Goal: Task Accomplishment & Management: Manage account settings

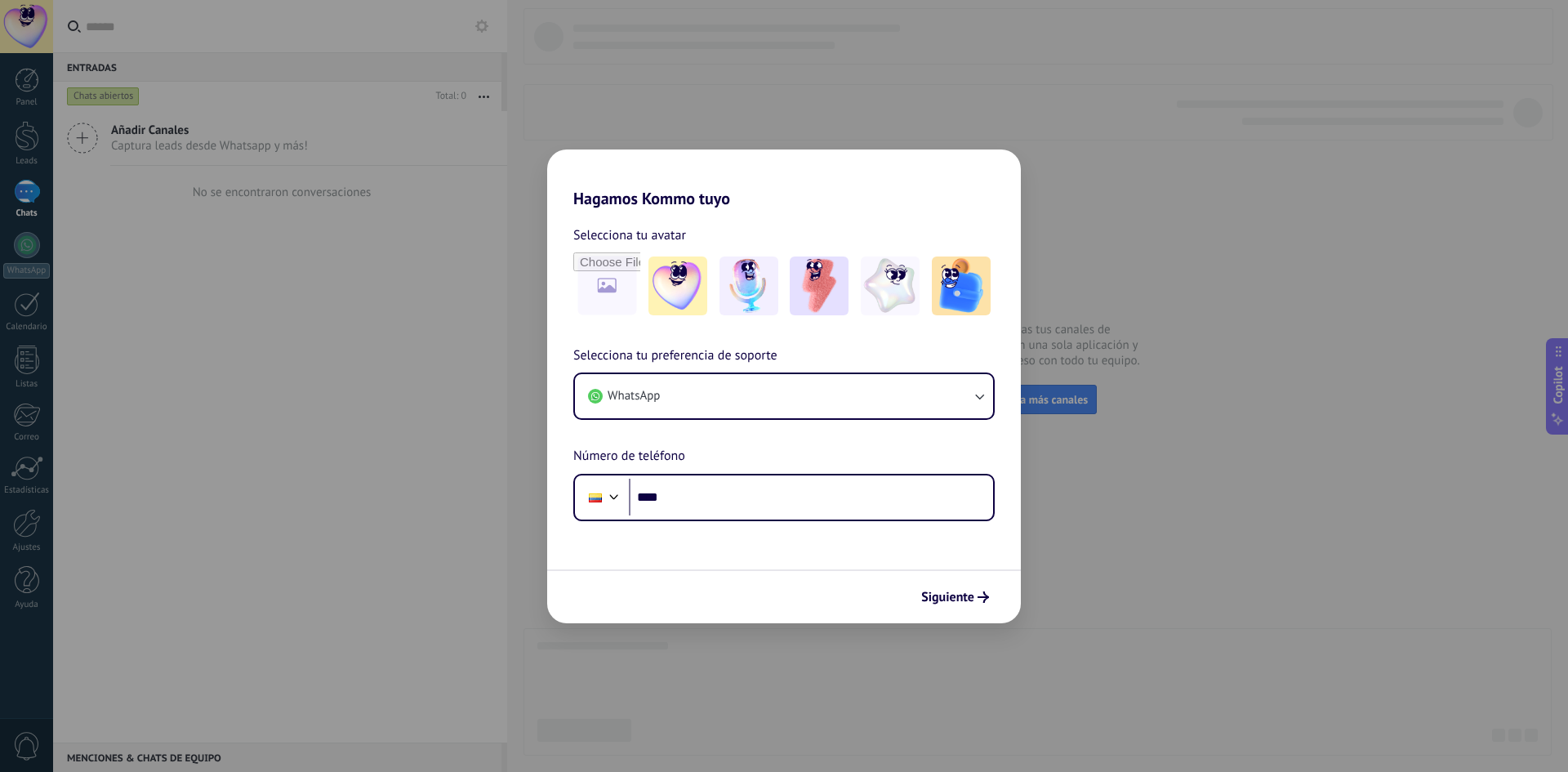
click at [1222, 604] on div "Hagamos Kommo tuyo Selecciona tu avatar Selecciona tu preferencia de soporte Wh…" at bounding box center [784, 386] width 1568 height 772
click at [690, 285] on img at bounding box center [677, 285] width 59 height 59
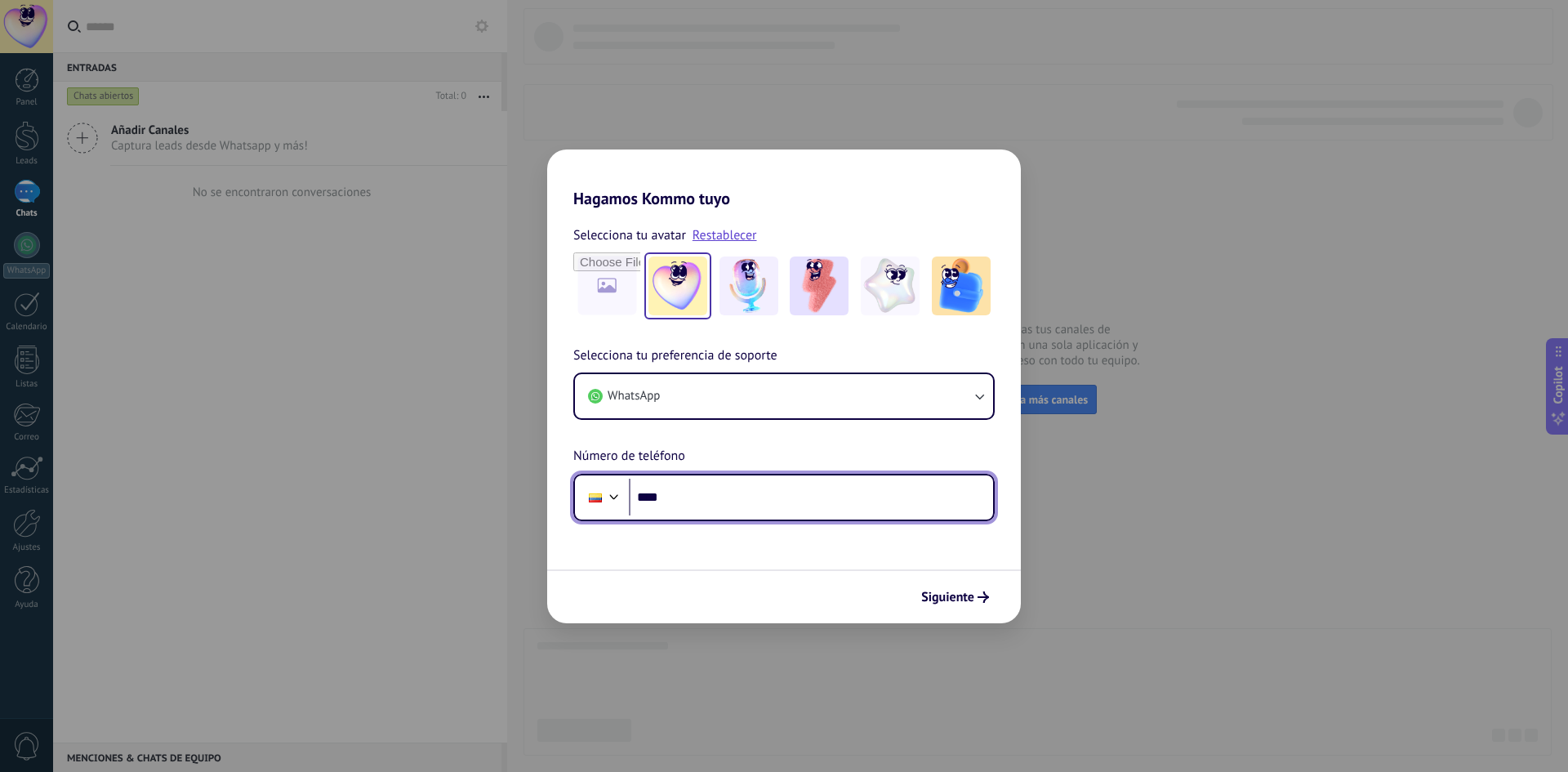
click at [724, 493] on input "****" at bounding box center [811, 497] width 364 height 37
click at [965, 595] on span "Siguiente" at bounding box center [948, 597] width 53 height 11
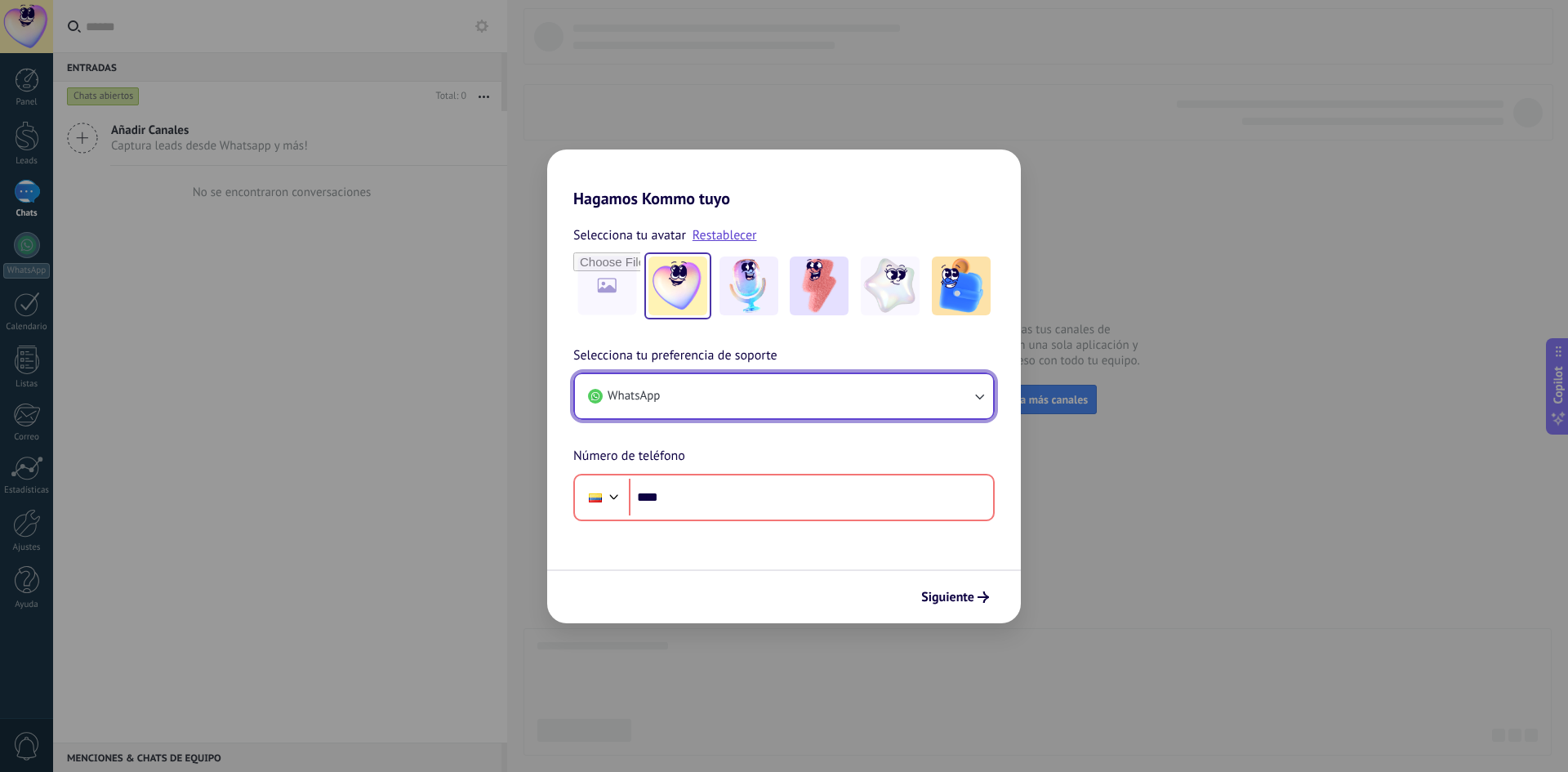
click at [914, 386] on button "WhatsApp" at bounding box center [783, 395] width 418 height 44
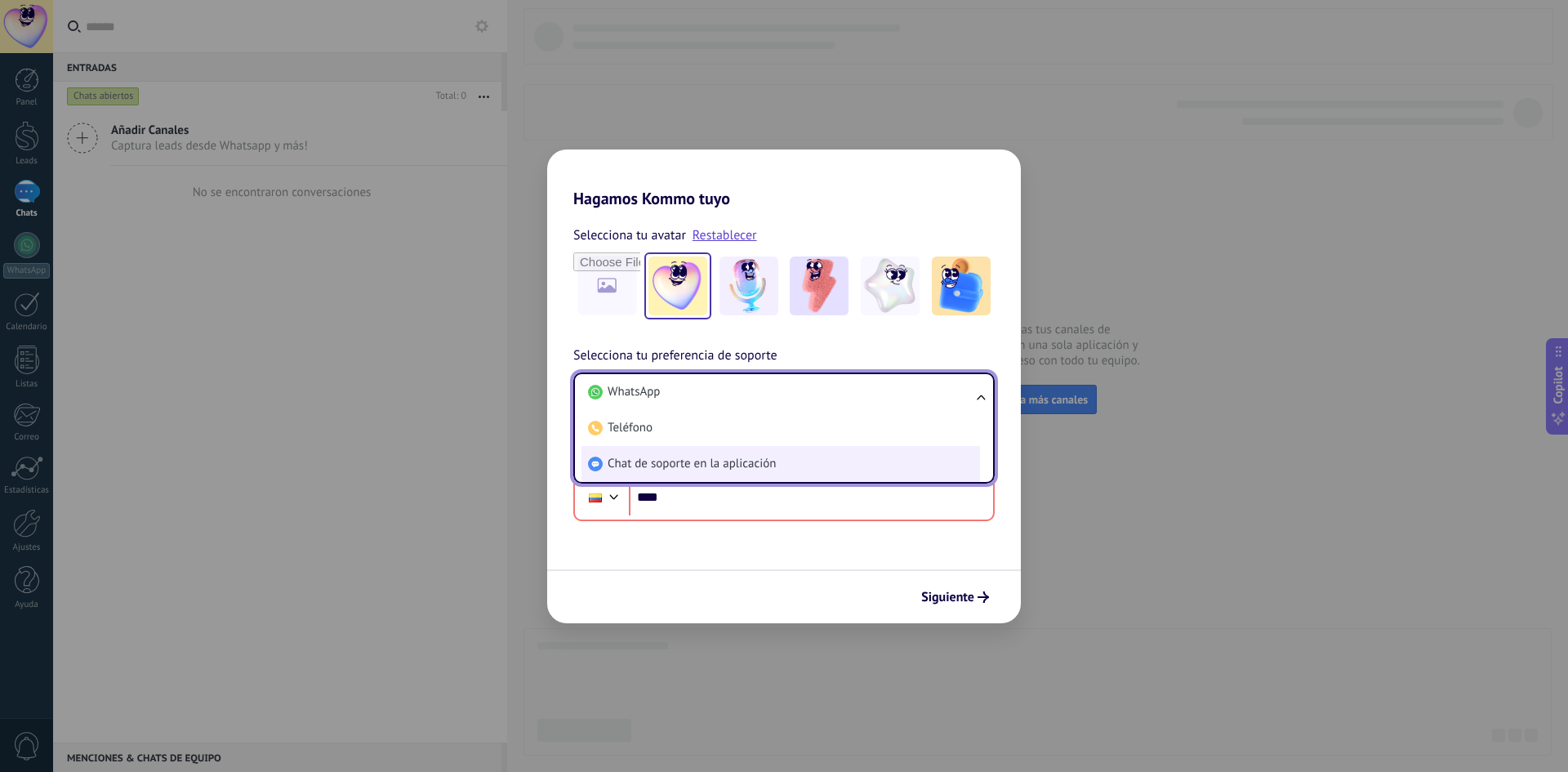
click at [629, 470] on span "Chat de soporte en la aplicación" at bounding box center [691, 464] width 168 height 16
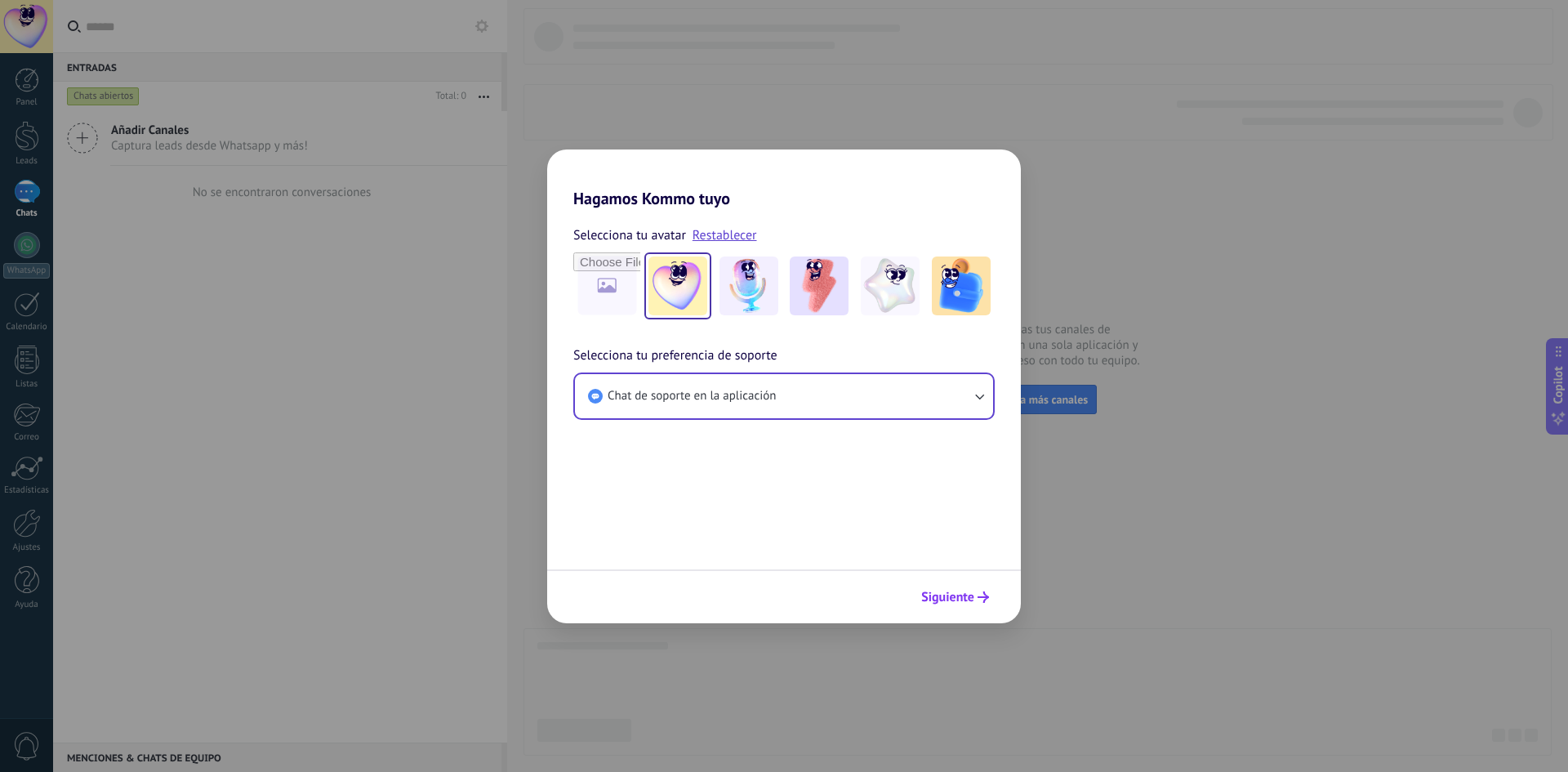
click at [962, 596] on span "Siguiente" at bounding box center [948, 597] width 53 height 11
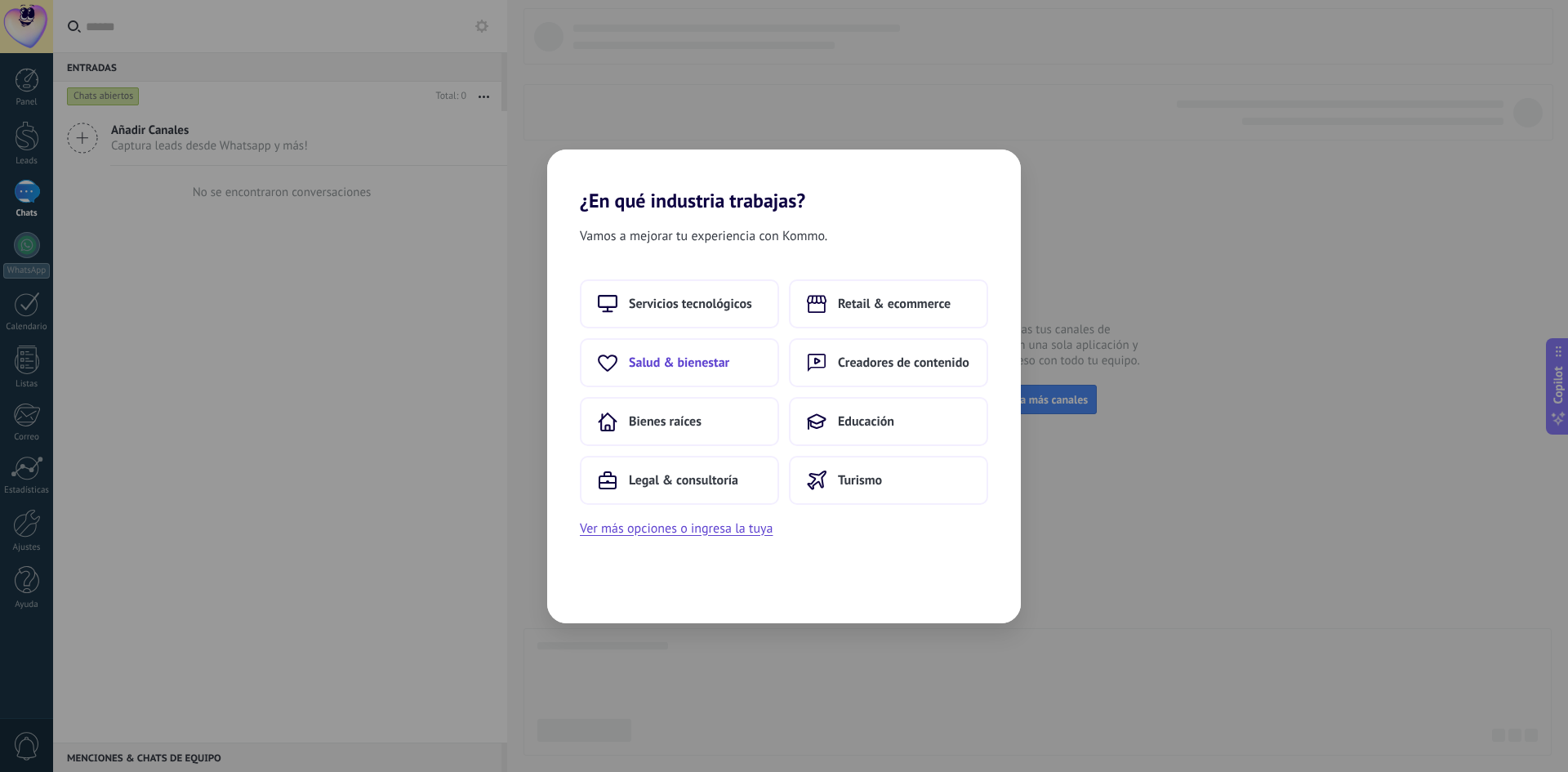
click at [696, 364] on span "Salud & bienestar" at bounding box center [678, 362] width 100 height 16
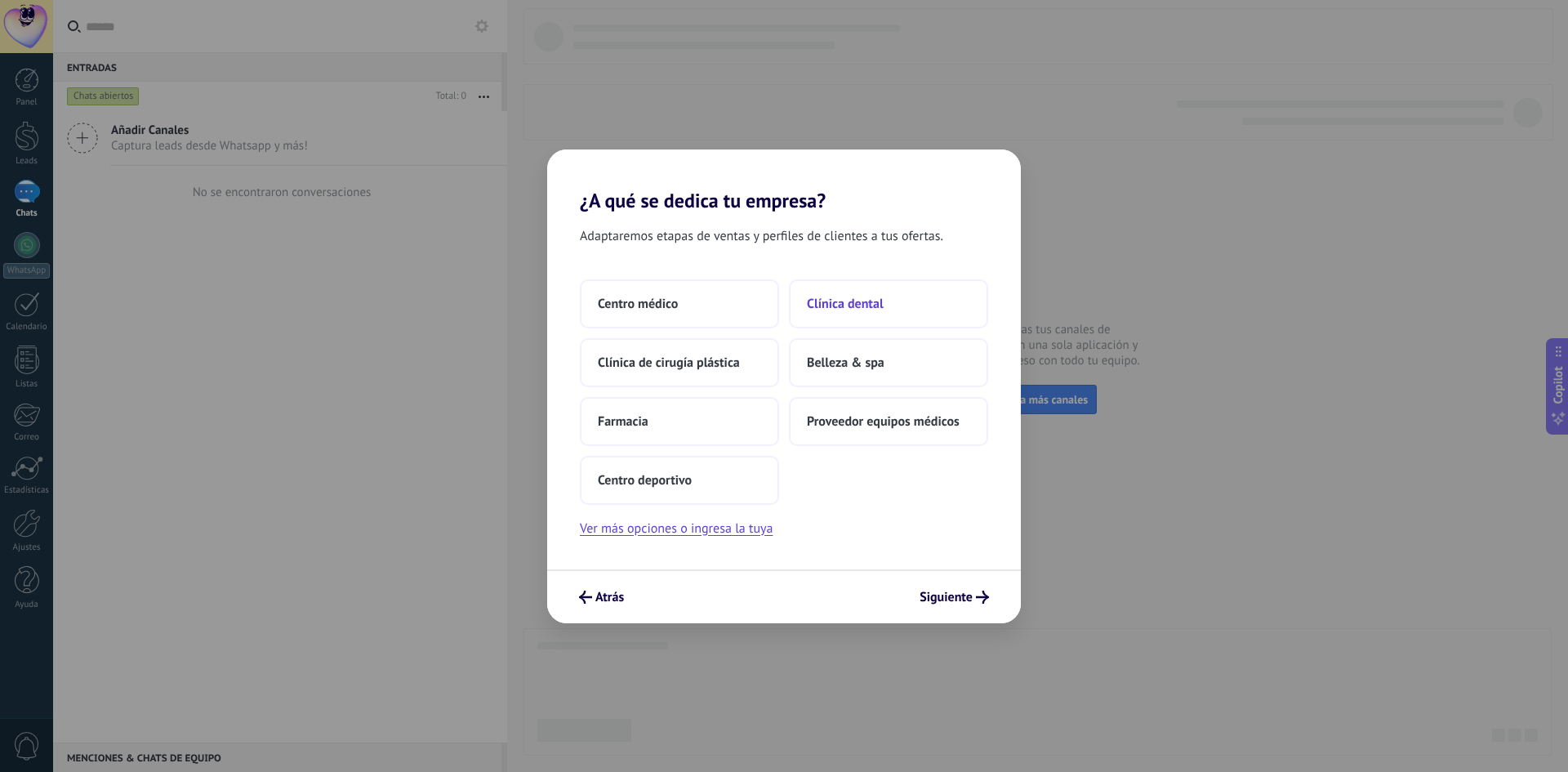
click at [839, 307] on span "Clínica dental" at bounding box center [845, 303] width 77 height 16
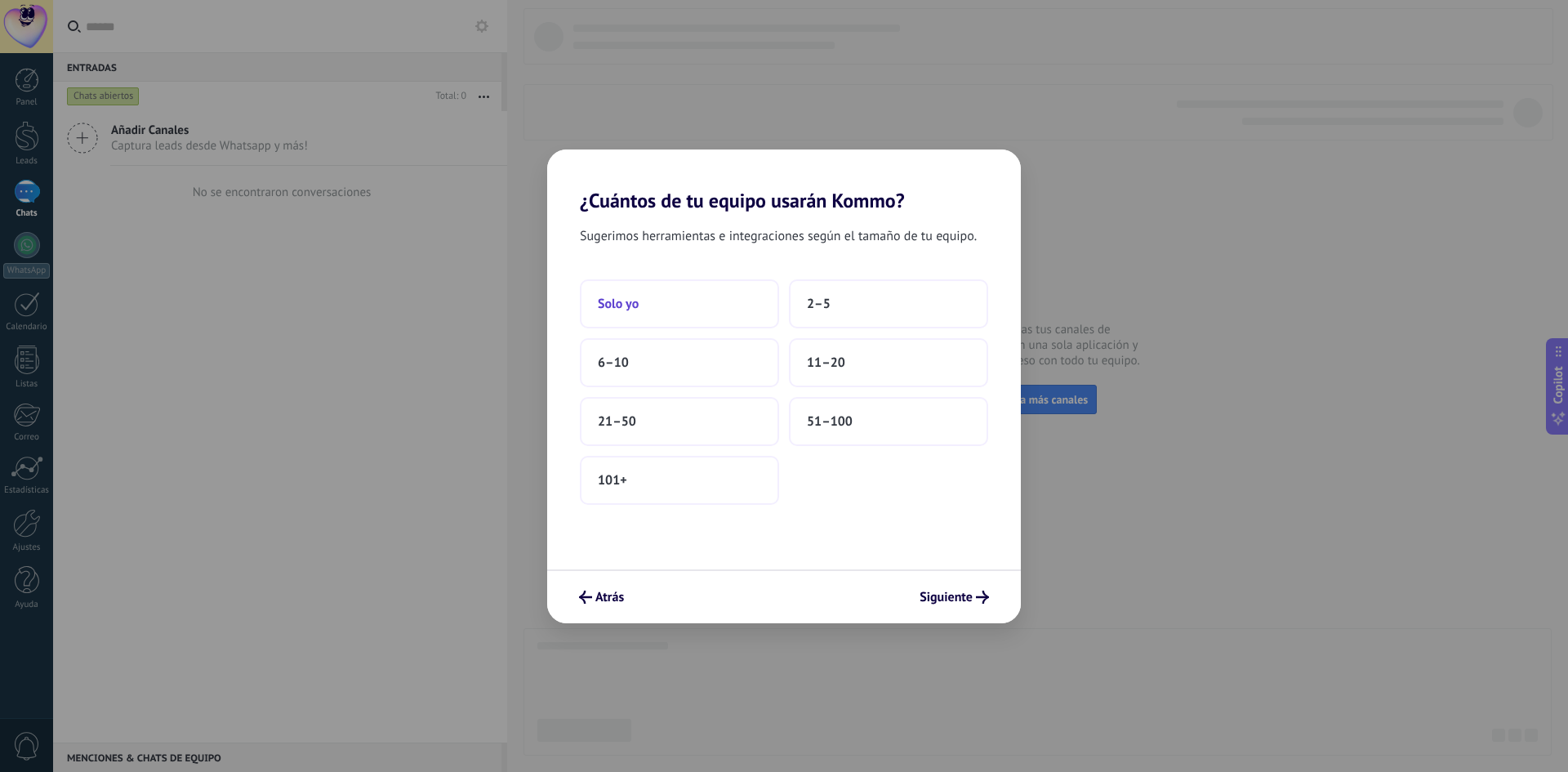
click at [632, 301] on span "Solo yo" at bounding box center [619, 303] width 41 height 16
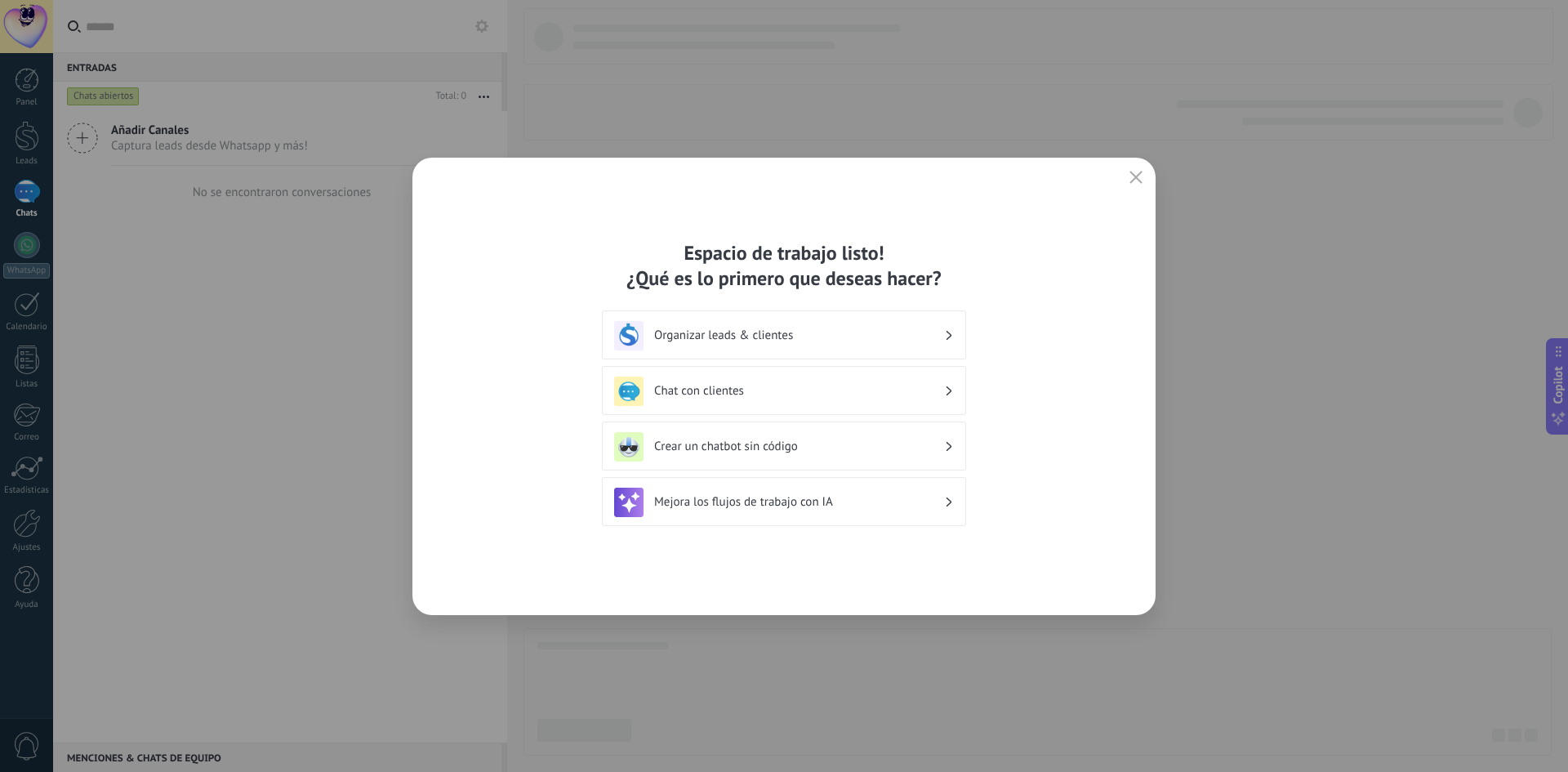
click at [783, 341] on h3 "Organizar leads & clientes" at bounding box center [799, 335] width 290 height 16
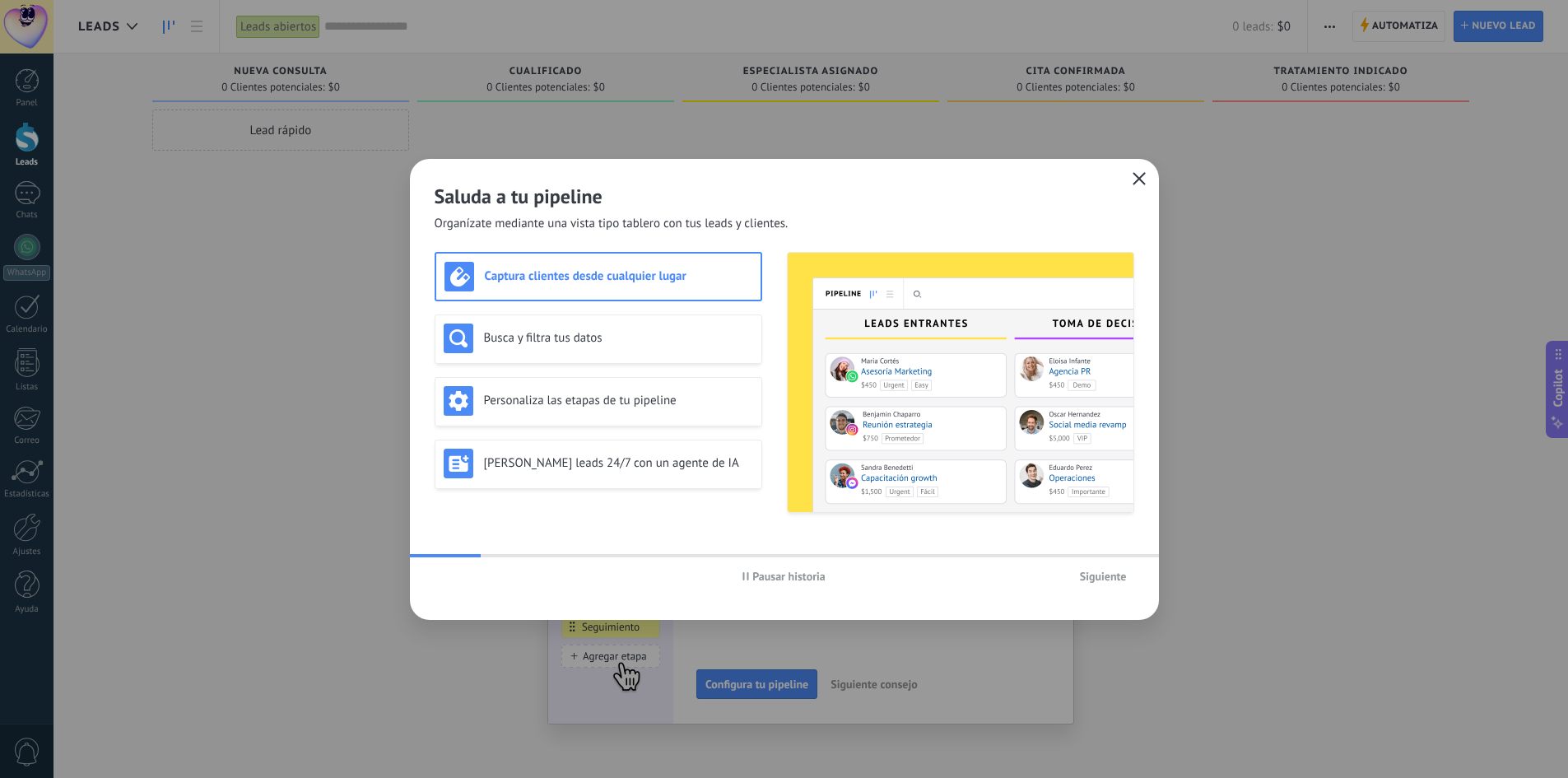
click at [1139, 173] on icon "button" at bounding box center [1140, 179] width 13 height 13
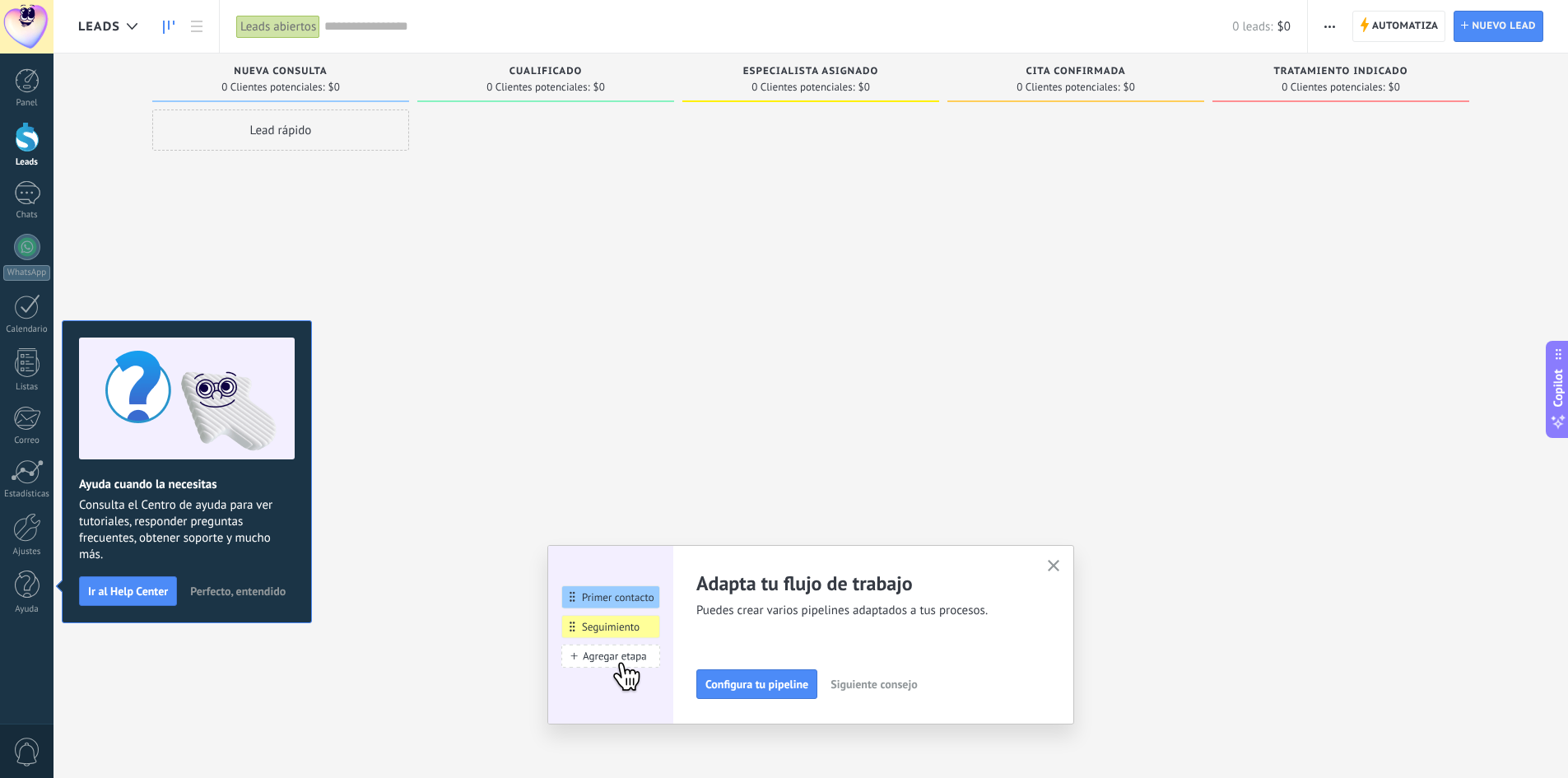
drag, startPoint x: 1061, startPoint y: 565, endPoint x: 1035, endPoint y: 565, distance: 26.0
click at [1060, 564] on icon "button" at bounding box center [1054, 565] width 12 height 12
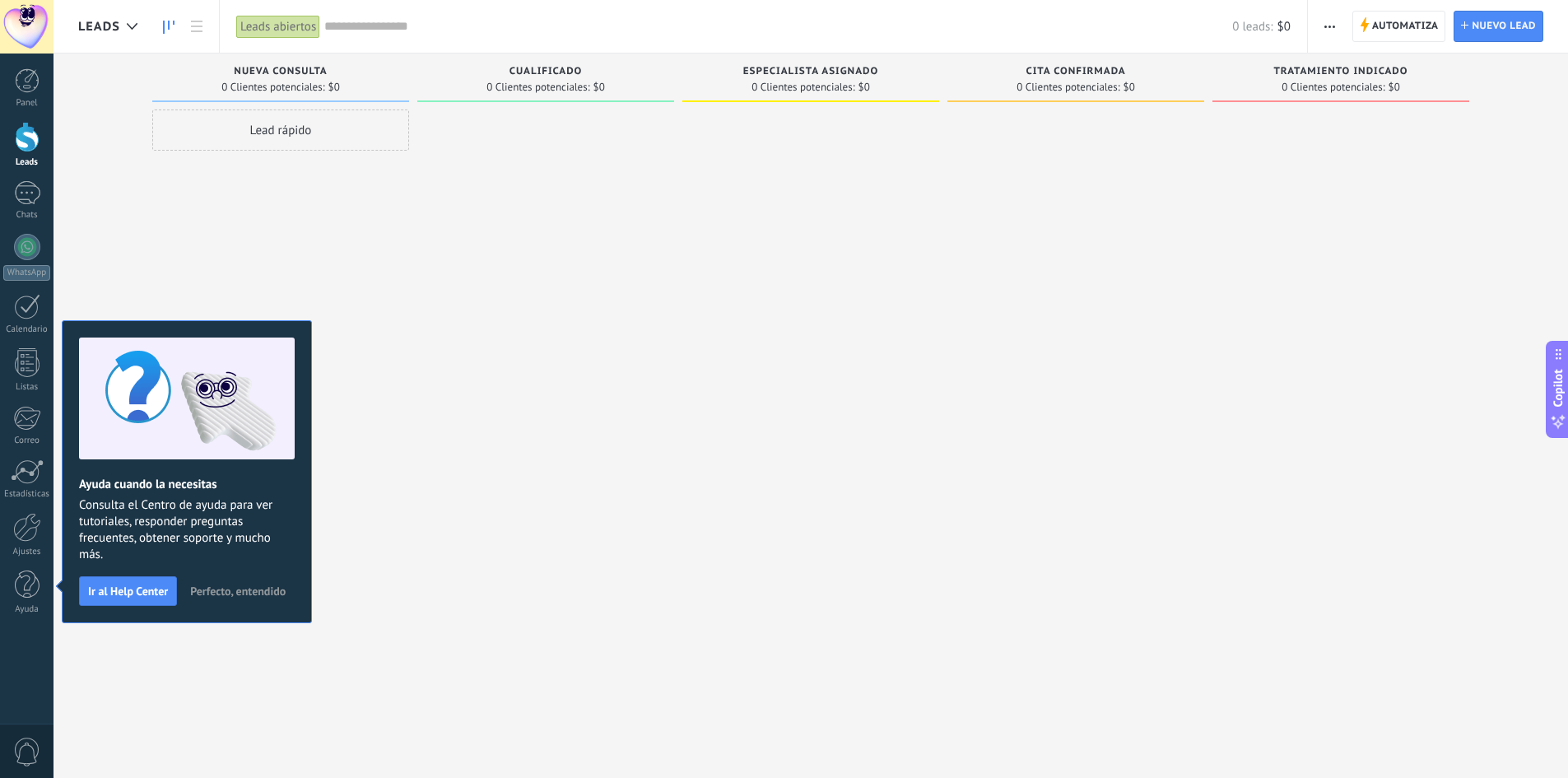
click at [254, 590] on span "Perfecto, entendido" at bounding box center [237, 591] width 95 height 11
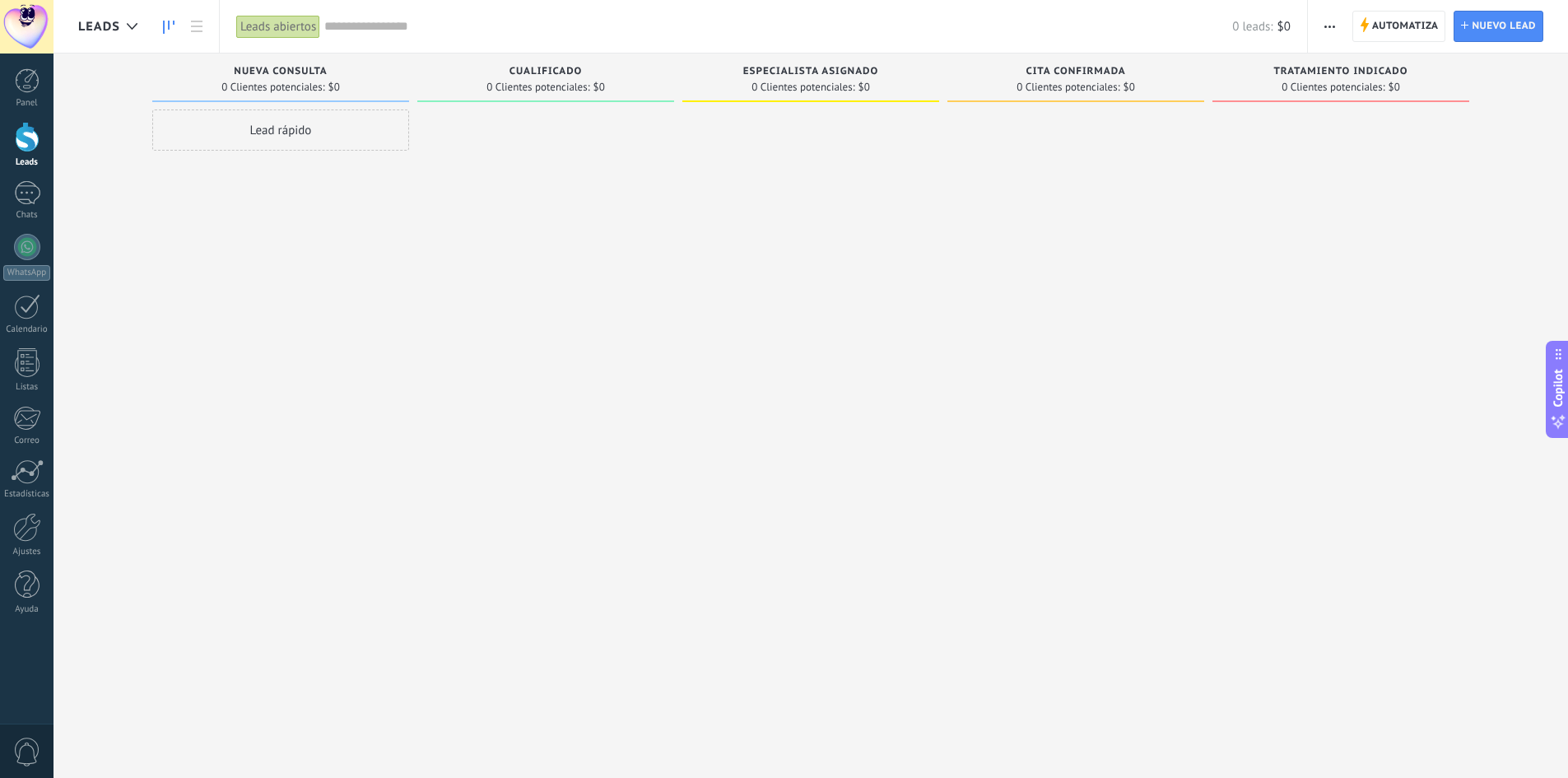
click at [522, 413] on div at bounding box center [545, 391] width 257 height 563
click at [15, 87] on div at bounding box center [27, 81] width 24 height 24
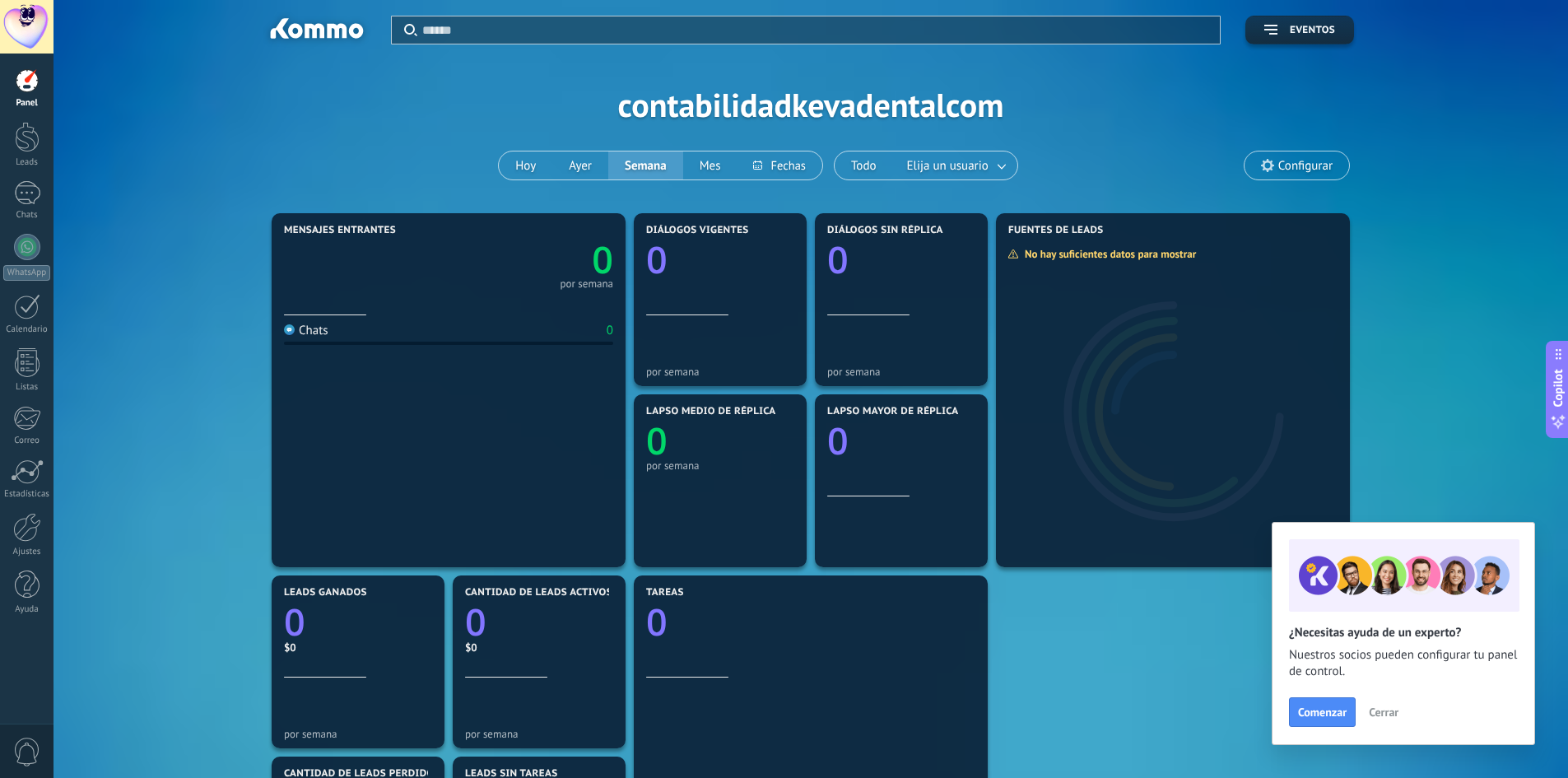
click at [1384, 711] on span "Cerrar" at bounding box center [1382, 712] width 29 height 11
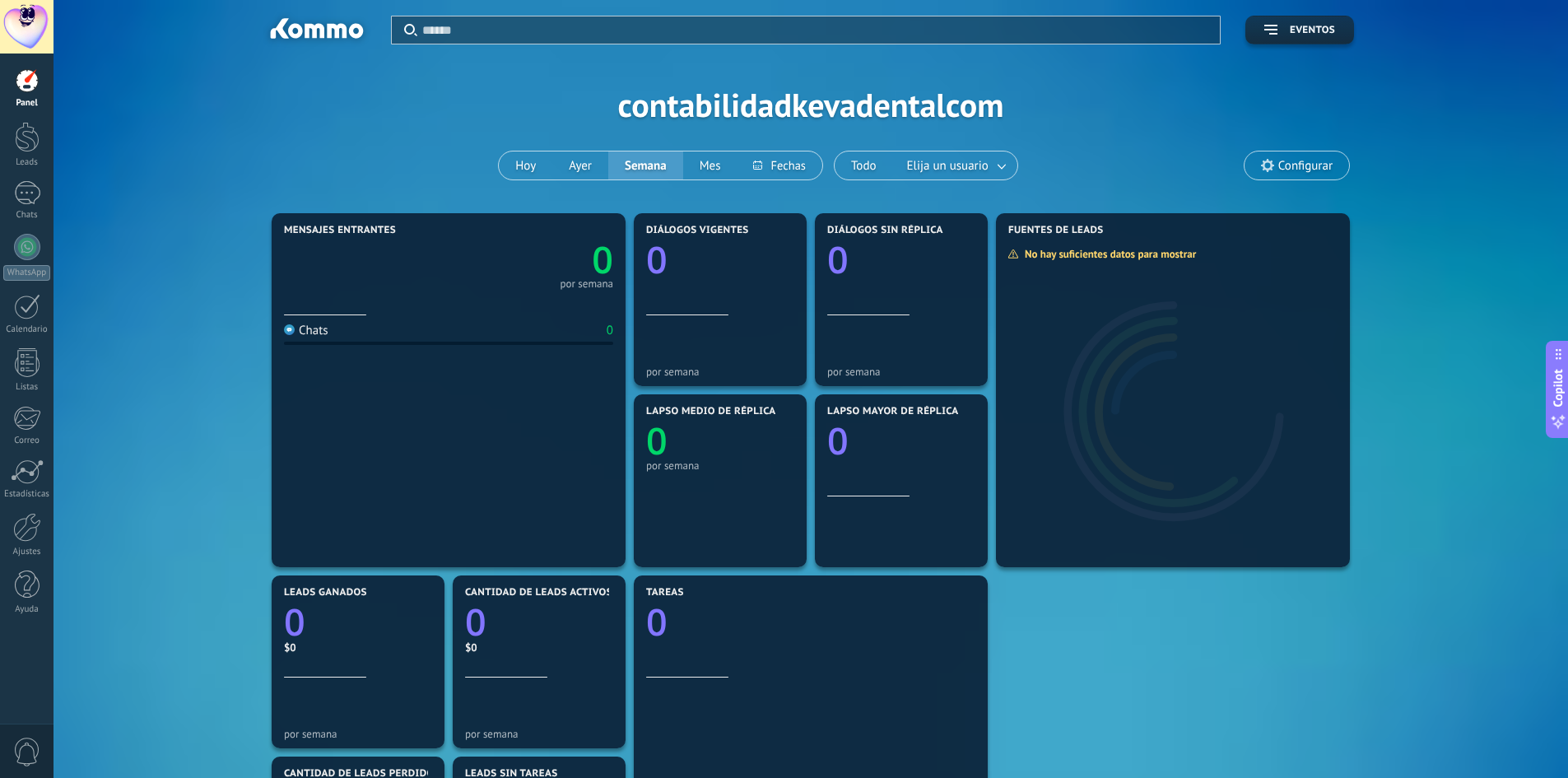
click at [1285, 161] on span "Configurar" at bounding box center [1305, 166] width 55 height 14
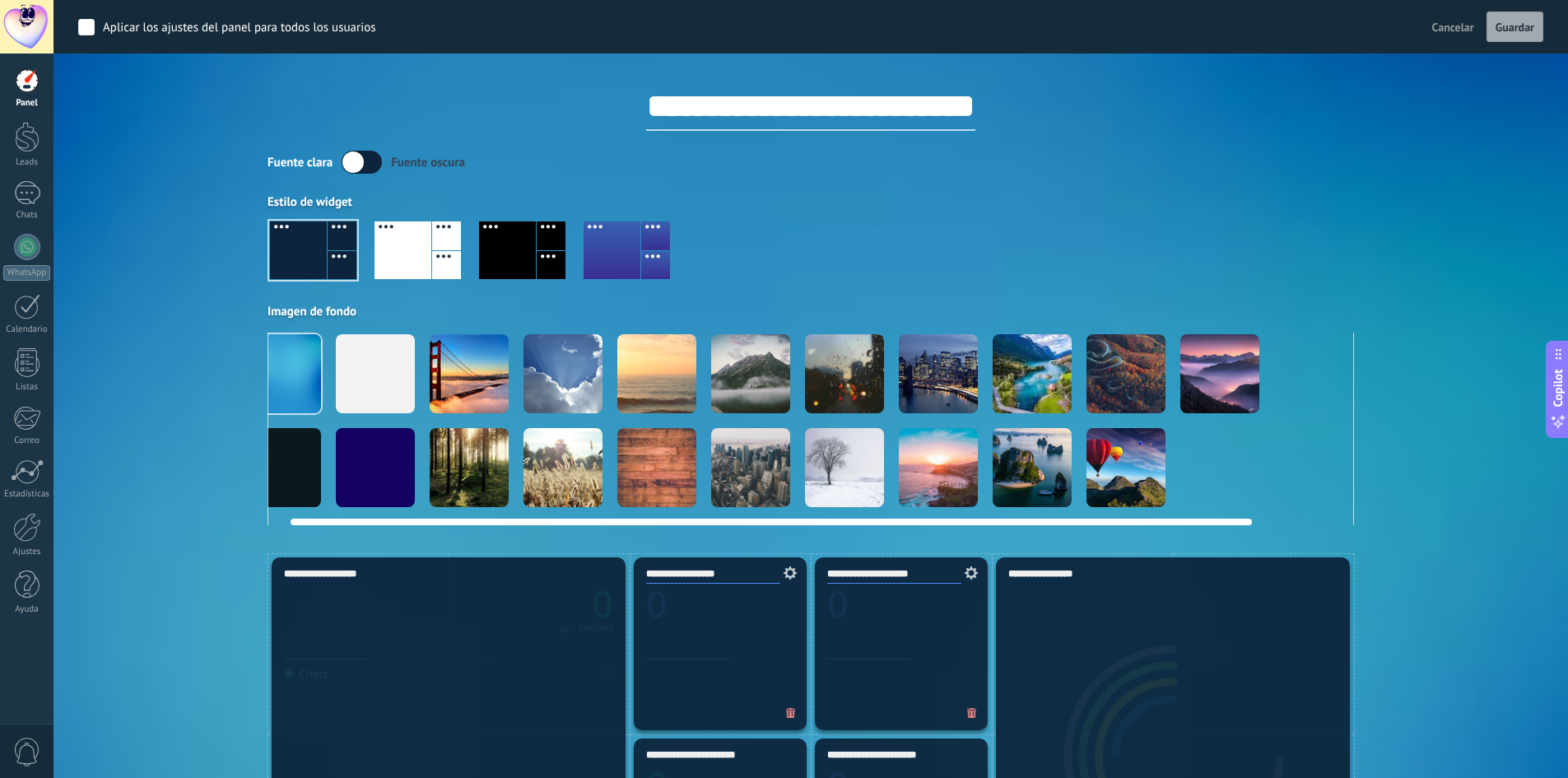
scroll to position [0, 127]
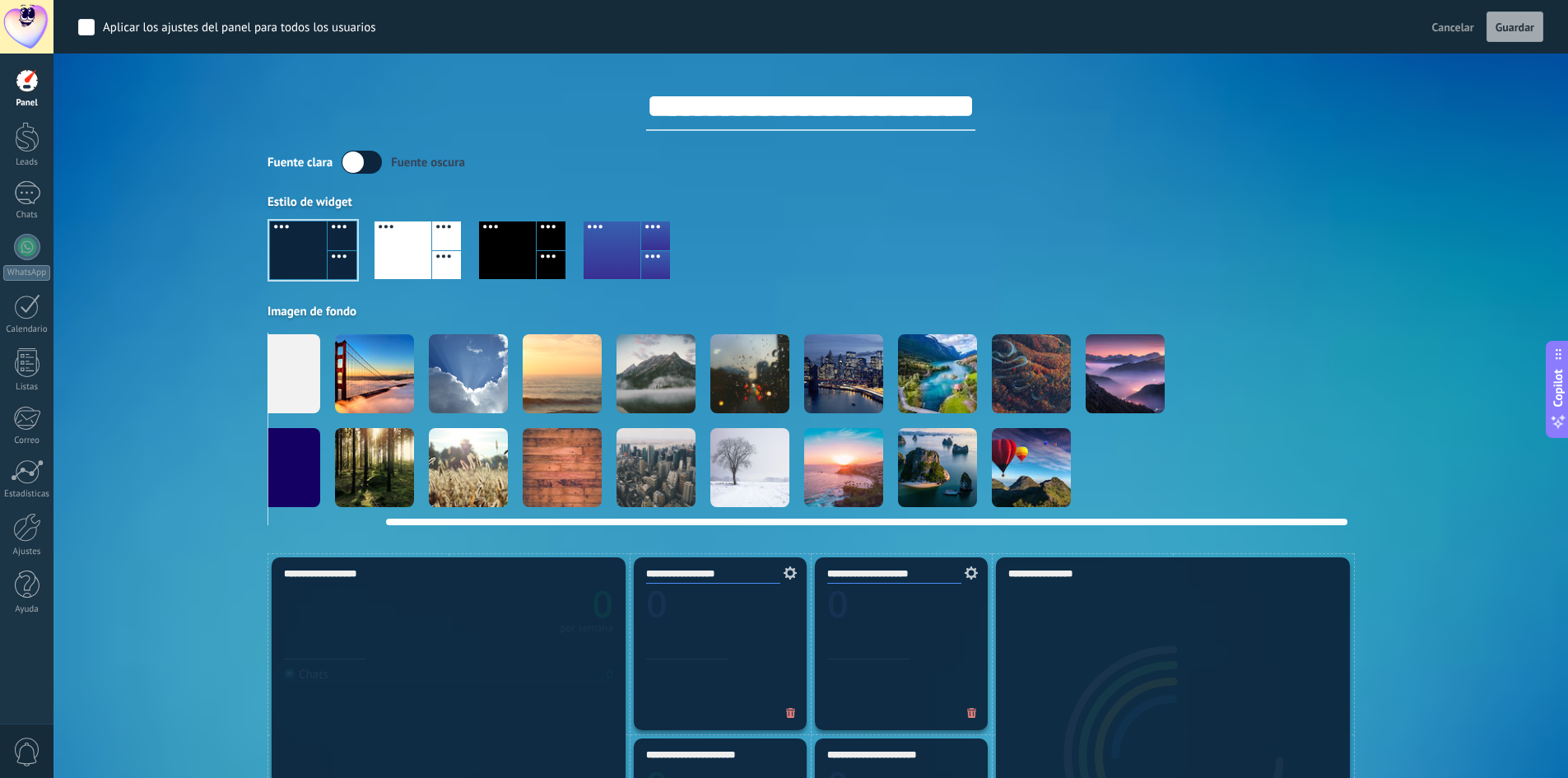
drag, startPoint x: 1127, startPoint y: 521, endPoint x: 1306, endPoint y: 514, distance: 179.1
click at [1306, 514] on div at bounding box center [811, 519] width 1074 height 13
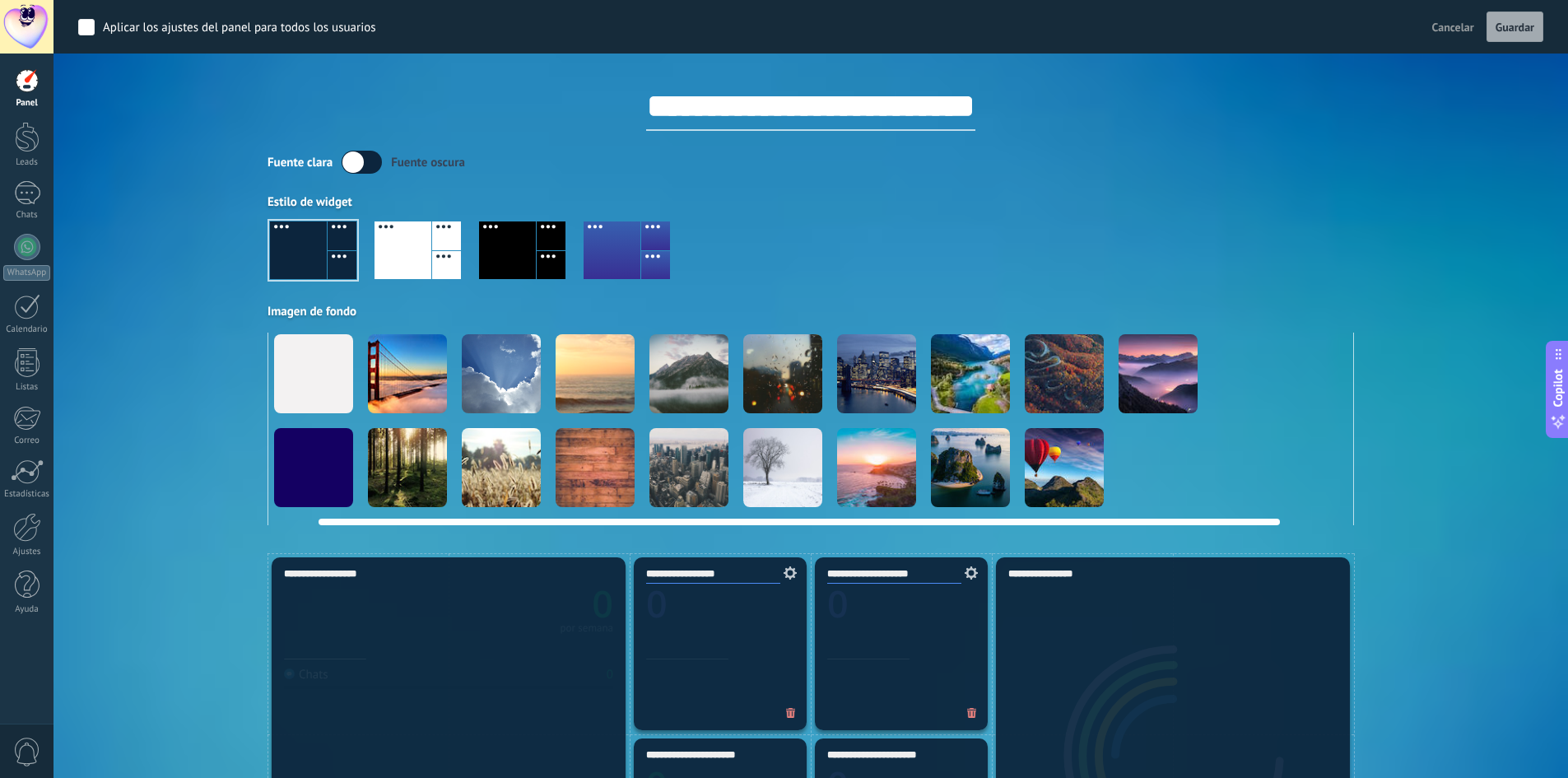
scroll to position [0, 0]
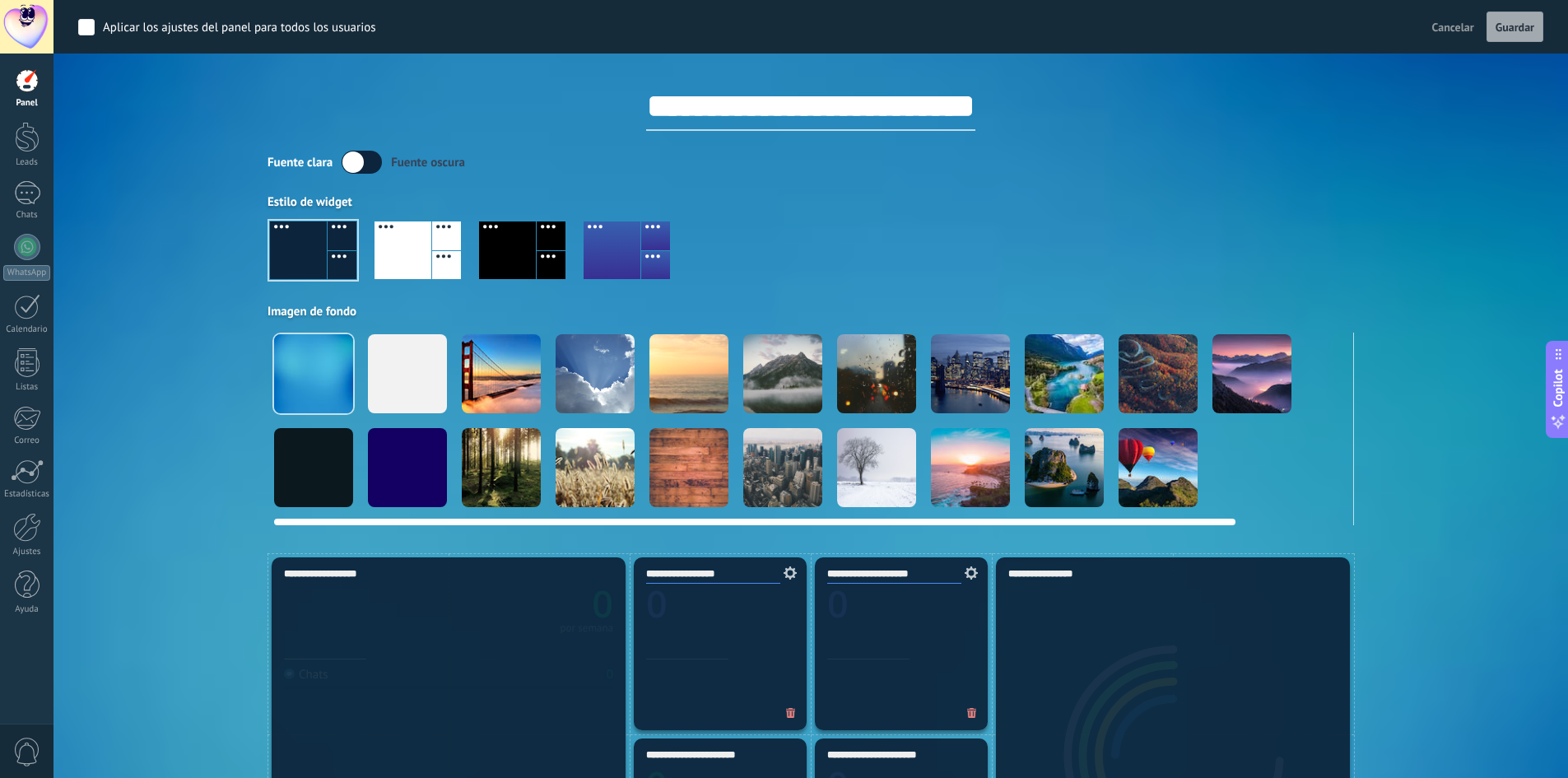
drag, startPoint x: 587, startPoint y: 522, endPoint x: 360, endPoint y: 467, distance: 233.6
click at [380, 517] on div at bounding box center [811, 519] width 1074 height 13
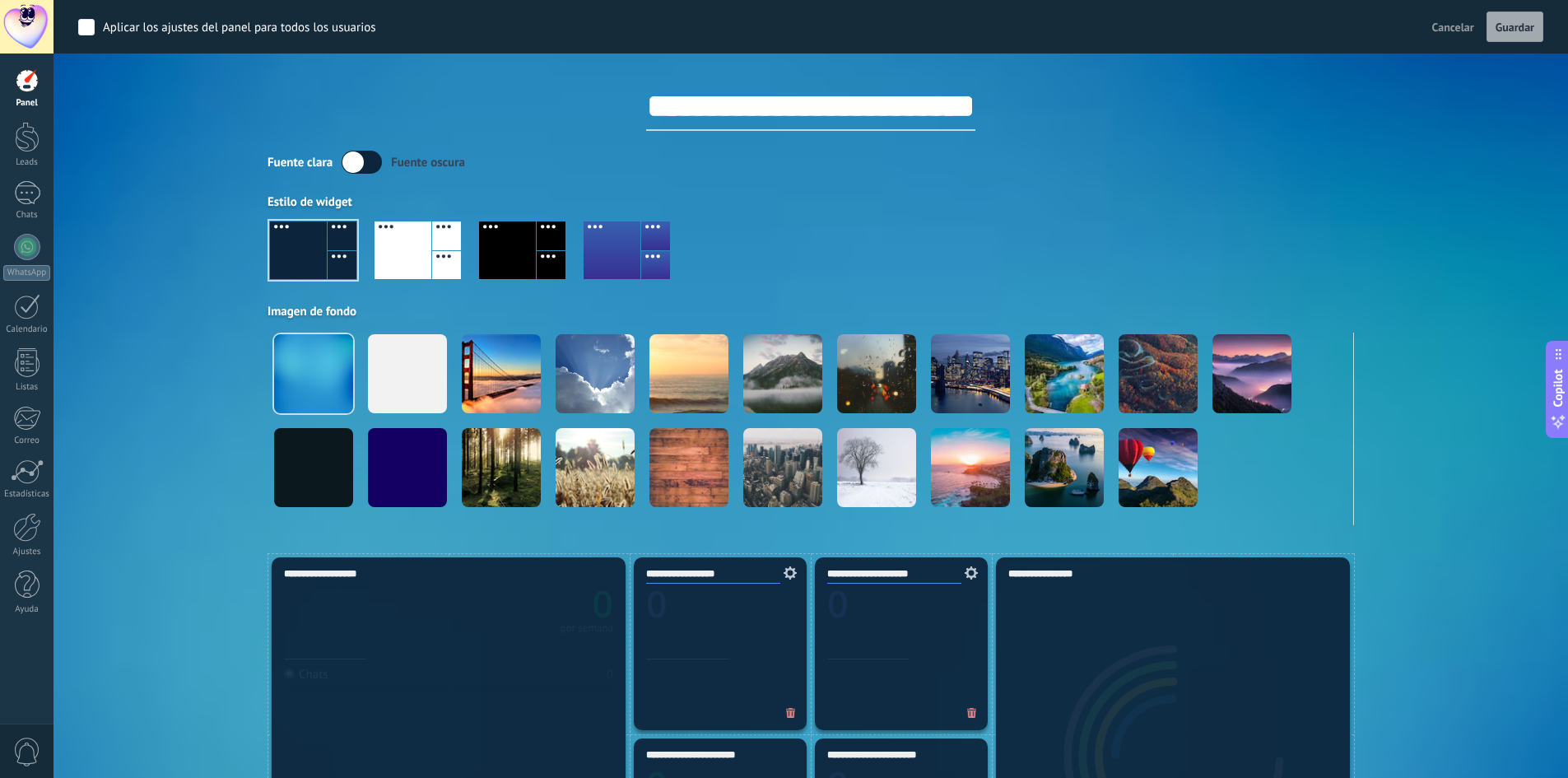
click at [1386, 215] on div "Aplicar Eventos contabilidadkevadentalcom [DATE] [DATE] Semana Mes Todo Elija u…" at bounding box center [811, 276] width 1465 height 553
click at [1151, 262] on div at bounding box center [811, 257] width 1087 height 94
click at [1507, 26] on span "Guardar" at bounding box center [1514, 27] width 39 height 11
click at [1455, 29] on span "Cancelar" at bounding box center [1453, 27] width 42 height 15
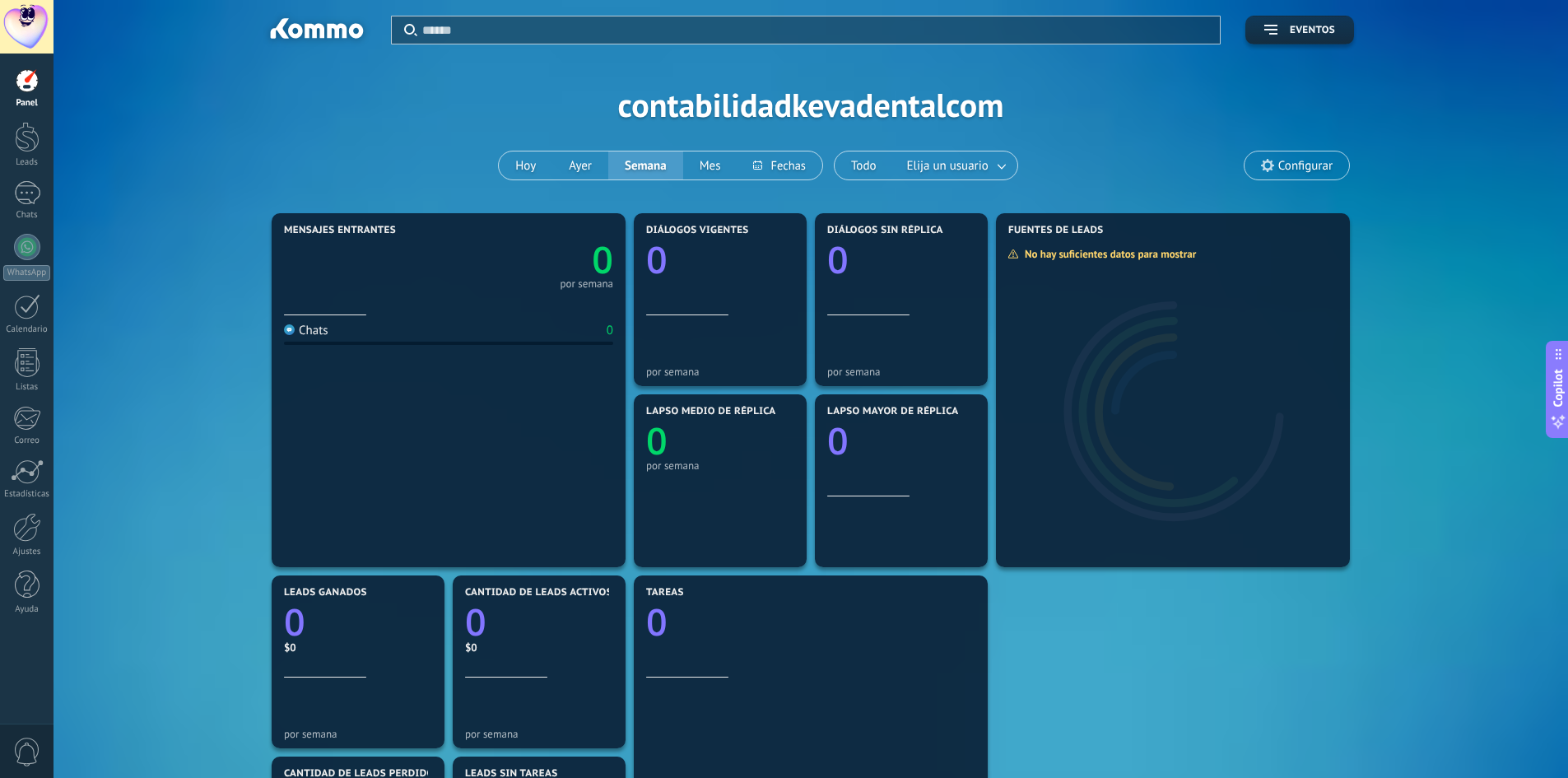
click at [692, 107] on div "Aplicar Eventos contabilidadkevadentalcom [DATE] [DATE] Semana Mes Todo Elija u…" at bounding box center [811, 105] width 1465 height 209
click at [1290, 167] on span "Configurar" at bounding box center [1305, 166] width 55 height 14
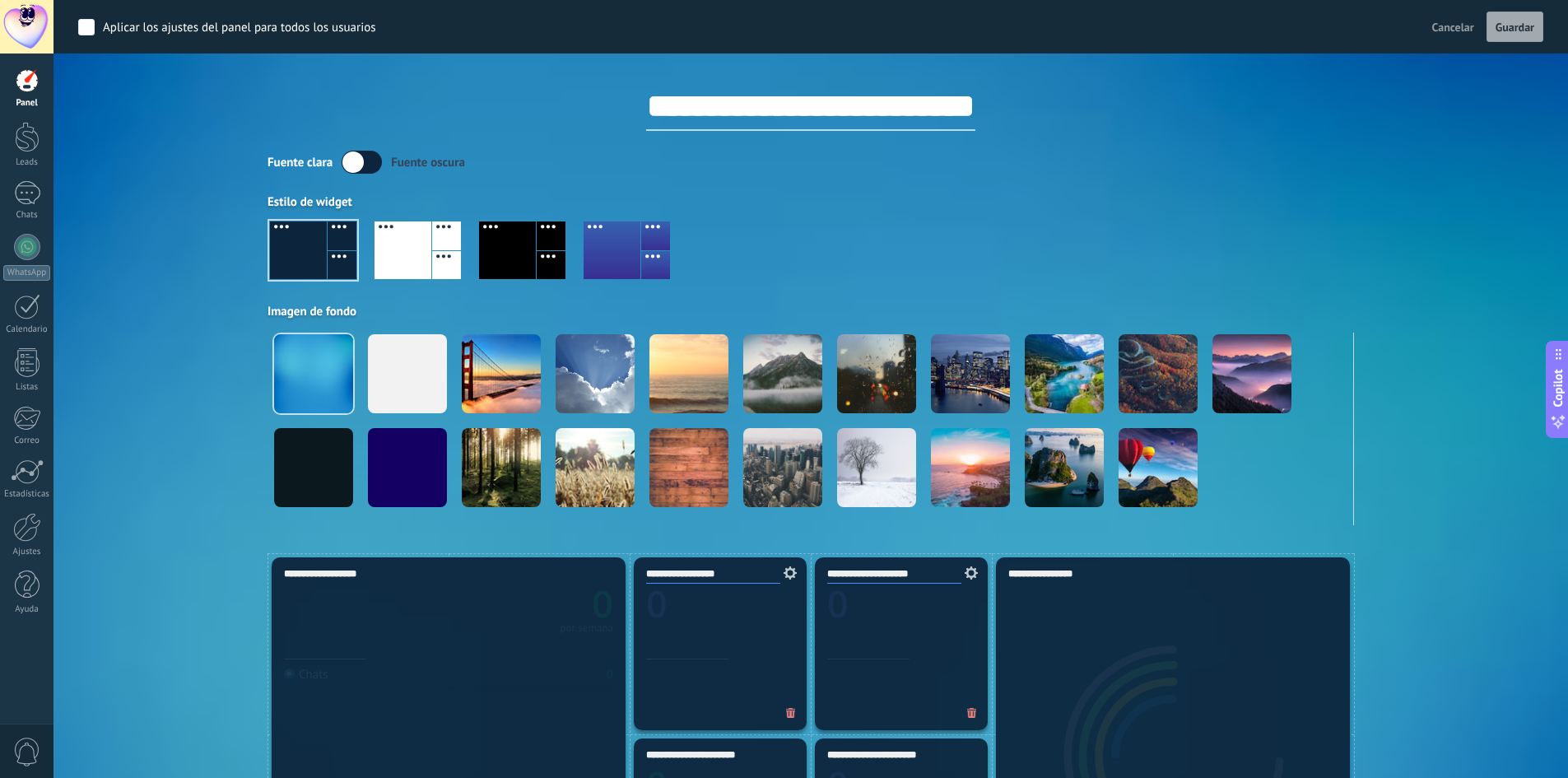
click at [736, 110] on input "**********" at bounding box center [811, 106] width 330 height 49
type input "**********"
click at [1107, 122] on div "**********" at bounding box center [811, 92] width 1087 height 77
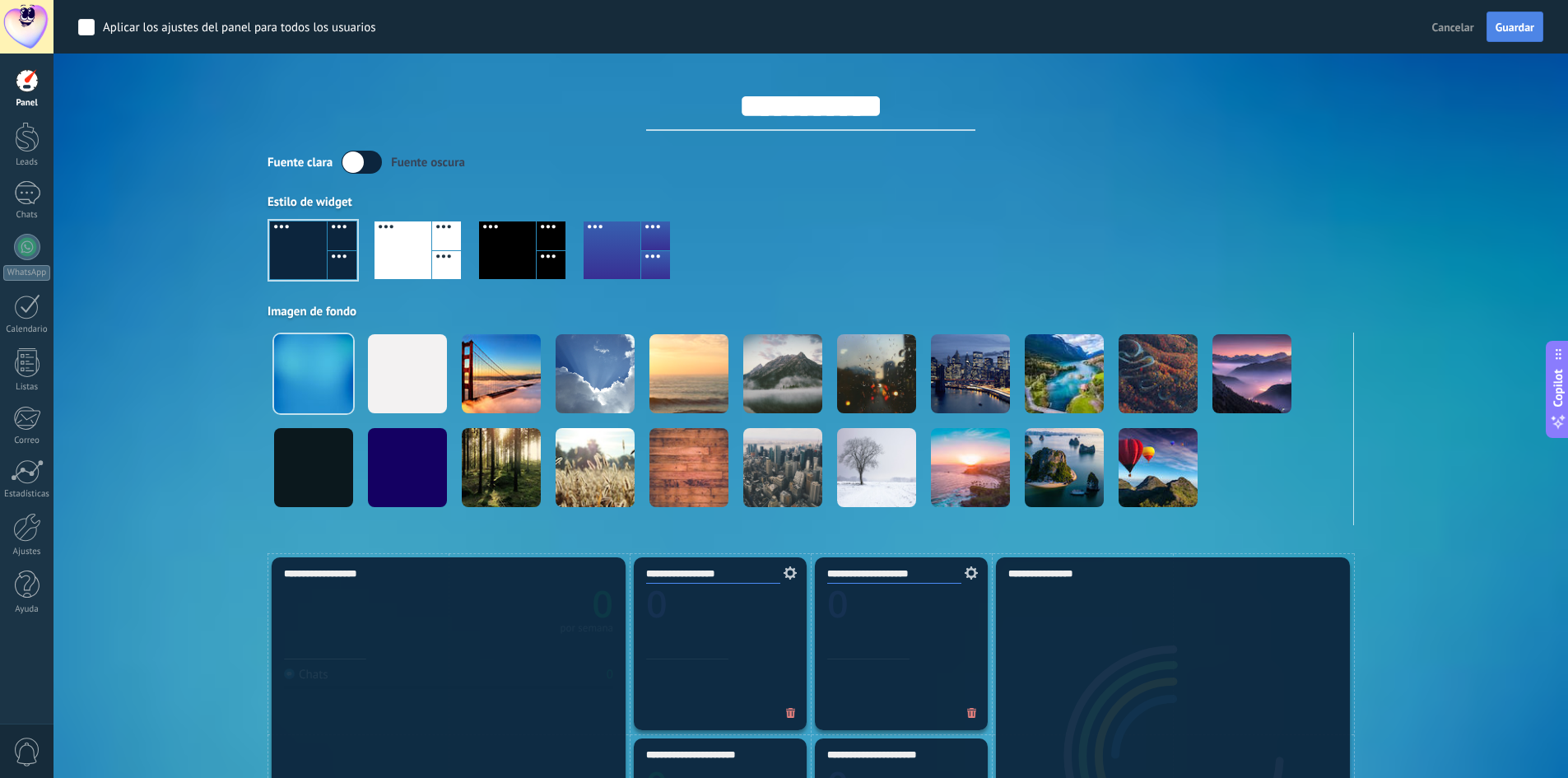
click at [1515, 18] on button "Guardar" at bounding box center [1514, 26] width 57 height 31
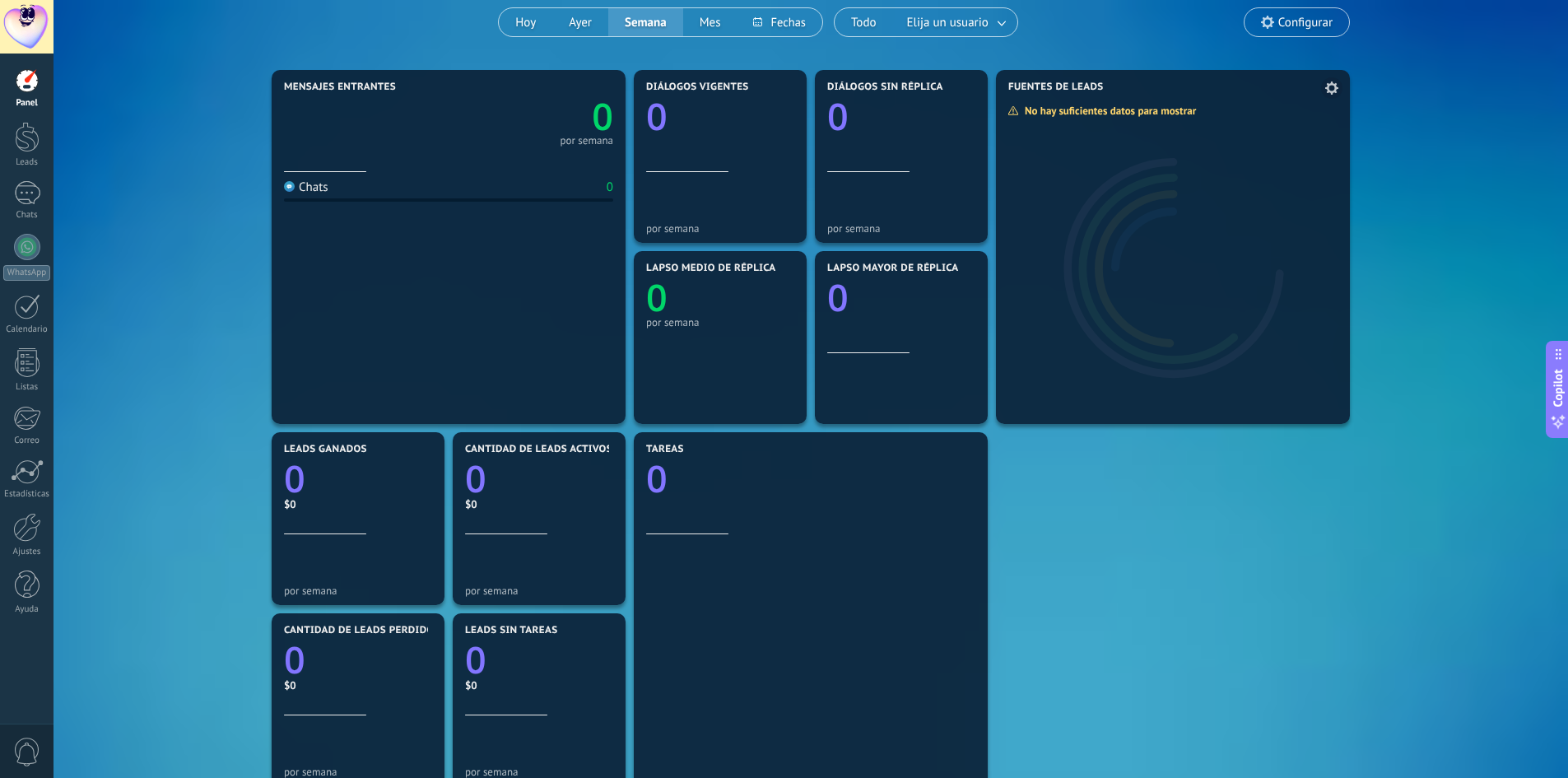
scroll to position [140, 0]
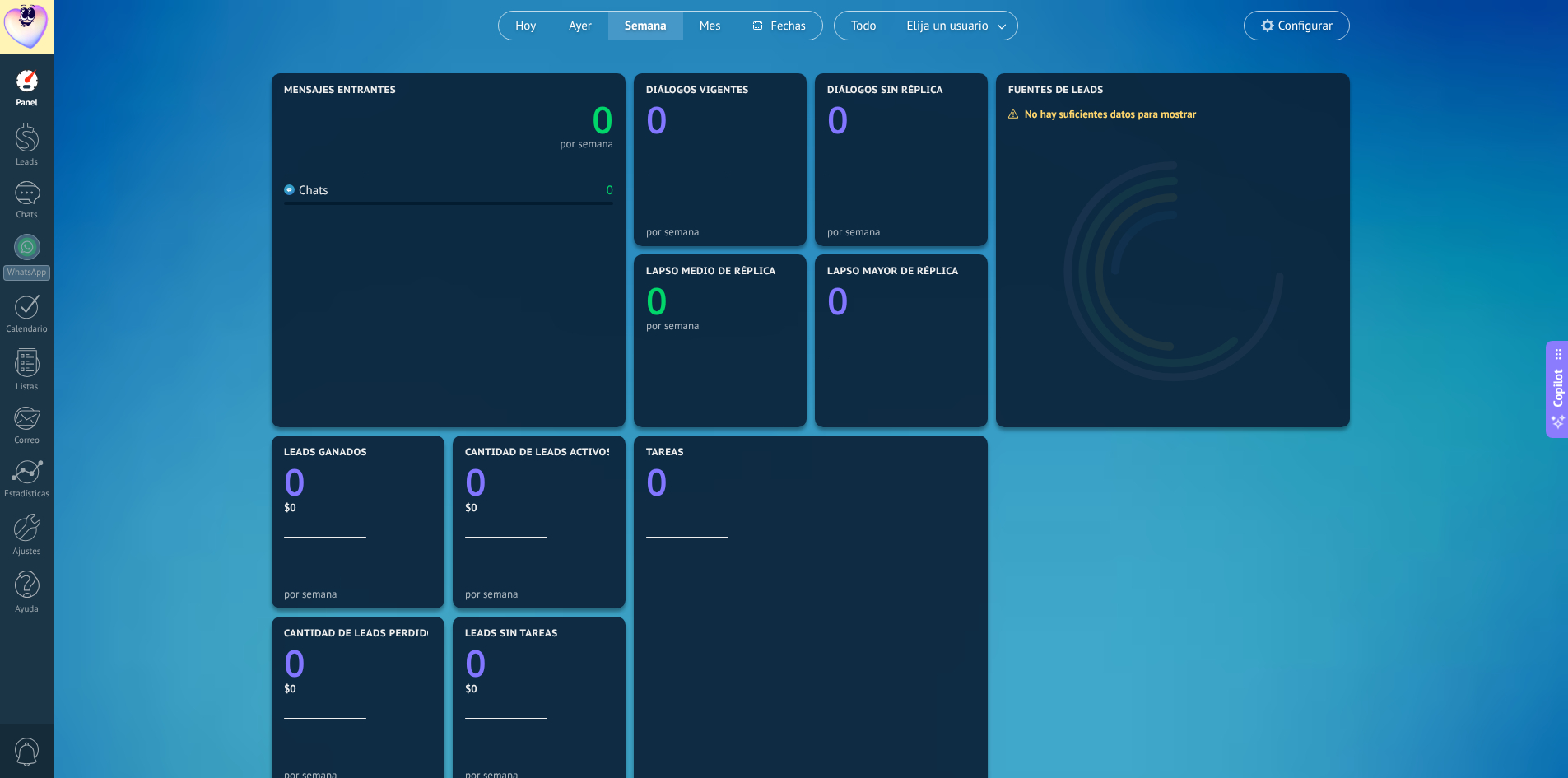
click at [1310, 28] on span "Configurar" at bounding box center [1305, 25] width 55 height 14
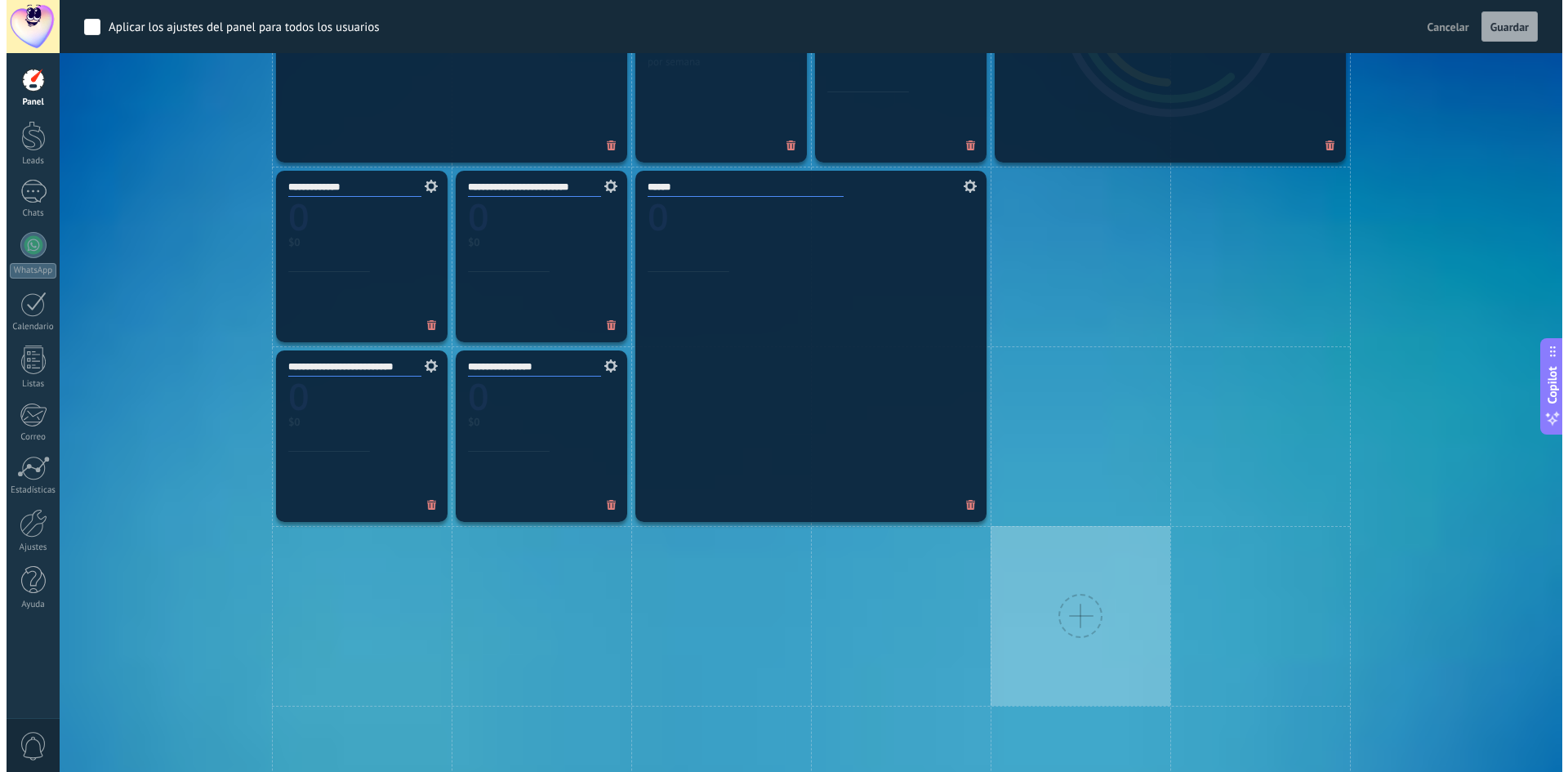
scroll to position [710, 0]
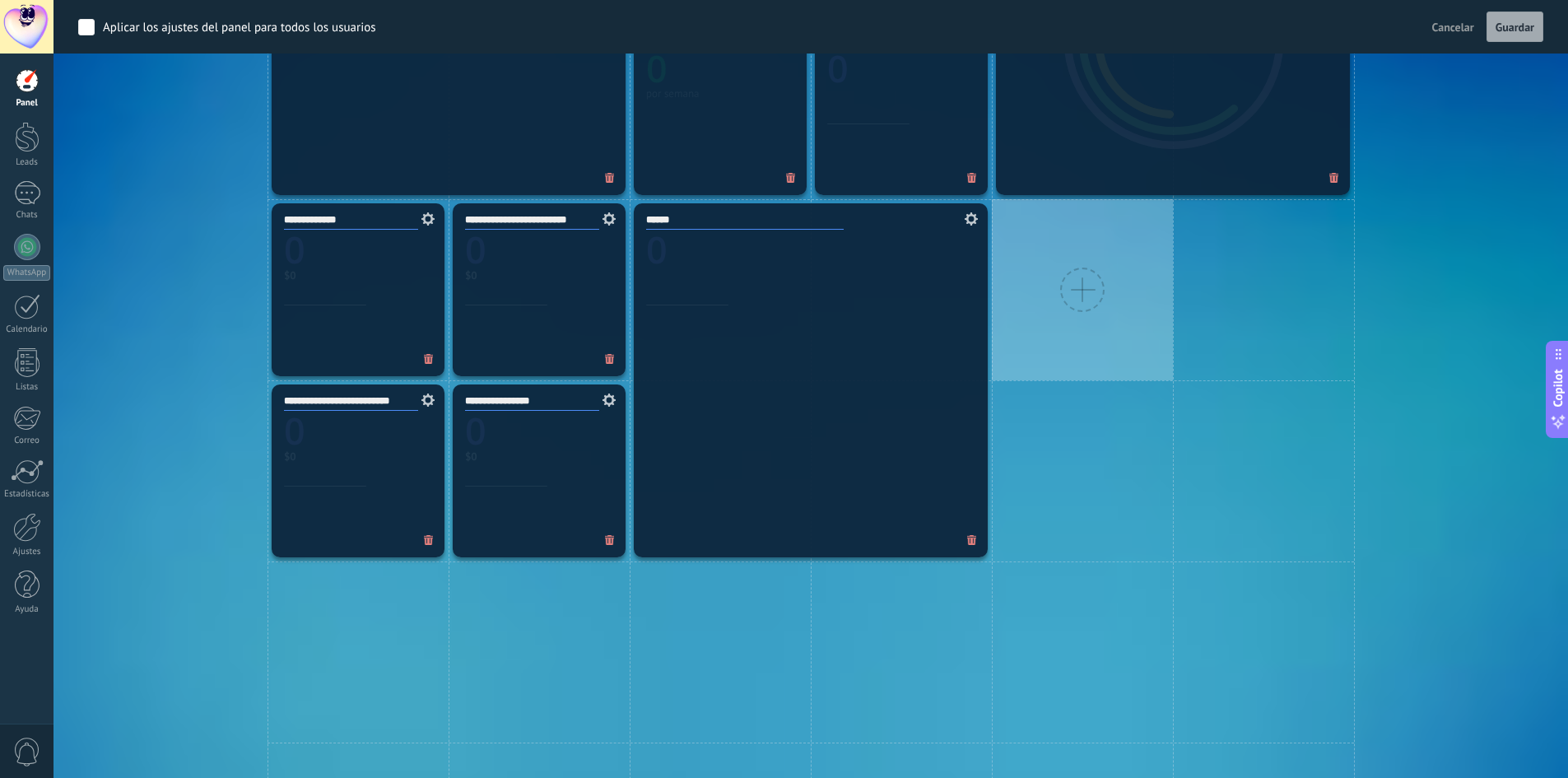
click at [1073, 284] on div at bounding box center [1082, 289] width 44 height 44
click at [1076, 286] on div at bounding box center [1082, 289] width 44 height 44
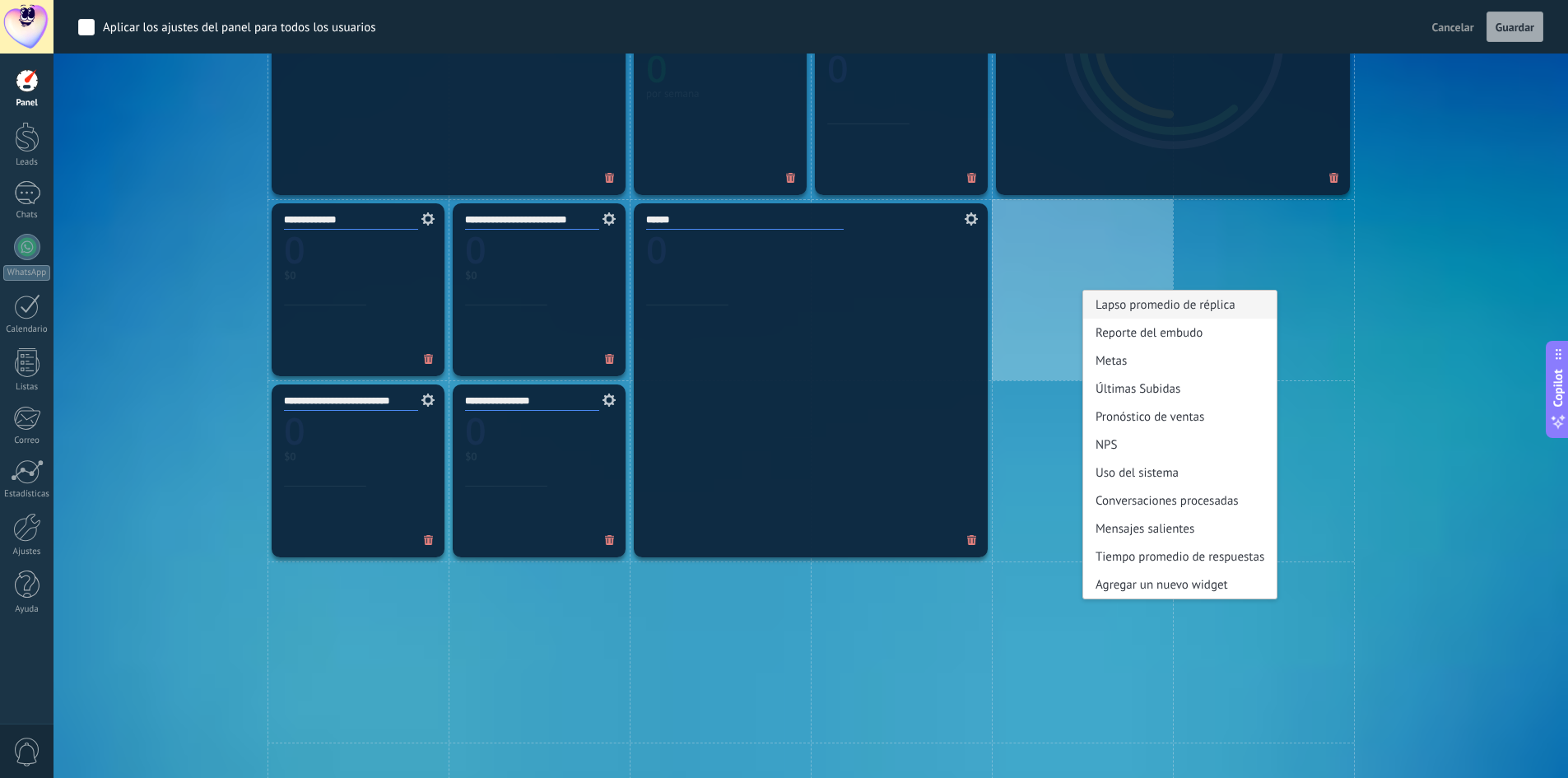
click at [1166, 307] on div "Lapso promedio de réplica" at bounding box center [1179, 305] width 193 height 28
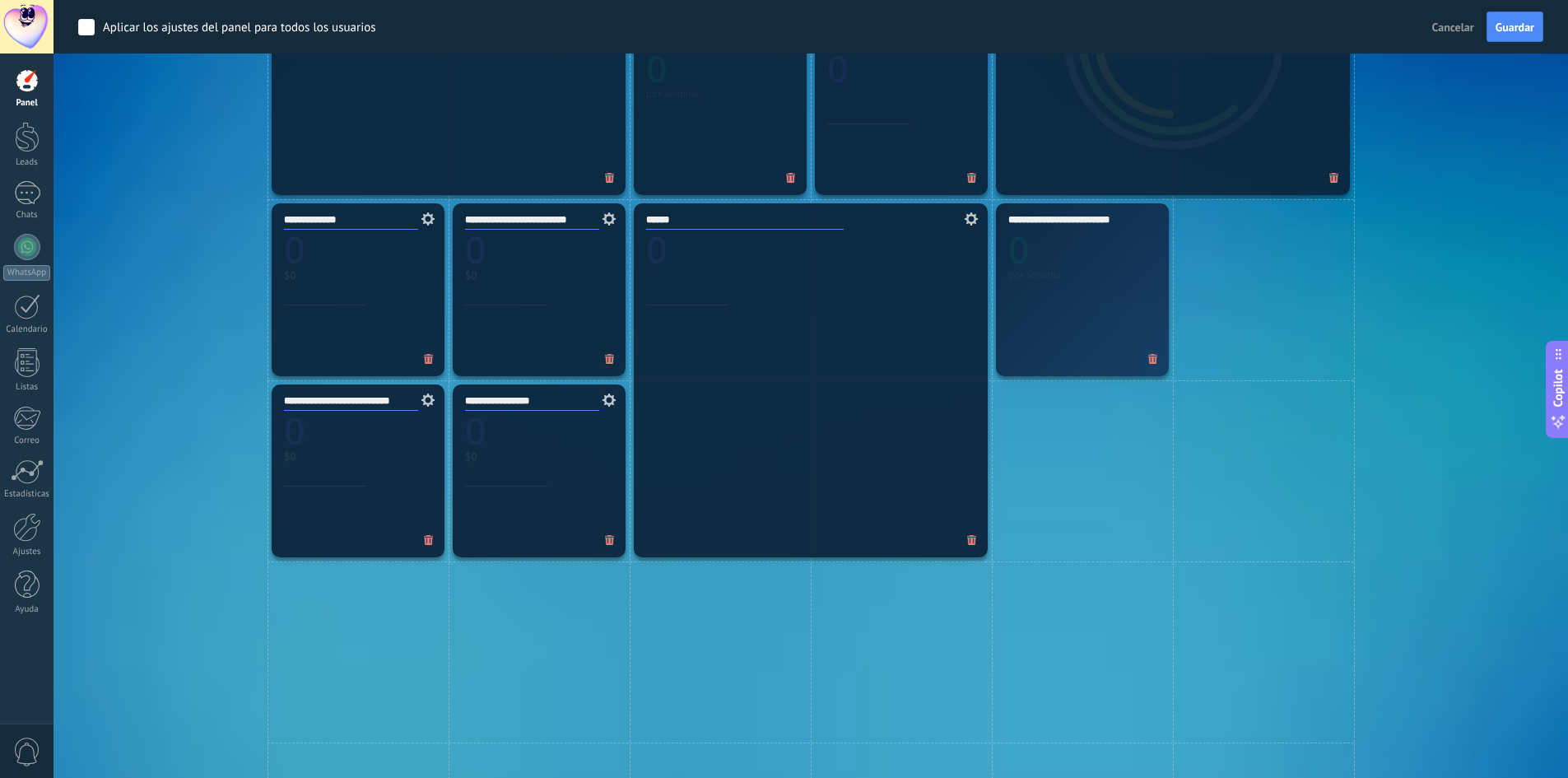
click at [1153, 356] on icon at bounding box center [1153, 359] width 9 height 10
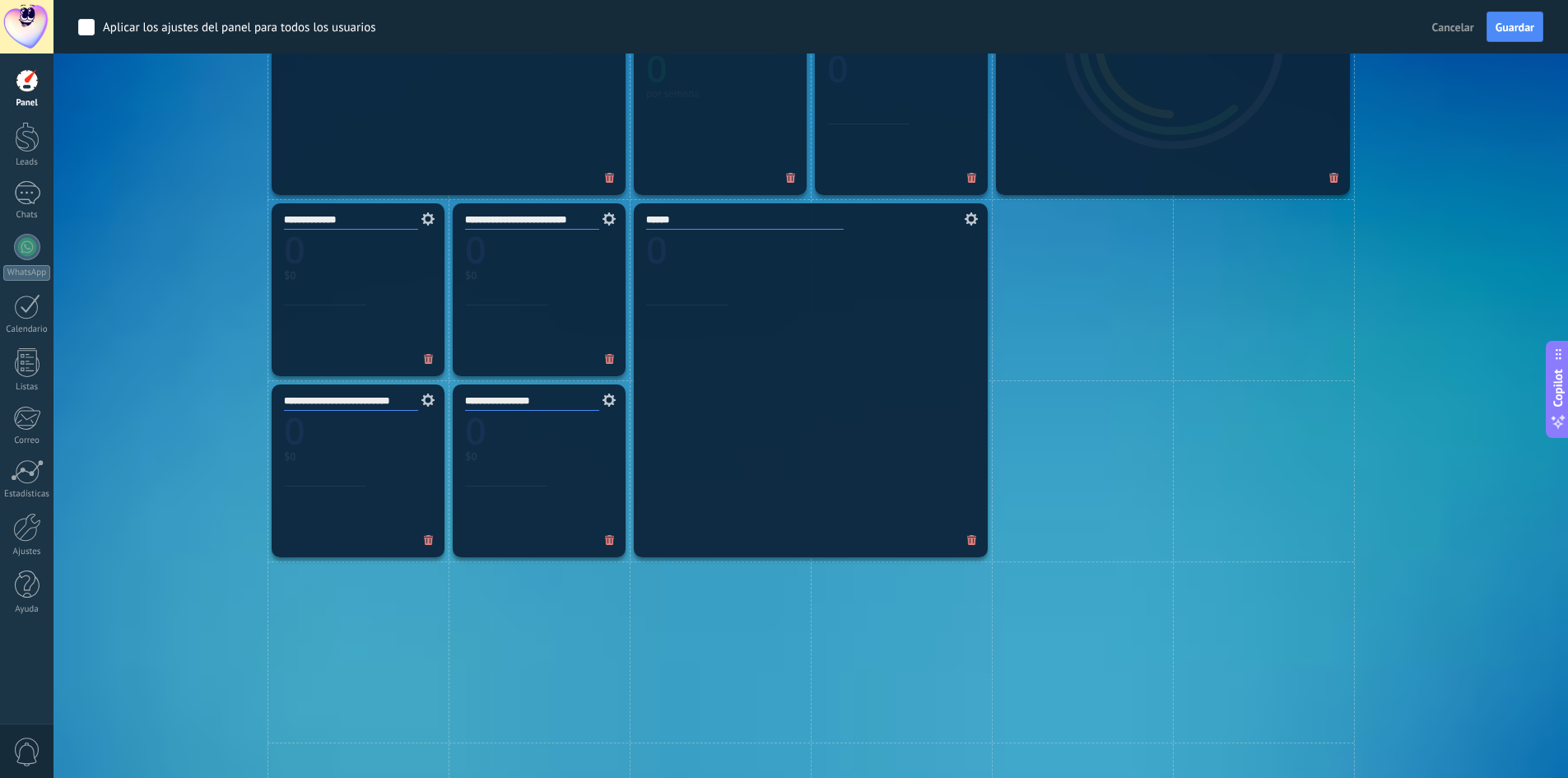
click at [1473, 179] on div "**********" at bounding box center [811, 471] width 1465 height 1268
click at [1516, 26] on span "Guardar" at bounding box center [1514, 27] width 39 height 11
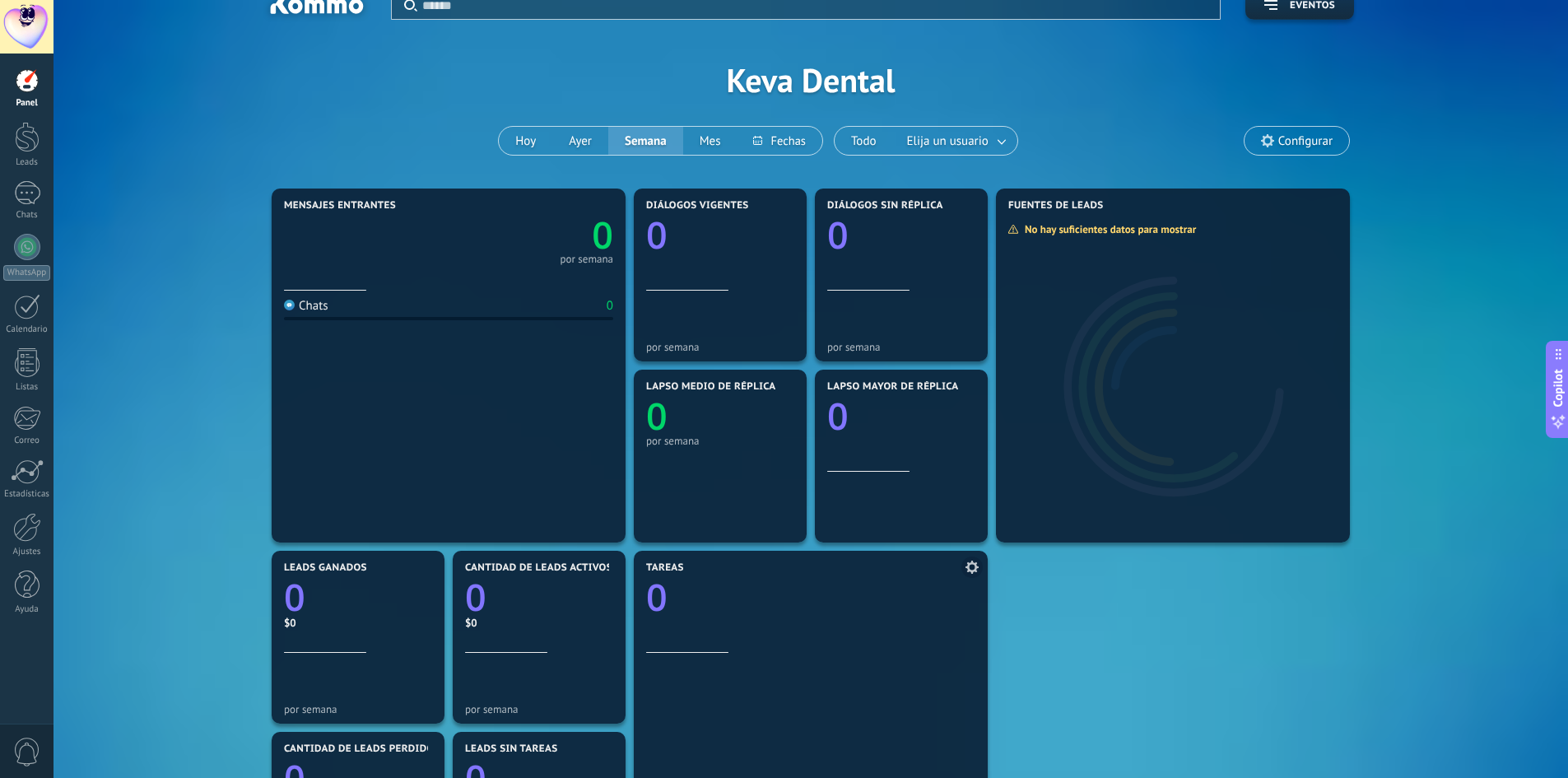
scroll to position [0, 0]
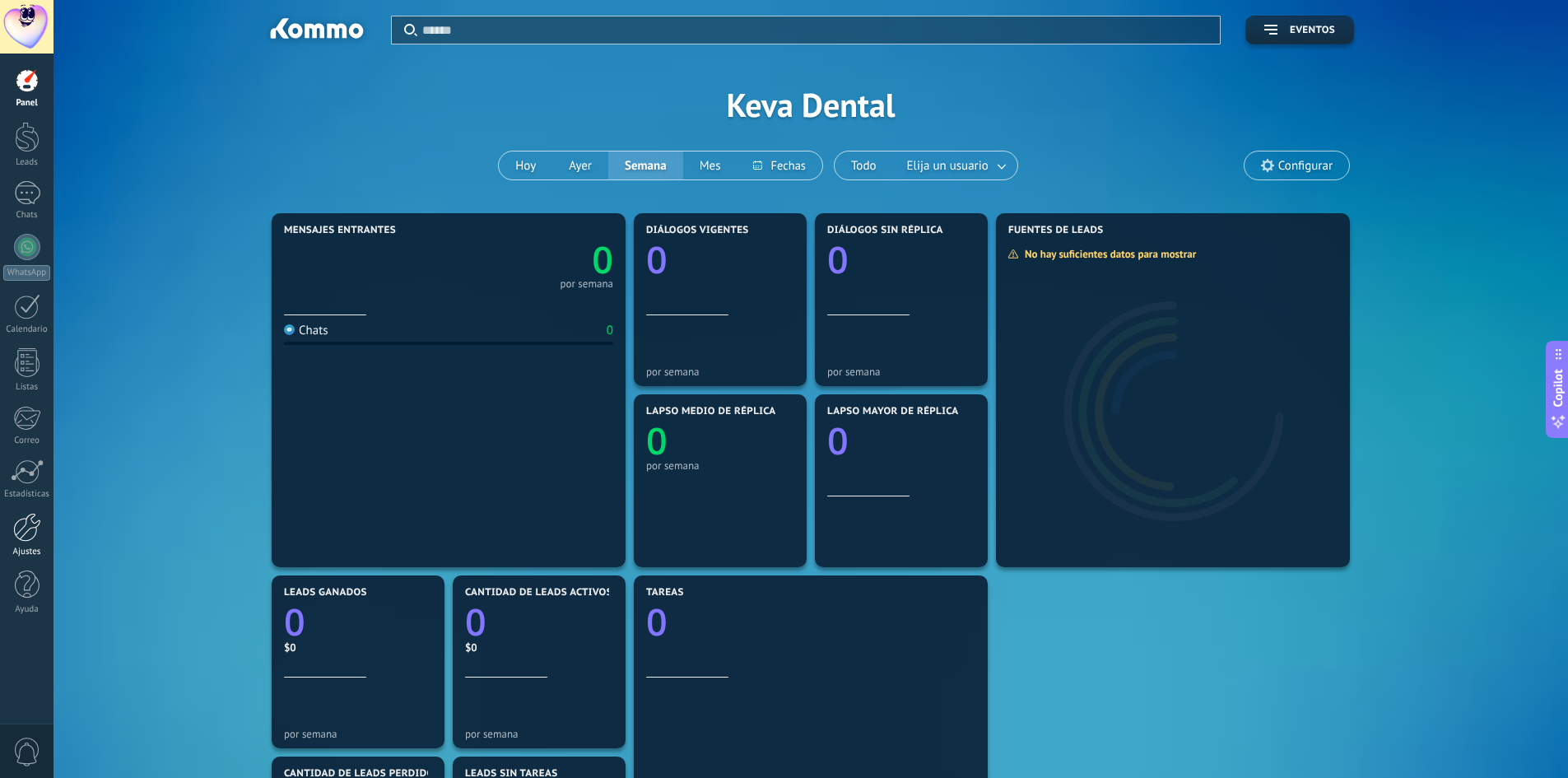
click at [27, 540] on div at bounding box center [27, 527] width 28 height 29
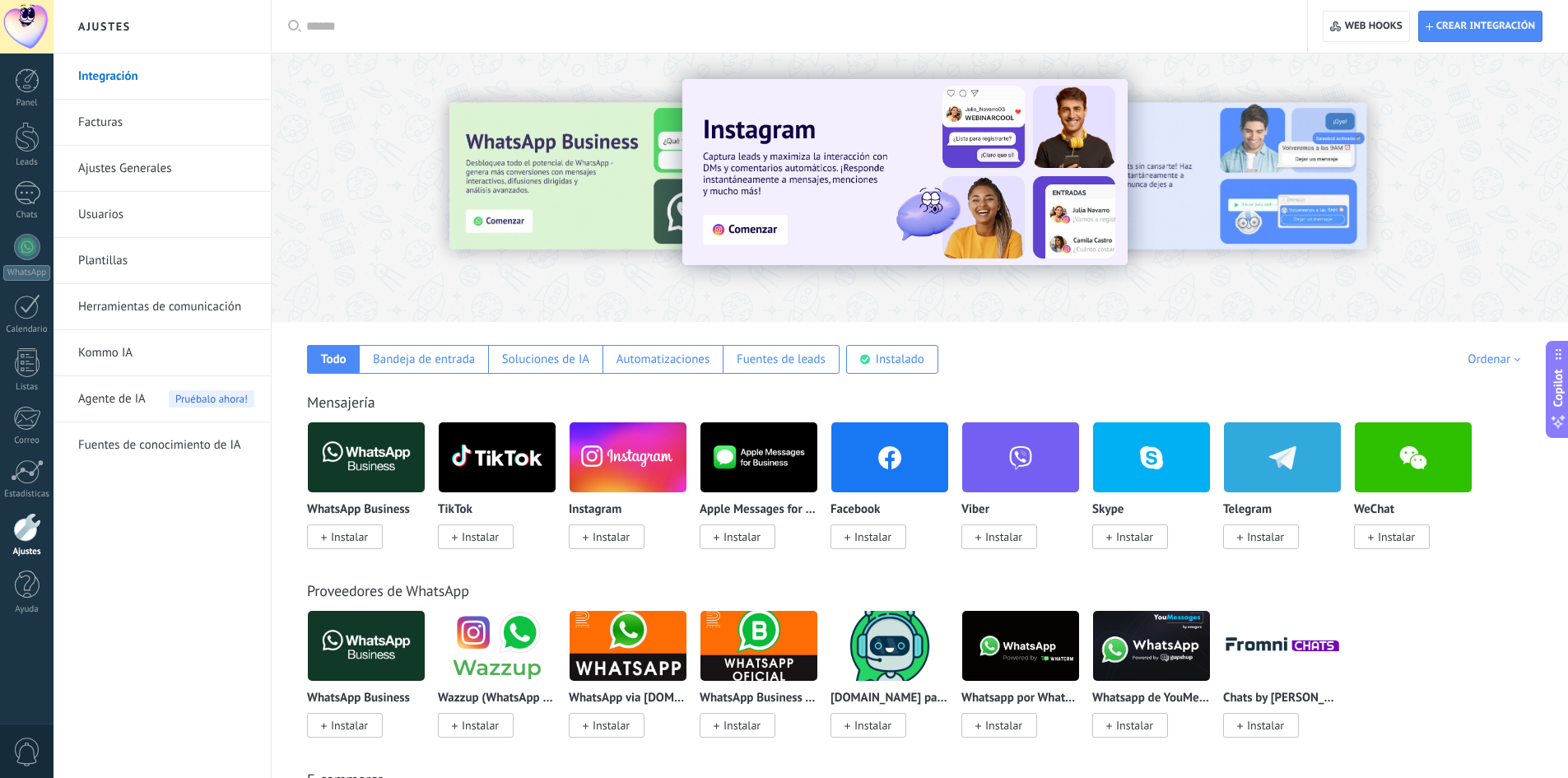
click at [378, 29] on input "text" at bounding box center [795, 26] width 978 height 17
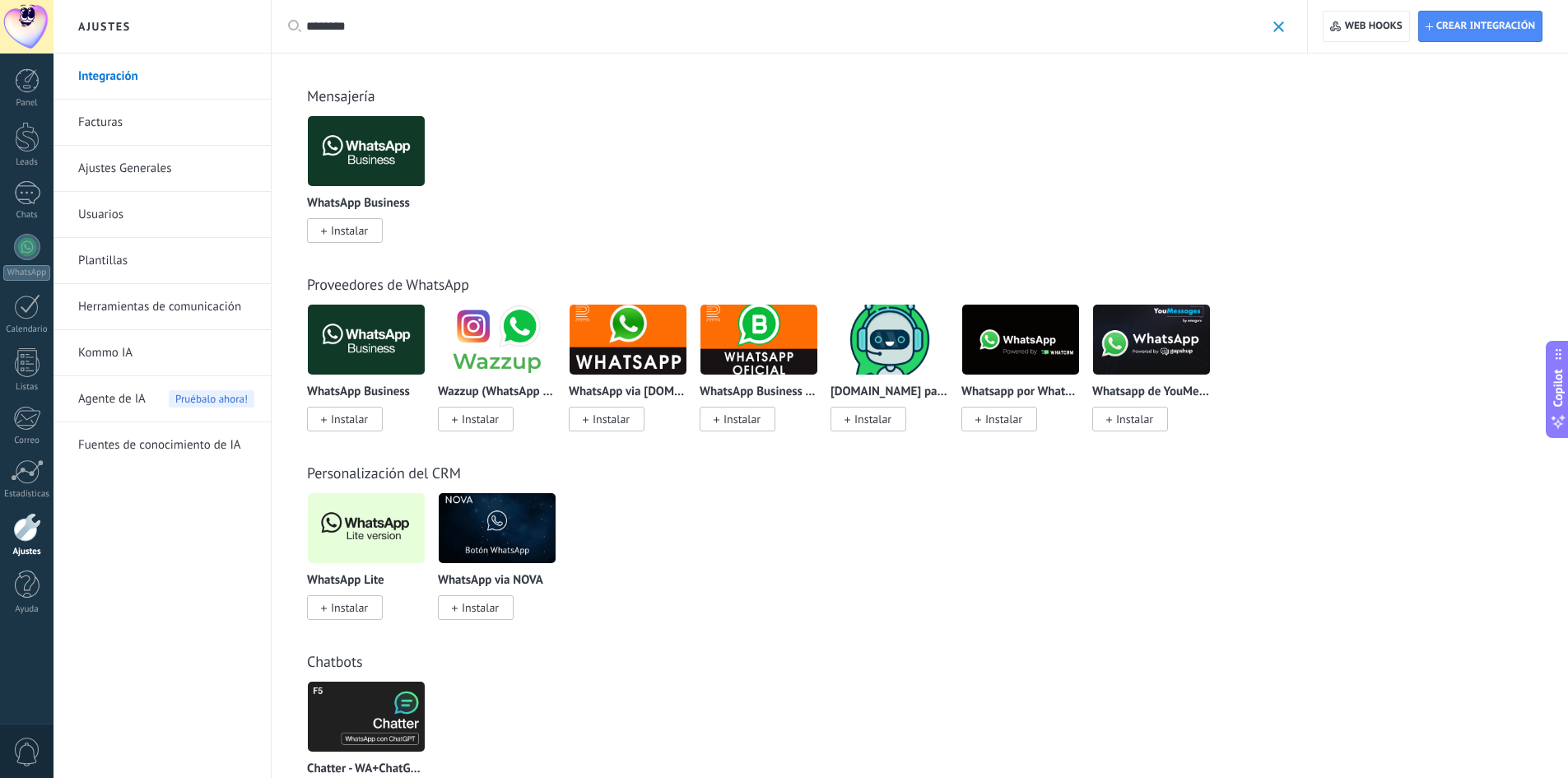
click at [337, 613] on span "Instalar" at bounding box center [348, 608] width 37 height 15
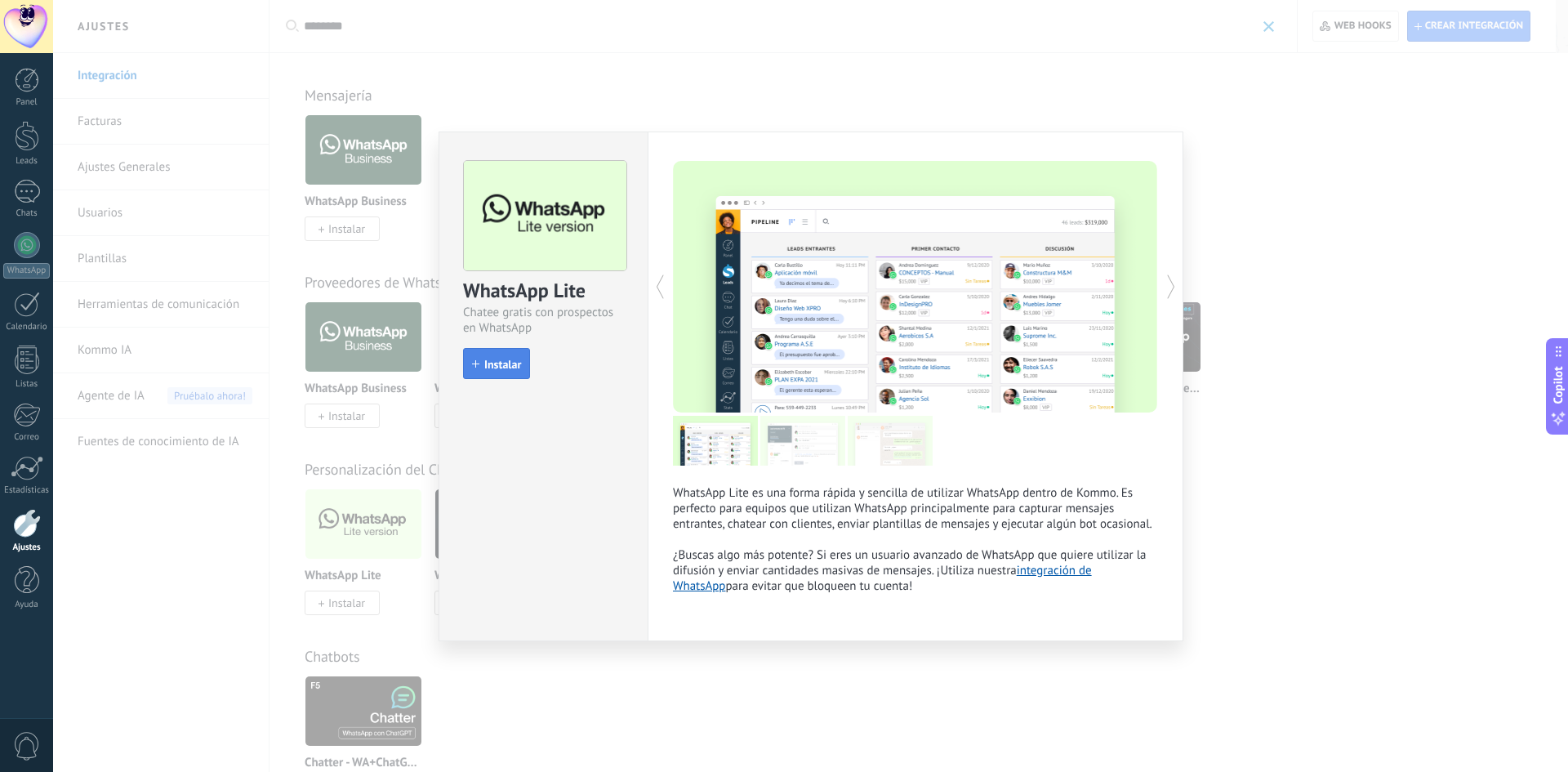
click at [495, 364] on span "Instalar" at bounding box center [502, 365] width 36 height 11
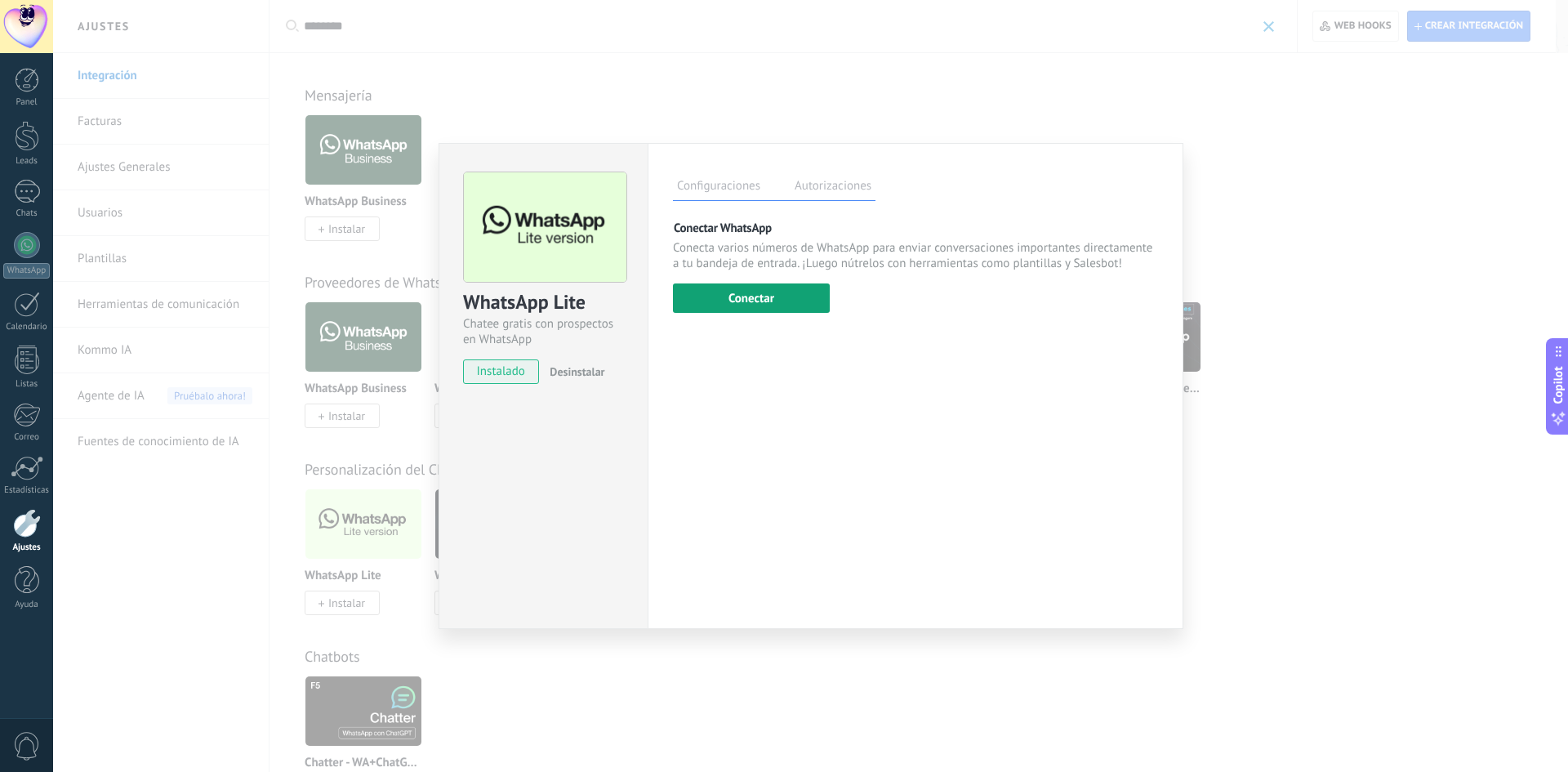
click at [757, 296] on button "Conectar" at bounding box center [751, 297] width 157 height 29
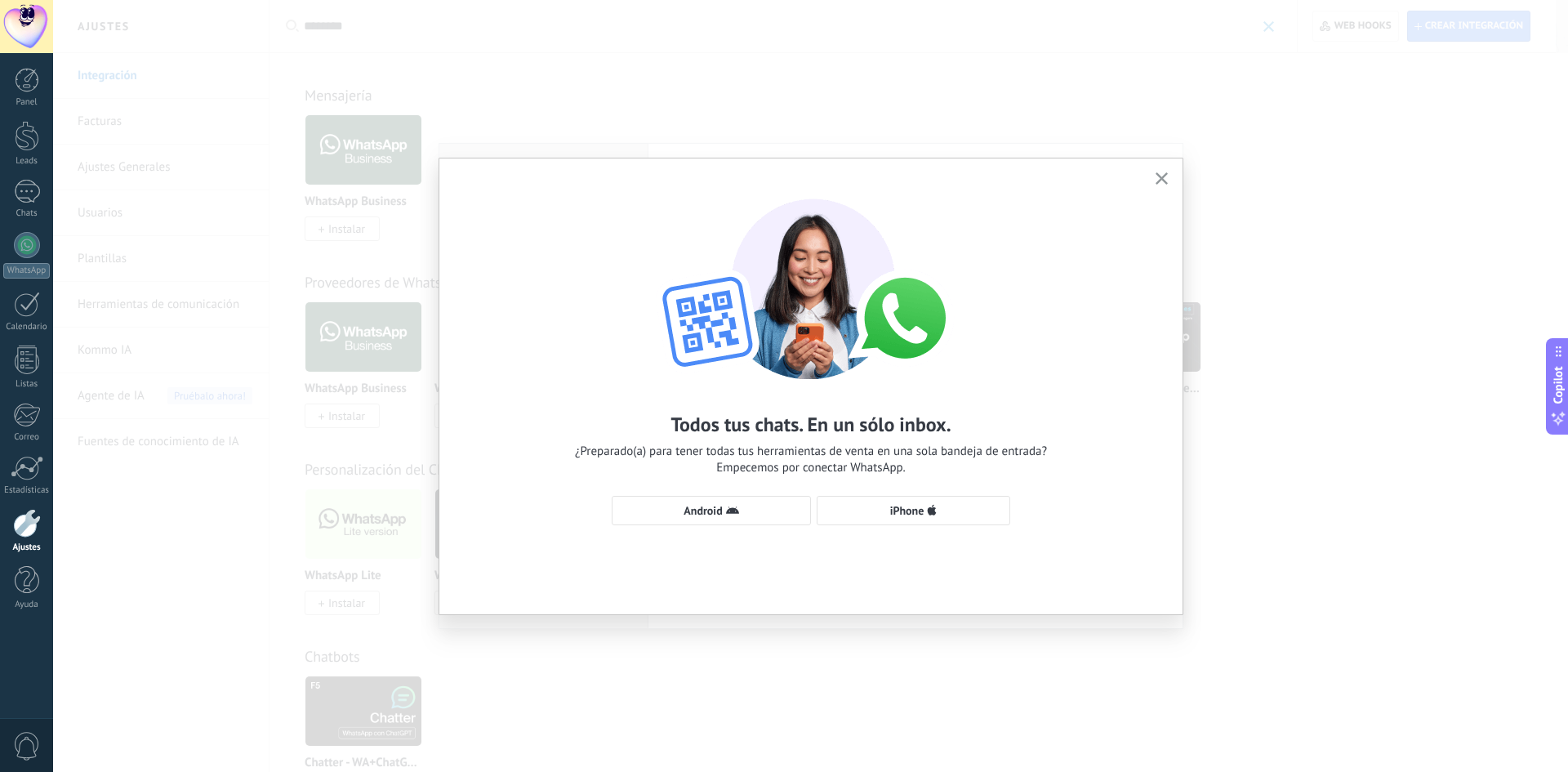
click at [1158, 180] on icon "button" at bounding box center [1162, 178] width 12 height 12
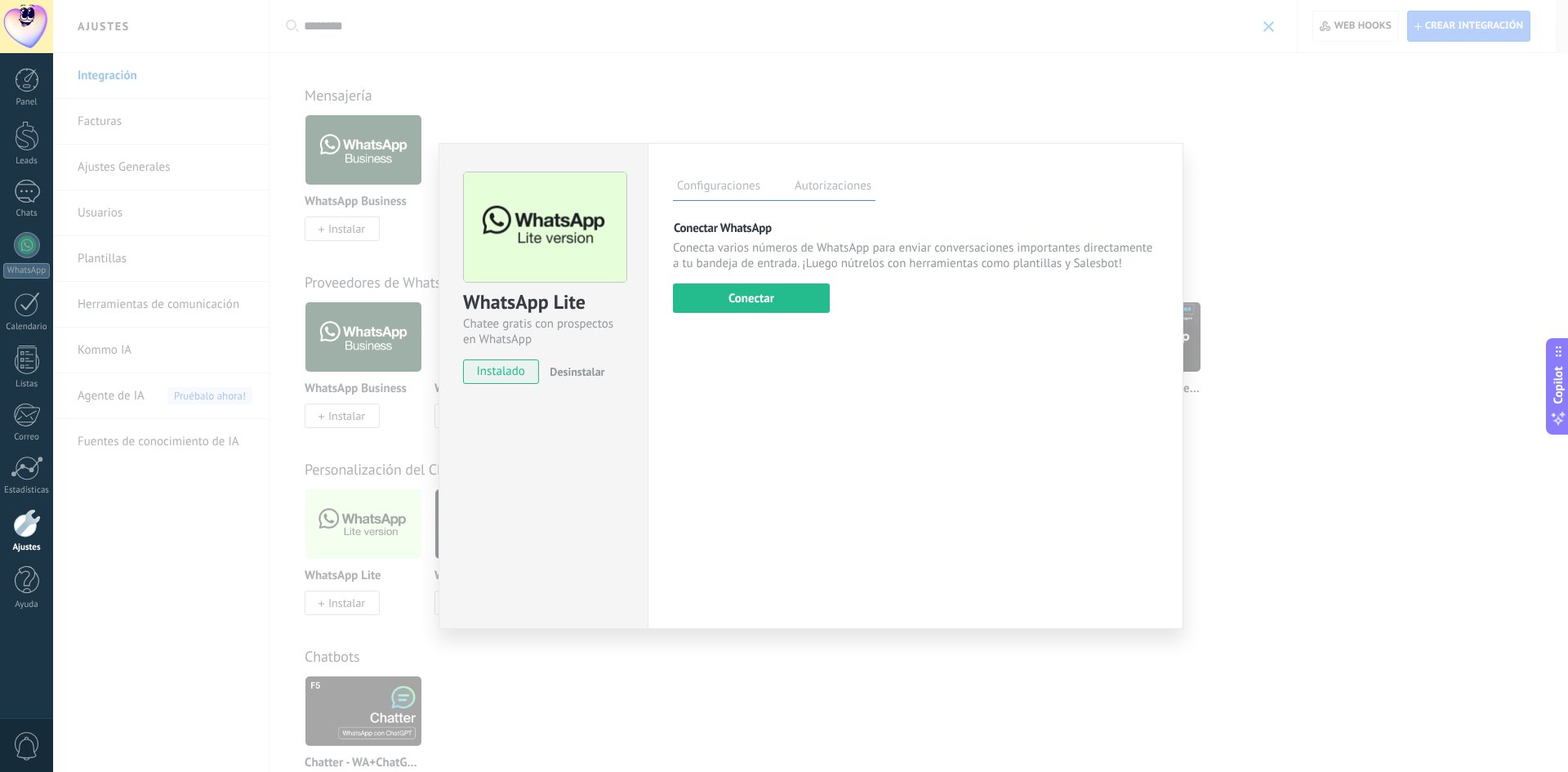
click at [1421, 159] on div "WhatsApp Lite Chatee gratis con prospectos en WhatsApp instalado Desinstalar Co…" at bounding box center [810, 386] width 1515 height 772
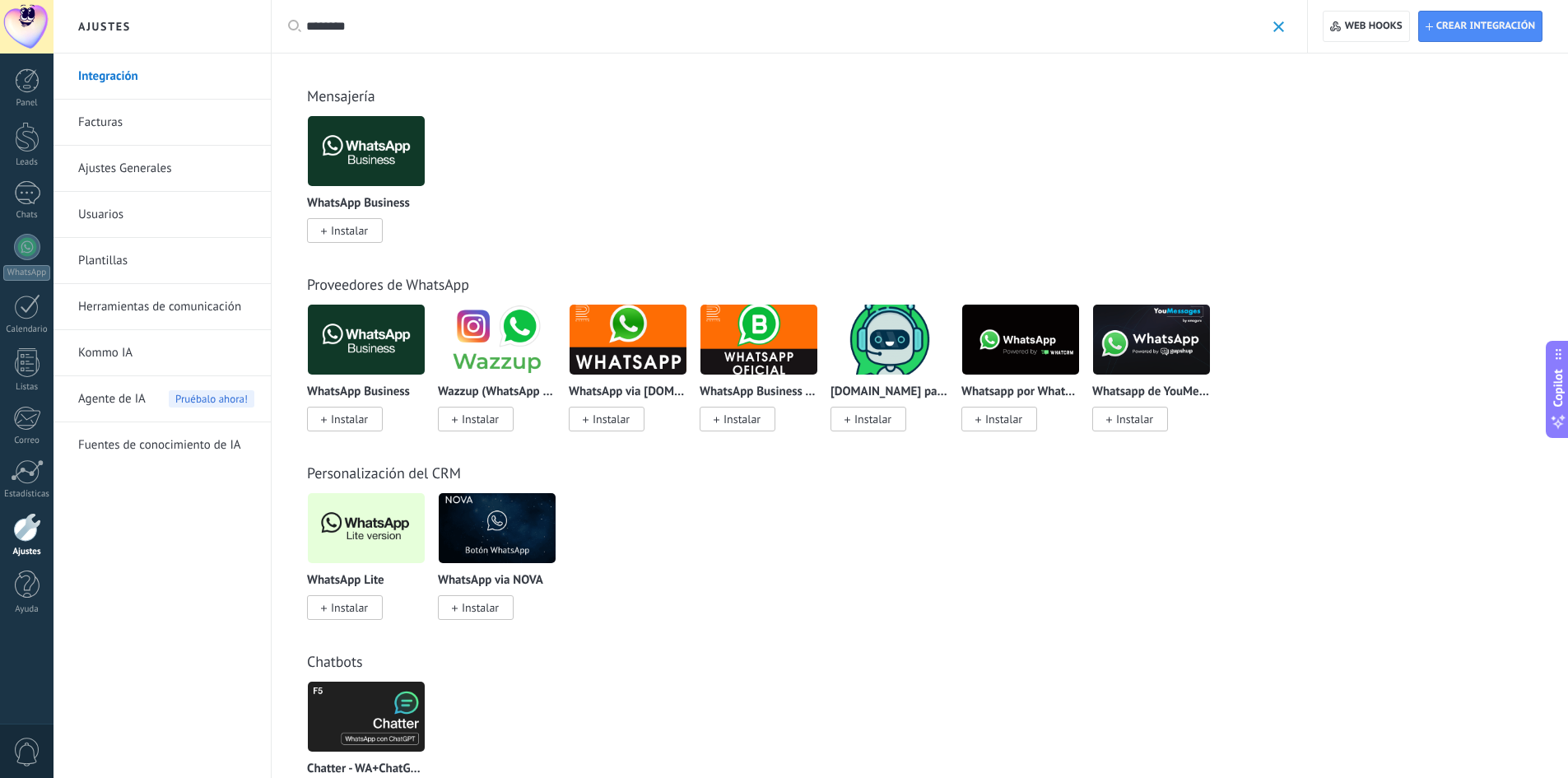
click at [343, 609] on span "Instalar" at bounding box center [348, 608] width 37 height 15
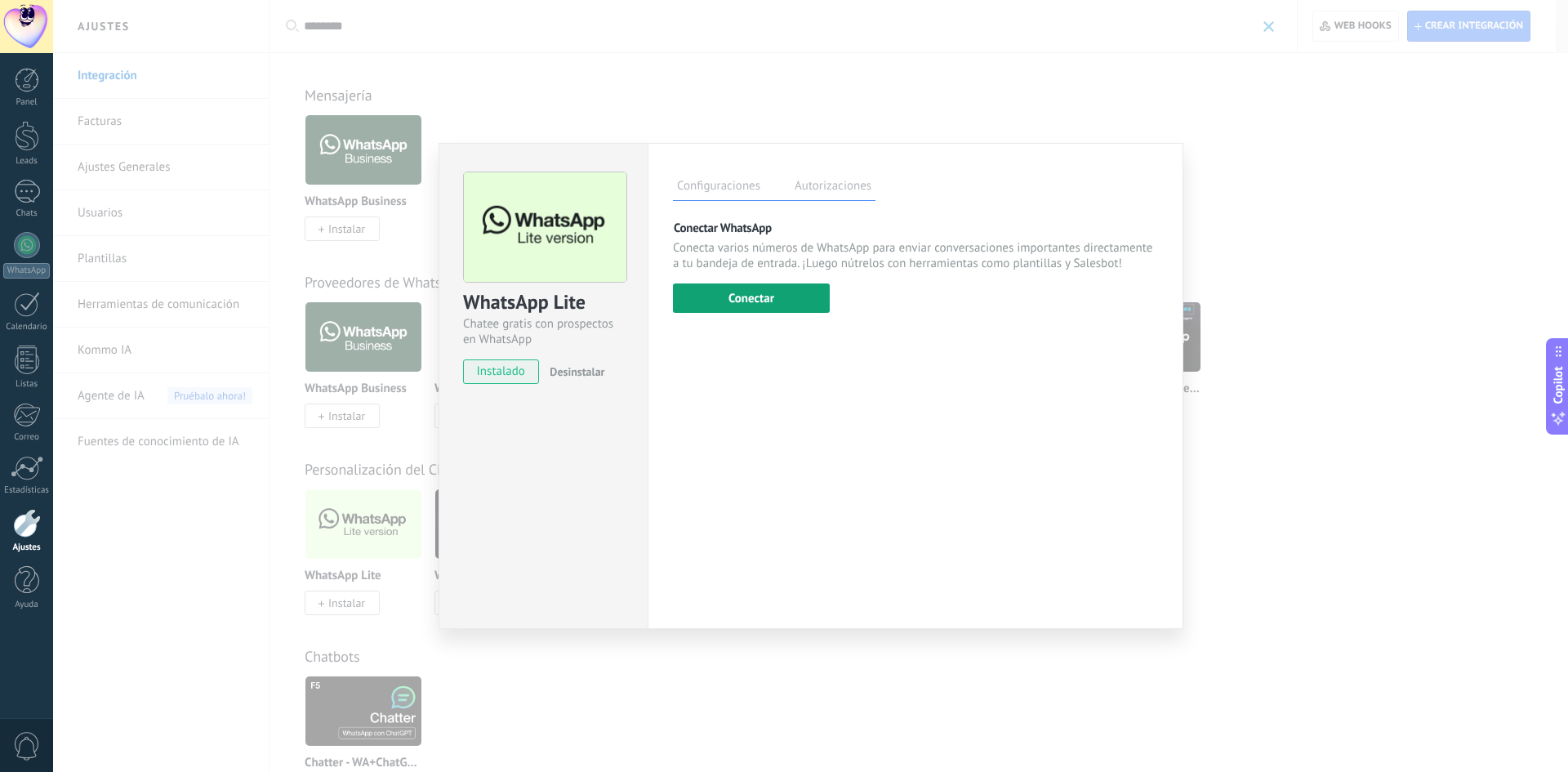
click at [756, 296] on button "Conectar" at bounding box center [751, 297] width 157 height 29
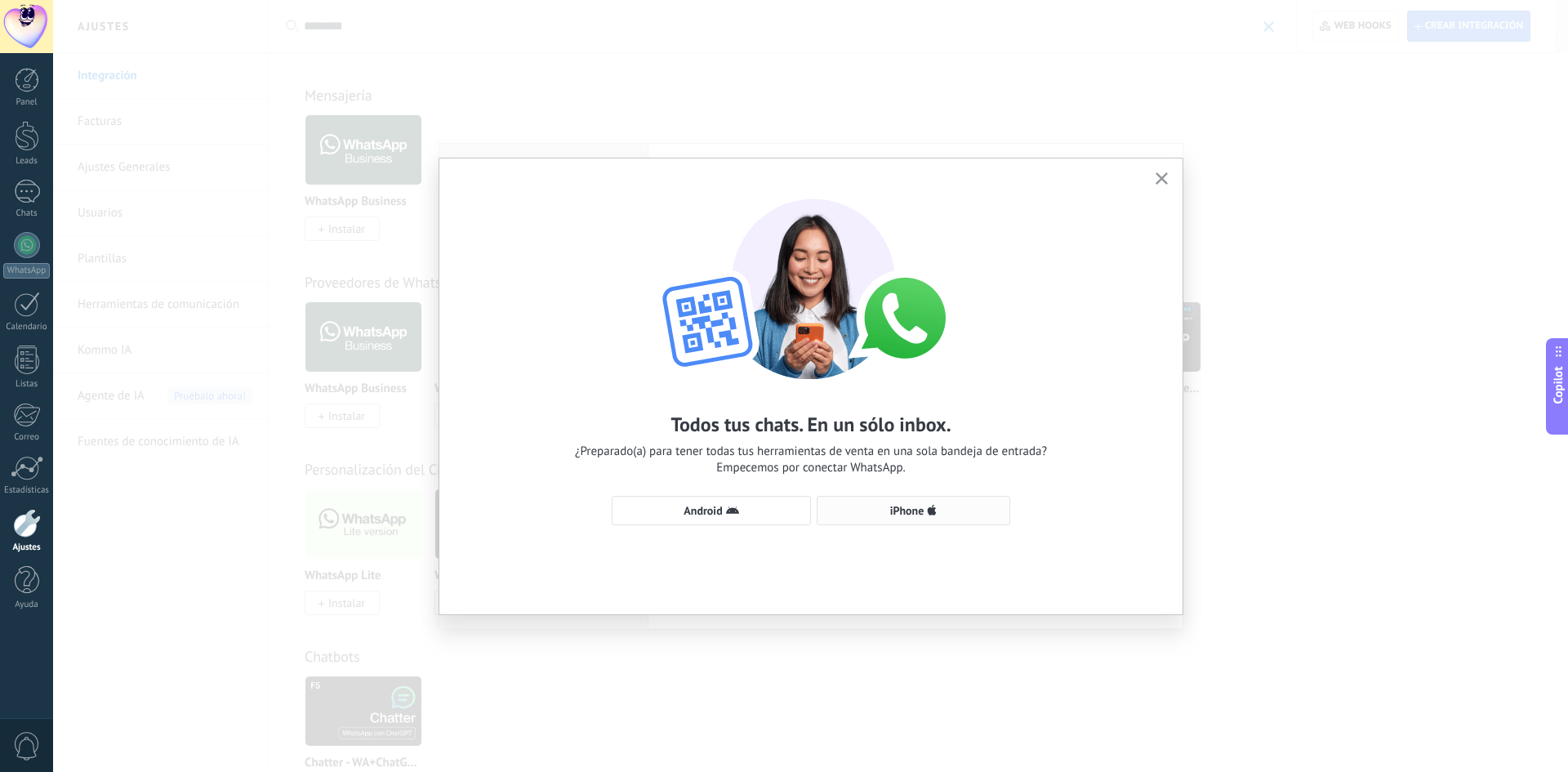
click at [897, 512] on span "iPhone" at bounding box center [907, 510] width 35 height 11
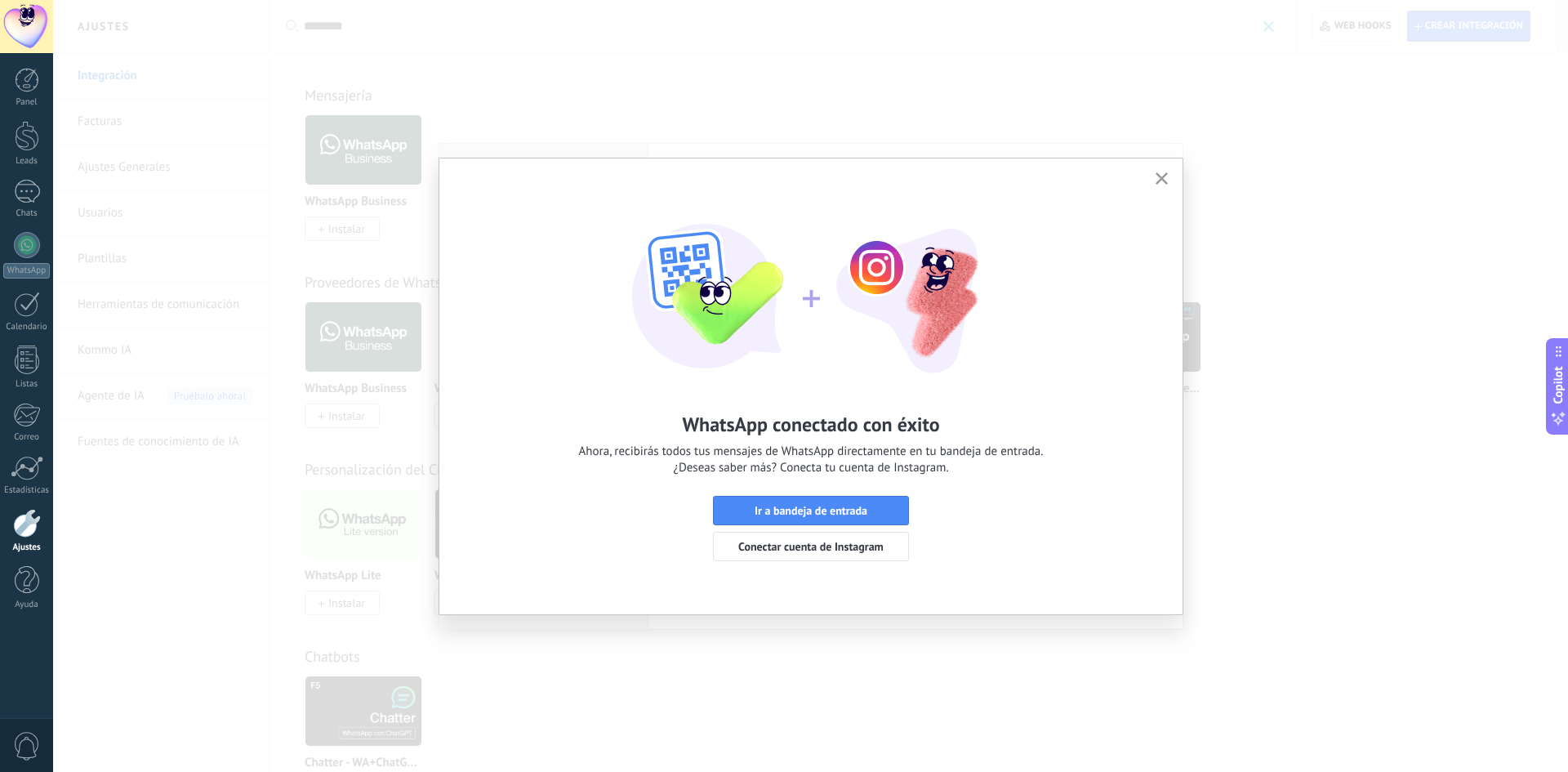
click at [1160, 179] on icon "button" at bounding box center [1162, 178] width 12 height 12
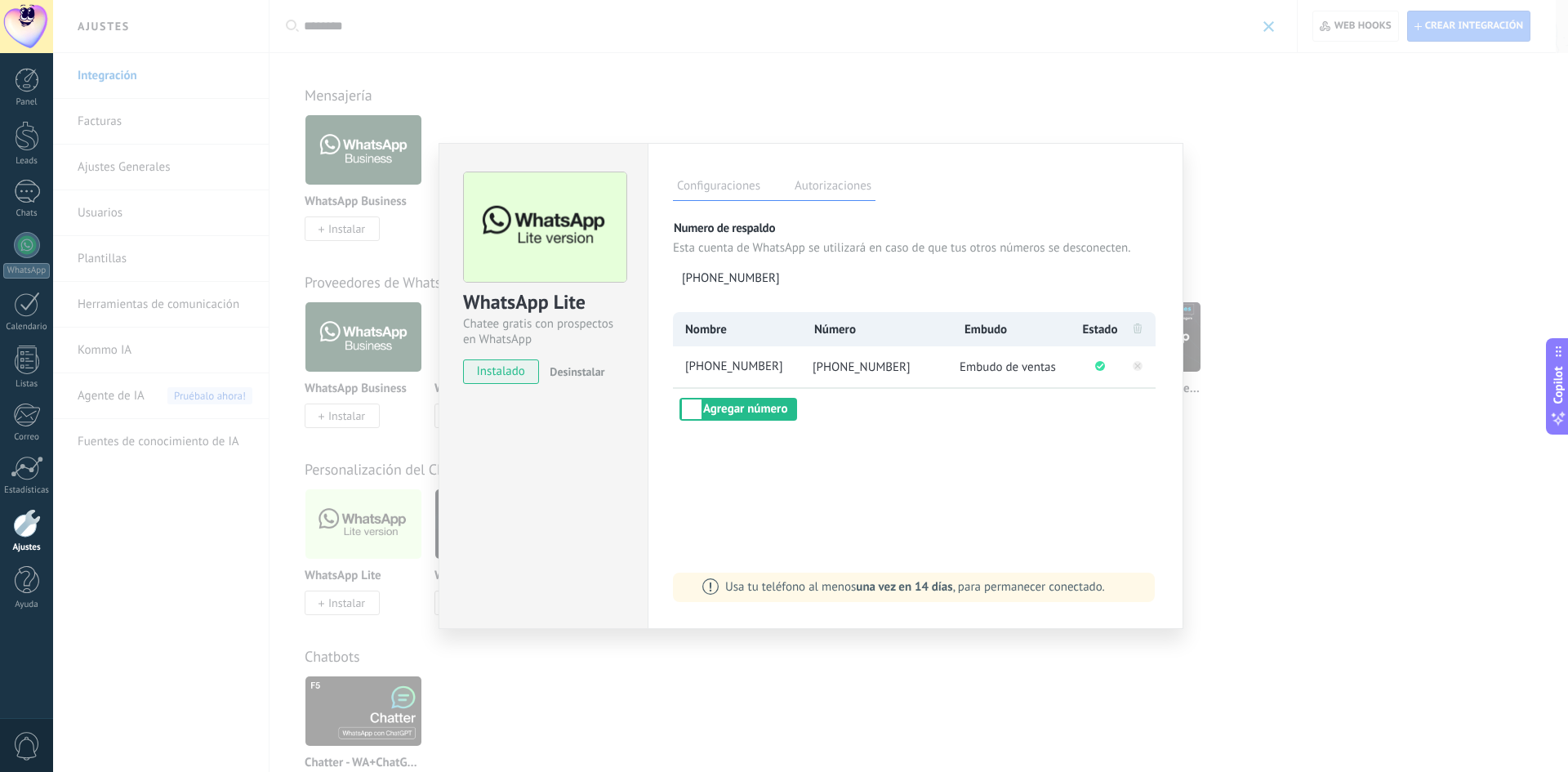
click at [1358, 303] on div "WhatsApp Lite Chatee gratis con prospectos en WhatsApp instalado Desinstalar Co…" at bounding box center [810, 386] width 1515 height 772
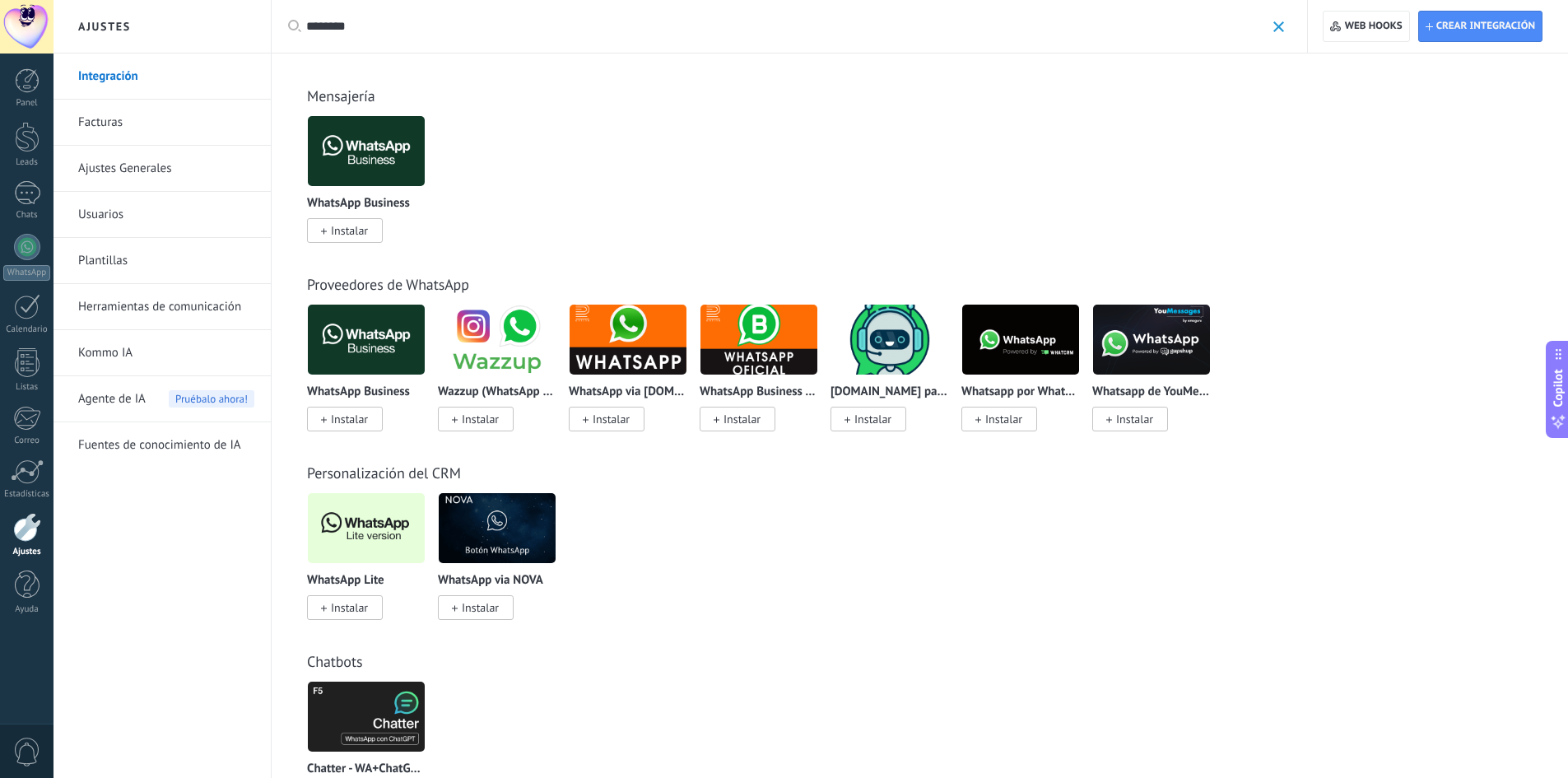
drag, startPoint x: 401, startPoint y: 29, endPoint x: 293, endPoint y: 40, distance: 108.6
click at [293, 40] on div "Aplicar ******** Aplicar Restablecer" at bounding box center [789, 26] width 1037 height 53
type input "*********"
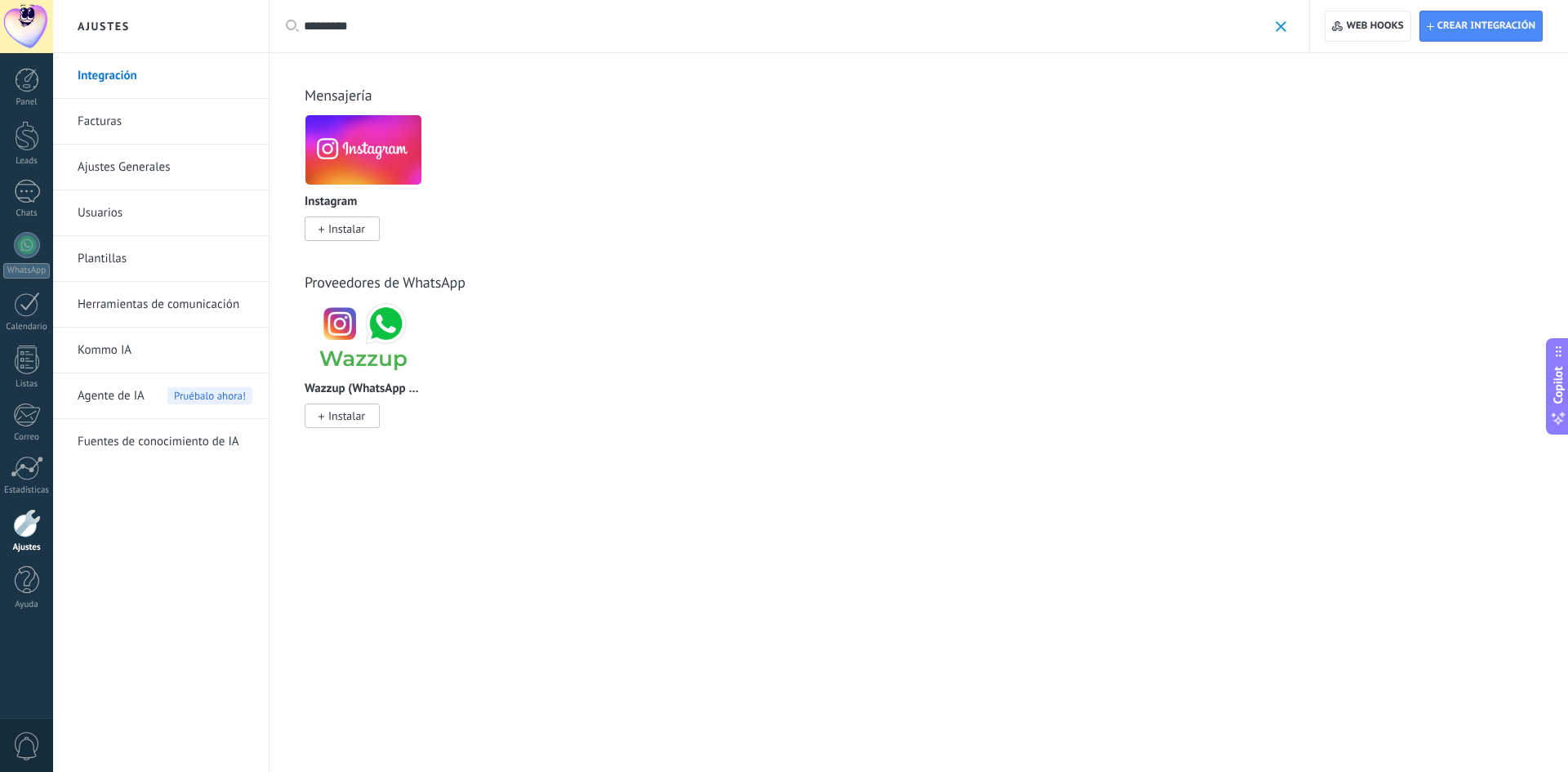
click at [321, 233] on icon at bounding box center [321, 229] width 6 height 7
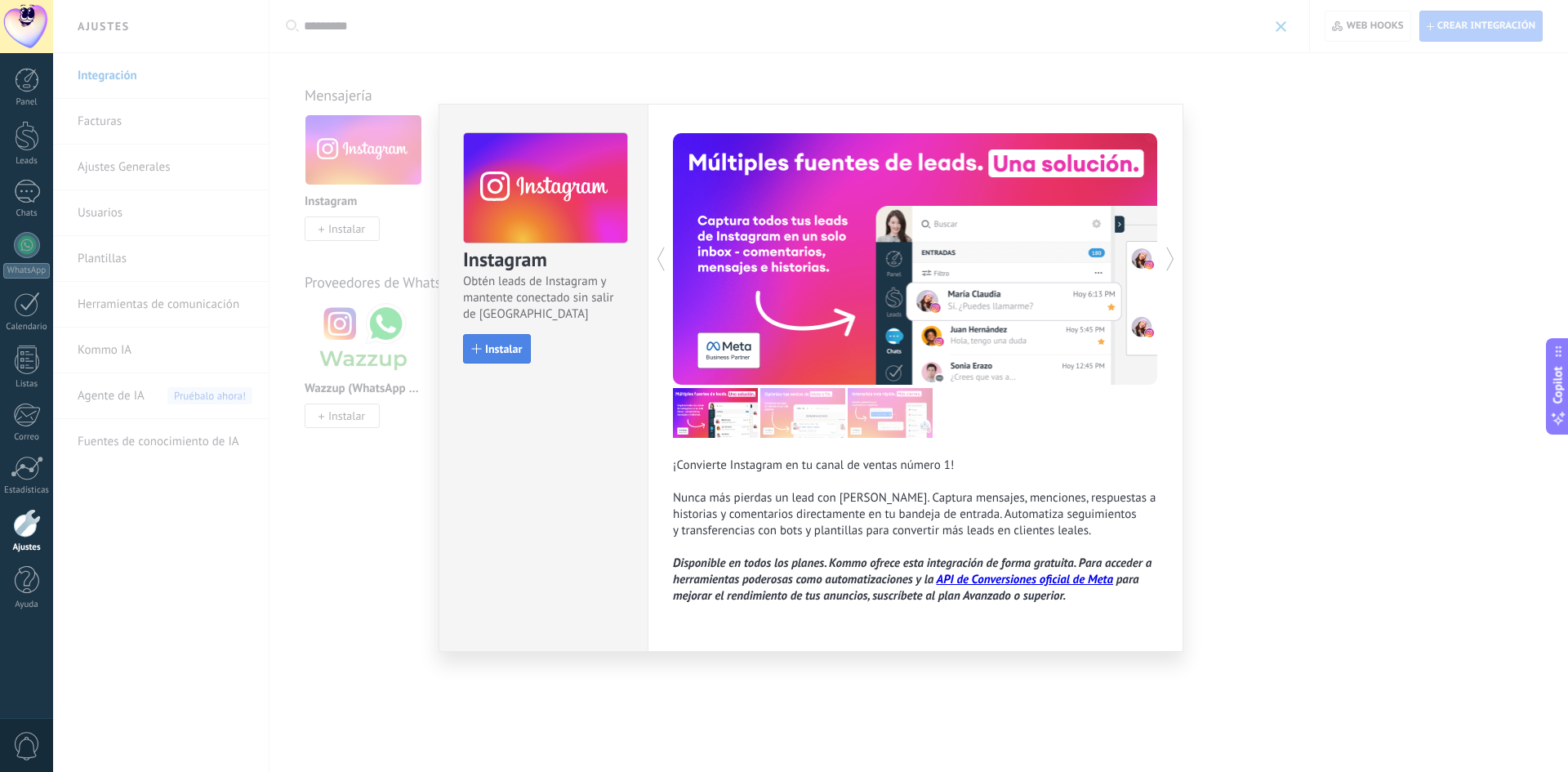
click at [491, 351] on span "Instalar" at bounding box center [503, 349] width 36 height 11
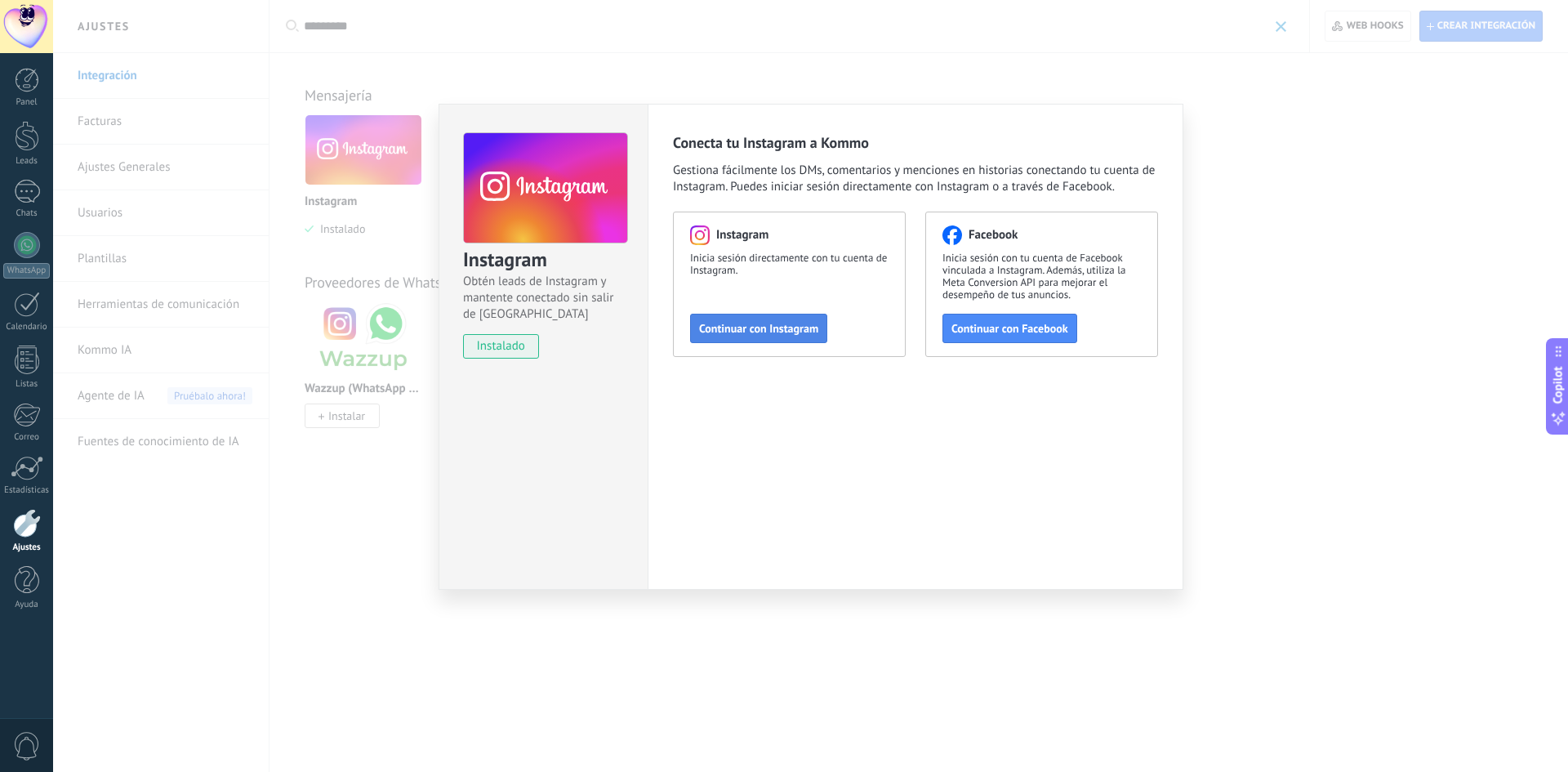
click at [738, 325] on span "Continuar con Instagram" at bounding box center [759, 328] width 120 height 11
click at [1348, 270] on div "Instagram Obtén leads de Instagram y mantente conectado sin salir de Kommo inst…" at bounding box center [810, 386] width 1515 height 772
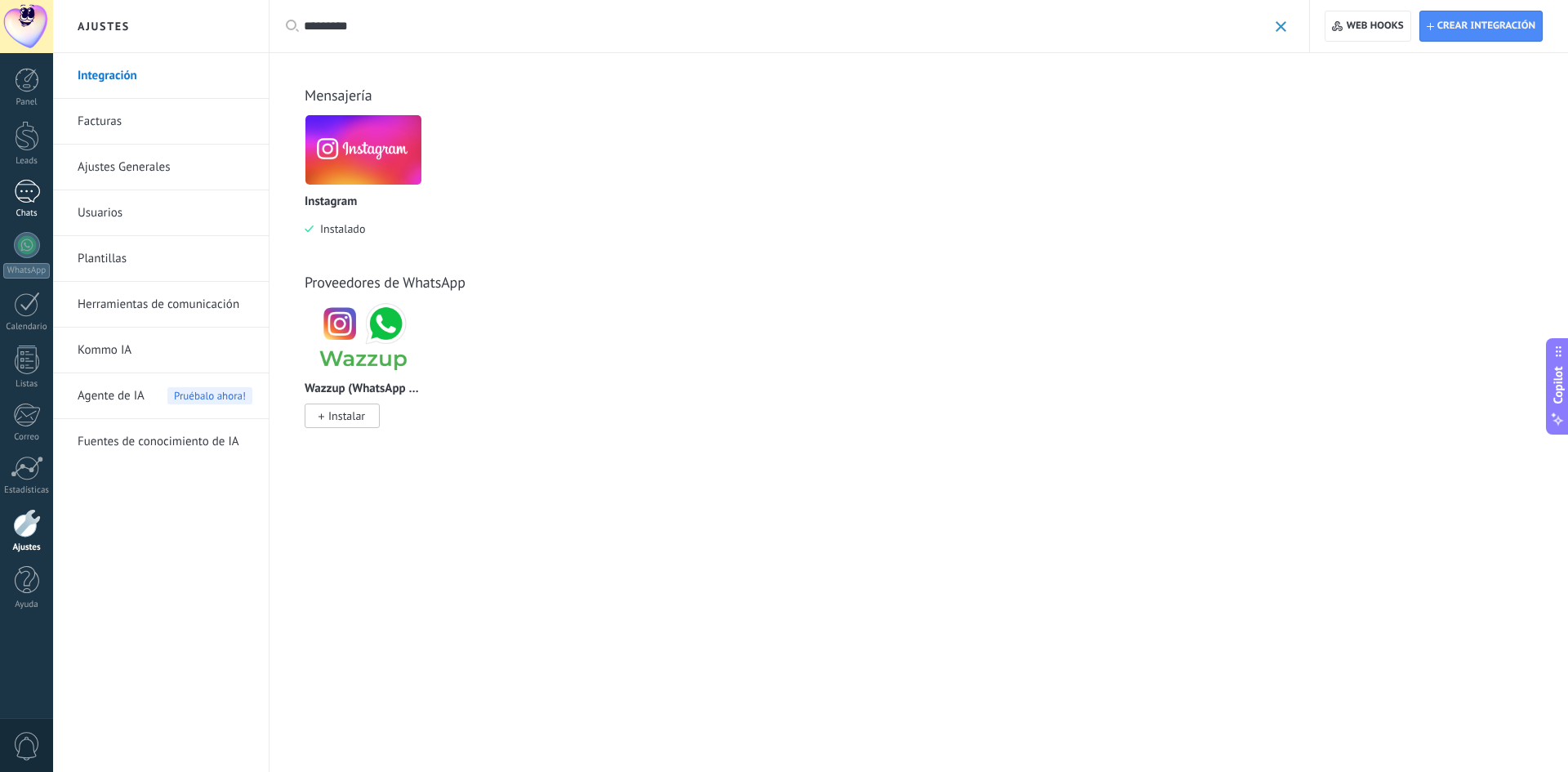
click at [32, 201] on div at bounding box center [27, 191] width 26 height 23
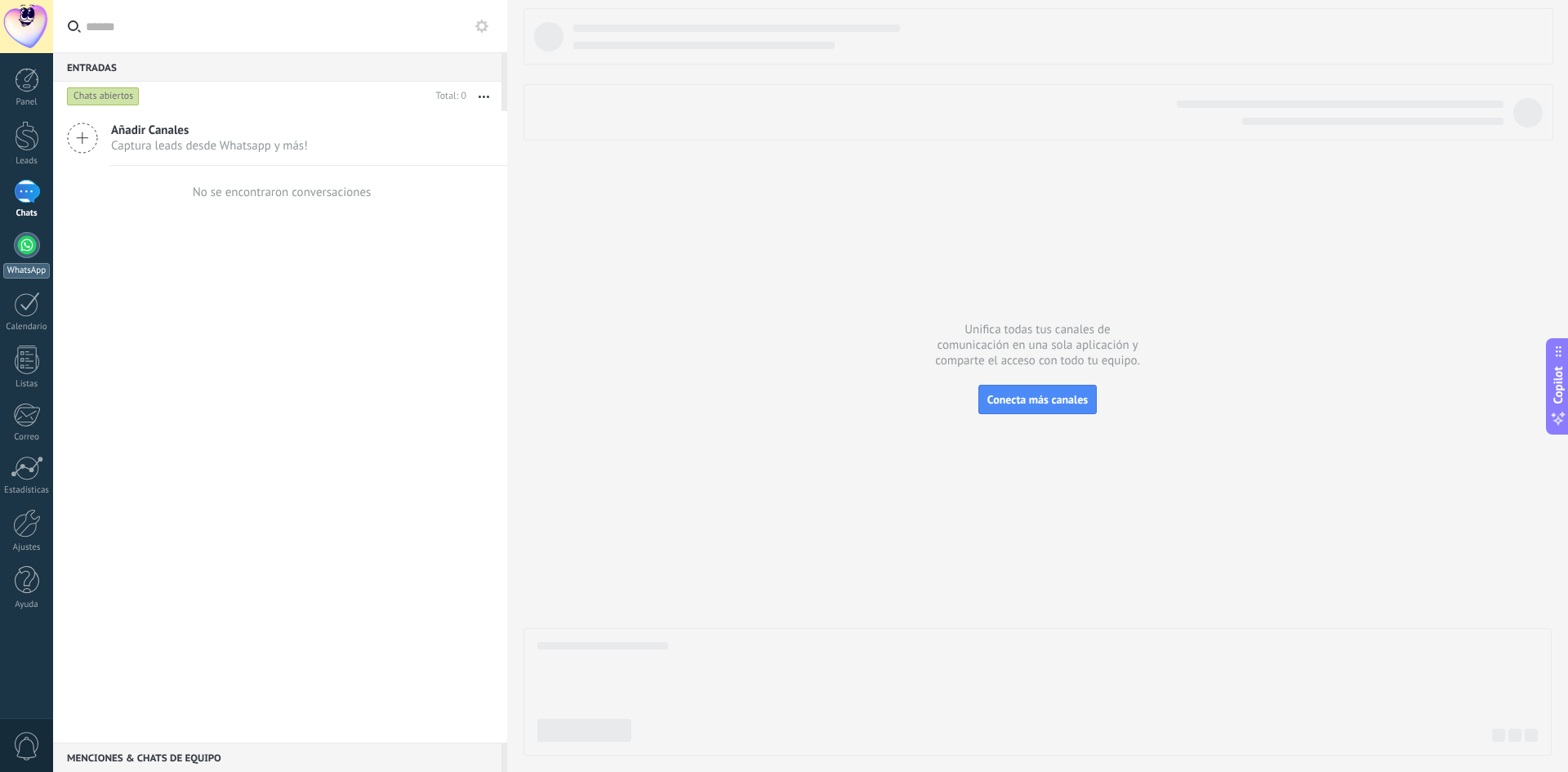
click at [19, 250] on div at bounding box center [27, 245] width 26 height 26
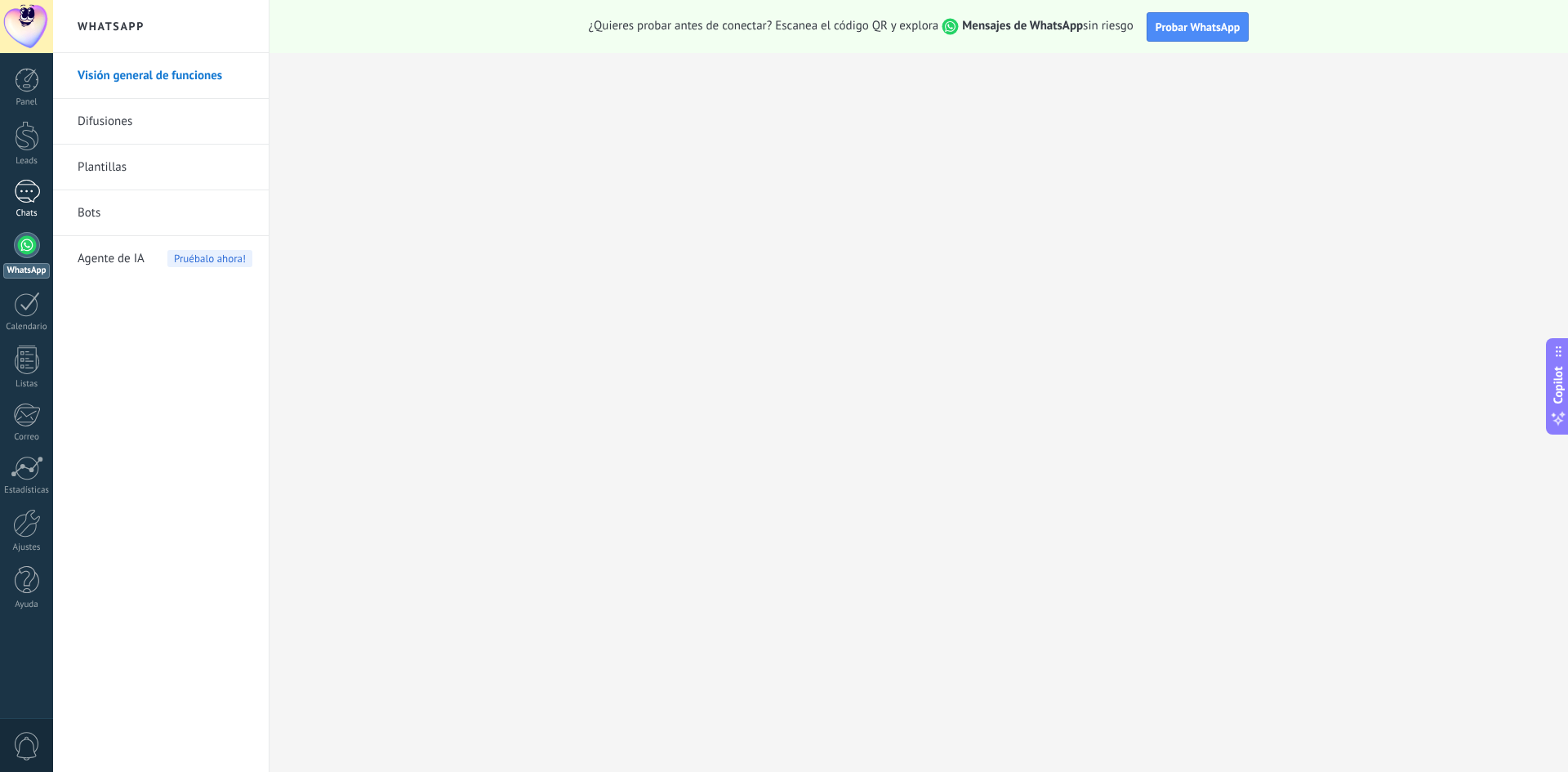
click at [26, 191] on div at bounding box center [27, 191] width 26 height 23
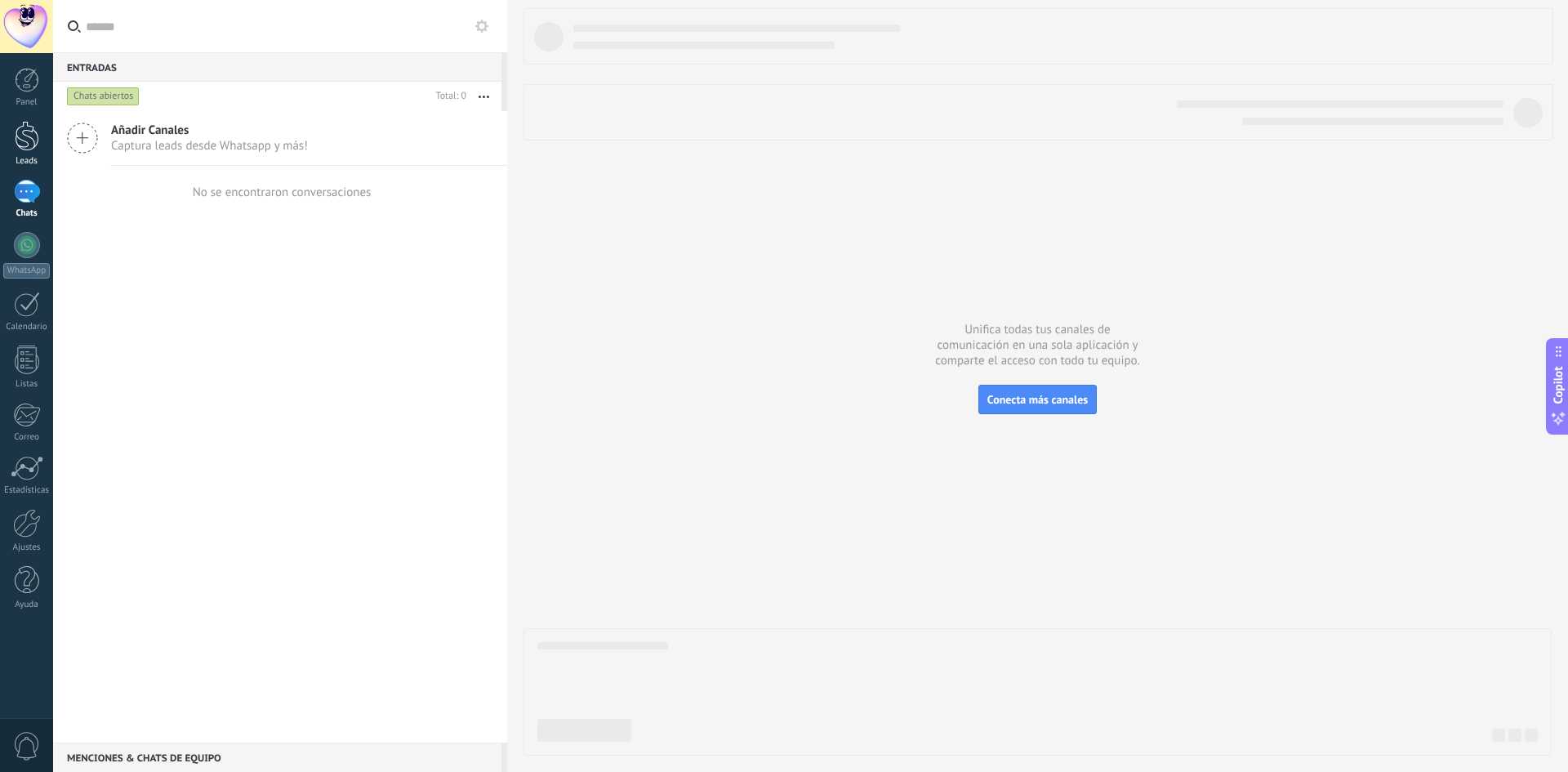
click at [27, 146] on div at bounding box center [27, 136] width 24 height 30
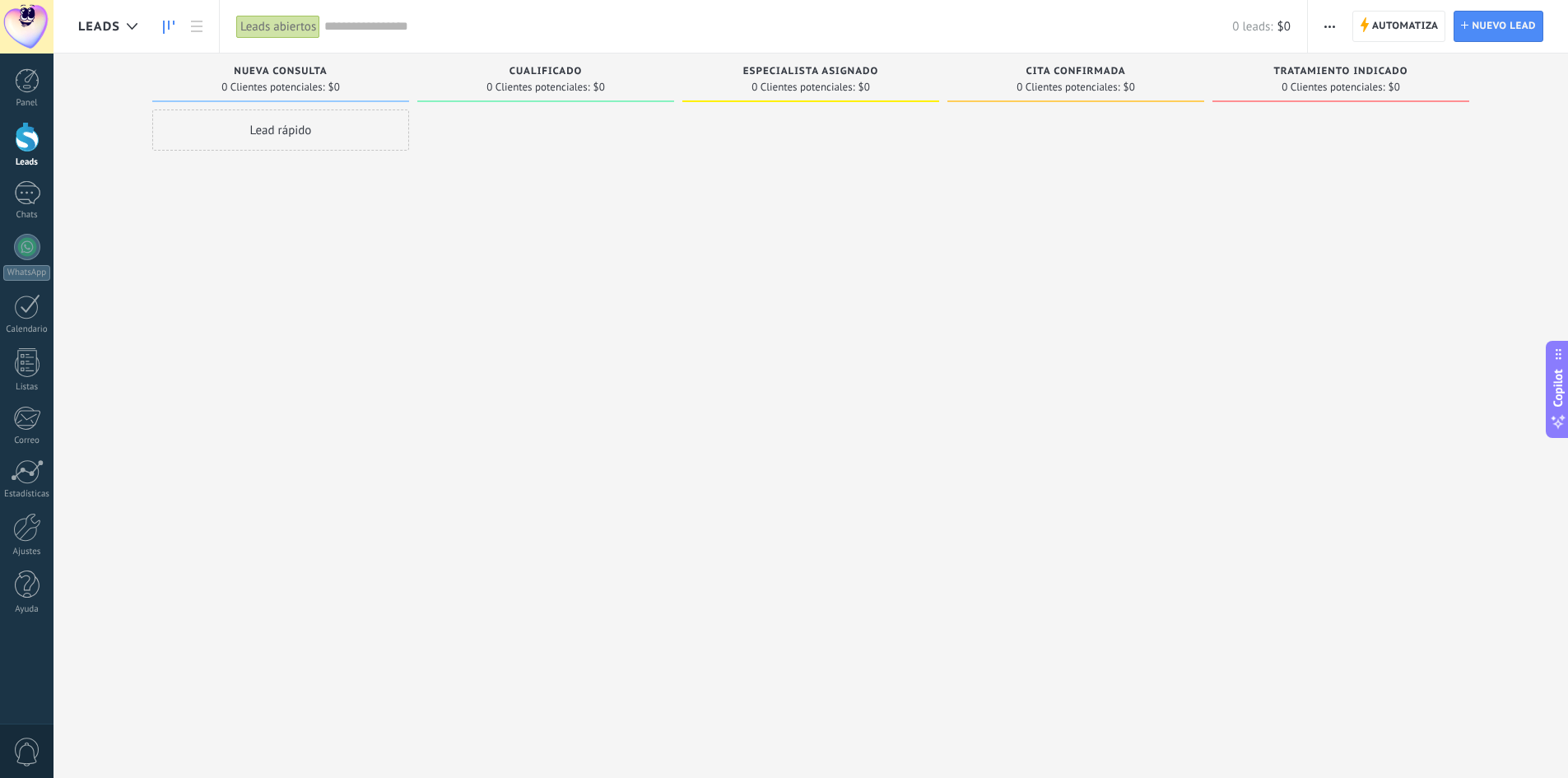
click at [1334, 29] on span "button" at bounding box center [1329, 25] width 10 height 31
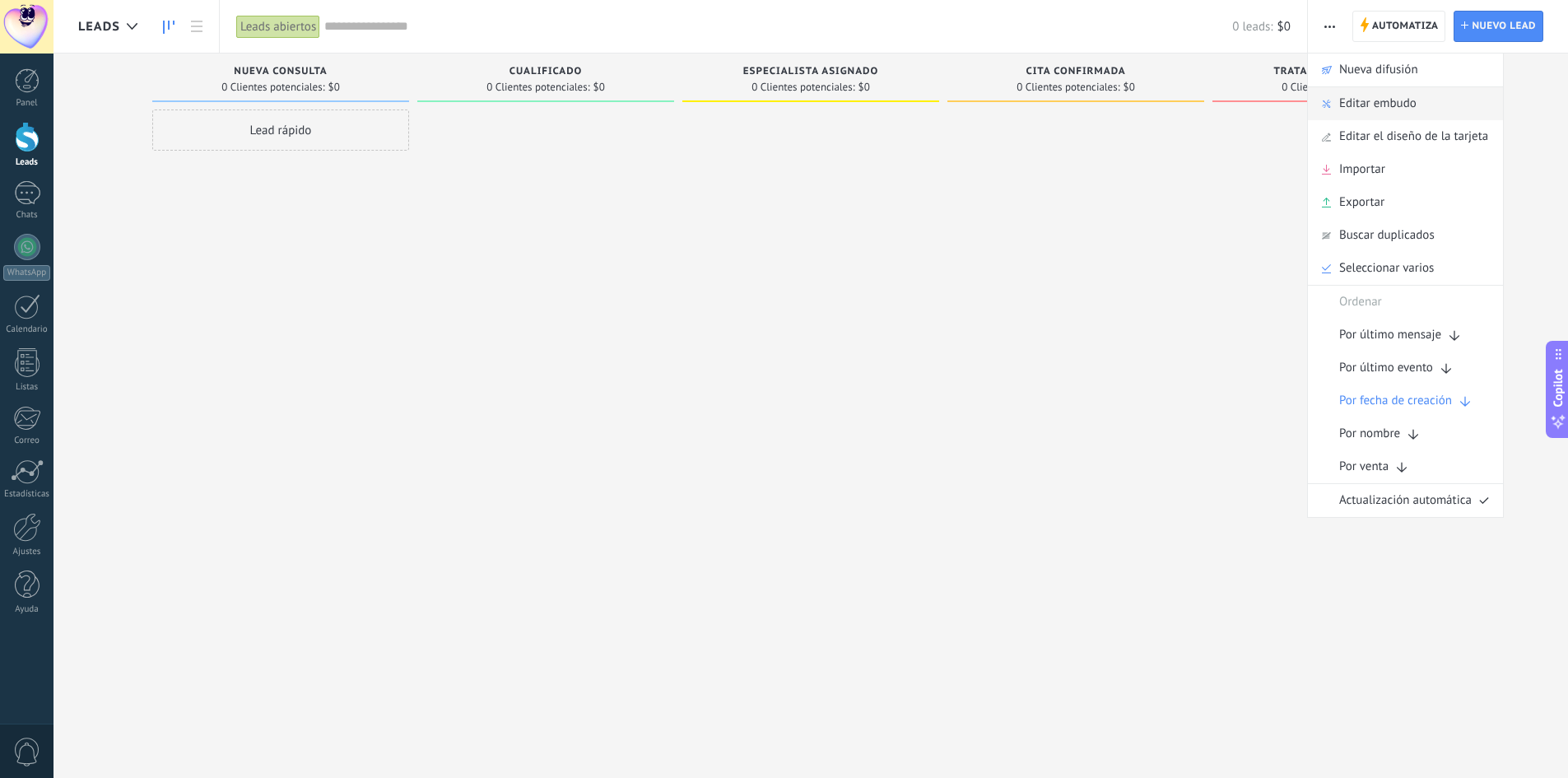
click at [1384, 102] on span "Editar embudo" at bounding box center [1378, 104] width 77 height 33
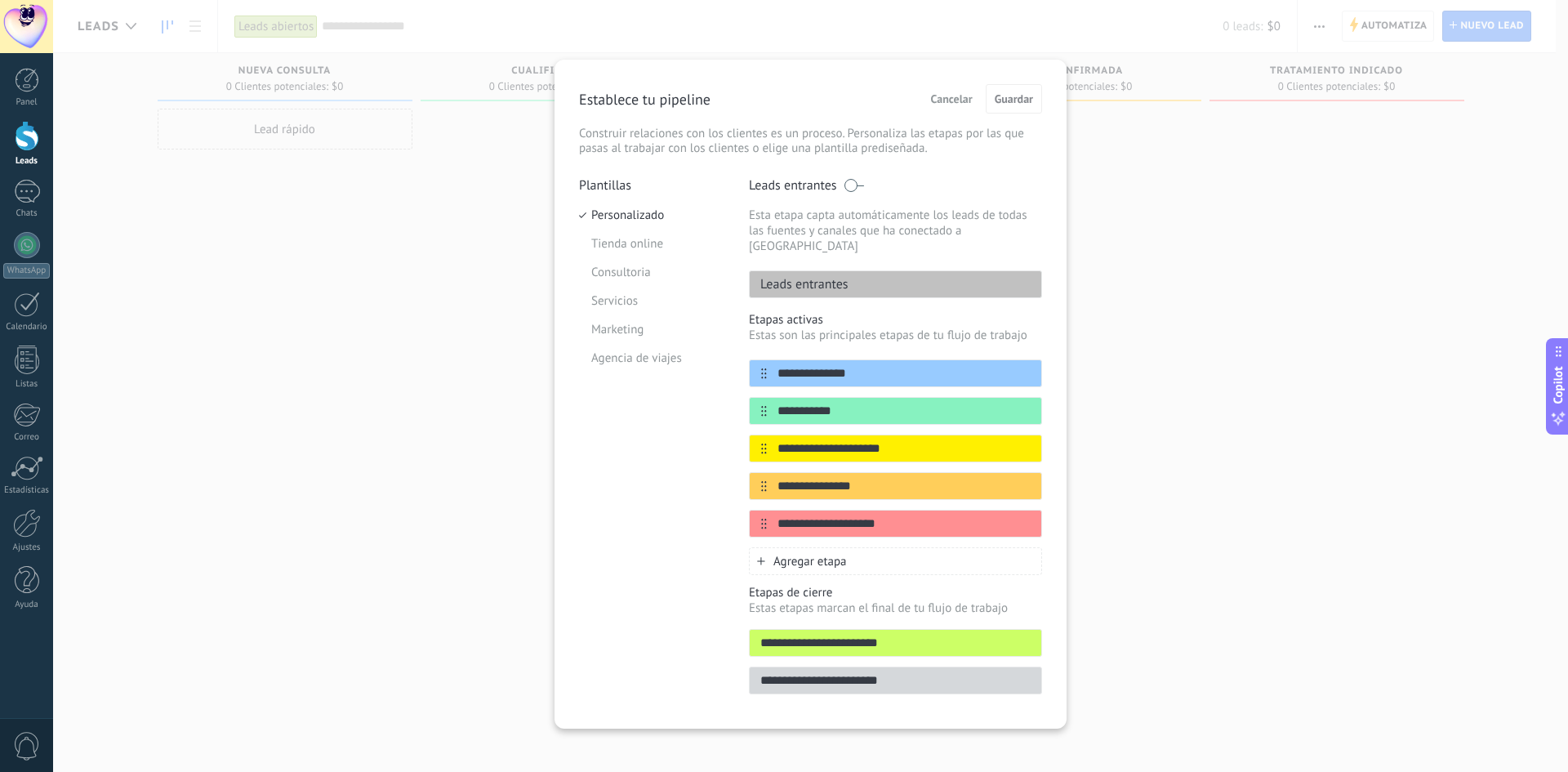
click at [802, 554] on span "Agregar etapa" at bounding box center [810, 562] width 74 height 16
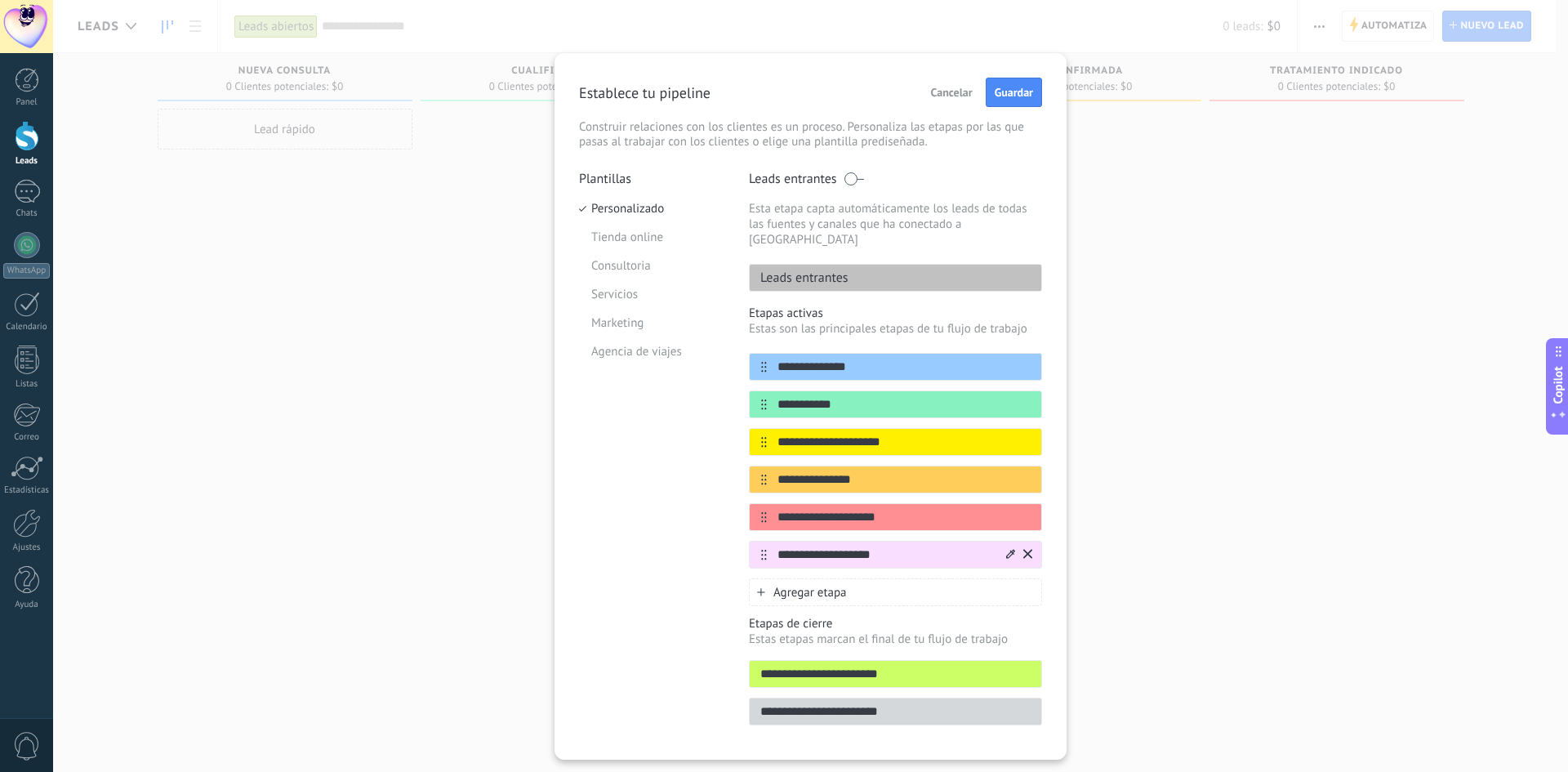
click at [814, 547] on input "**********" at bounding box center [885, 555] width 236 height 17
type input "**********"
click at [697, 564] on div "Plantillas Personalizado Tienda online Consultoria Servicios Marketing Agencia …" at bounding box center [652, 453] width 146 height 565
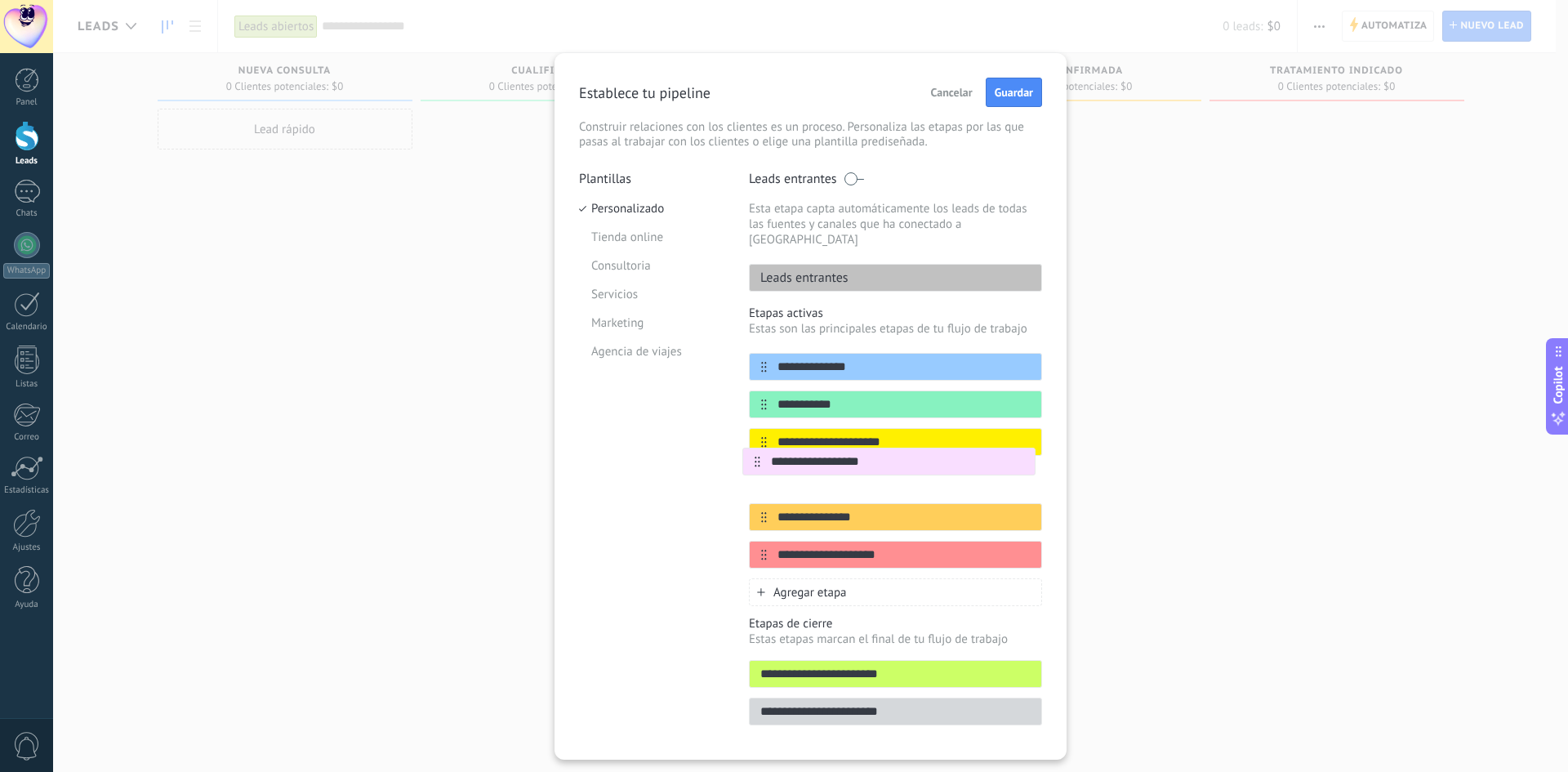
drag, startPoint x: 756, startPoint y: 542, endPoint x: 749, endPoint y: 459, distance: 83.3
click at [749, 459] on div "**********" at bounding box center [895, 461] width 293 height 216
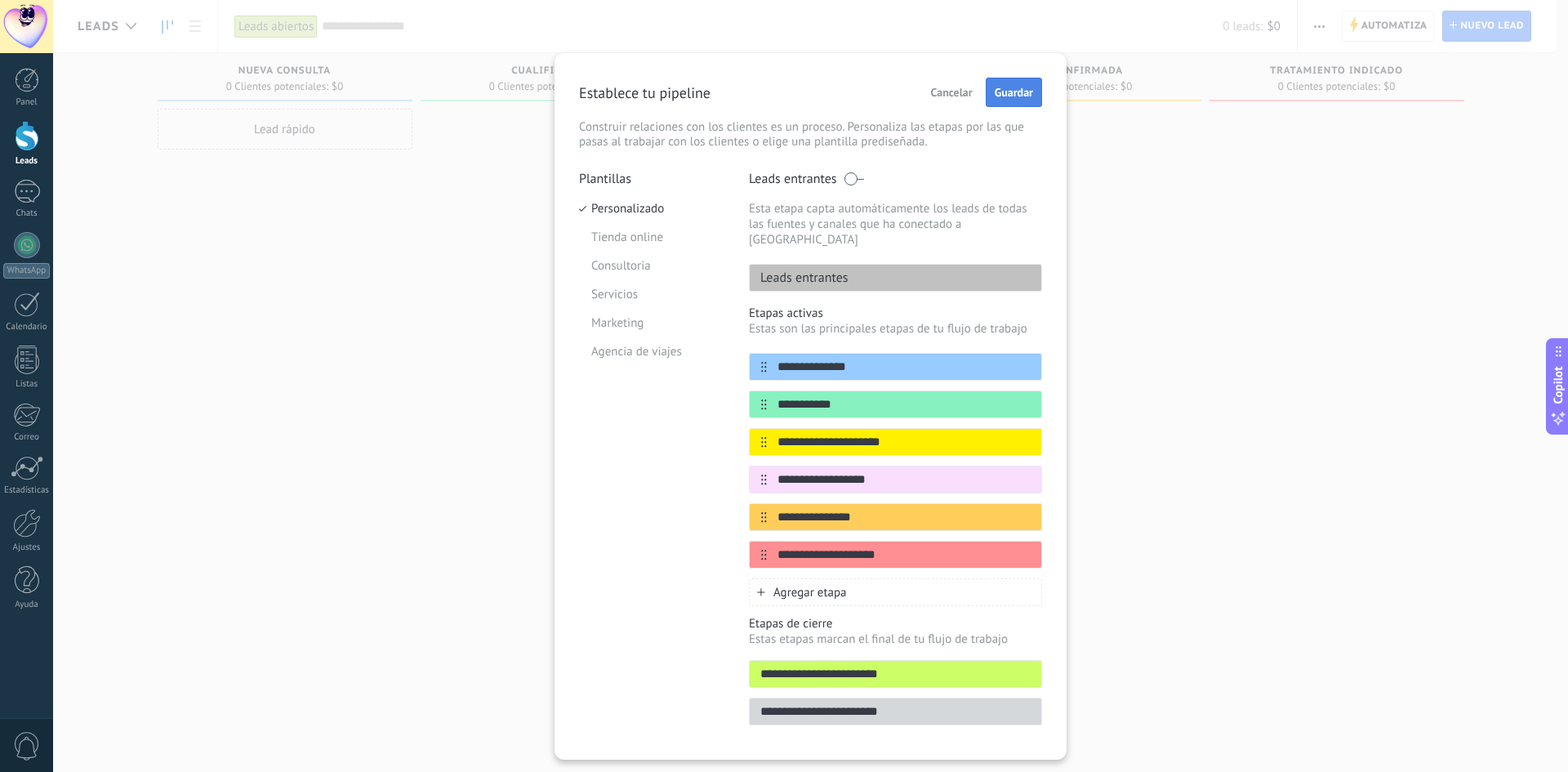
click at [1014, 85] on button "Guardar" at bounding box center [1014, 92] width 56 height 29
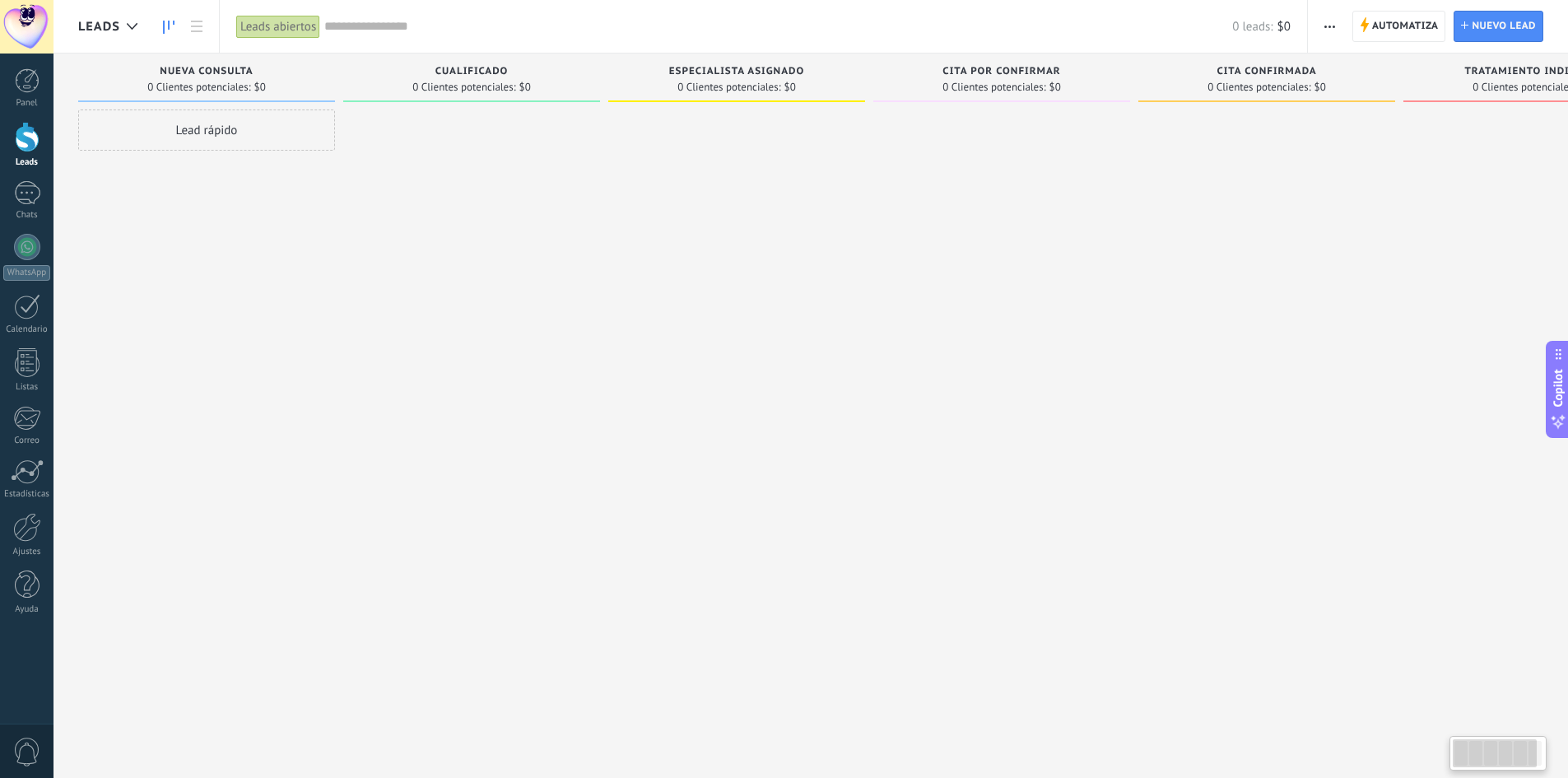
drag, startPoint x: 1300, startPoint y: 467, endPoint x: 1454, endPoint y: 401, distance: 167.5
click at [1454, 401] on div "Leads Entrantes Solicitudes: 0 0 0 0 0 0 0 0 0 Nueva consulta 0 Clientes potenc…" at bounding box center [881, 363] width 1607 height 619
click at [20, 199] on div at bounding box center [27, 192] width 26 height 24
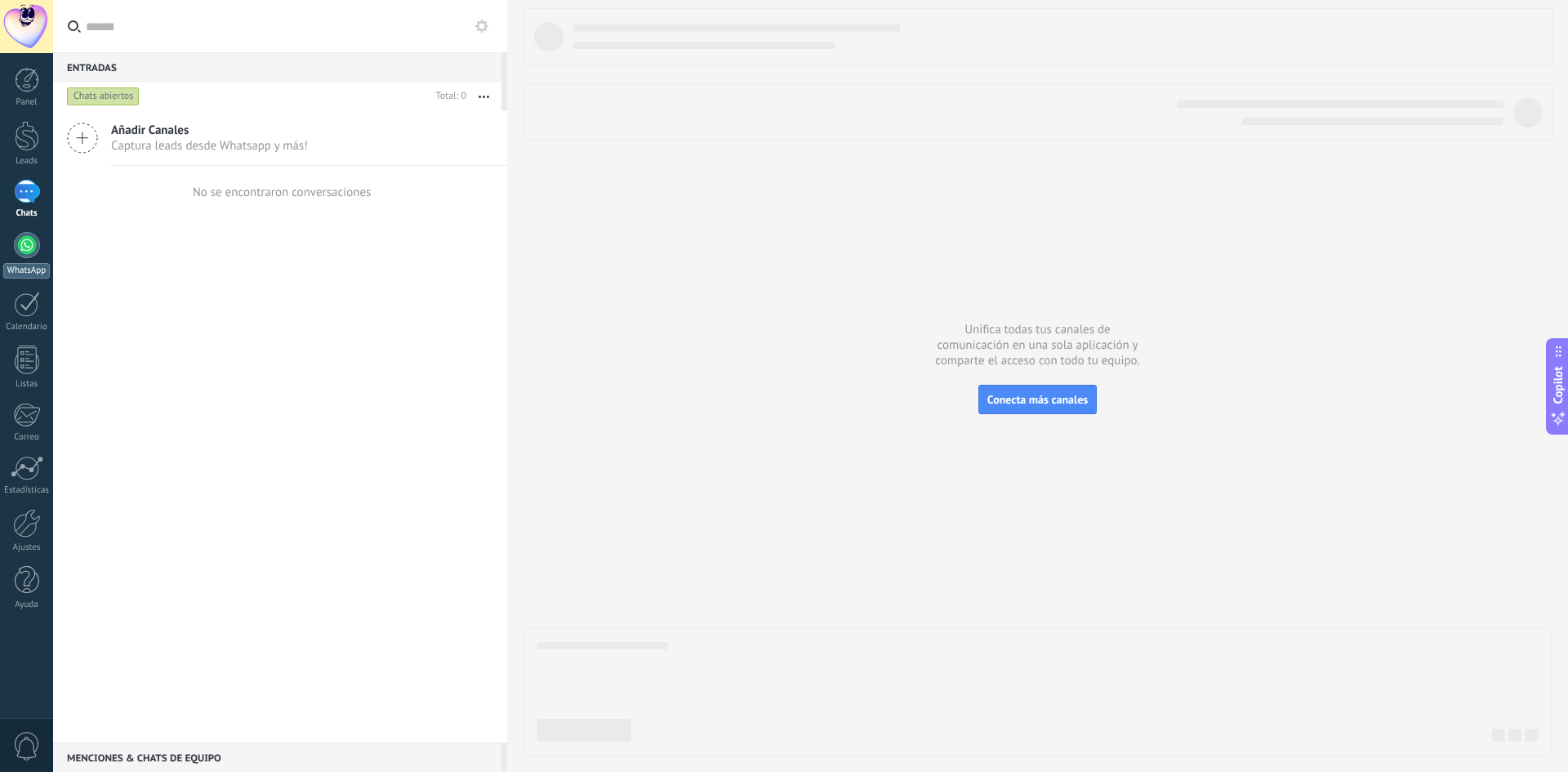
click at [31, 236] on div at bounding box center [27, 245] width 26 height 26
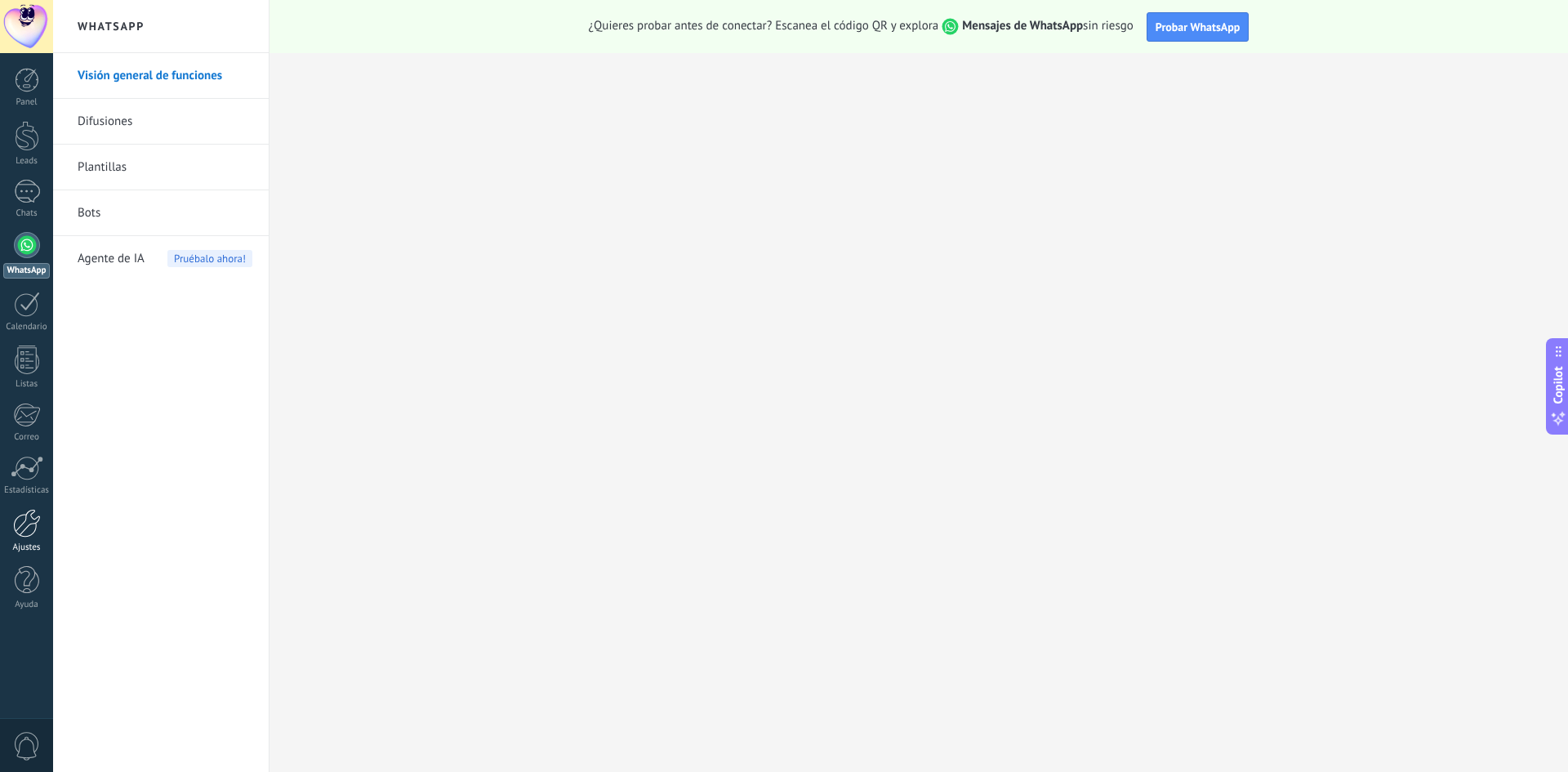
click at [28, 528] on div at bounding box center [27, 522] width 28 height 29
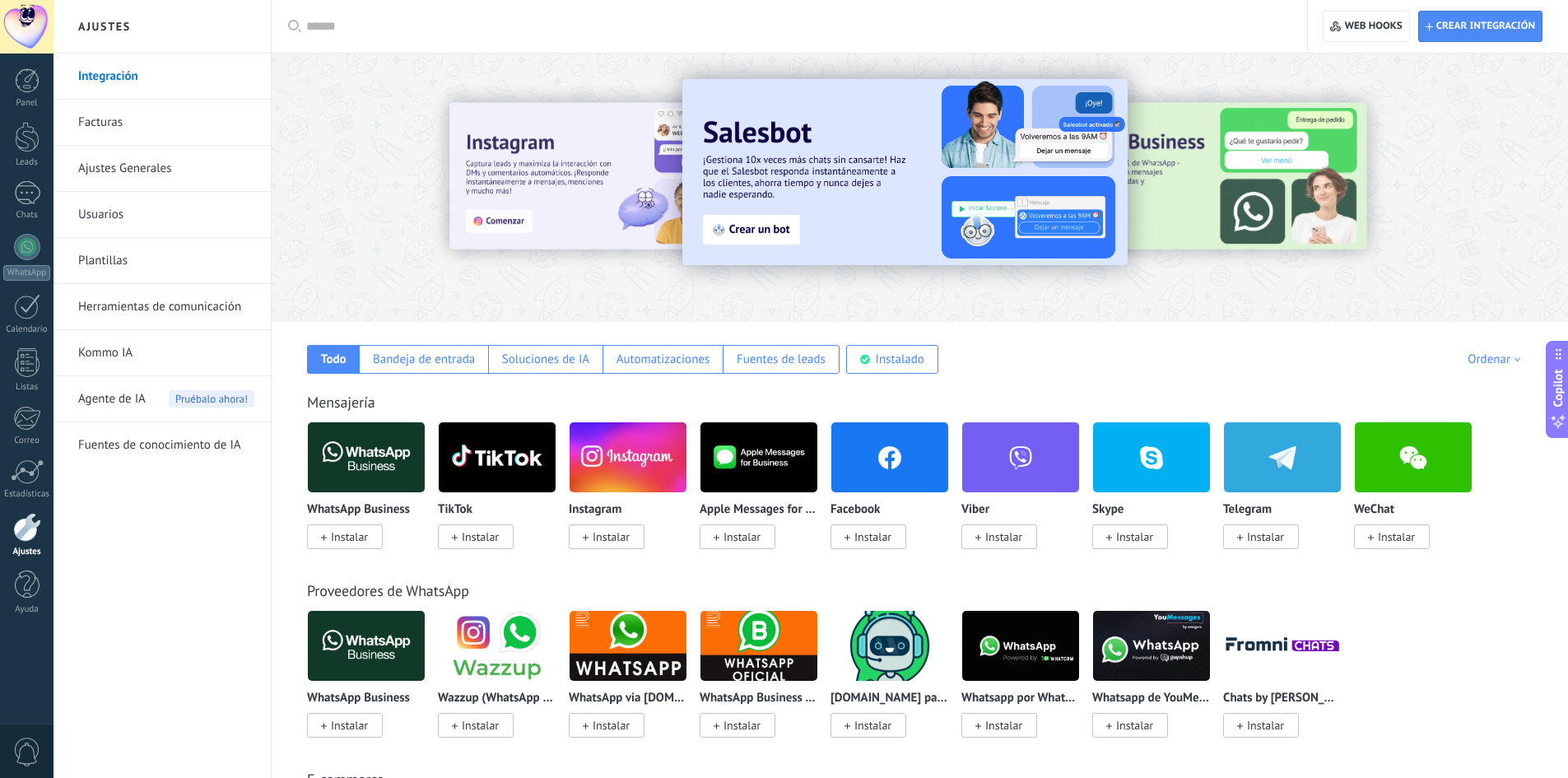
click at [482, 26] on input "text" at bounding box center [795, 26] width 978 height 17
type input "****"
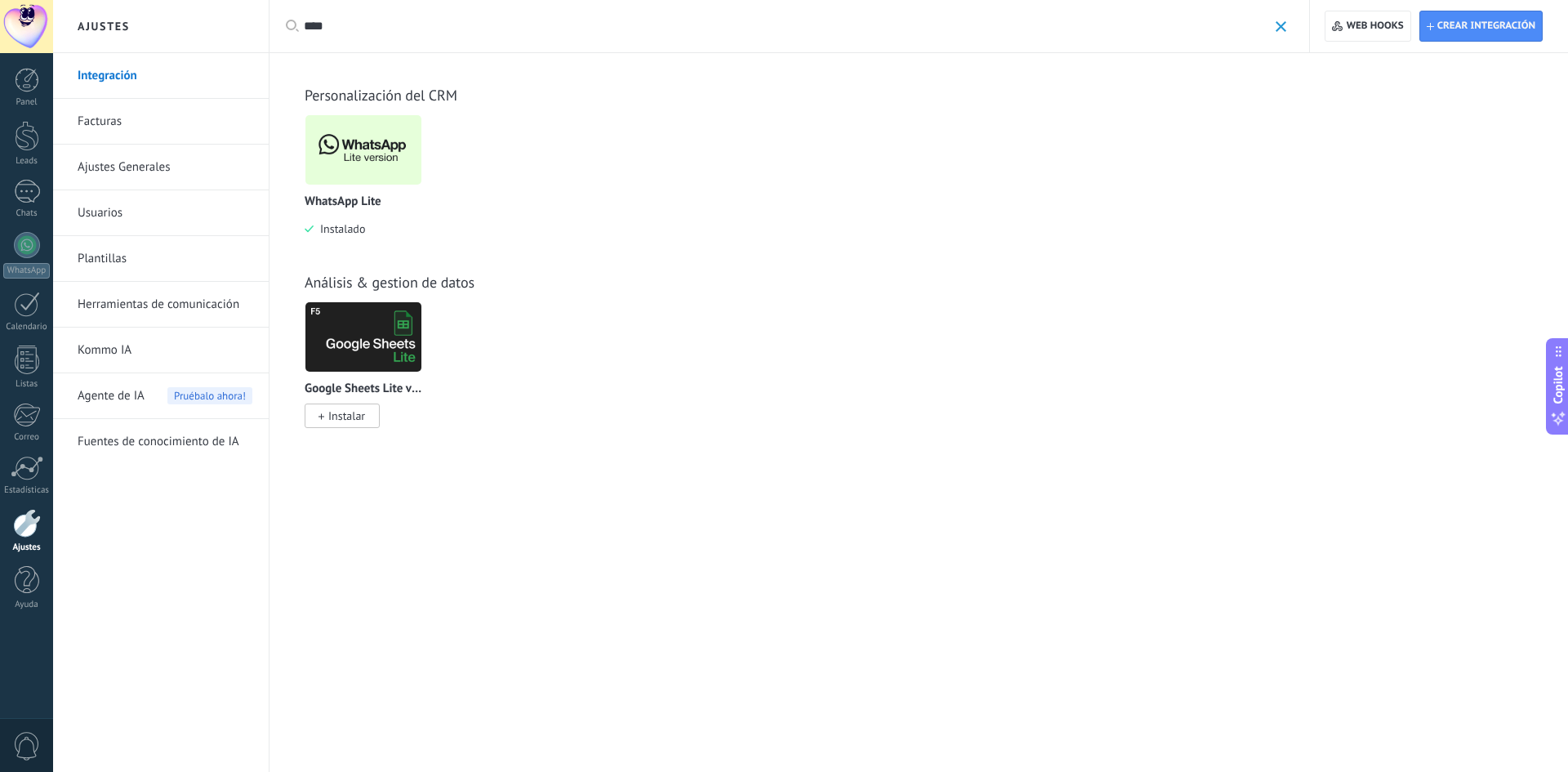
click at [349, 145] on img at bounding box center [363, 150] width 116 height 79
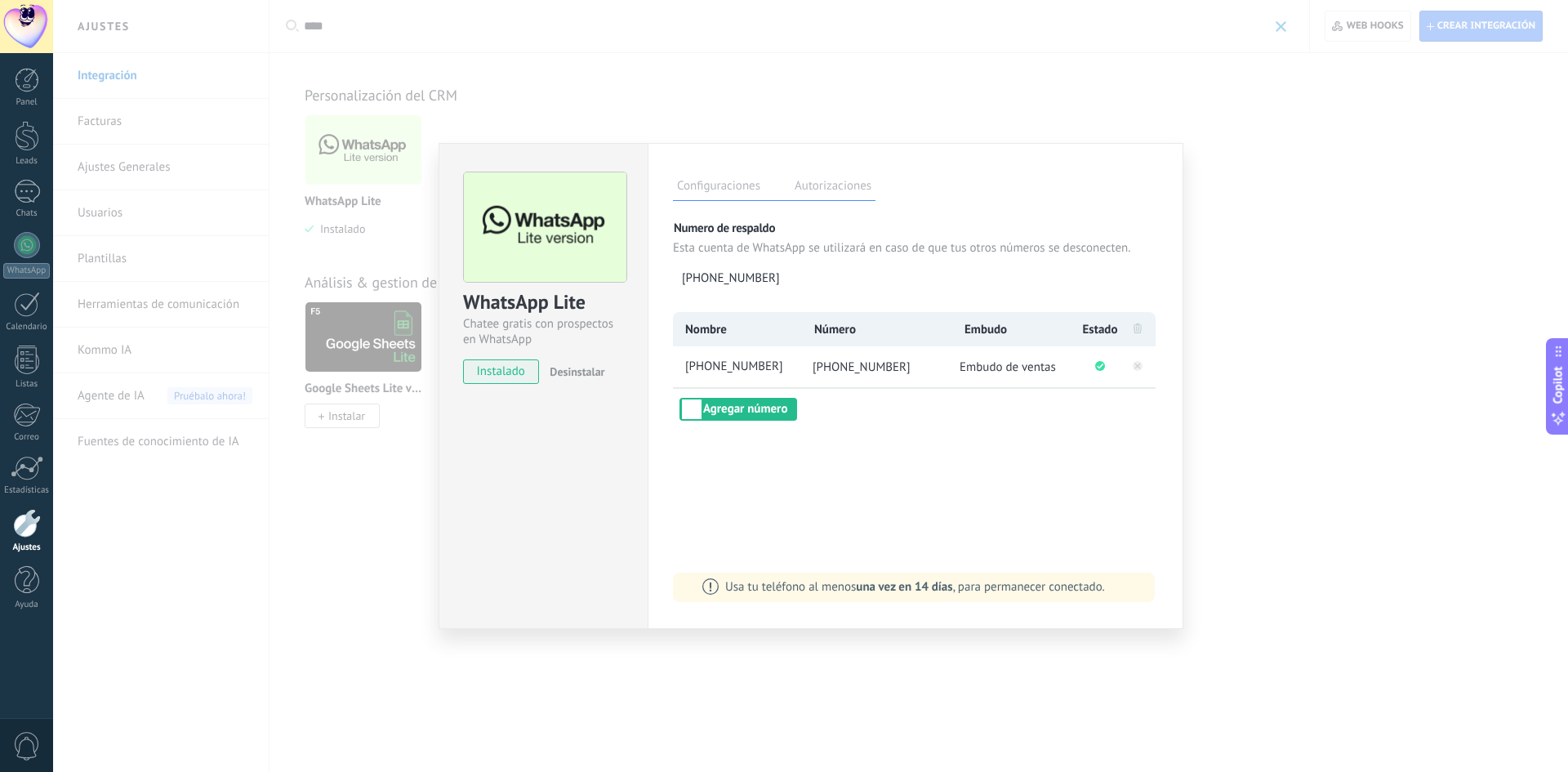
click at [1271, 197] on div "WhatsApp Lite Chatee gratis con prospectos en WhatsApp instalado Desinstalar Co…" at bounding box center [810, 386] width 1515 height 772
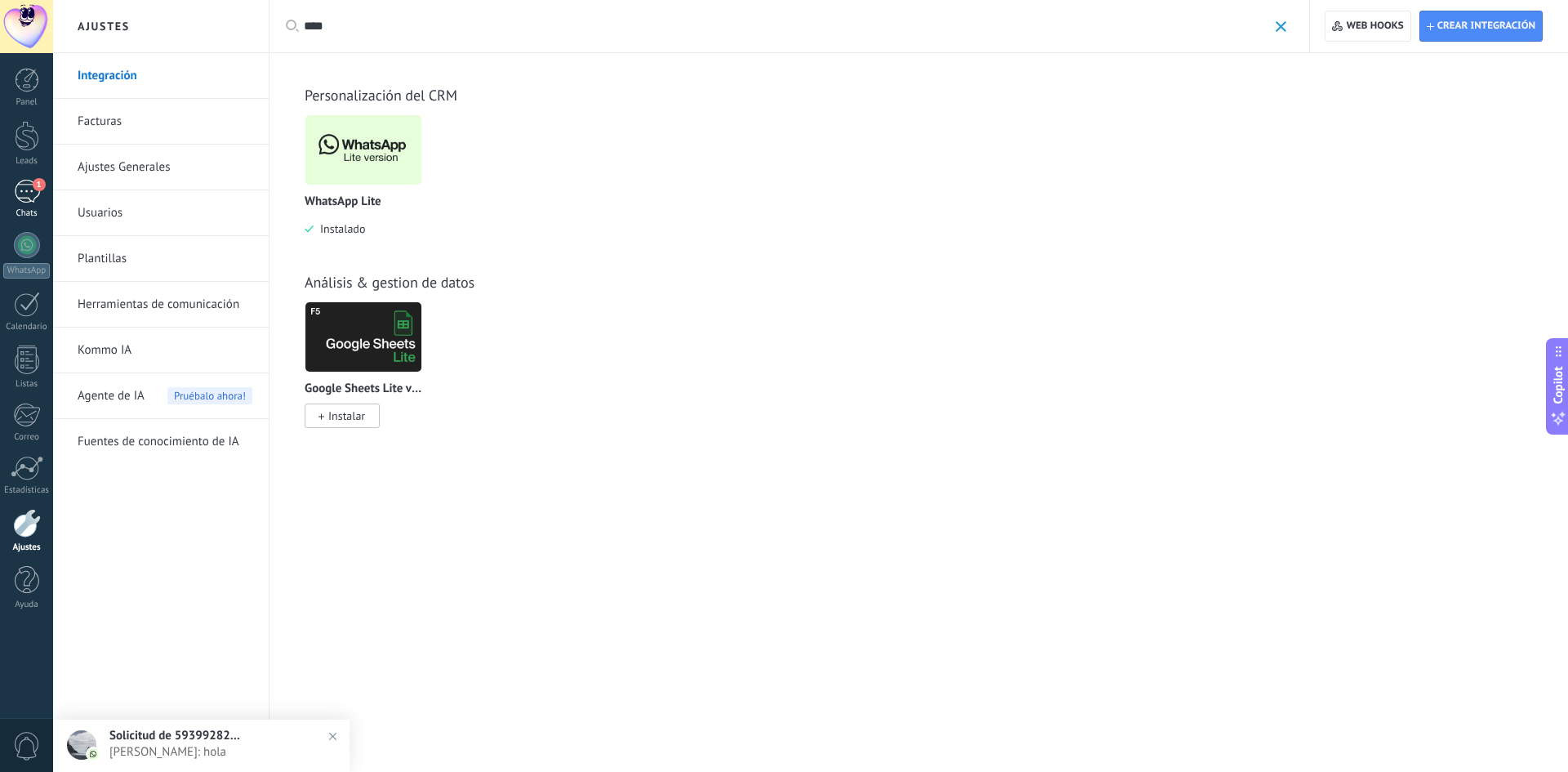
click at [21, 205] on link "1 Chats" at bounding box center [26, 199] width 53 height 39
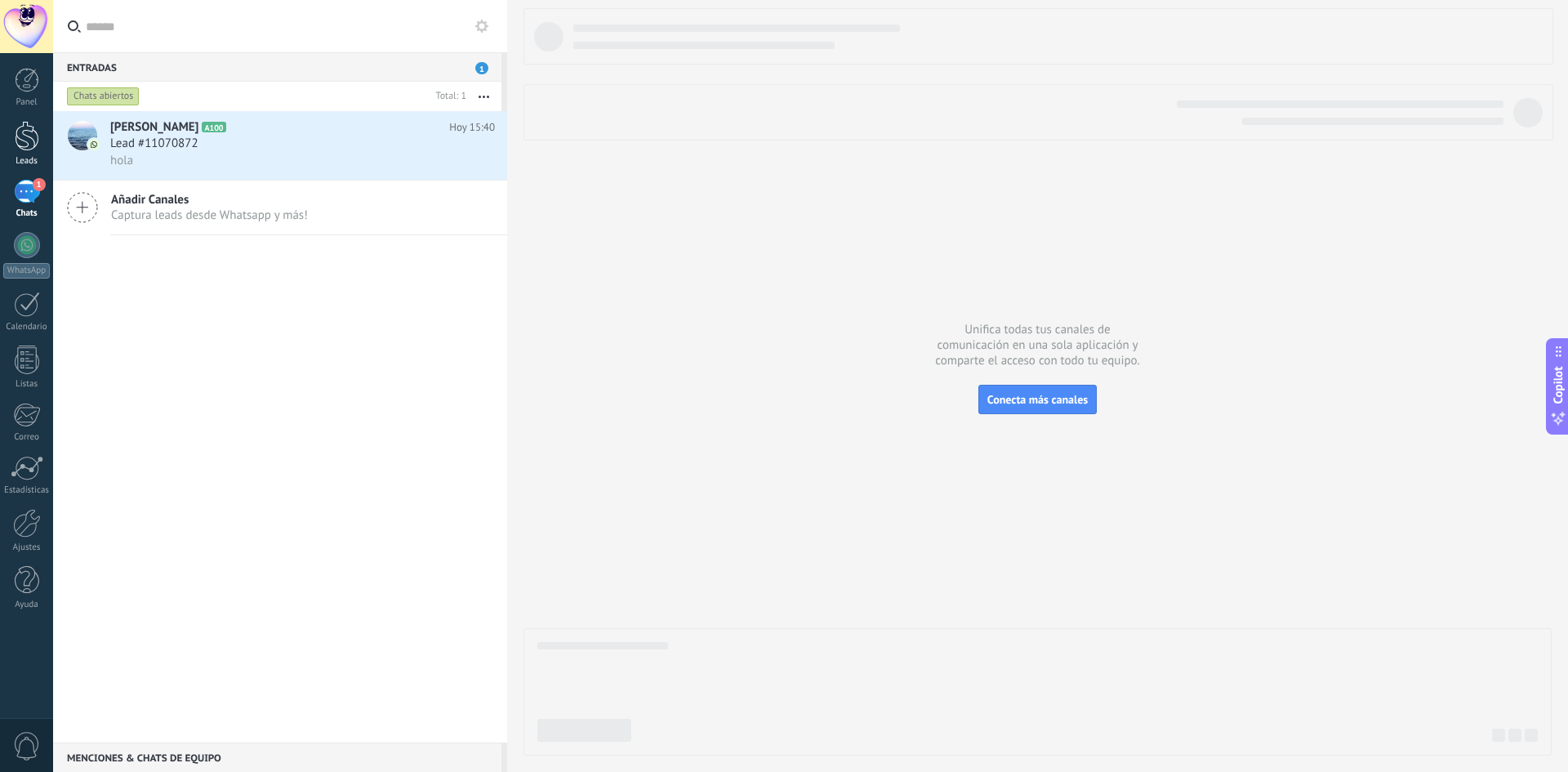
click at [38, 124] on div at bounding box center [27, 136] width 24 height 30
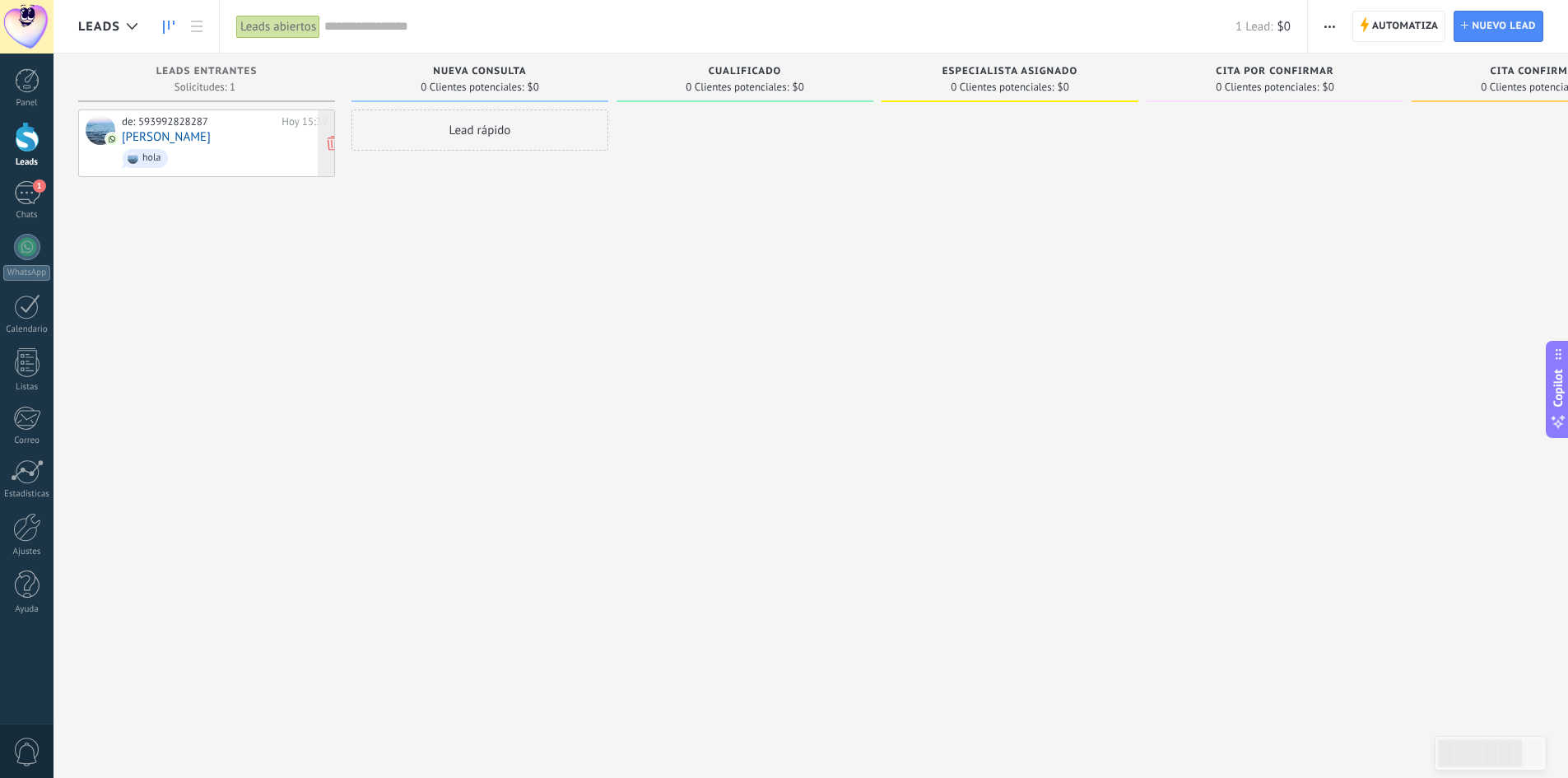
click at [152, 137] on link "[PERSON_NAME]" at bounding box center [166, 137] width 89 height 14
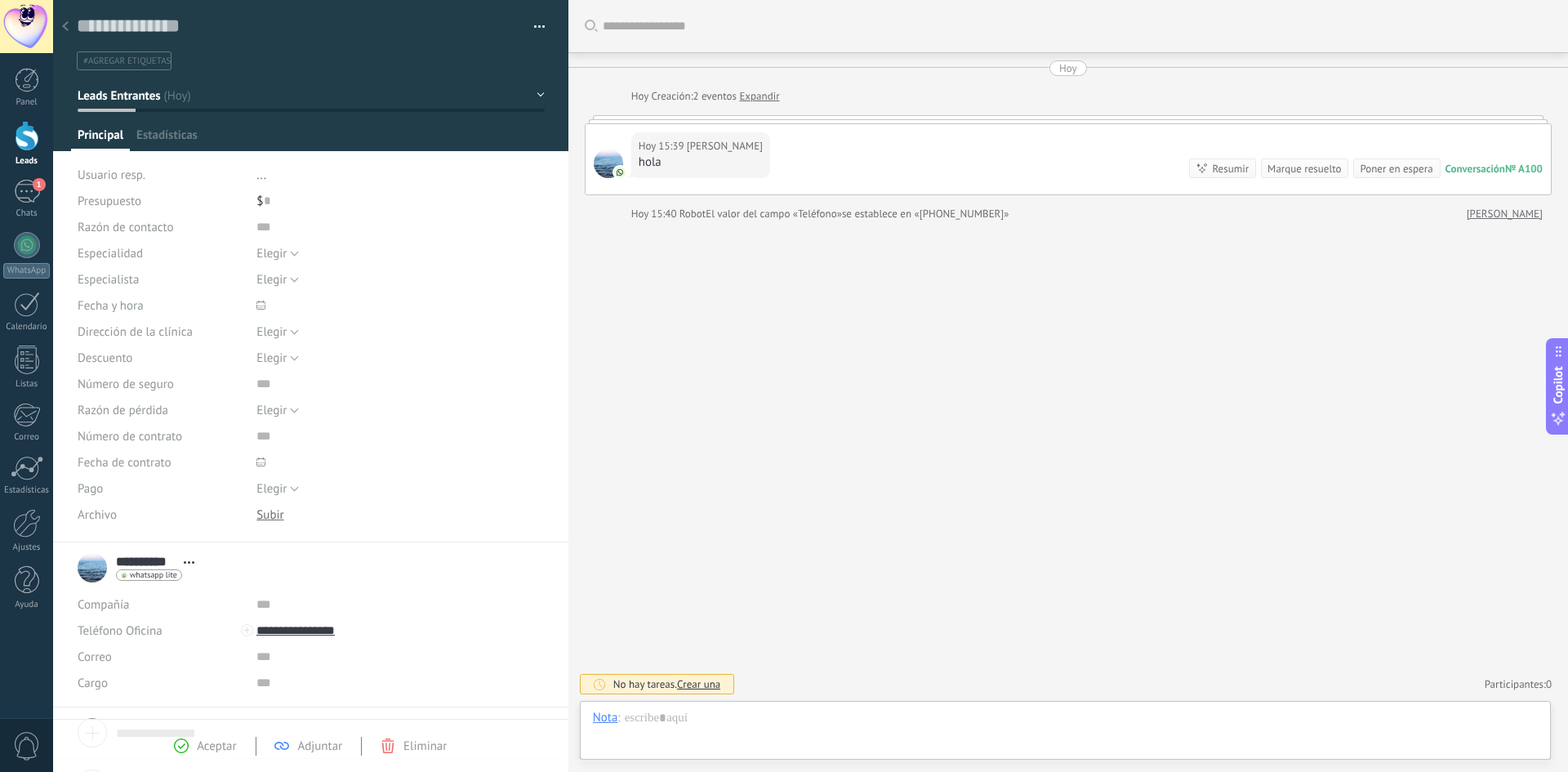
scroll to position [24, 0]
click at [279, 256] on span "Elegir" at bounding box center [271, 253] width 30 height 16
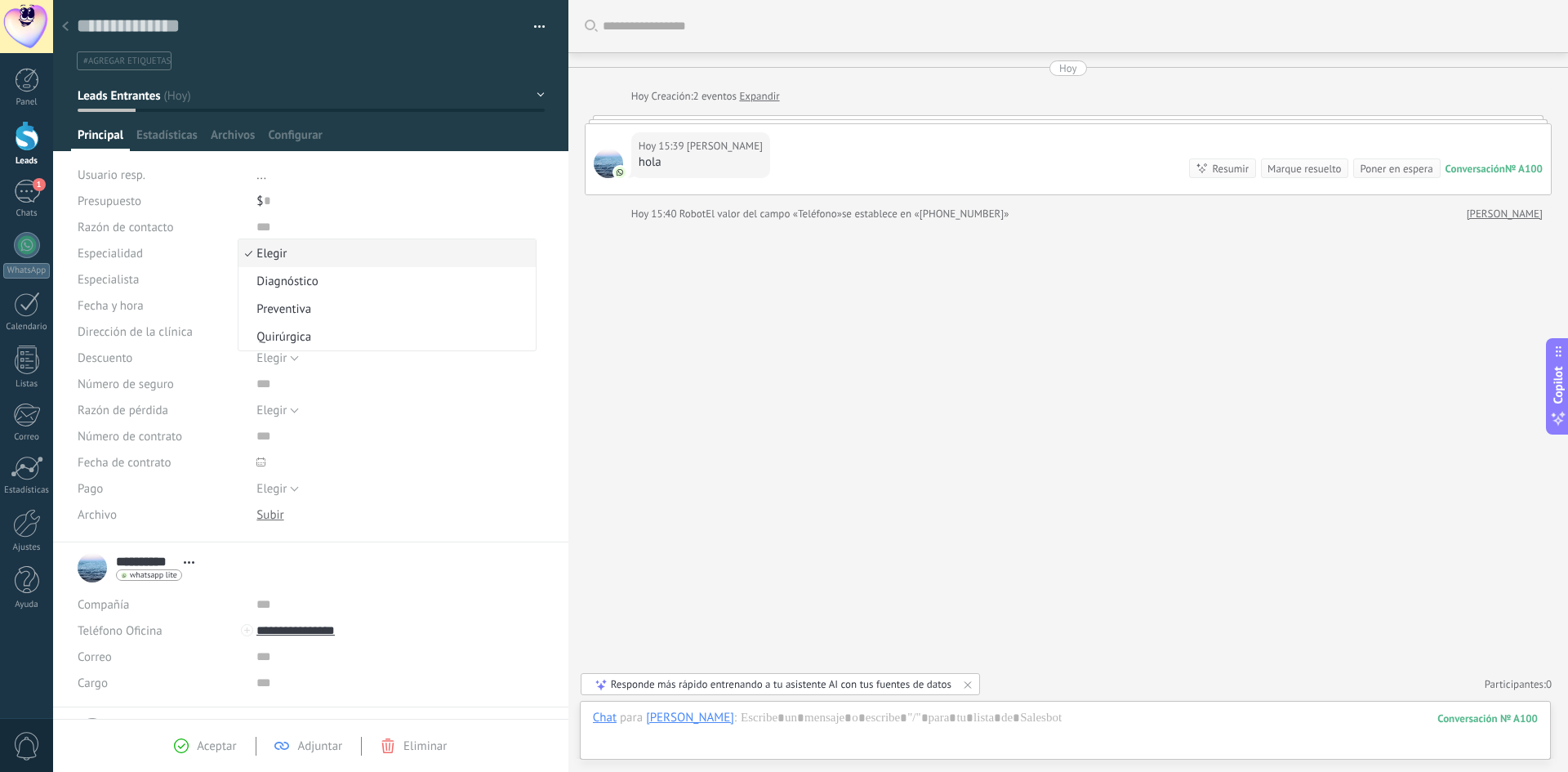
click at [279, 255] on span "Elegir" at bounding box center [384, 253] width 292 height 16
click at [285, 332] on button "Elegir" at bounding box center [277, 332] width 42 height 26
click at [296, 139] on span "Configurar" at bounding box center [295, 138] width 54 height 23
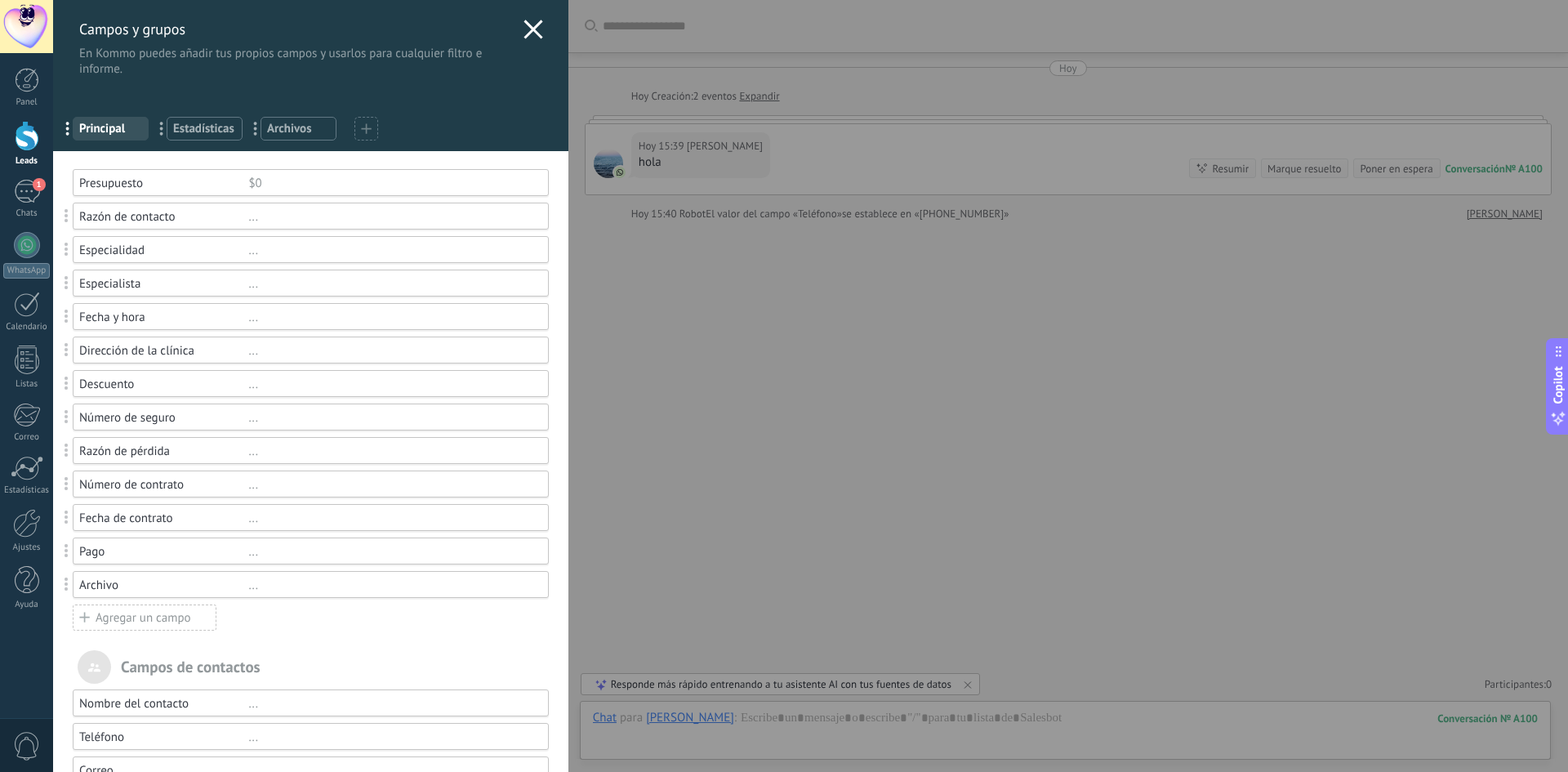
click at [116, 256] on div "Especialidad" at bounding box center [164, 250] width 169 height 16
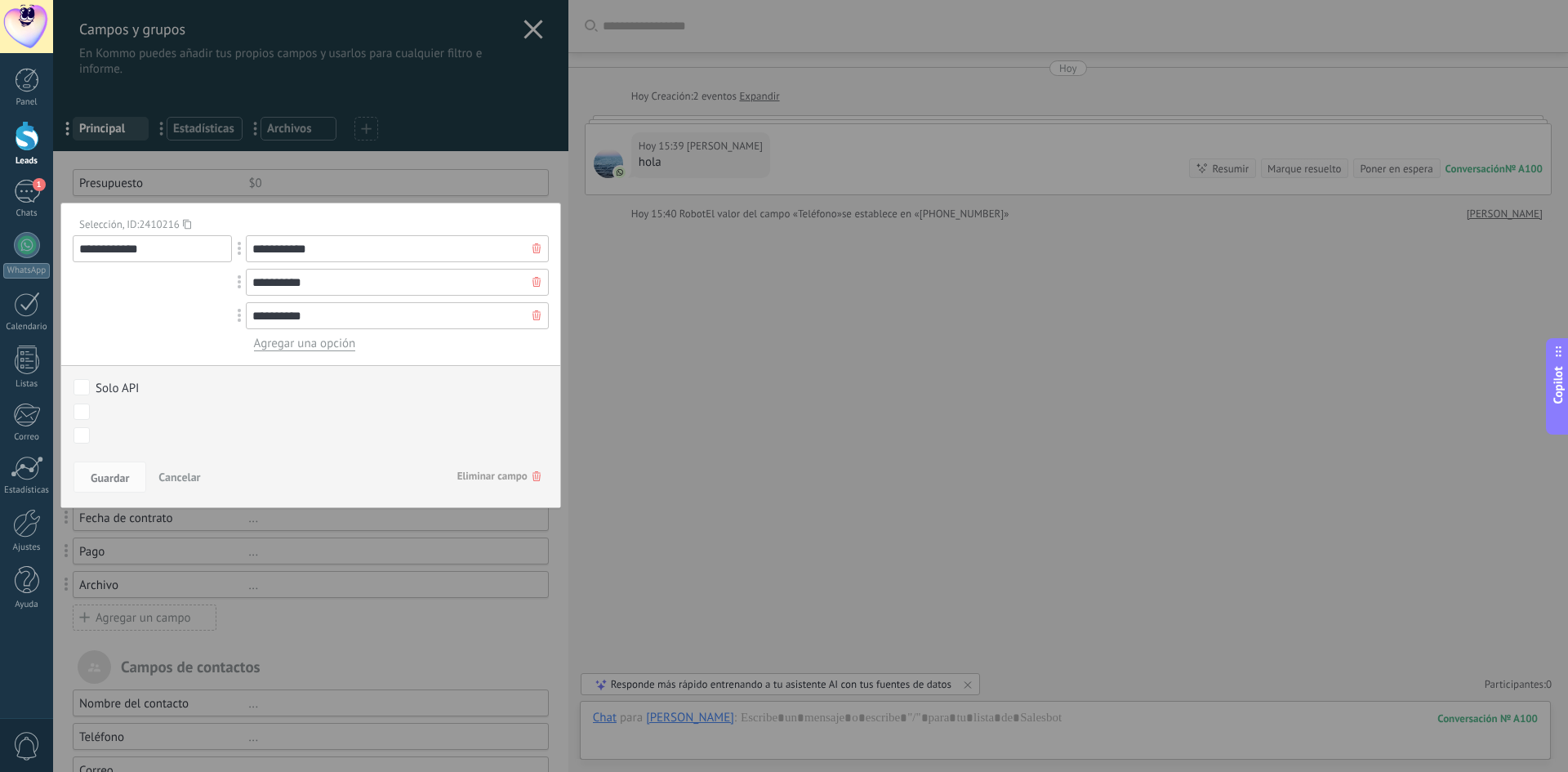
click at [188, 468] on button "Cancelar" at bounding box center [179, 477] width 55 height 31
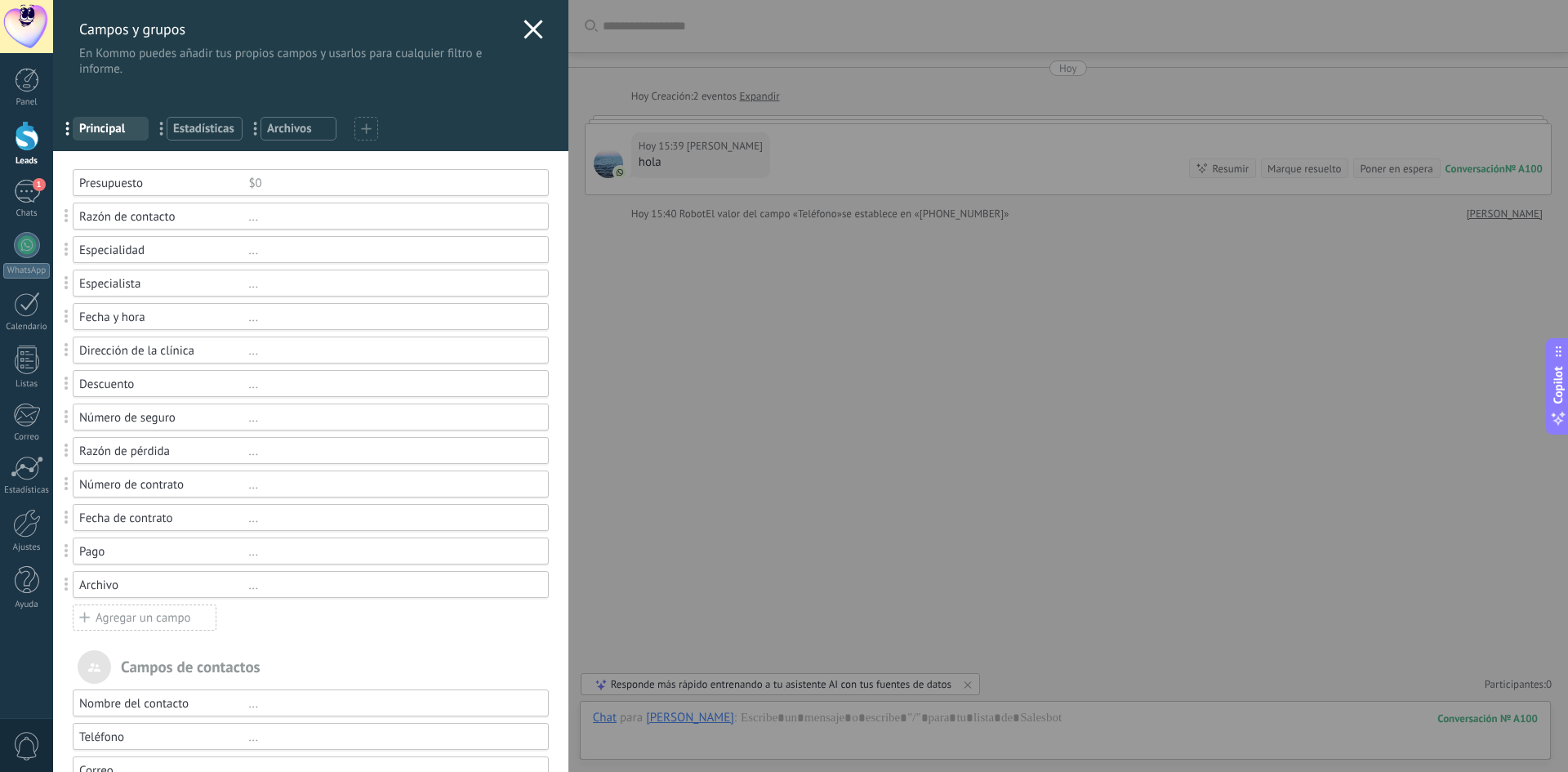
click at [132, 286] on div "Especialista" at bounding box center [164, 283] width 169 height 16
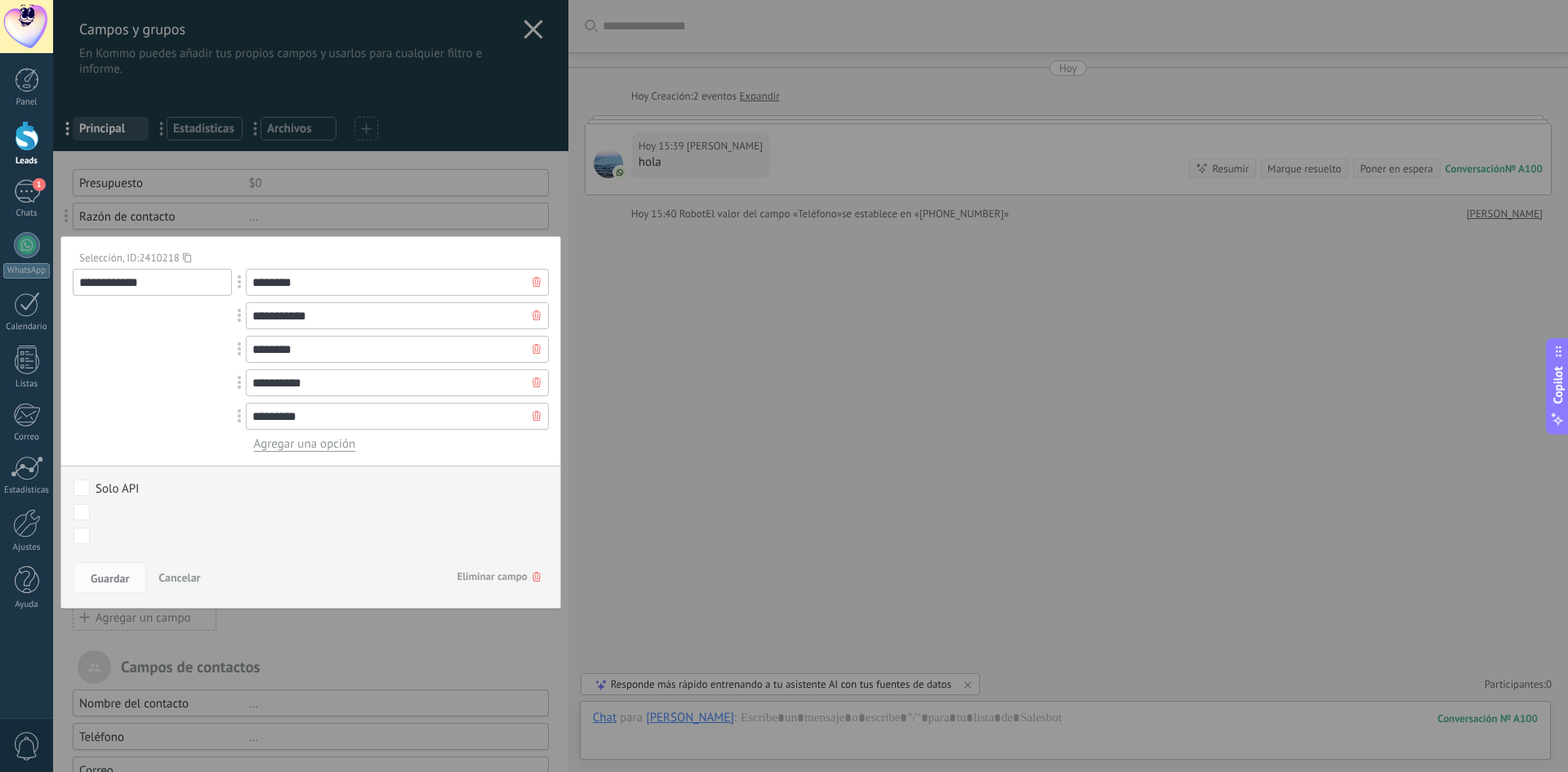
click at [180, 571] on span "Cancelar" at bounding box center [179, 578] width 42 height 15
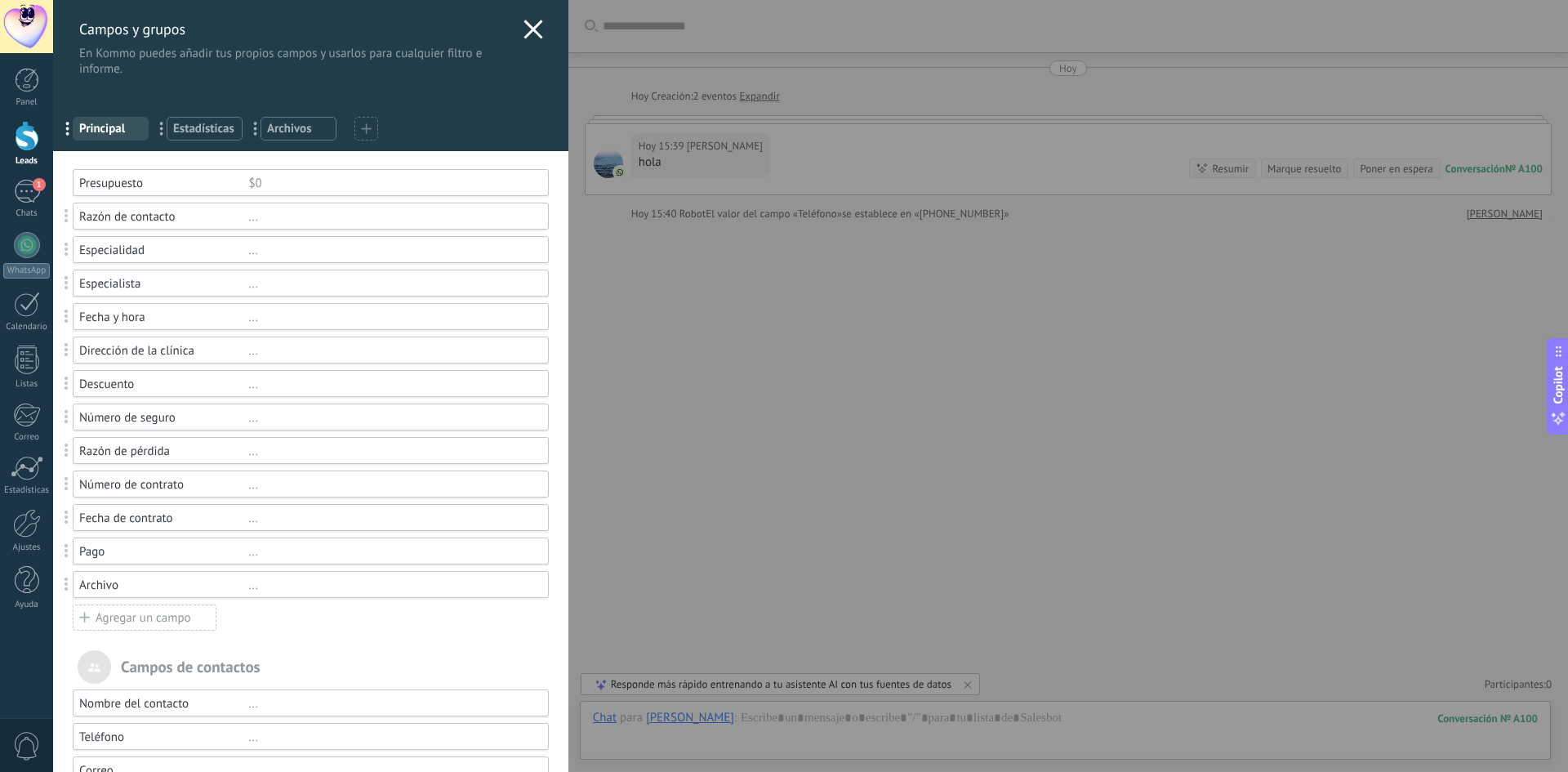
click at [128, 384] on div "Descuento" at bounding box center [164, 384] width 169 height 16
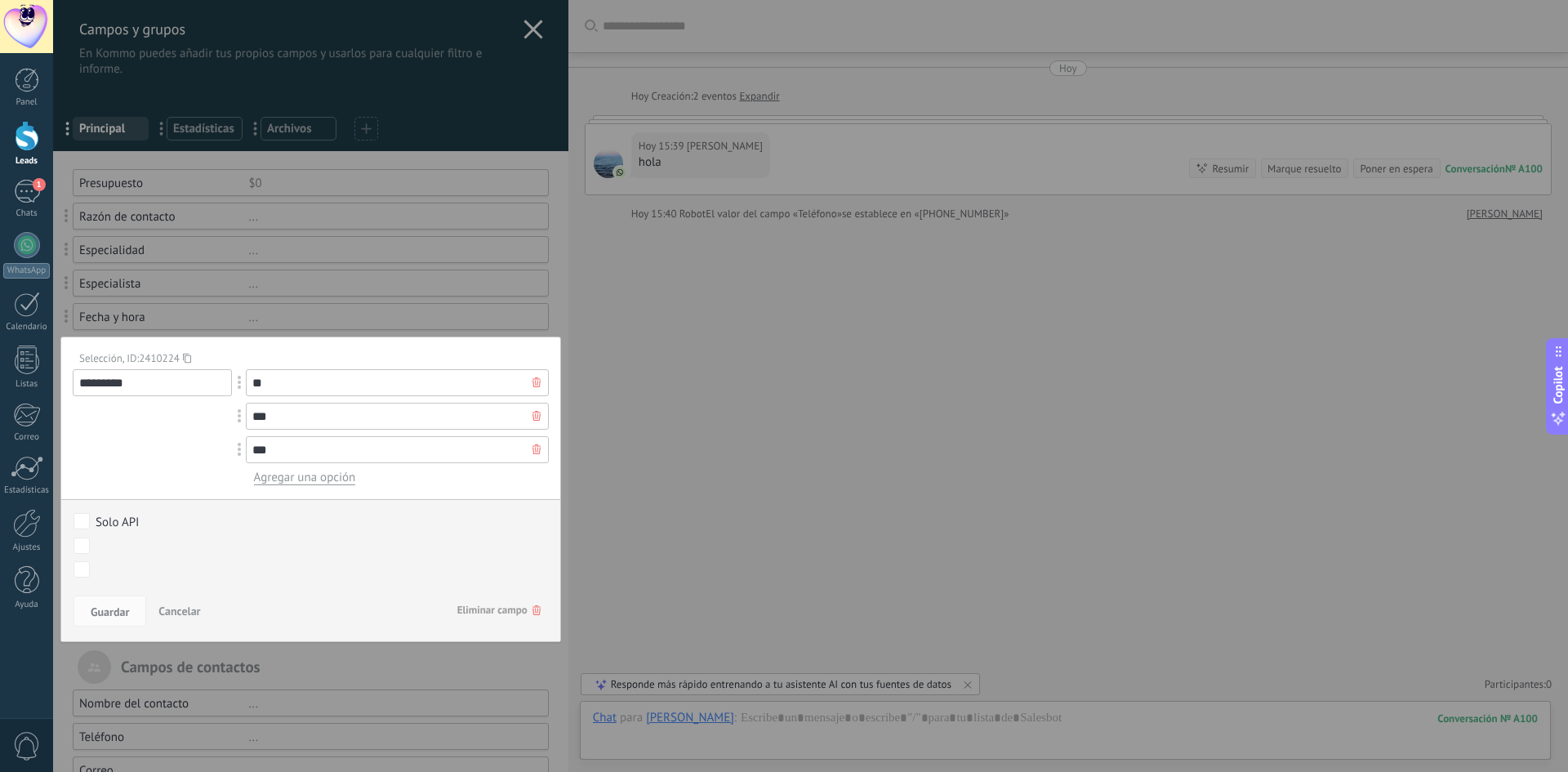
click at [169, 611] on span "Cancelar" at bounding box center [179, 611] width 42 height 15
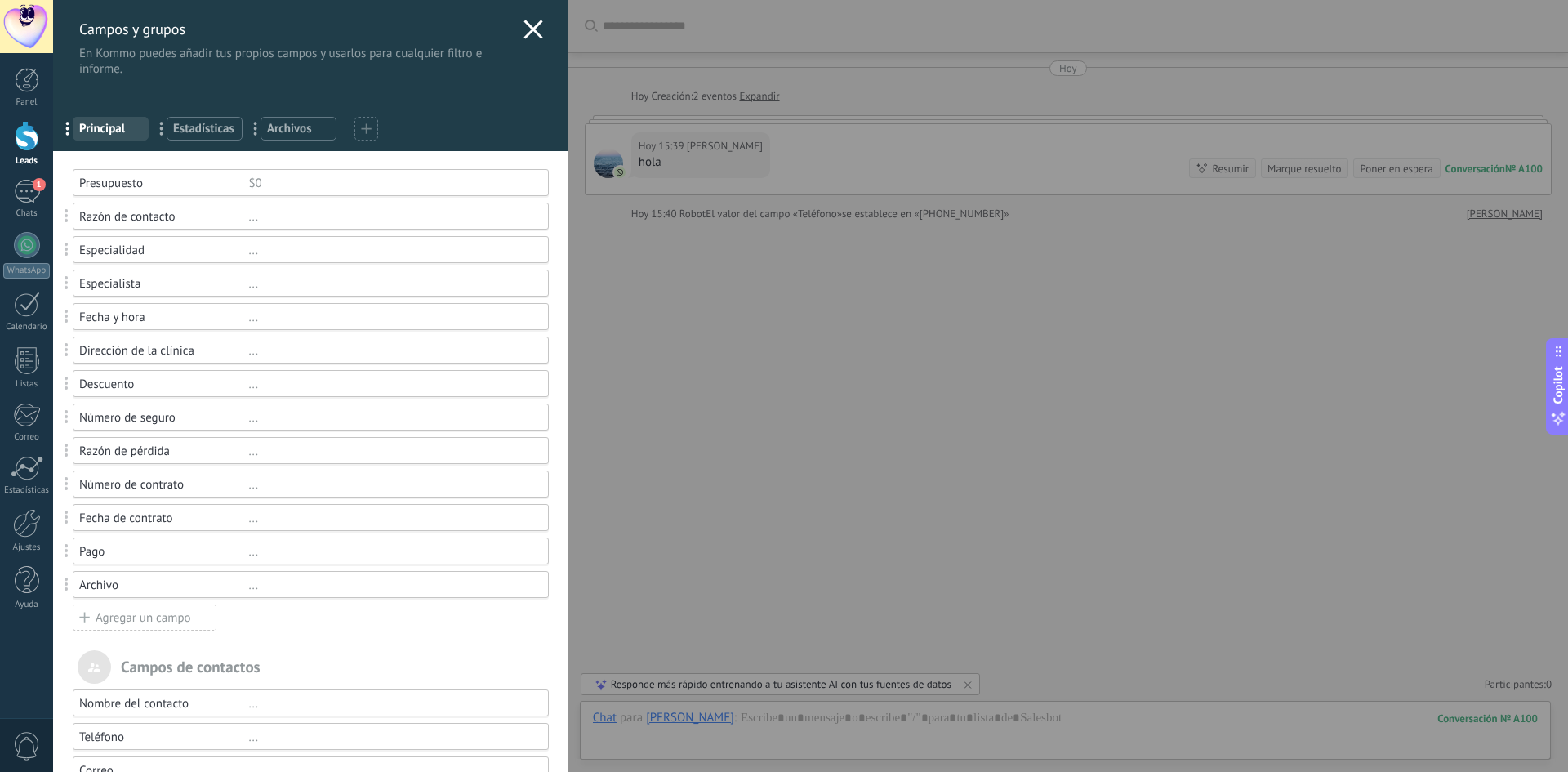
click at [131, 352] on div "Dirección de la clínica" at bounding box center [164, 350] width 169 height 16
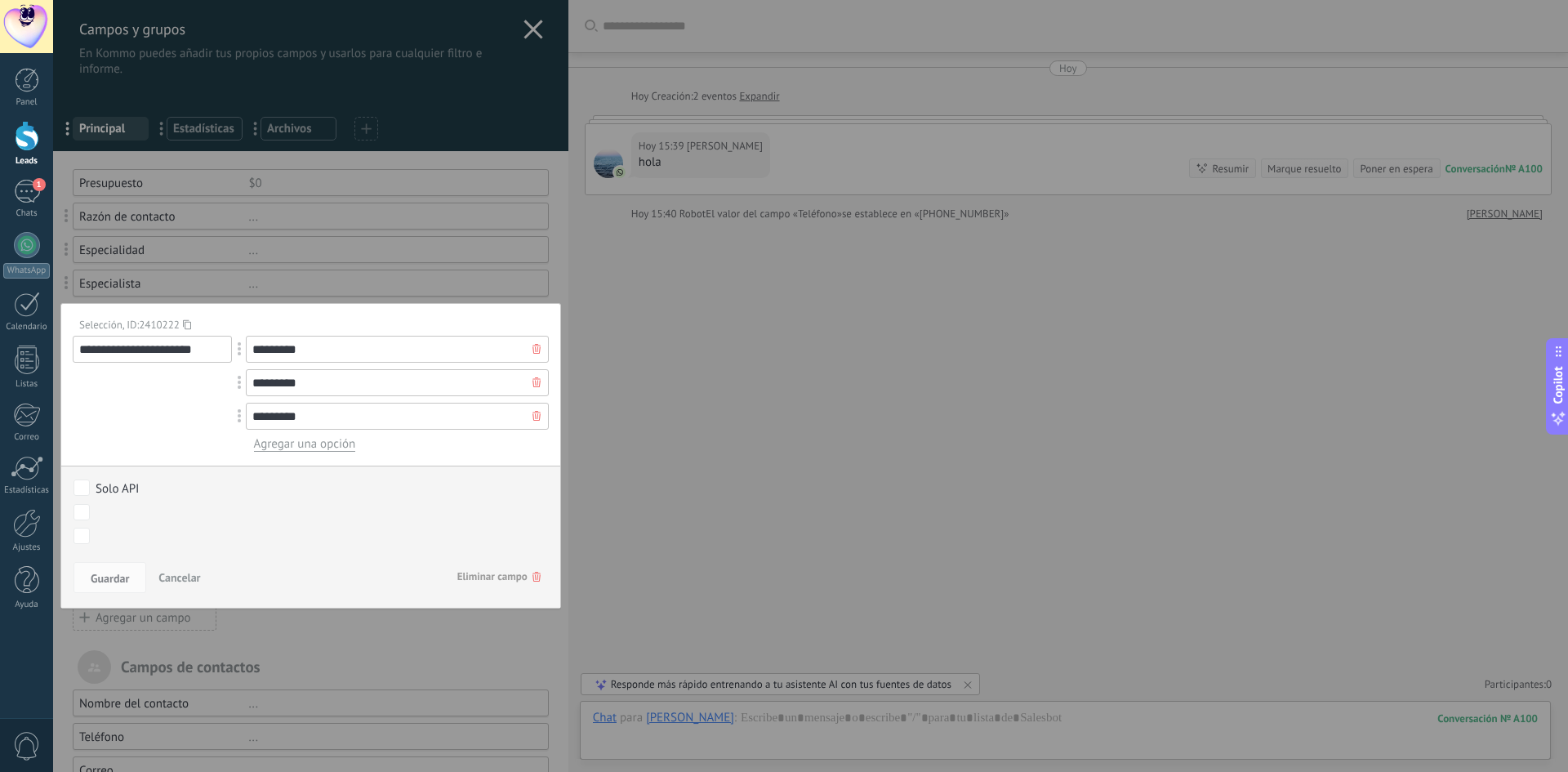
drag, startPoint x: 330, startPoint y: 351, endPoint x: 235, endPoint y: 350, distance: 95.0
click at [246, 350] on div "*********" at bounding box center [397, 349] width 303 height 27
type input "*******"
click at [533, 385] on icon at bounding box center [536, 382] width 8 height 9
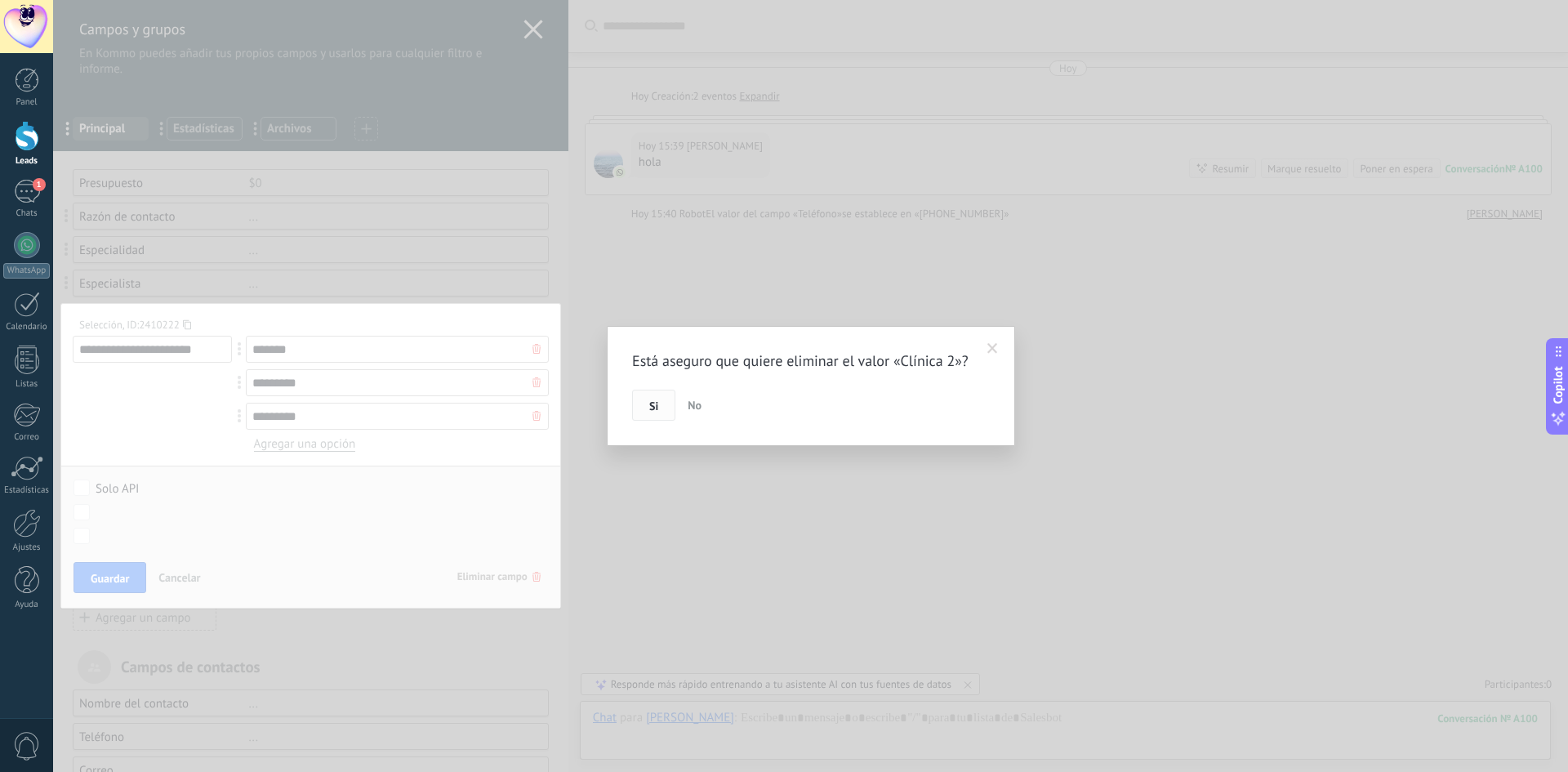
click at [651, 405] on span "Si" at bounding box center [654, 406] width 9 height 11
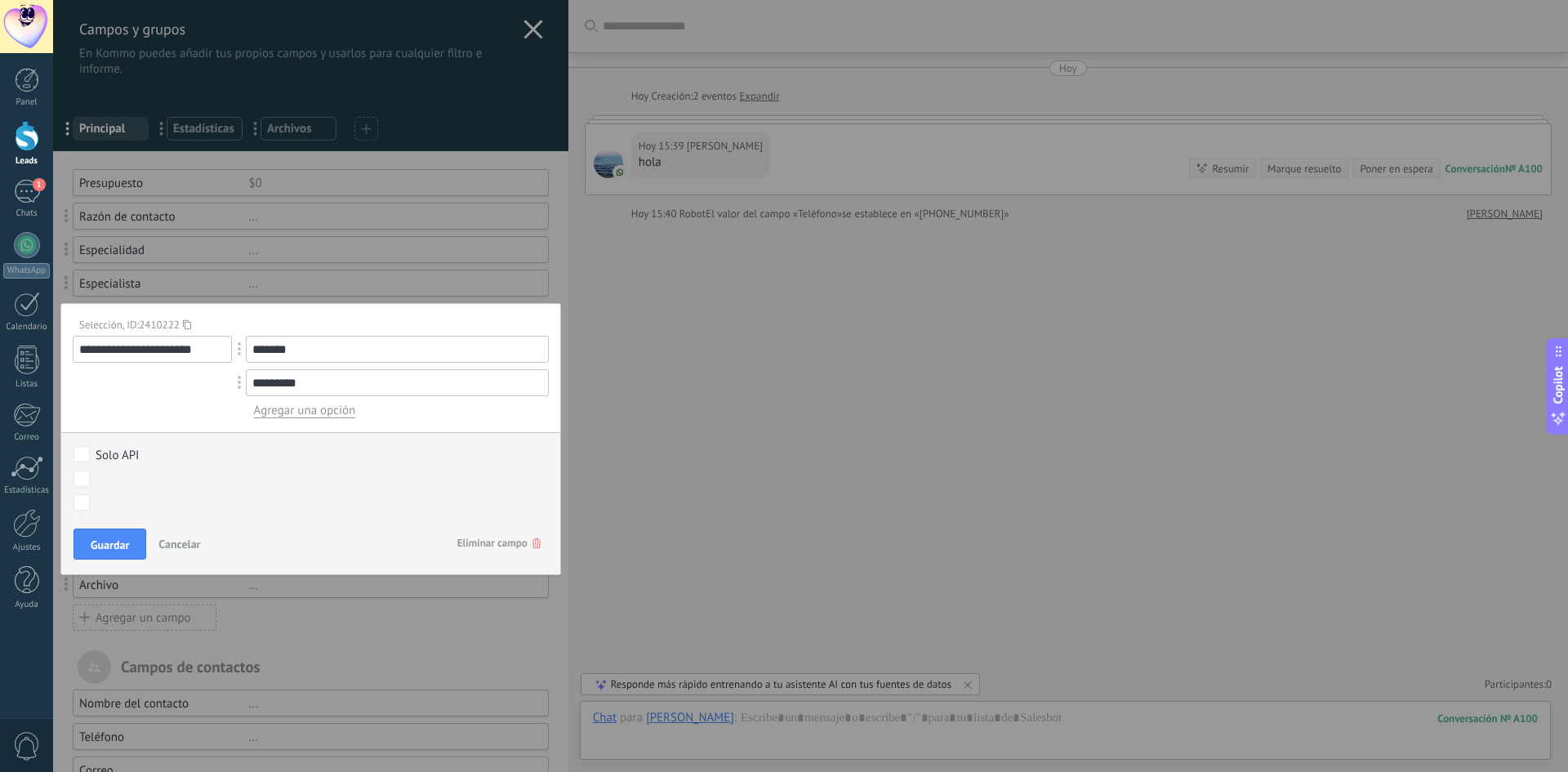
click at [511, 383] on input "*********" at bounding box center [397, 382] width 303 height 27
click at [329, 383] on input "*********" at bounding box center [397, 382] width 303 height 27
drag, startPoint x: 359, startPoint y: 383, endPoint x: 316, endPoint y: 390, distance: 43.6
click at [342, 384] on input "*********" at bounding box center [397, 382] width 303 height 27
click at [341, 385] on input "*********" at bounding box center [397, 382] width 303 height 27
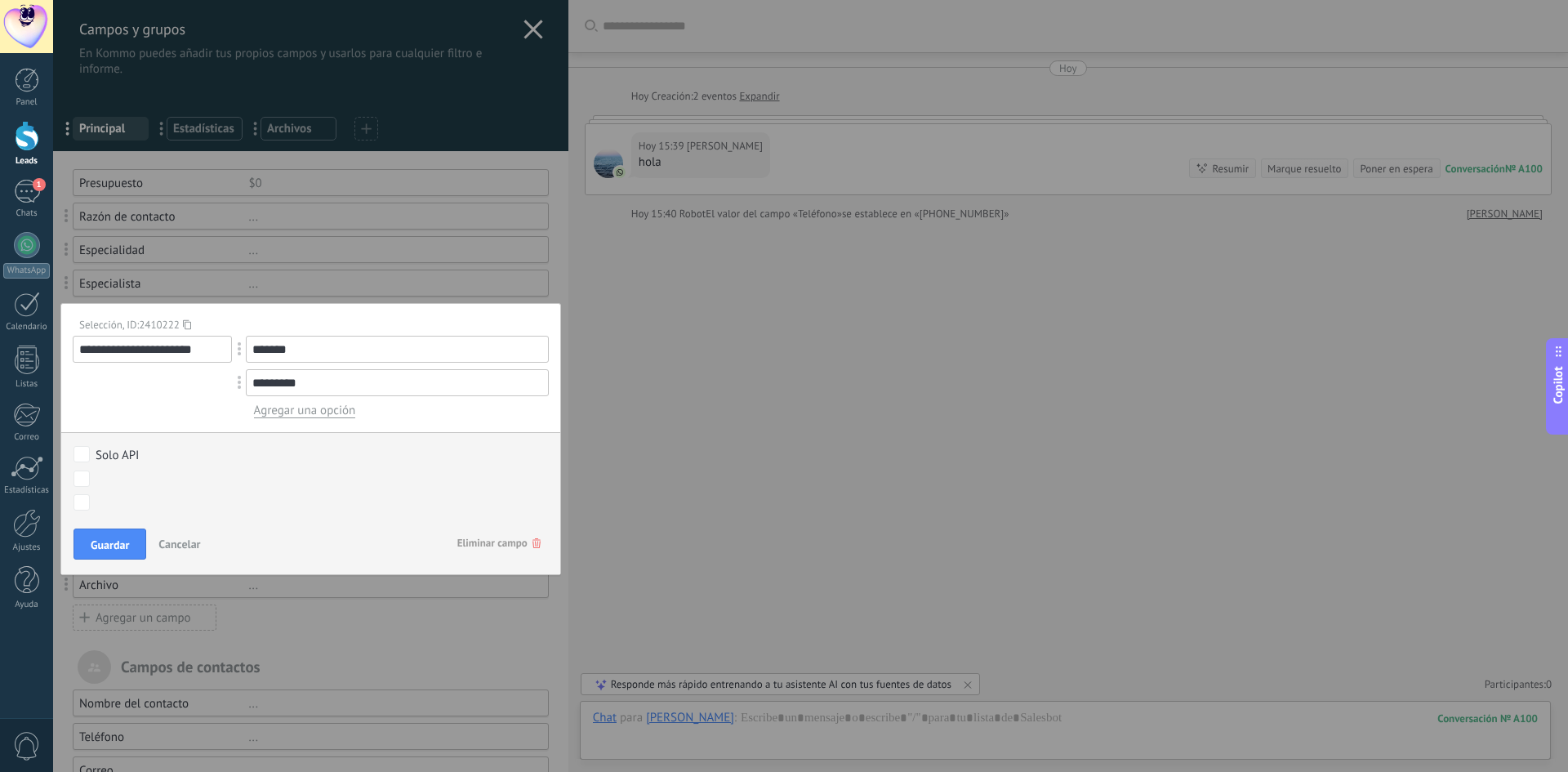
click at [409, 386] on input "*********" at bounding box center [397, 382] width 303 height 27
click at [387, 423] on div "**********" at bounding box center [311, 438] width 501 height 272
click at [489, 546] on span "Eliminar campo" at bounding box center [498, 542] width 83 height 29
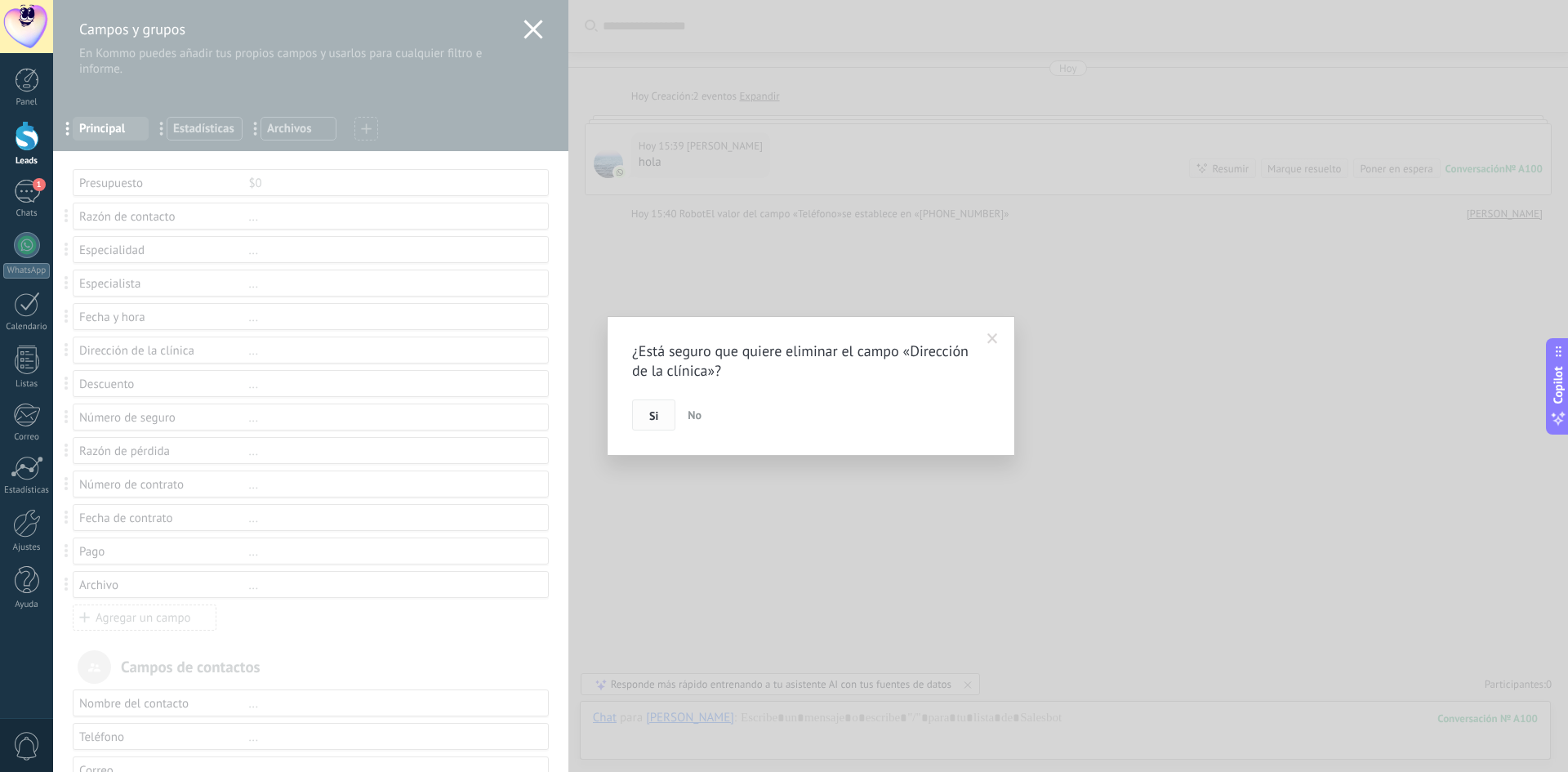
click at [651, 422] on span "Si" at bounding box center [654, 416] width 9 height 11
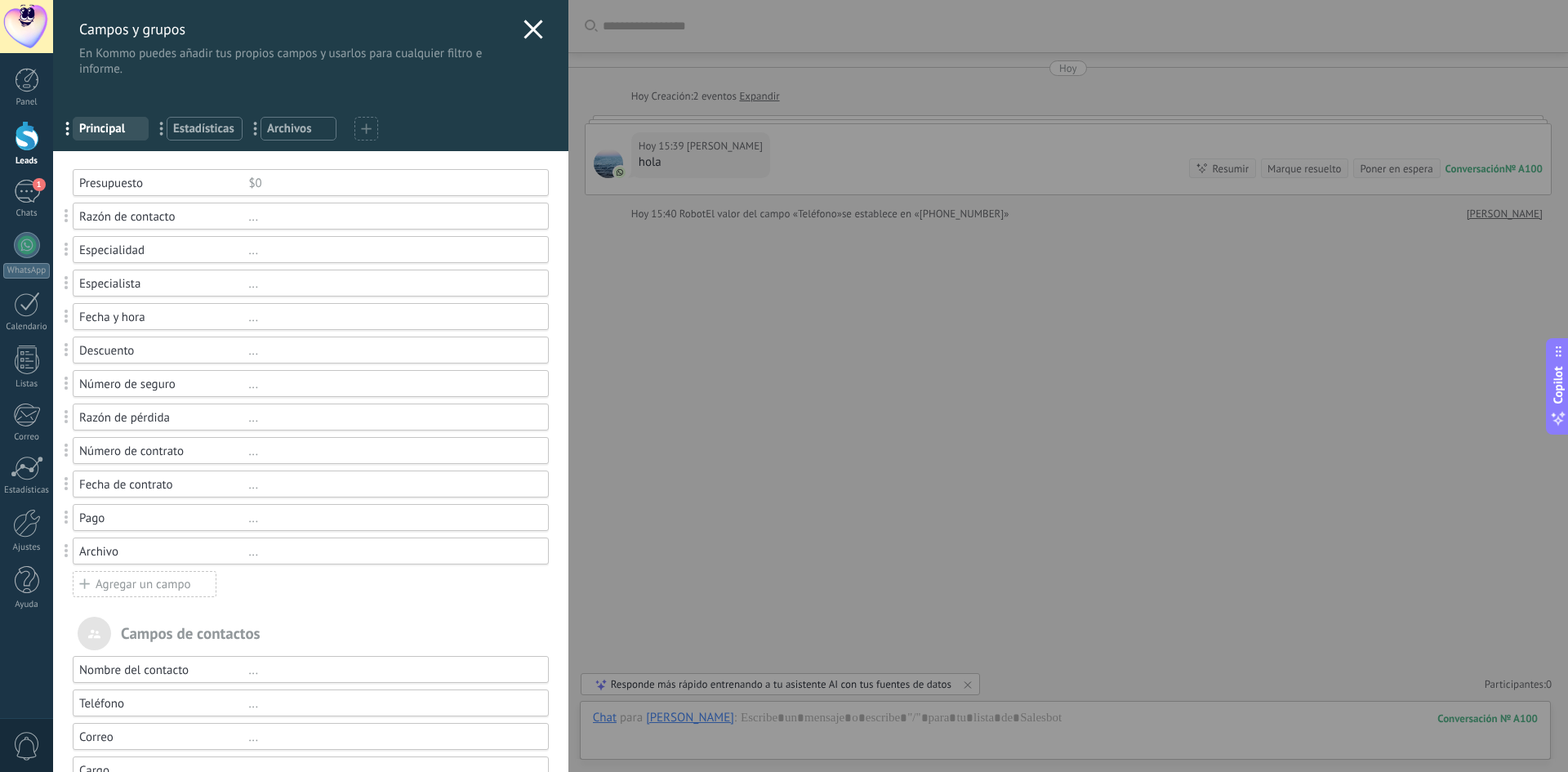
click at [135, 483] on div "Fecha de contrato" at bounding box center [164, 484] width 169 height 16
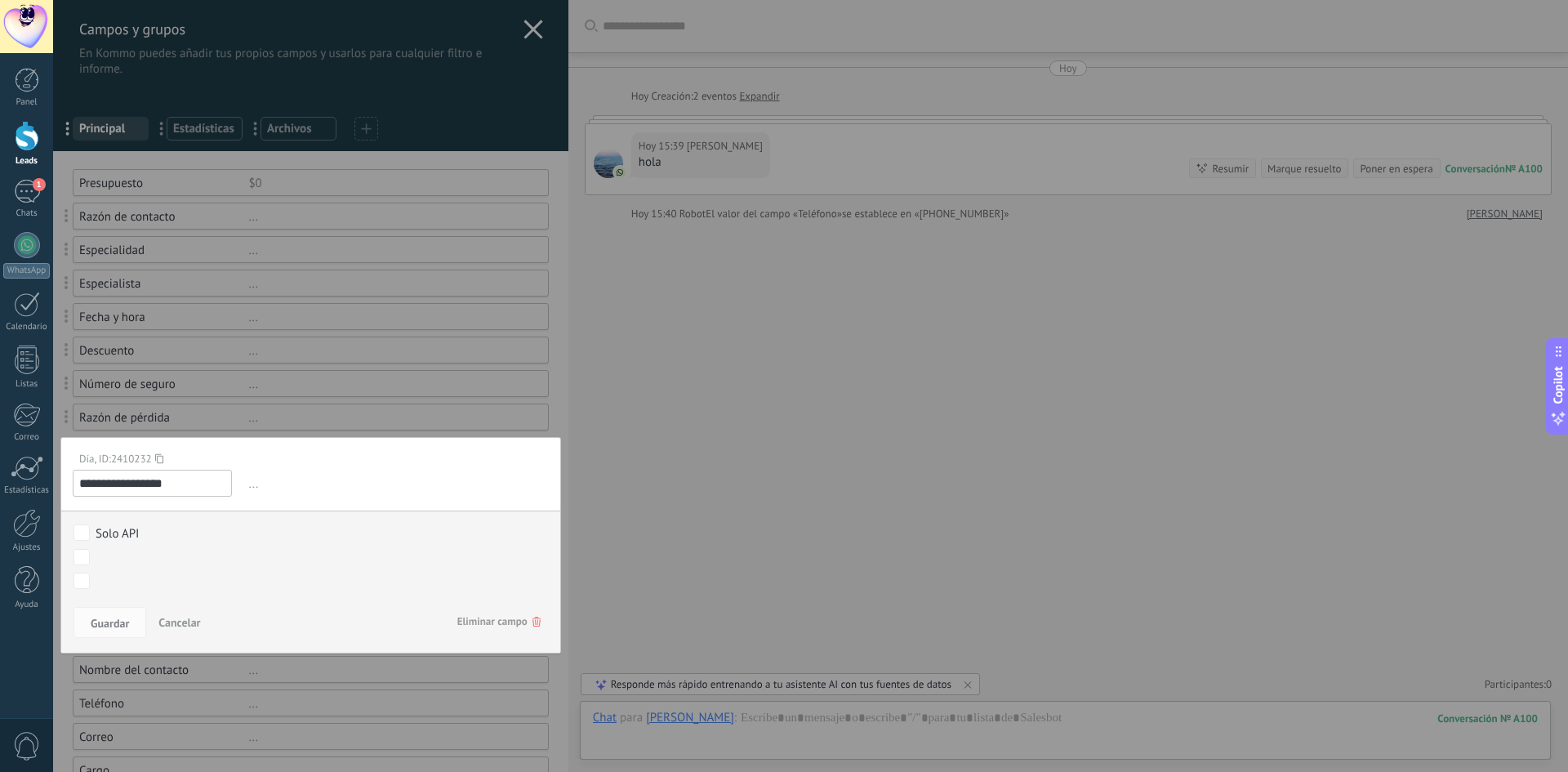
click at [188, 623] on span "Cancelar" at bounding box center [179, 622] width 42 height 15
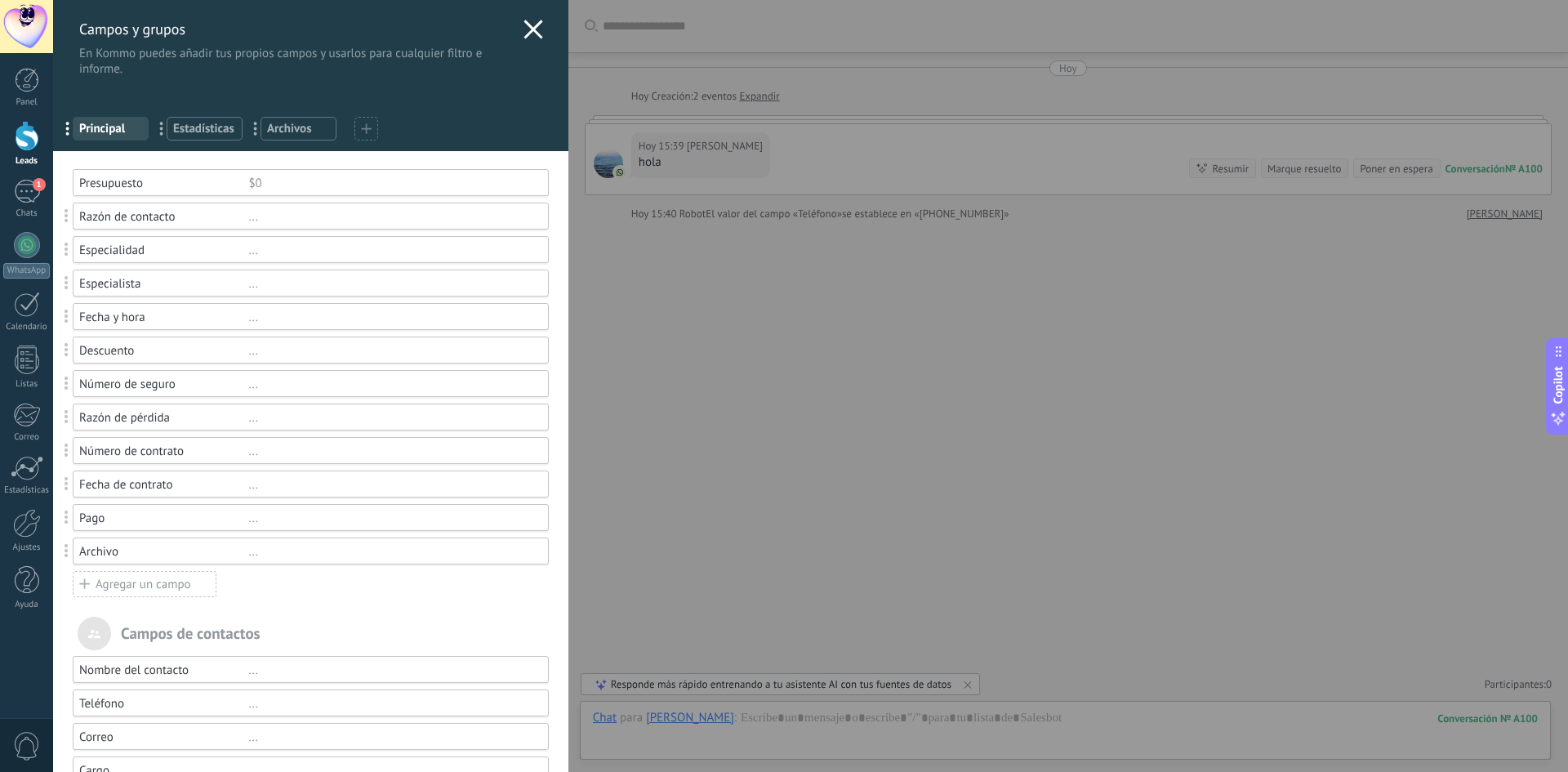
click at [100, 515] on div "Pago" at bounding box center [164, 518] width 169 height 16
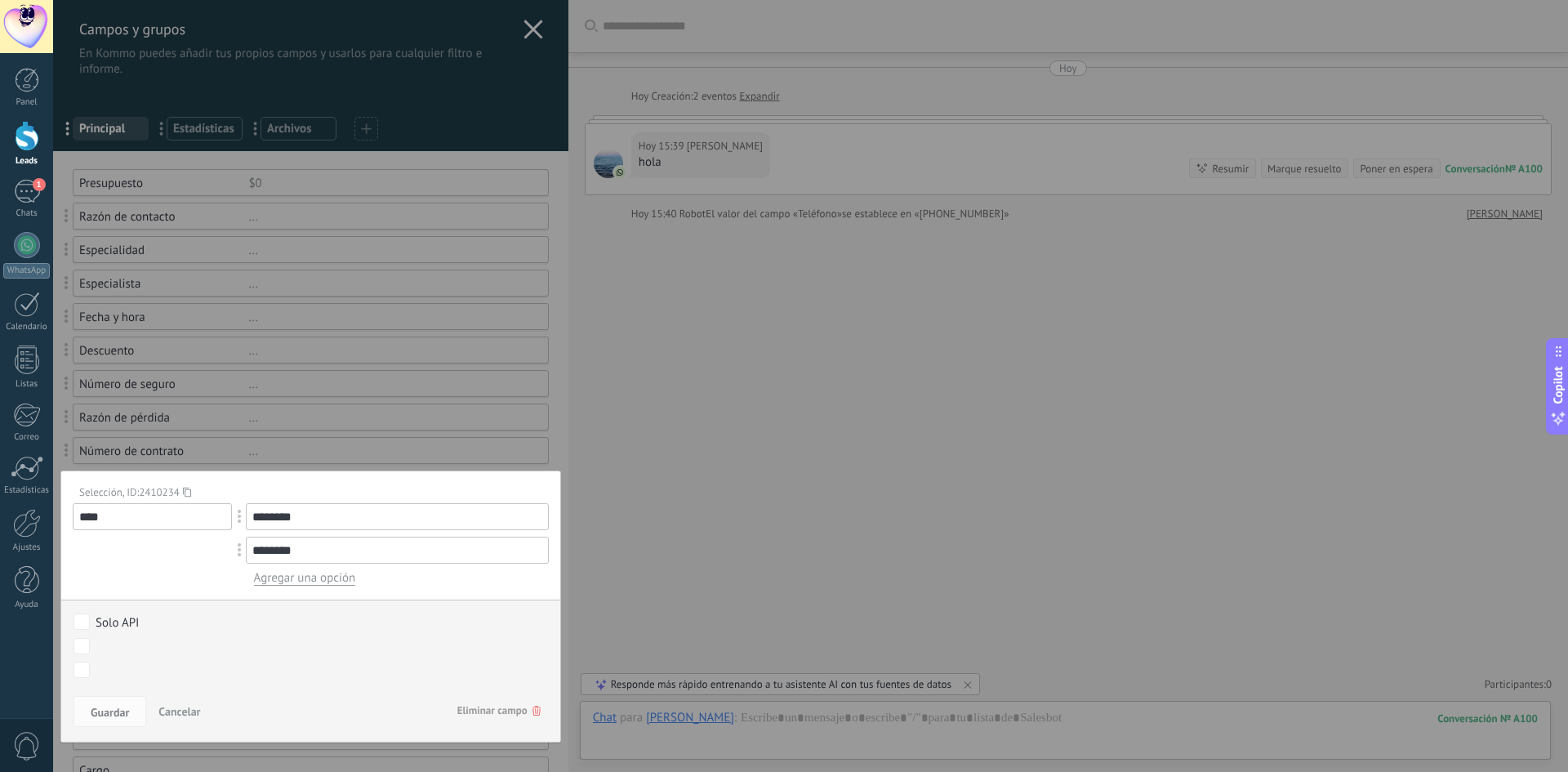
click at [178, 709] on span "Cancelar" at bounding box center [179, 711] width 42 height 15
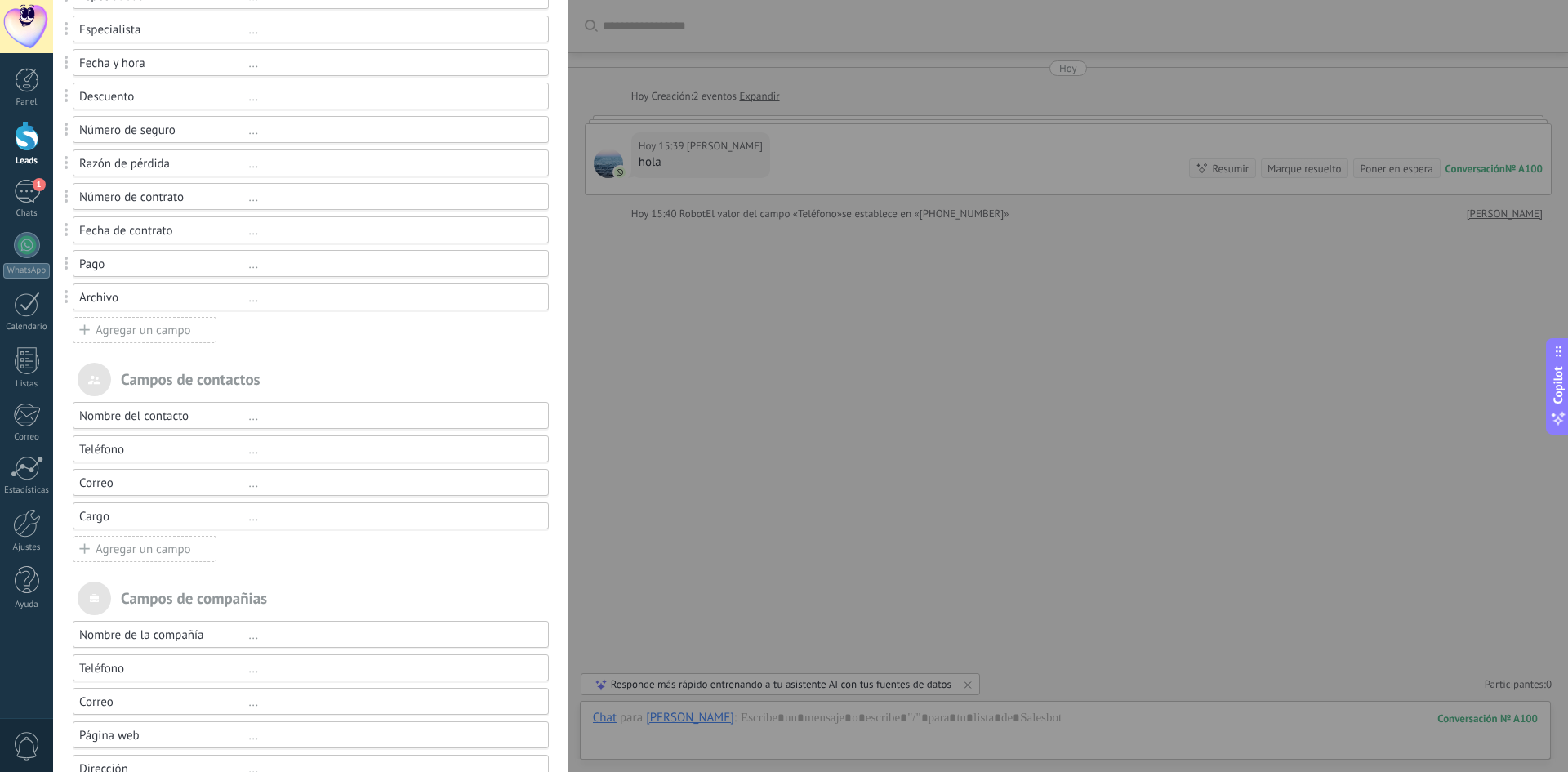
scroll to position [0, 0]
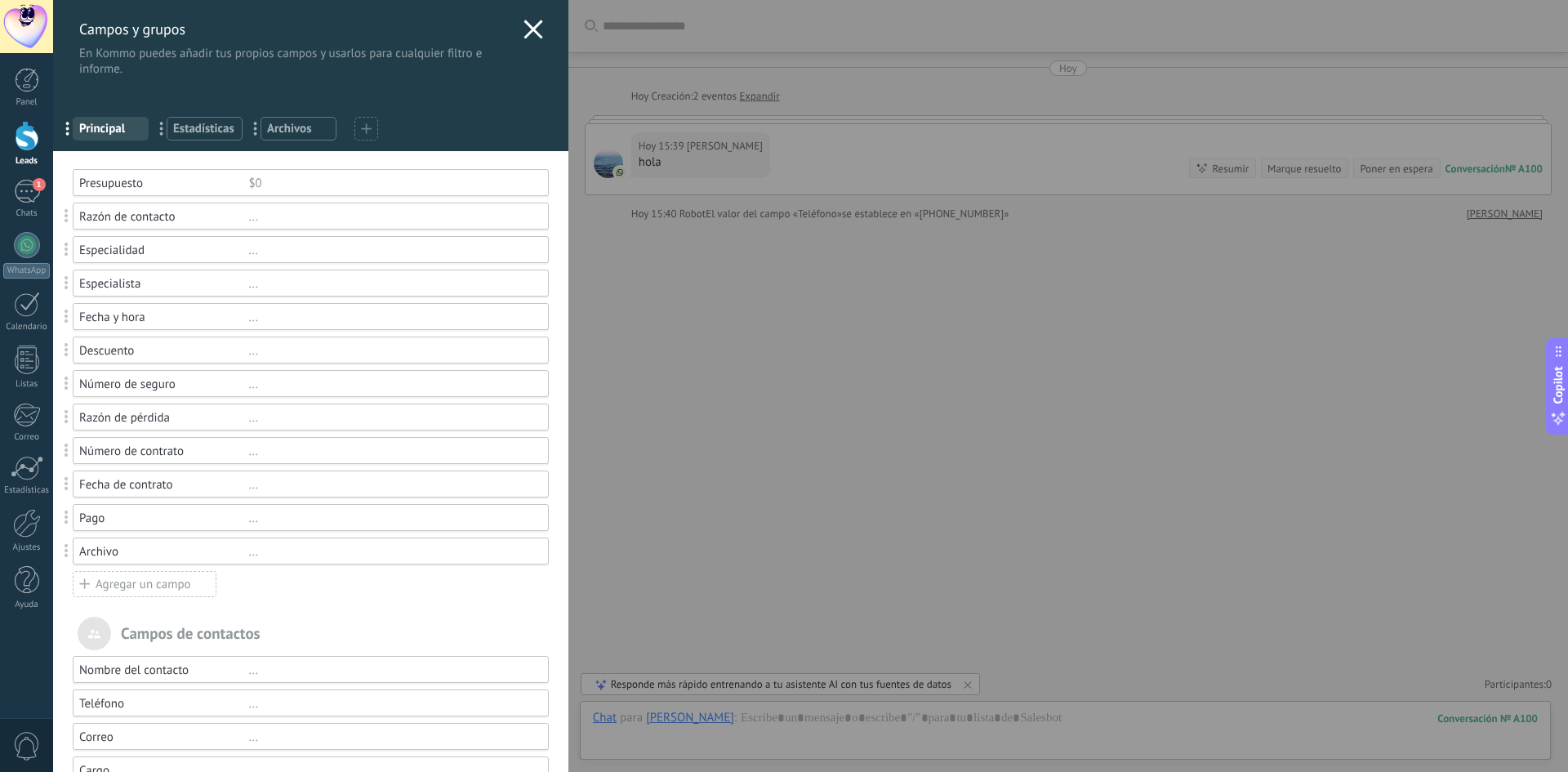
click at [529, 20] on icon at bounding box center [533, 29] width 20 height 20
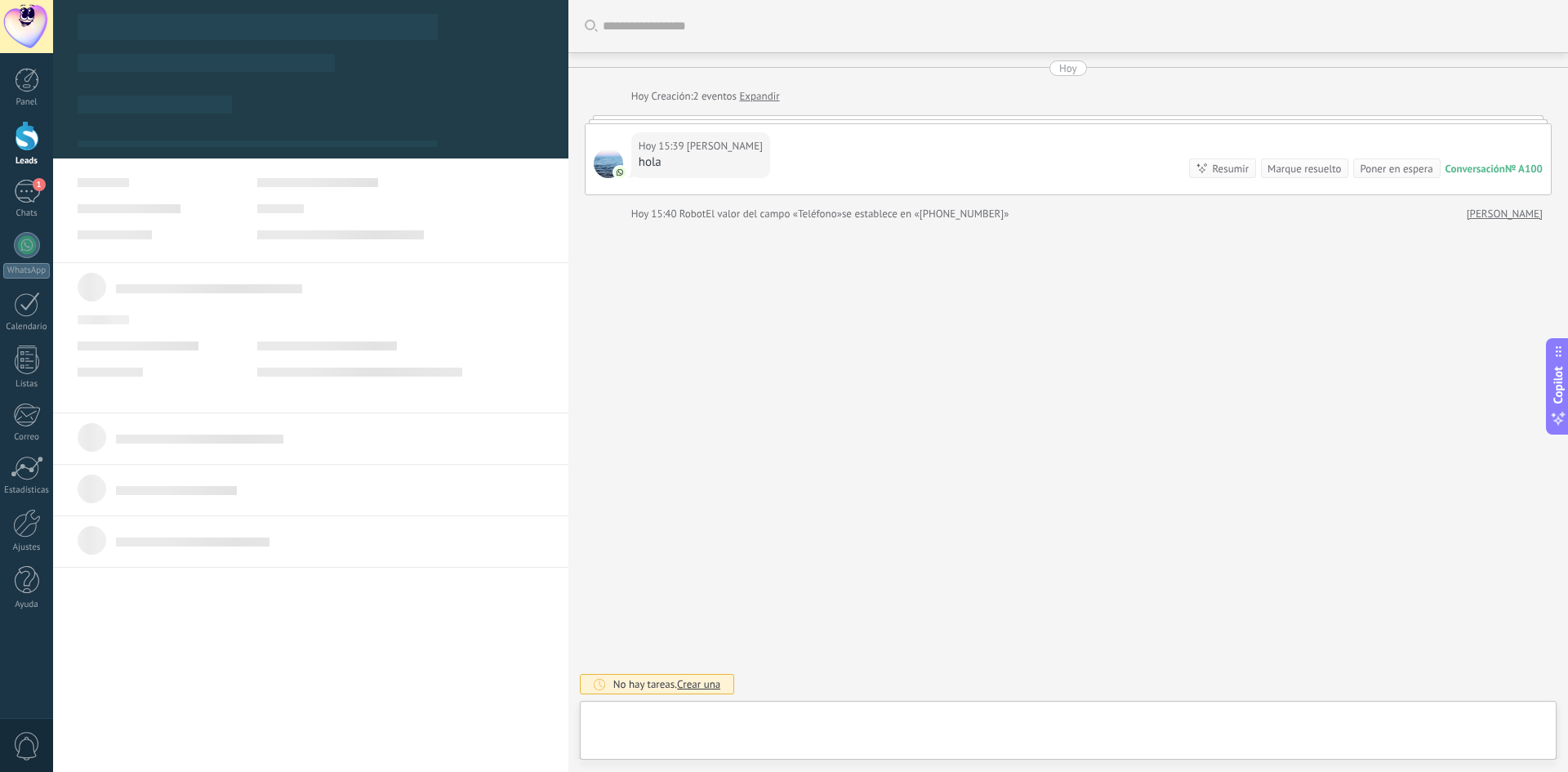
type textarea "**********"
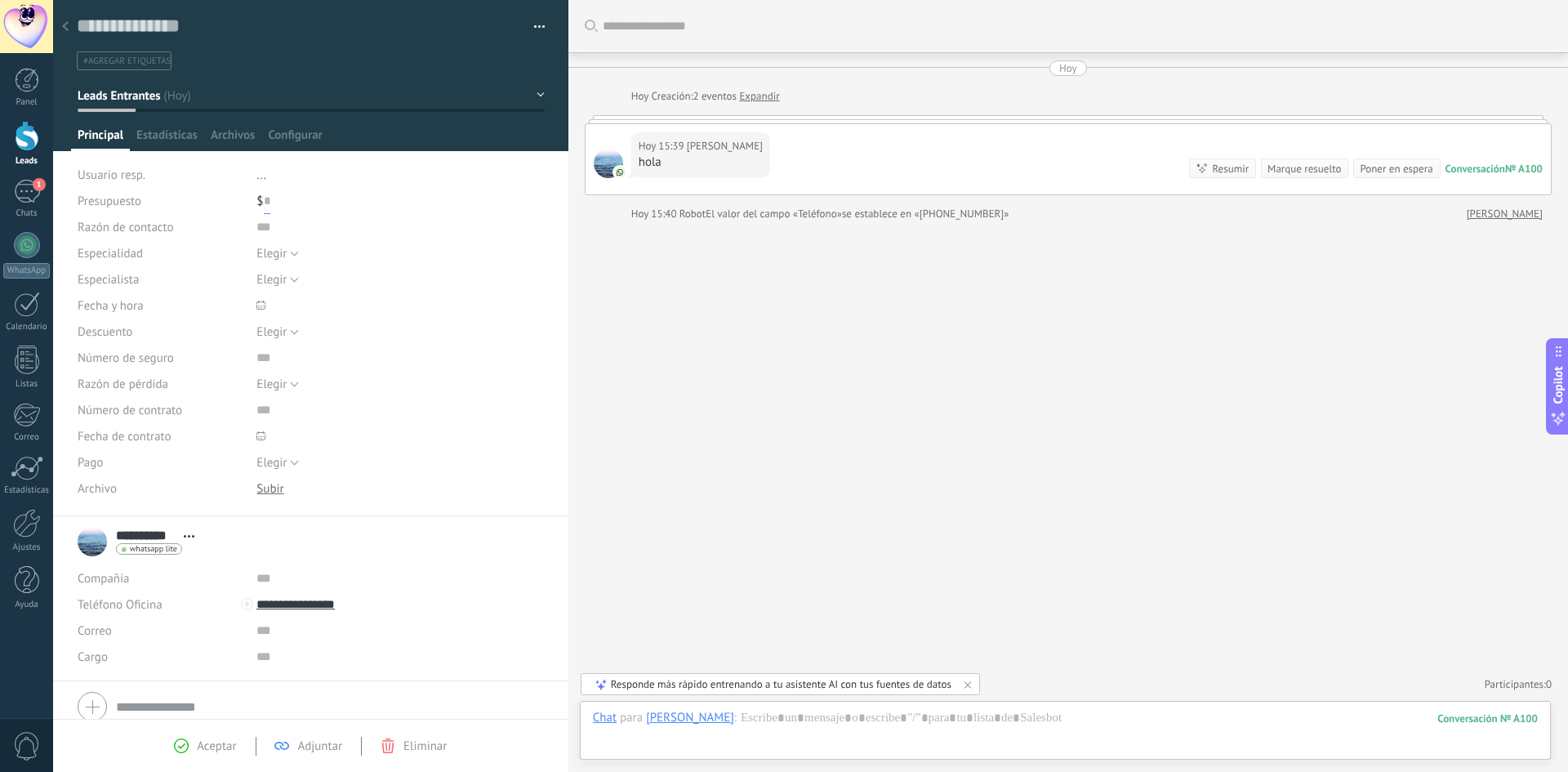
click at [264, 201] on input "text" at bounding box center [266, 201] width 7 height 26
type input "*****"
click at [100, 750] on span "Guardar" at bounding box center [106, 747] width 38 height 11
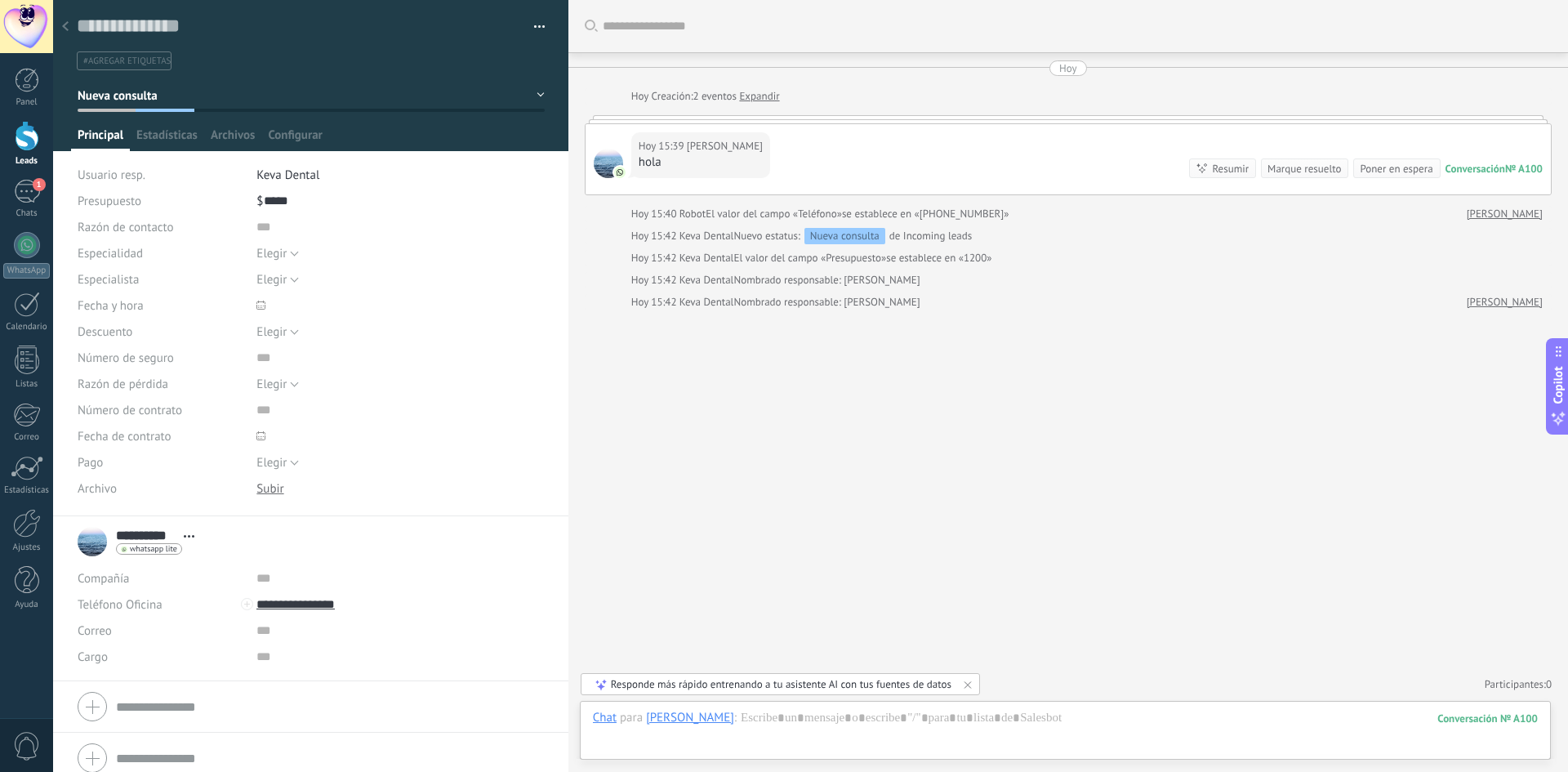
click at [33, 139] on div at bounding box center [27, 136] width 24 height 30
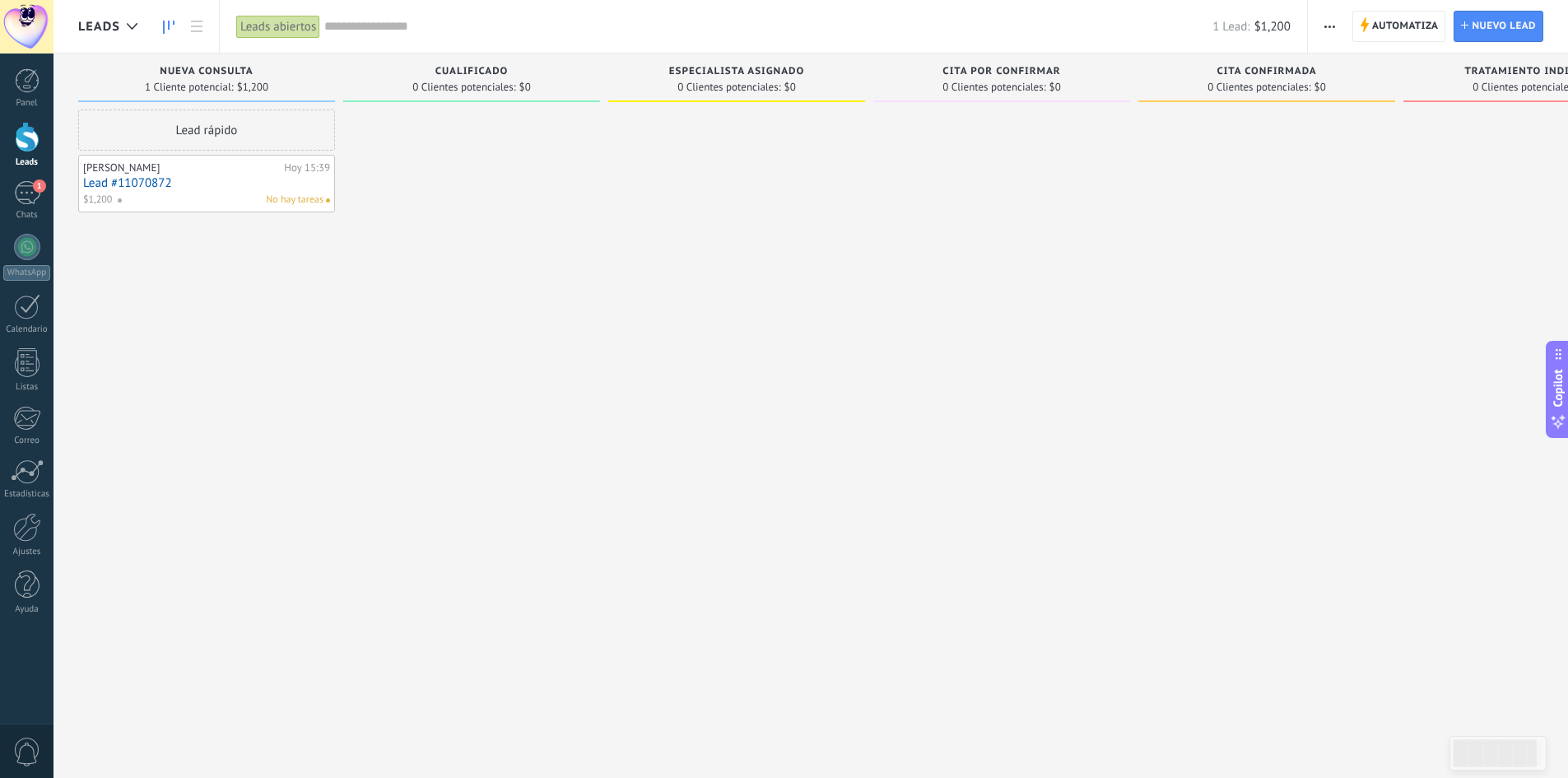
click at [112, 183] on link "Lead #11070872" at bounding box center [206, 183] width 247 height 14
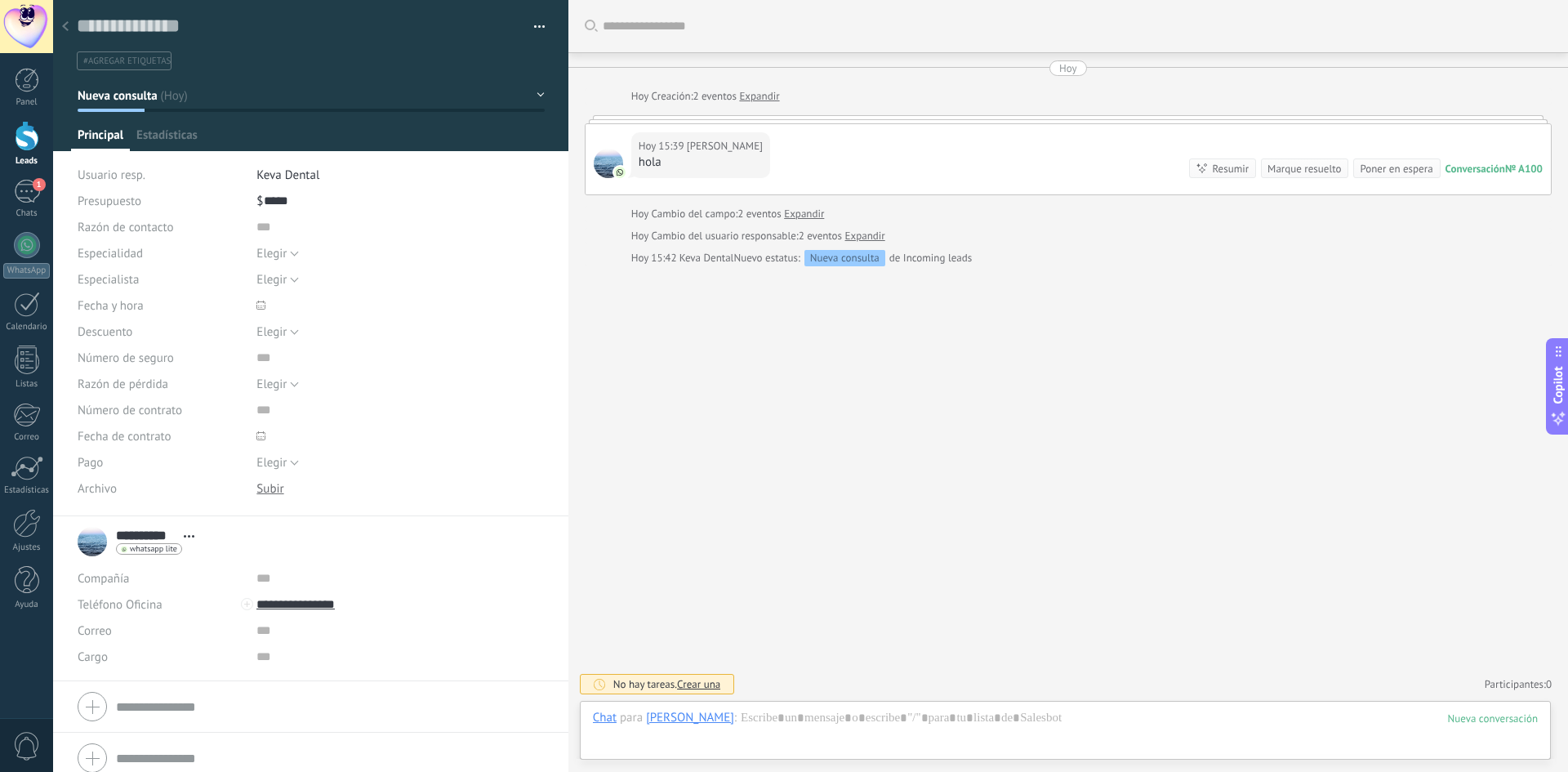
scroll to position [24, 0]
click at [66, 23] on use at bounding box center [64, 26] width 7 height 9
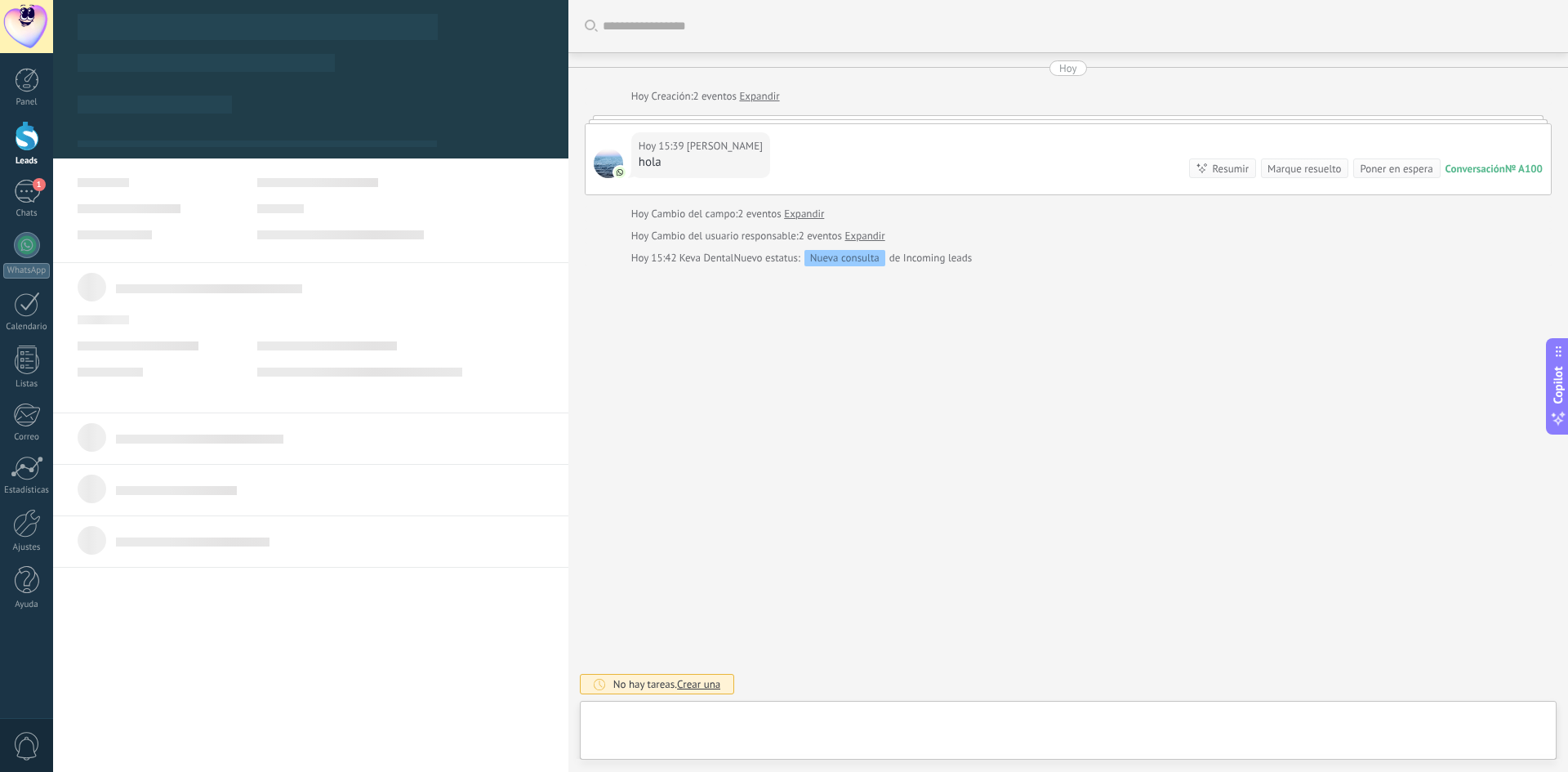
drag, startPoint x: 568, startPoint y: 182, endPoint x: 539, endPoint y: 198, distance: 33.1
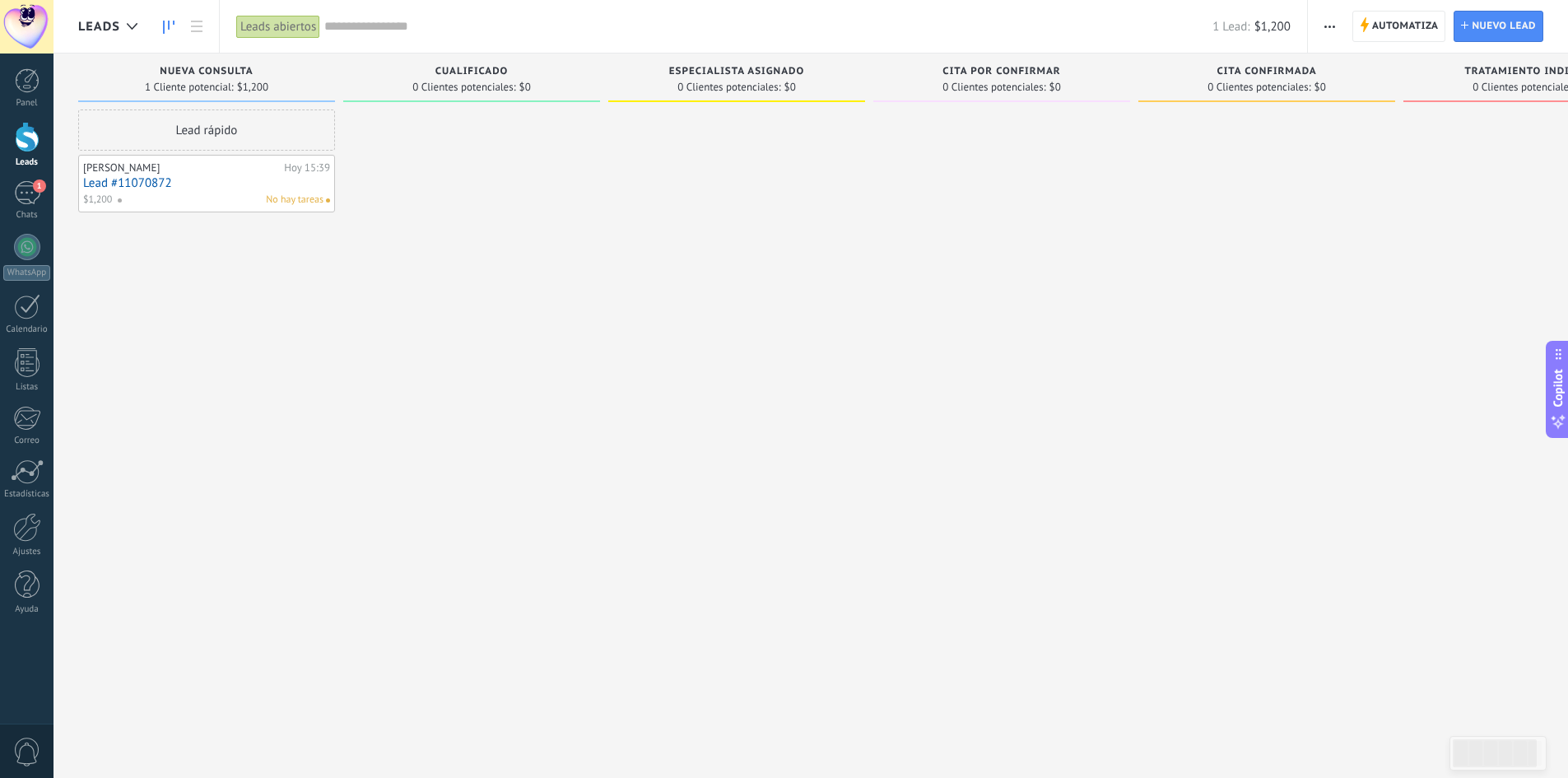
click at [371, 27] on input "text" at bounding box center [768, 26] width 888 height 17
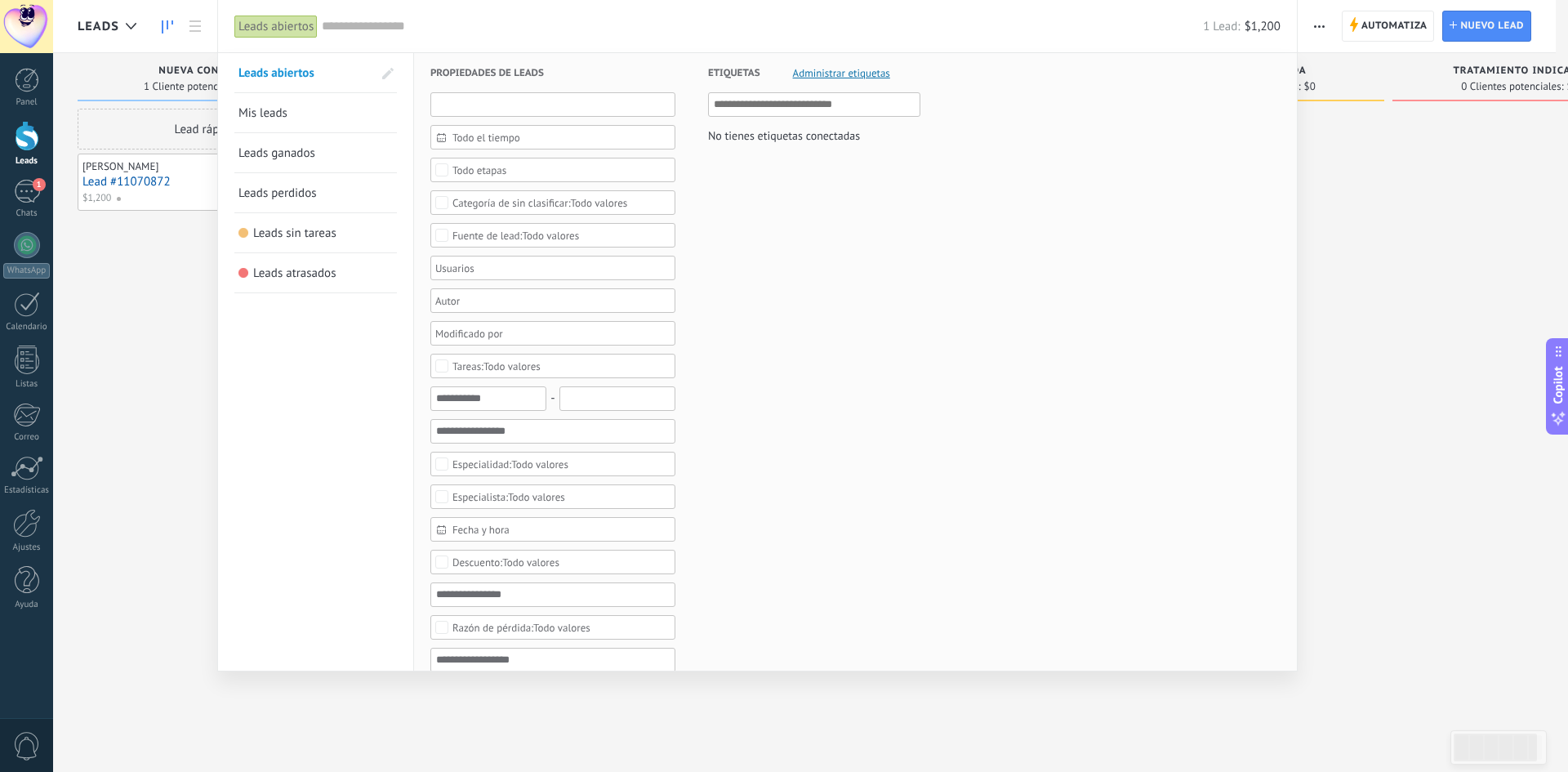
click at [513, 112] on input "text" at bounding box center [553, 105] width 245 height 24
click at [143, 178] on div at bounding box center [784, 386] width 1568 height 772
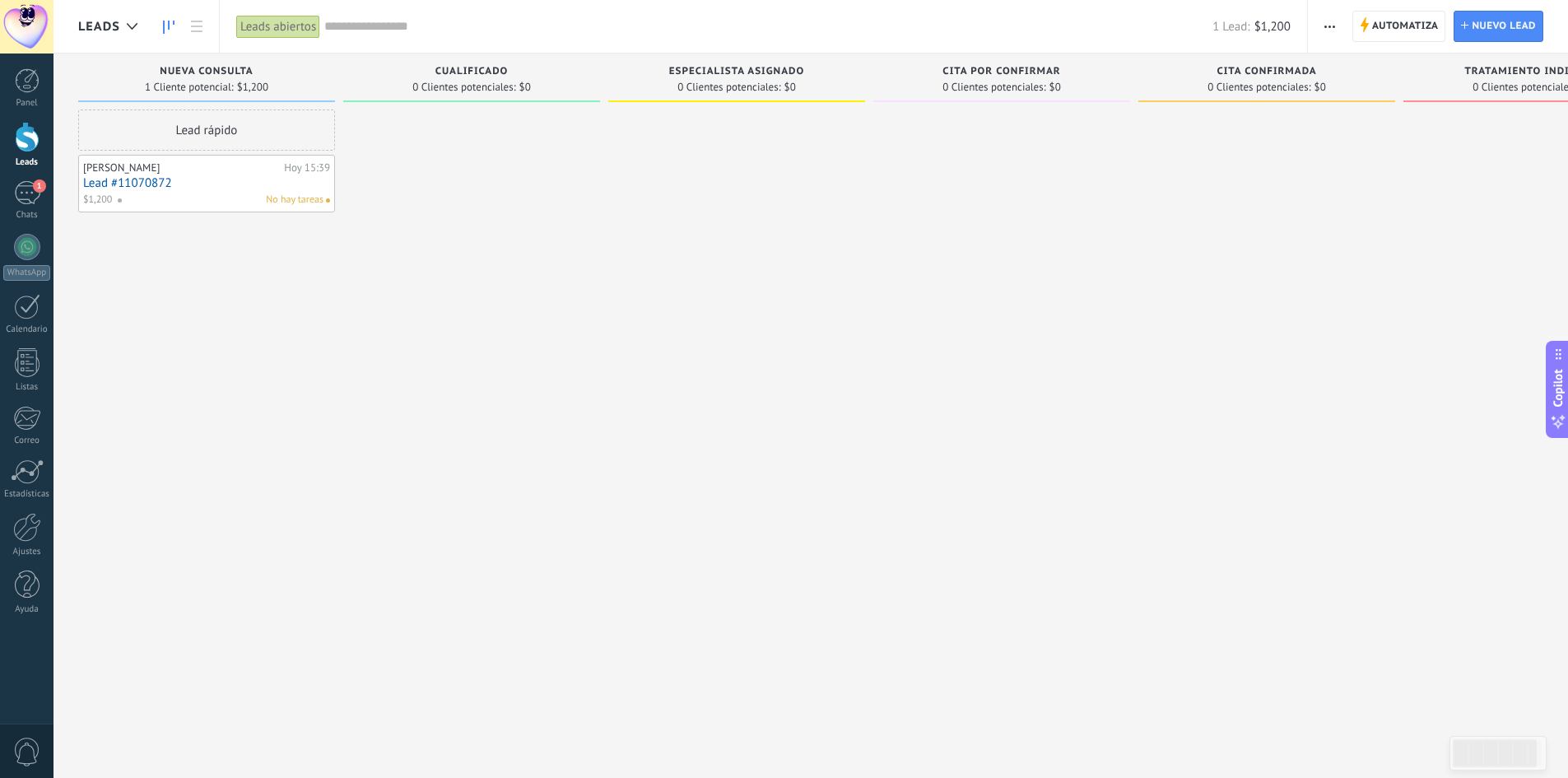
click at [141, 182] on link "Lead #11070872" at bounding box center [206, 183] width 247 height 14
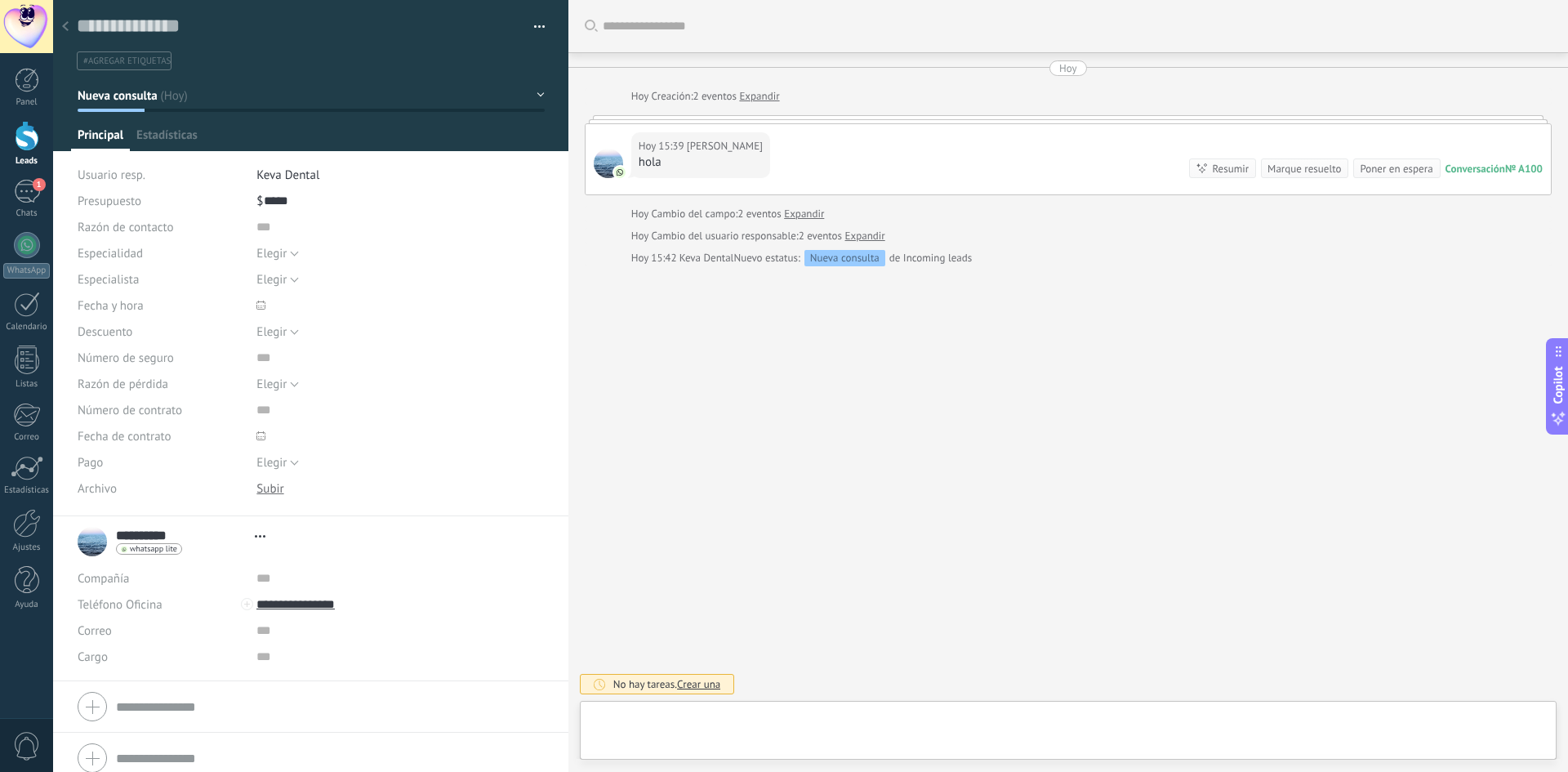
type textarea "**********"
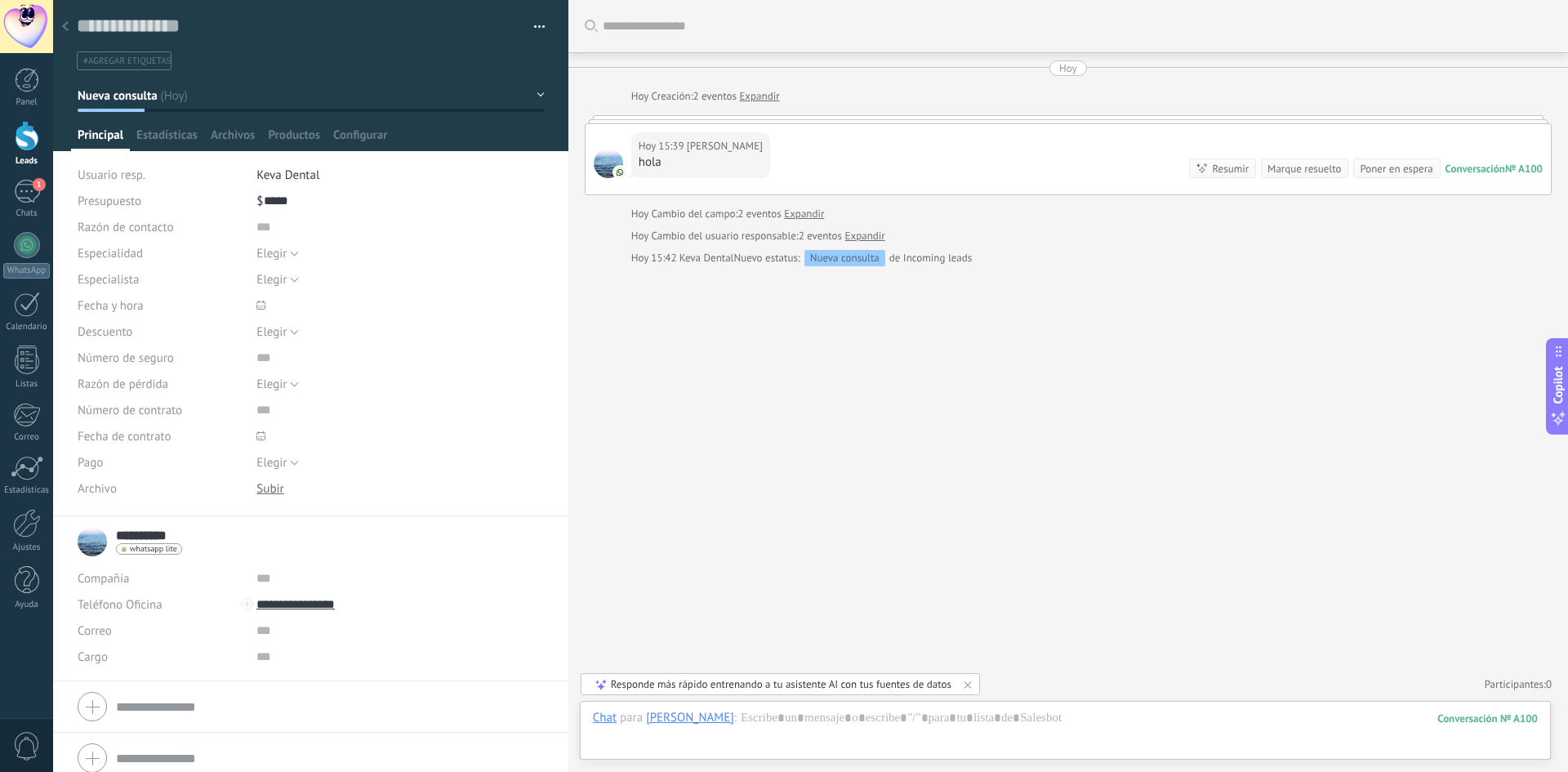
click at [129, 534] on input "**********" at bounding box center [146, 535] width 60 height 16
click at [0, 0] on input "*****" at bounding box center [0, 0] width 0 height 0
click at [158, 548] on input "****" at bounding box center [330, 549] width 428 height 16
drag, startPoint x: 150, startPoint y: 553, endPoint x: 115, endPoint y: 524, distance: 45.5
click at [115, 524] on div "**********" at bounding box center [310, 542] width 466 height 41
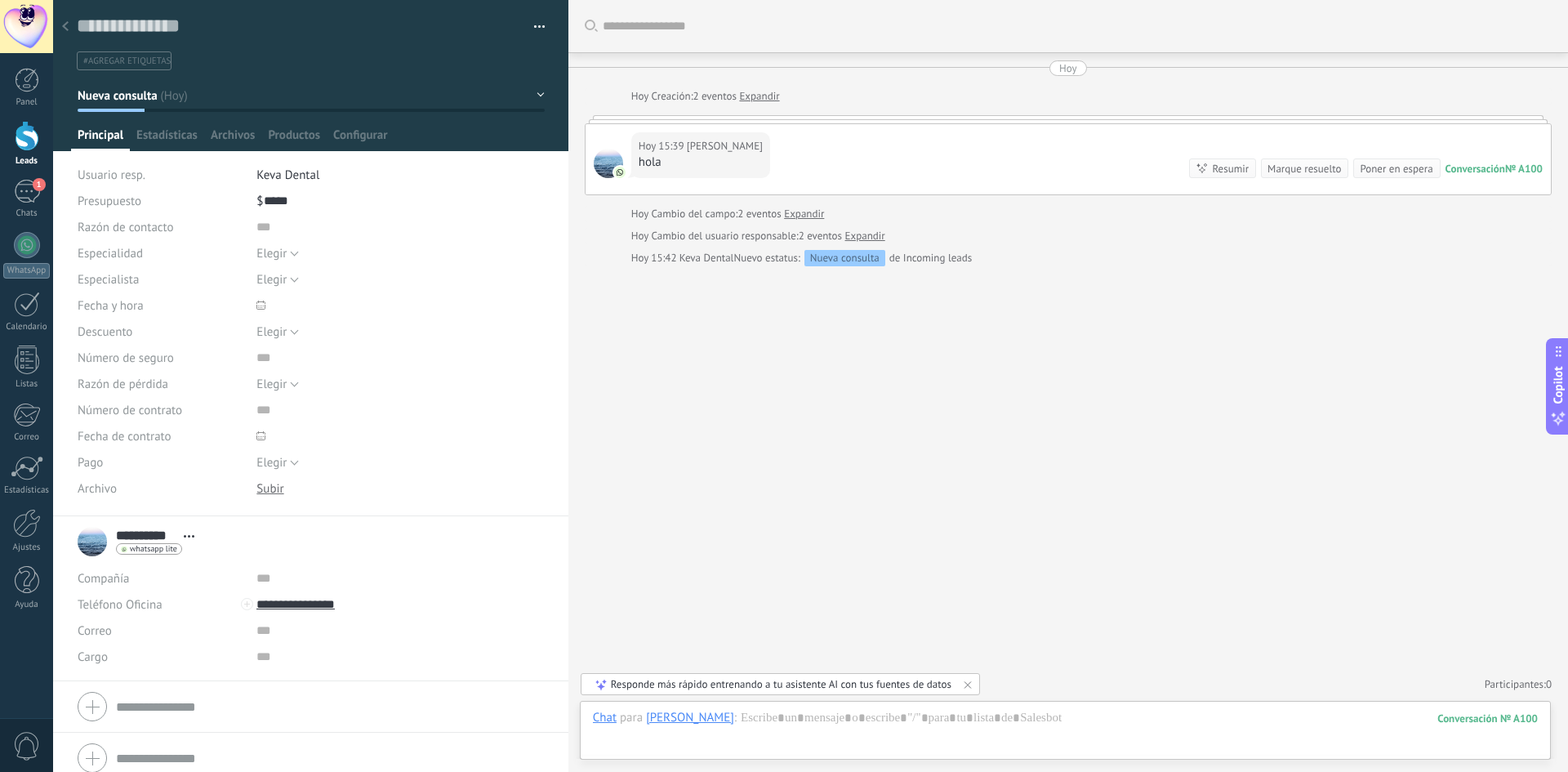
click at [121, 542] on input "**********" at bounding box center [146, 535] width 60 height 16
click at [126, 535] on input "*****" at bounding box center [330, 533] width 428 height 16
type input "******"
type input "*"
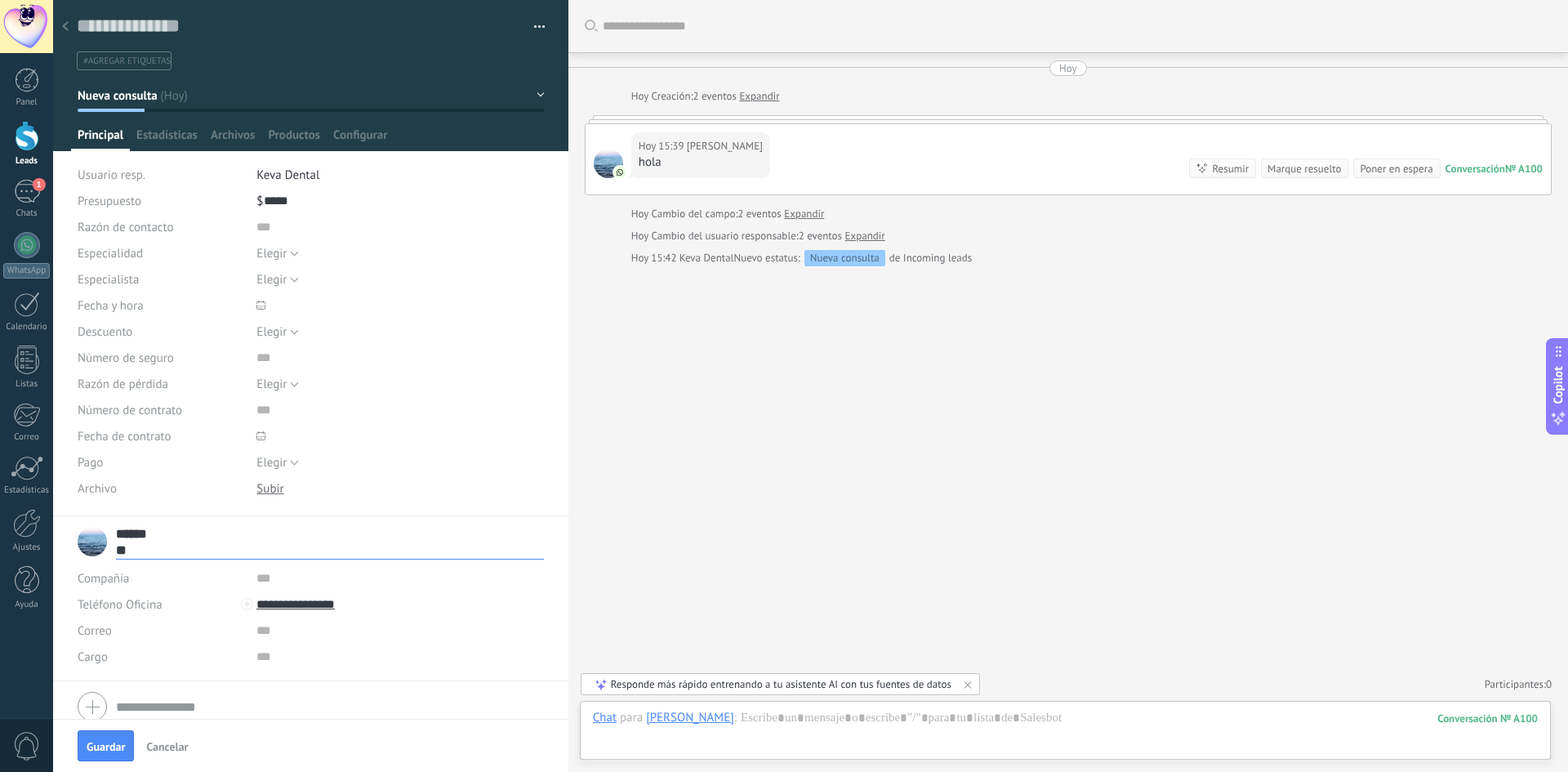
type input "*"
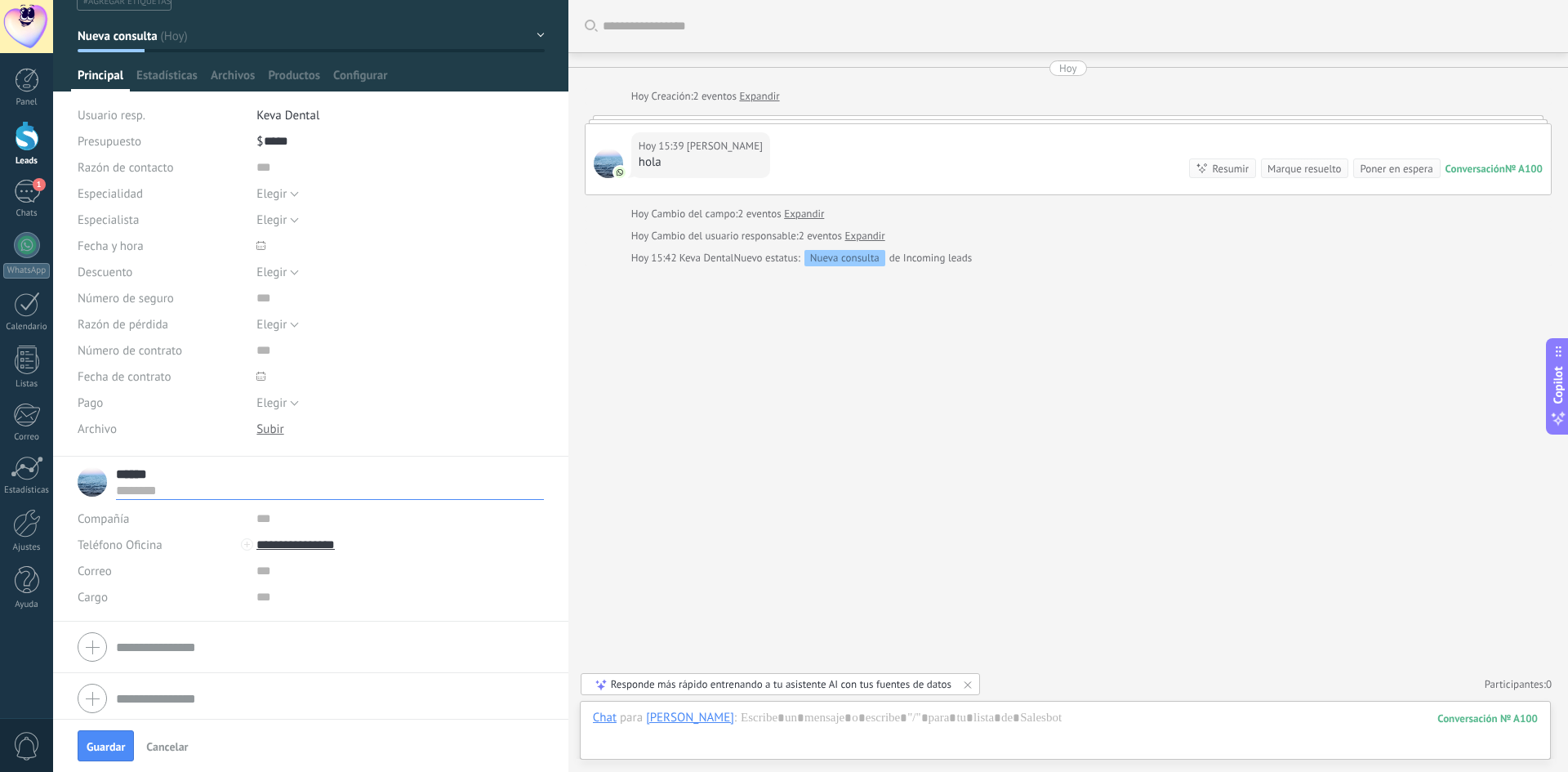
scroll to position [65, 0]
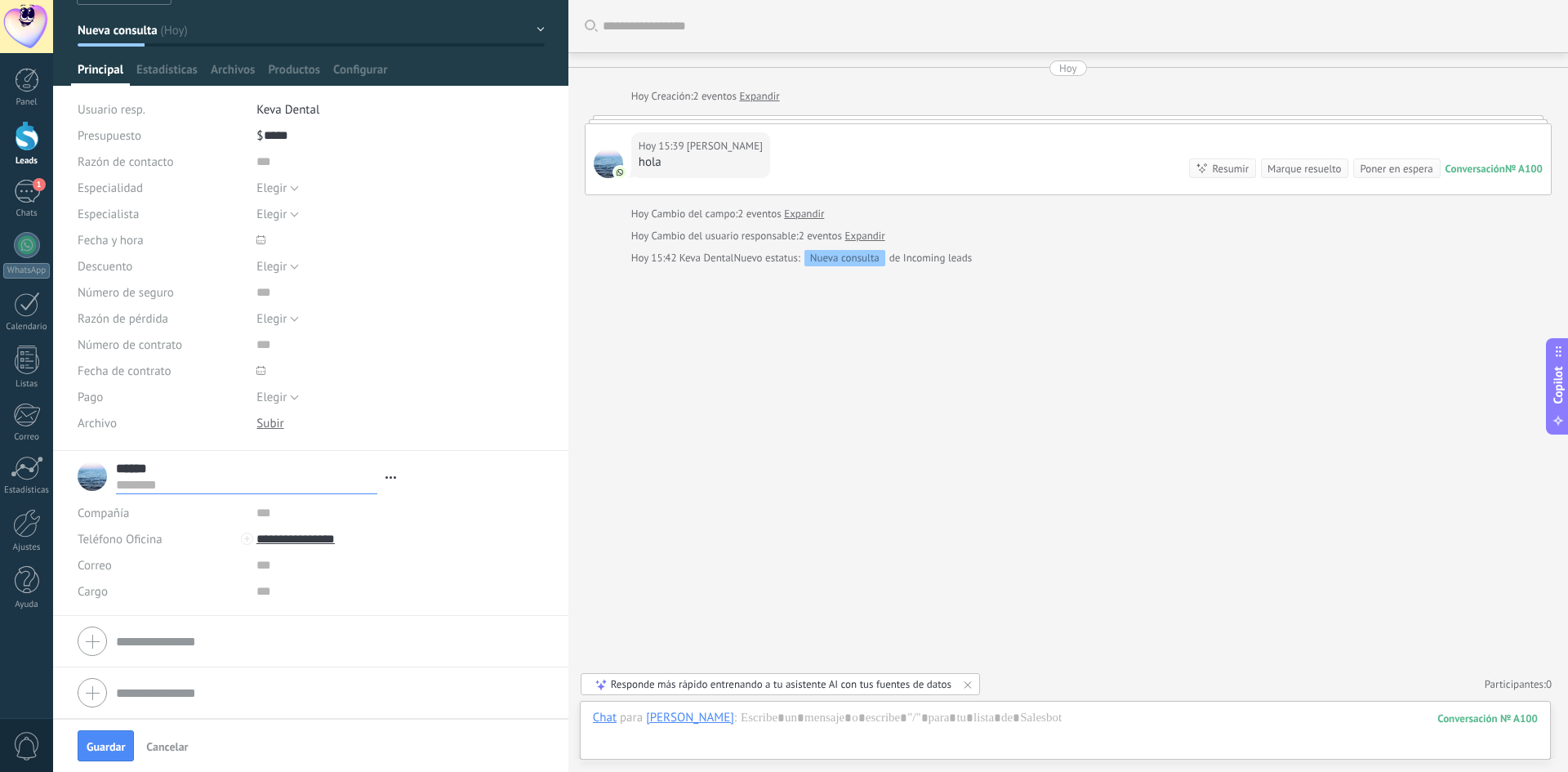
click at [165, 746] on span "Cancelar" at bounding box center [166, 747] width 42 height 11
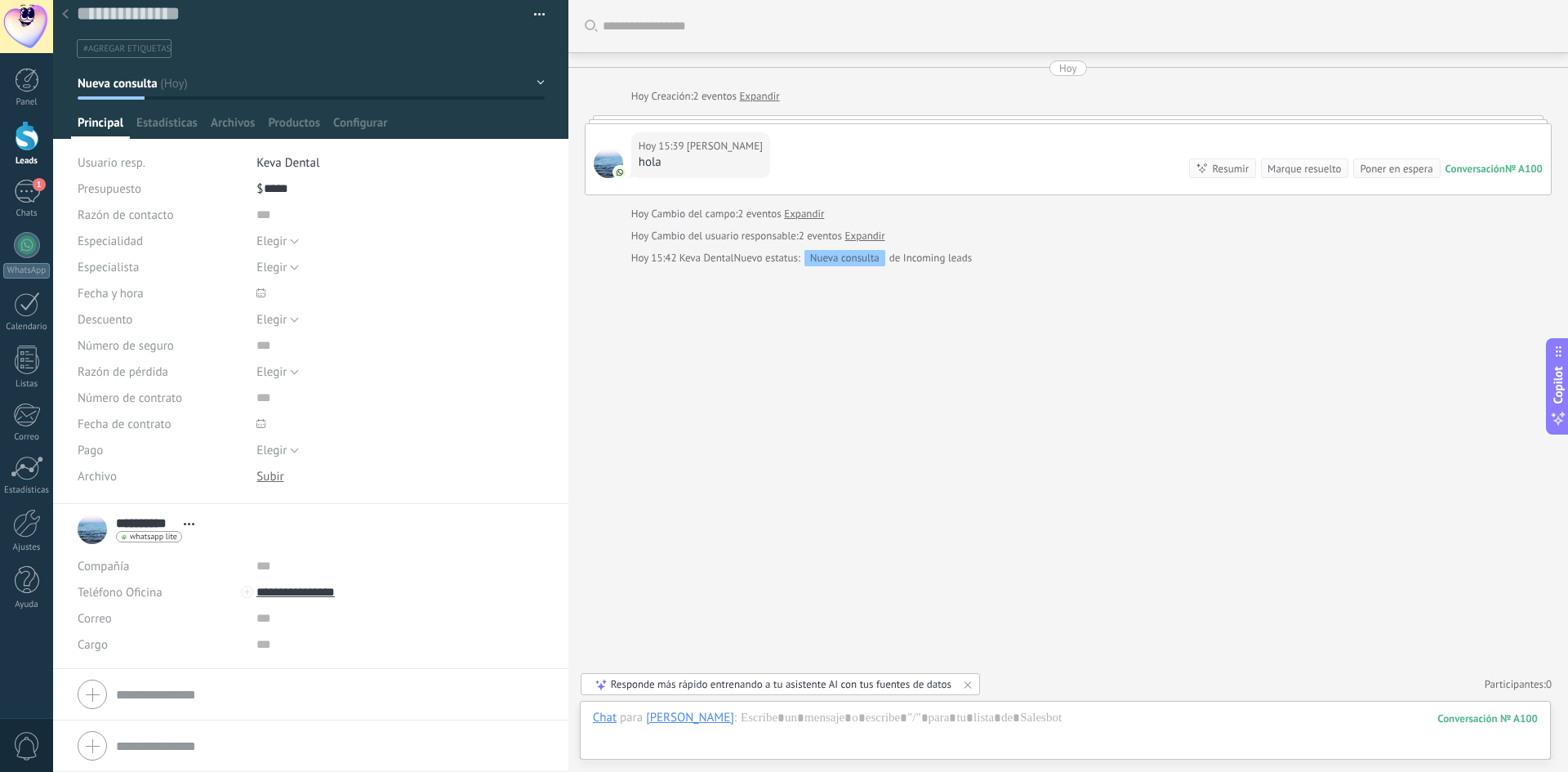
click at [64, 19] on icon at bounding box center [64, 14] width 7 height 9
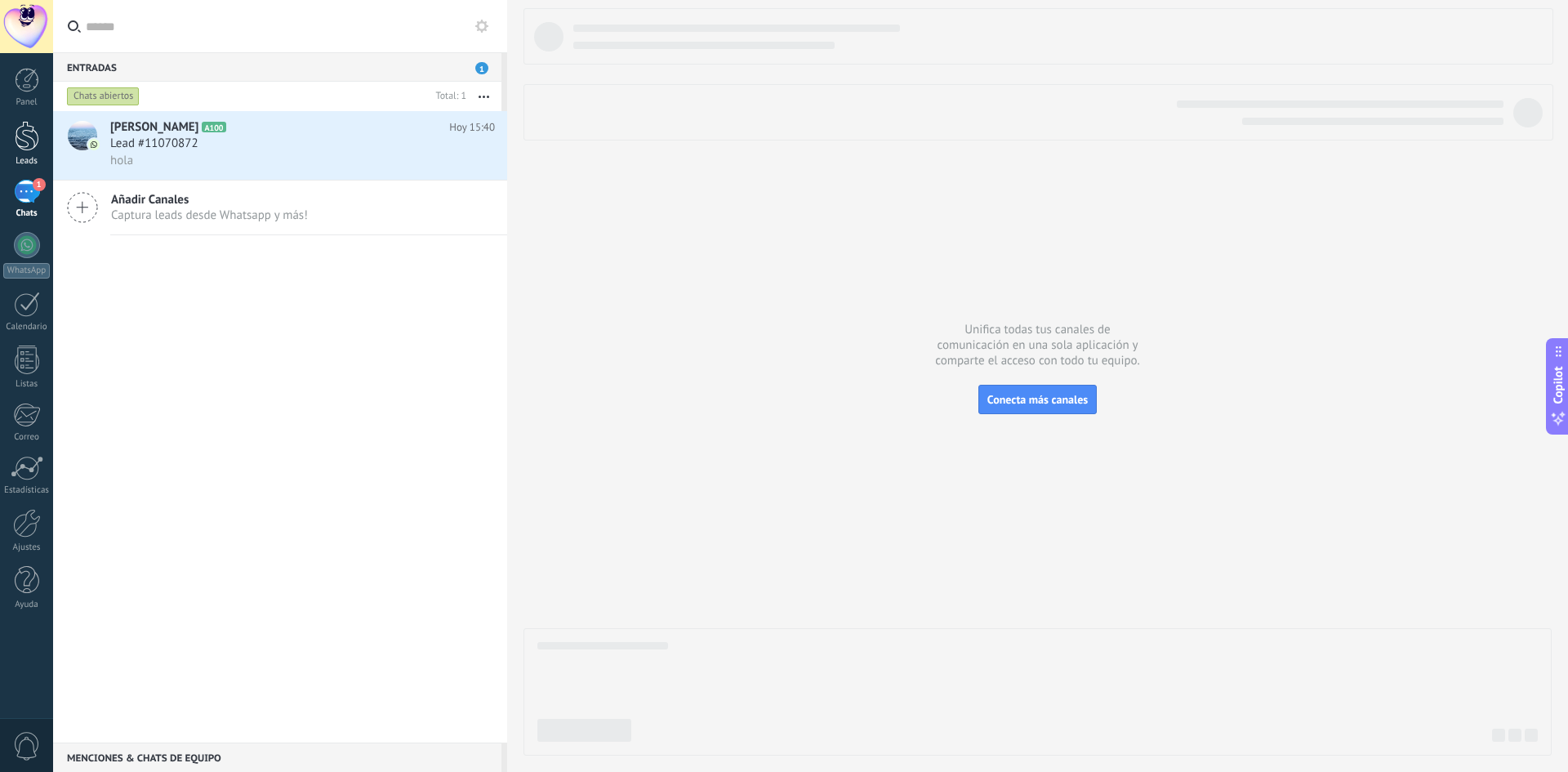
click at [30, 130] on div at bounding box center [27, 136] width 24 height 30
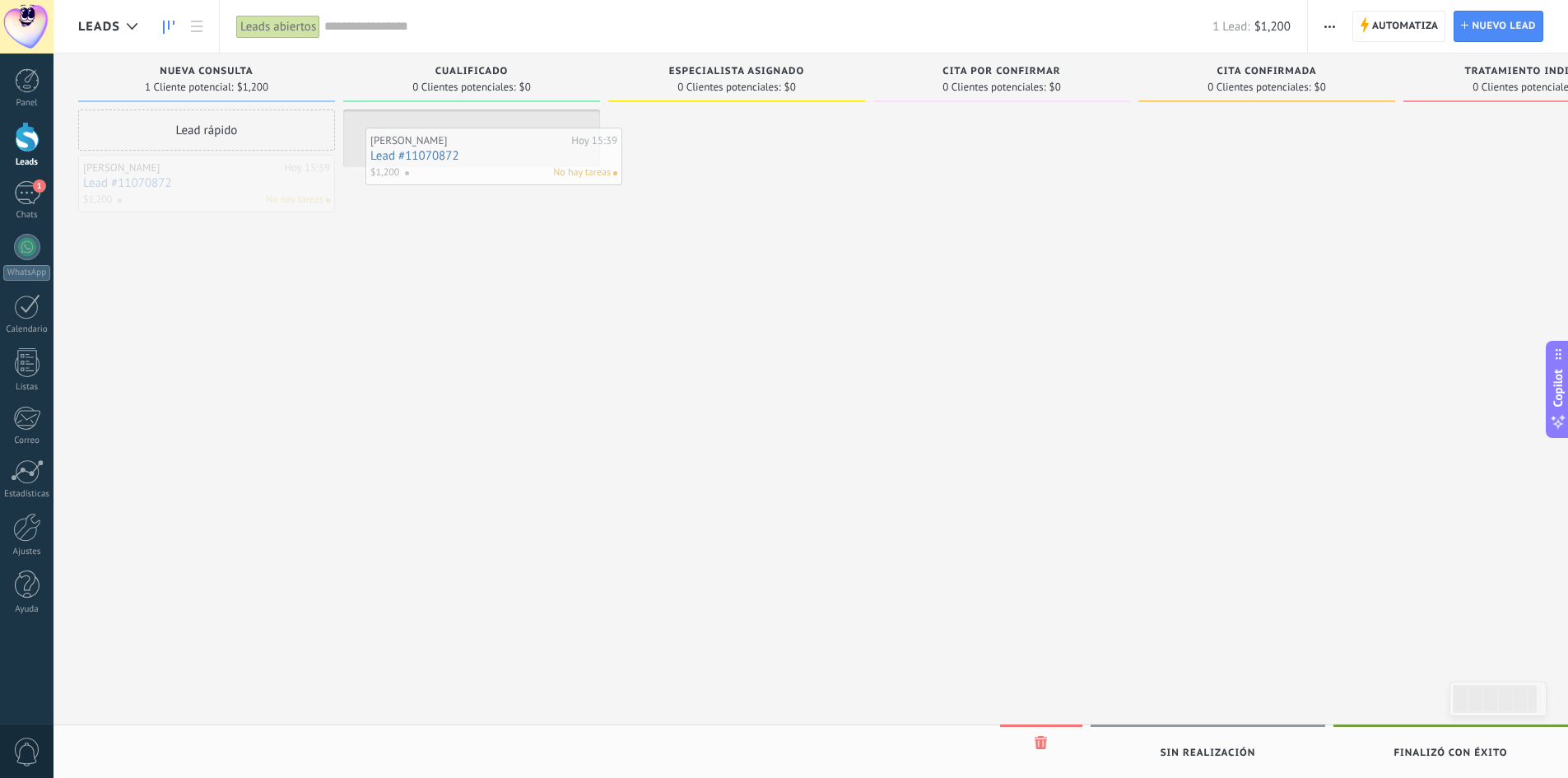
drag, startPoint x: 142, startPoint y: 183, endPoint x: 425, endPoint y: 138, distance: 286.6
drag, startPoint x: 410, startPoint y: 135, endPoint x: 704, endPoint y: 129, distance: 294.1
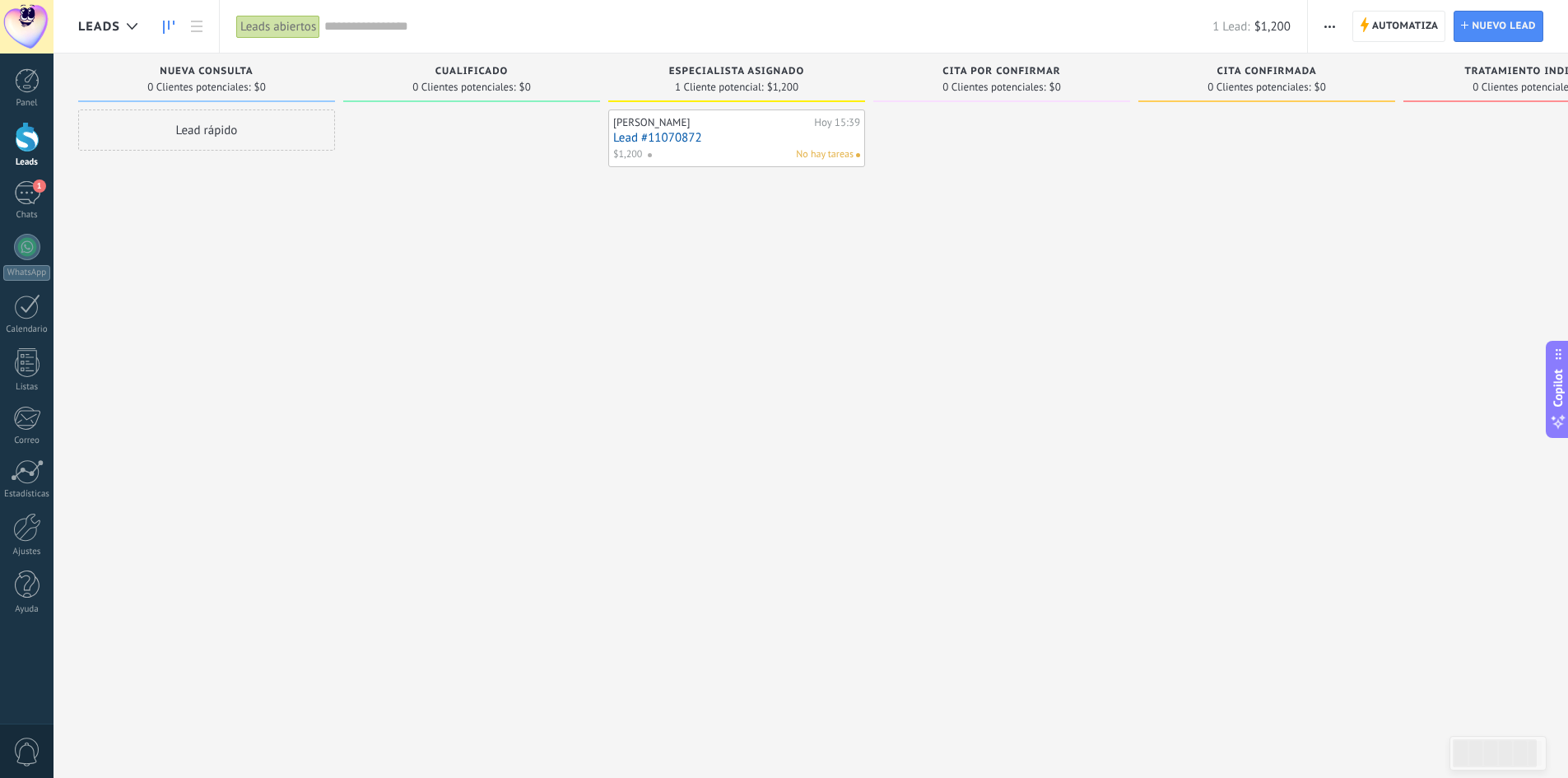
click at [679, 138] on link "Lead #11070872" at bounding box center [736, 138] width 247 height 14
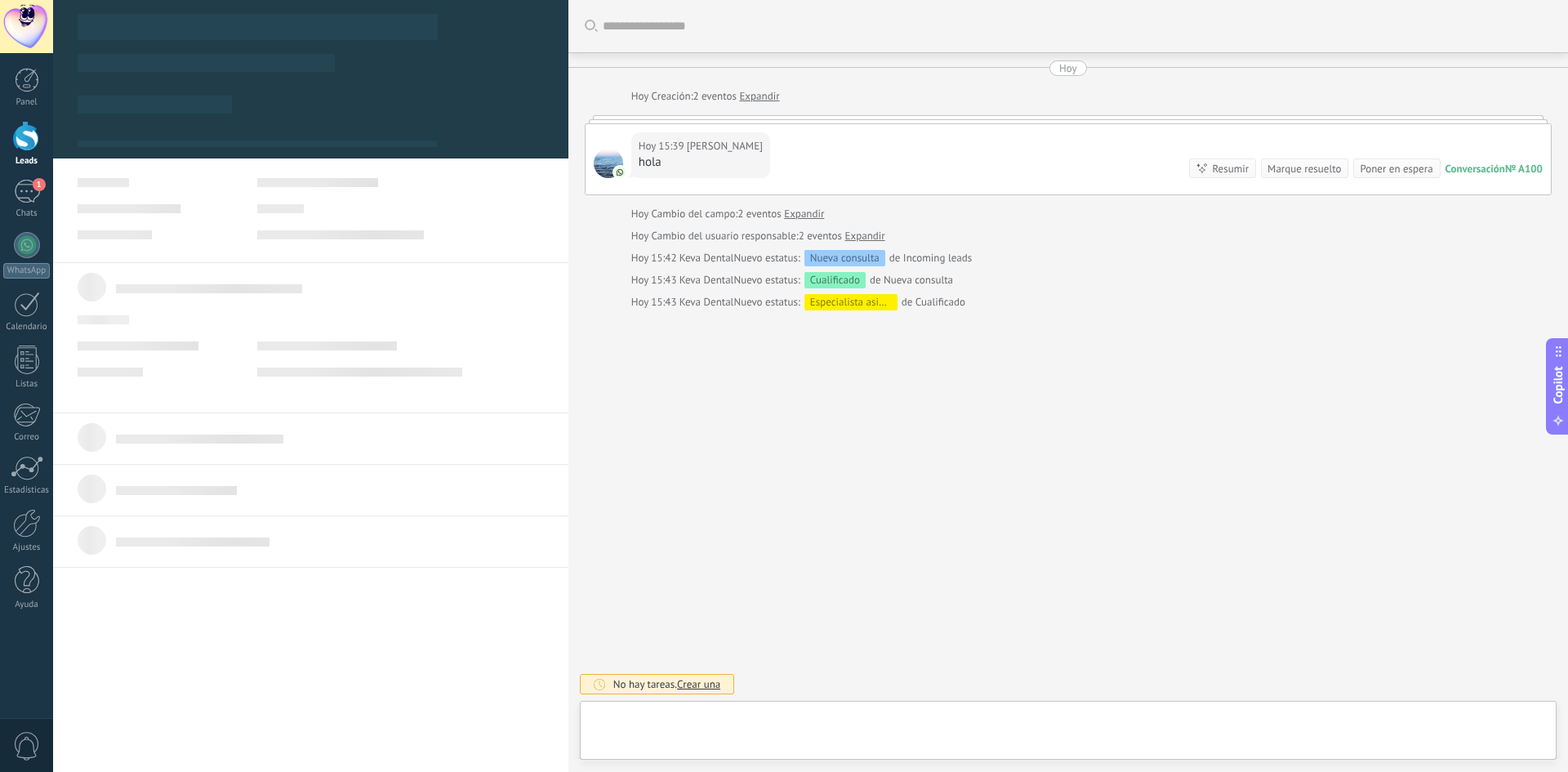
scroll to position [24, 0]
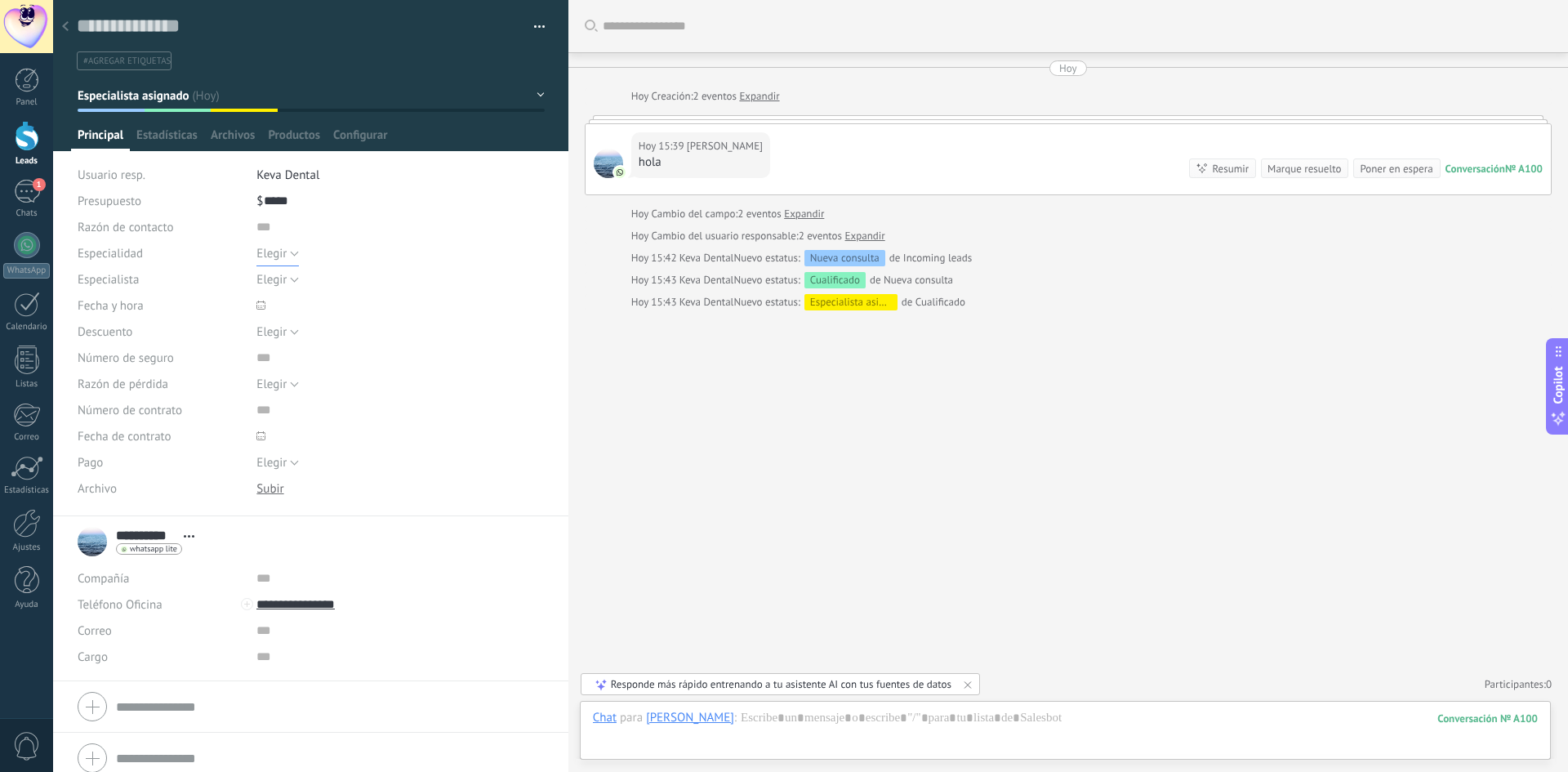
click at [261, 257] on span "Elegir" at bounding box center [271, 253] width 30 height 16
drag, startPoint x: 286, startPoint y: 281, endPoint x: 278, endPoint y: 286, distance: 9.4
click at [289, 282] on span "Diagnóstico" at bounding box center [384, 281] width 292 height 16
drag, startPoint x: 266, startPoint y: 281, endPoint x: 278, endPoint y: 307, distance: 28.6
click at [267, 280] on span "Elegir" at bounding box center [271, 279] width 30 height 16
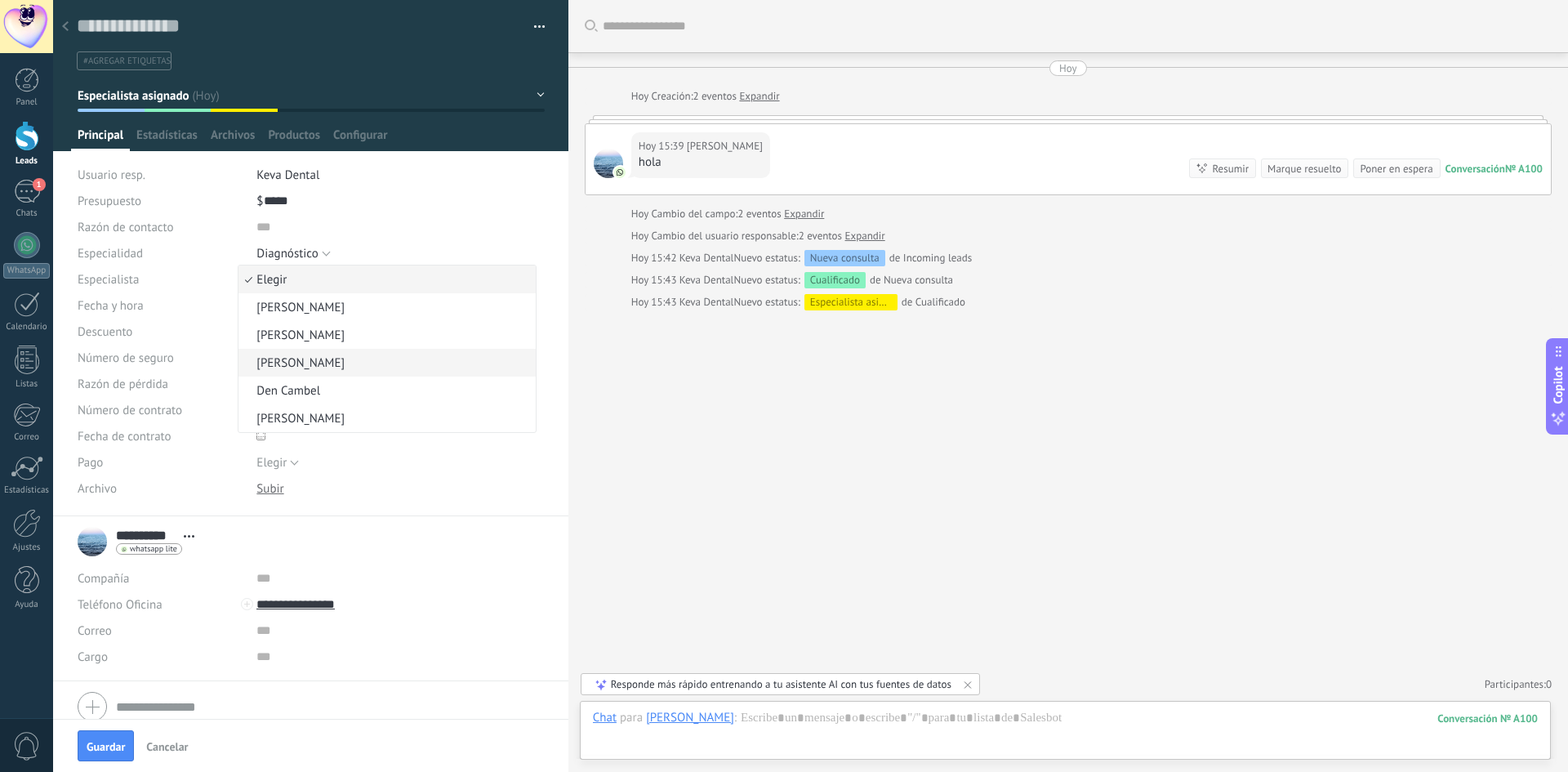
click at [276, 364] on span "[PERSON_NAME]" at bounding box center [384, 363] width 292 height 16
click at [108, 745] on span "Guardar" at bounding box center [106, 747] width 38 height 11
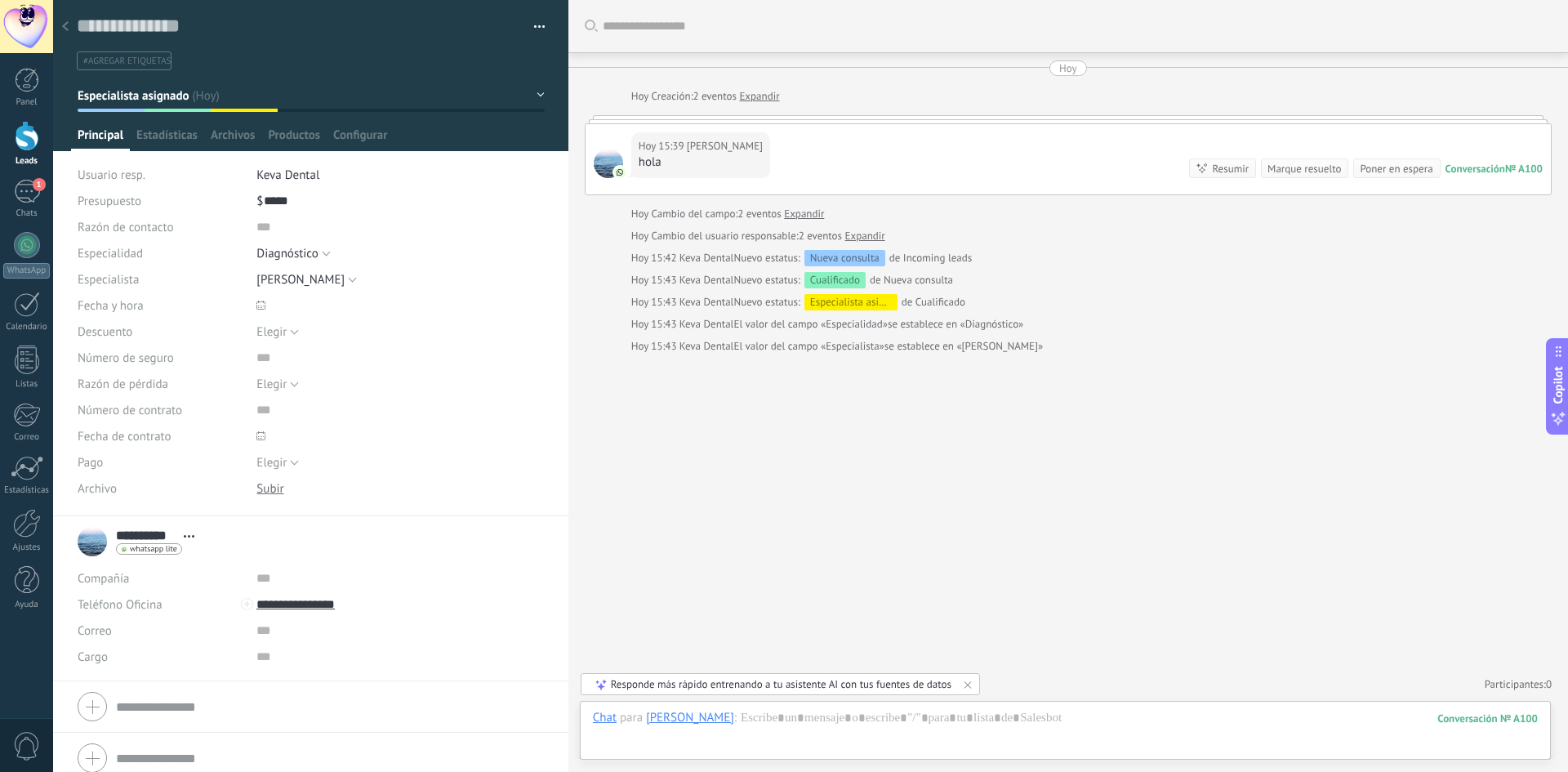
click at [71, 29] on div at bounding box center [65, 27] width 22 height 32
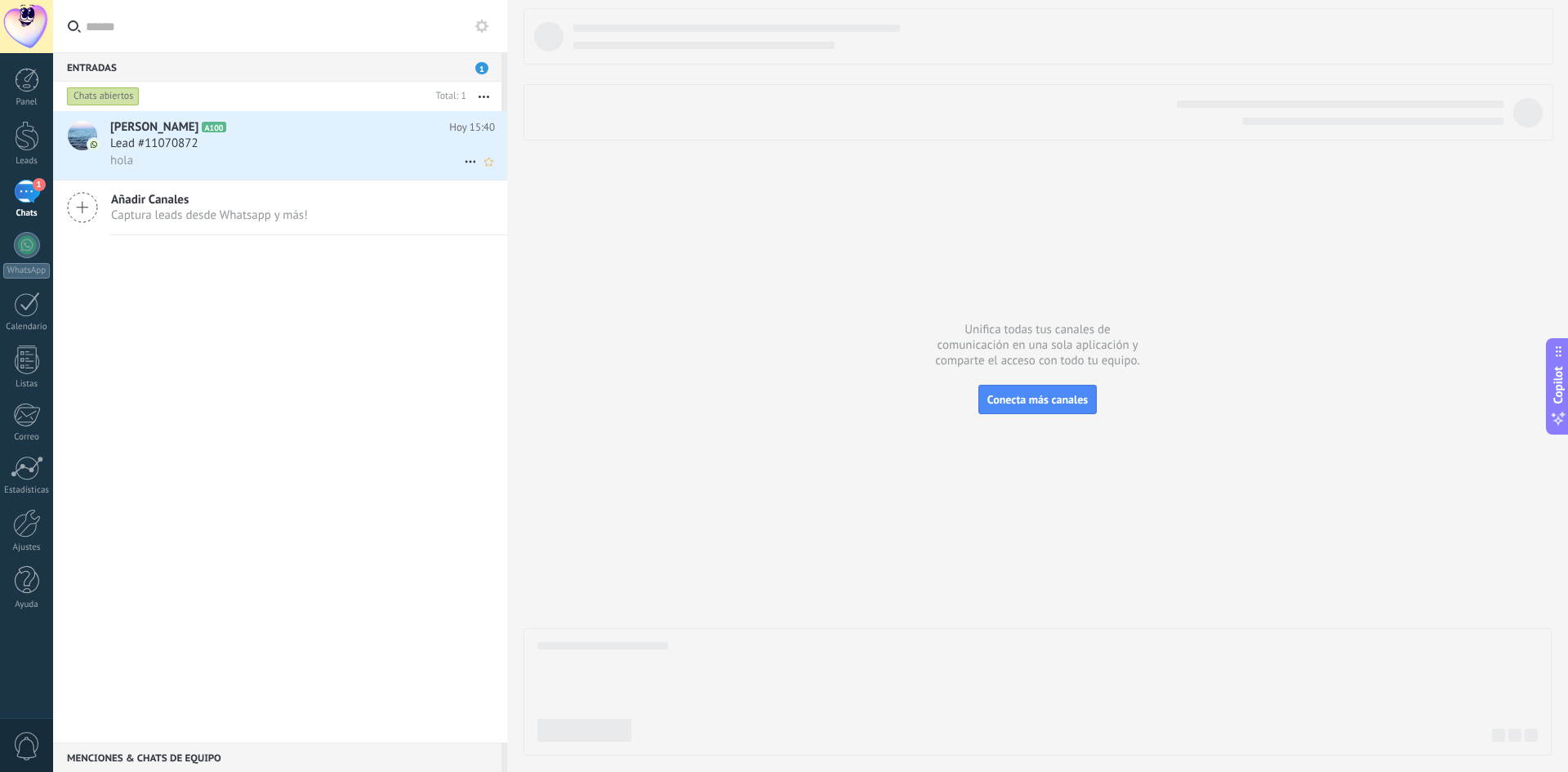
click at [172, 152] on div "hola" at bounding box center [303, 161] width 385 height 17
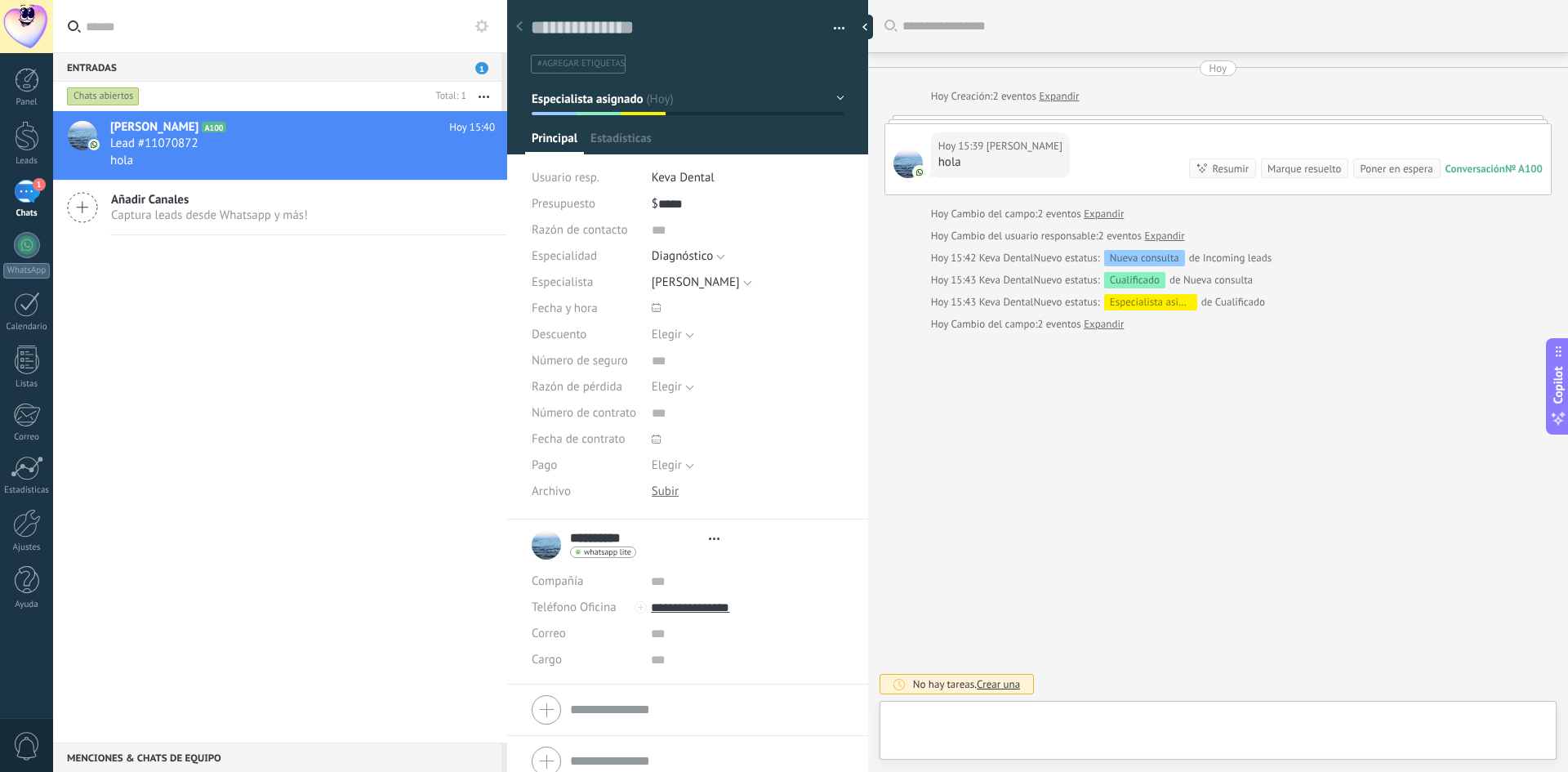
type textarea "**********"
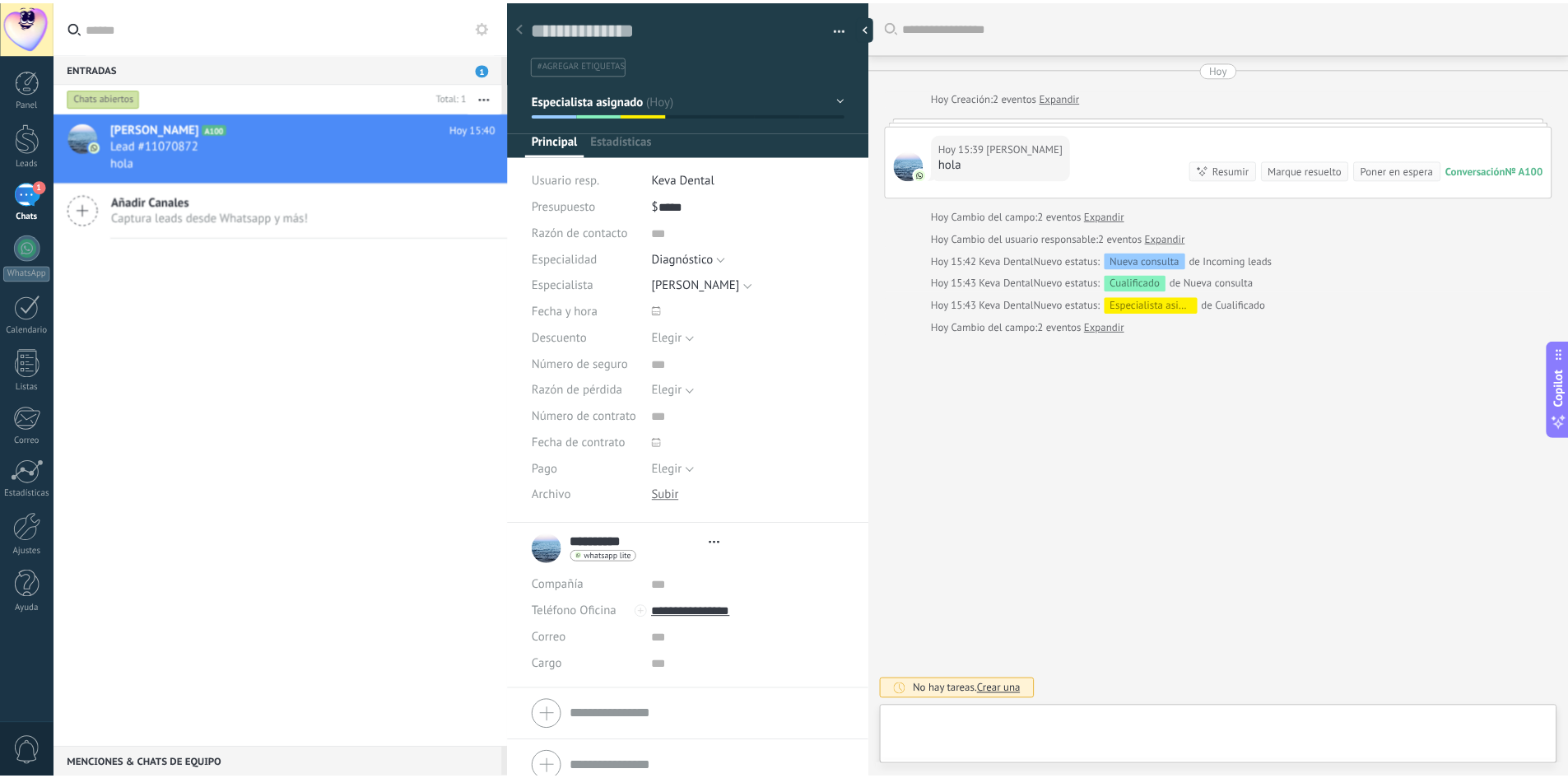
scroll to position [24, 0]
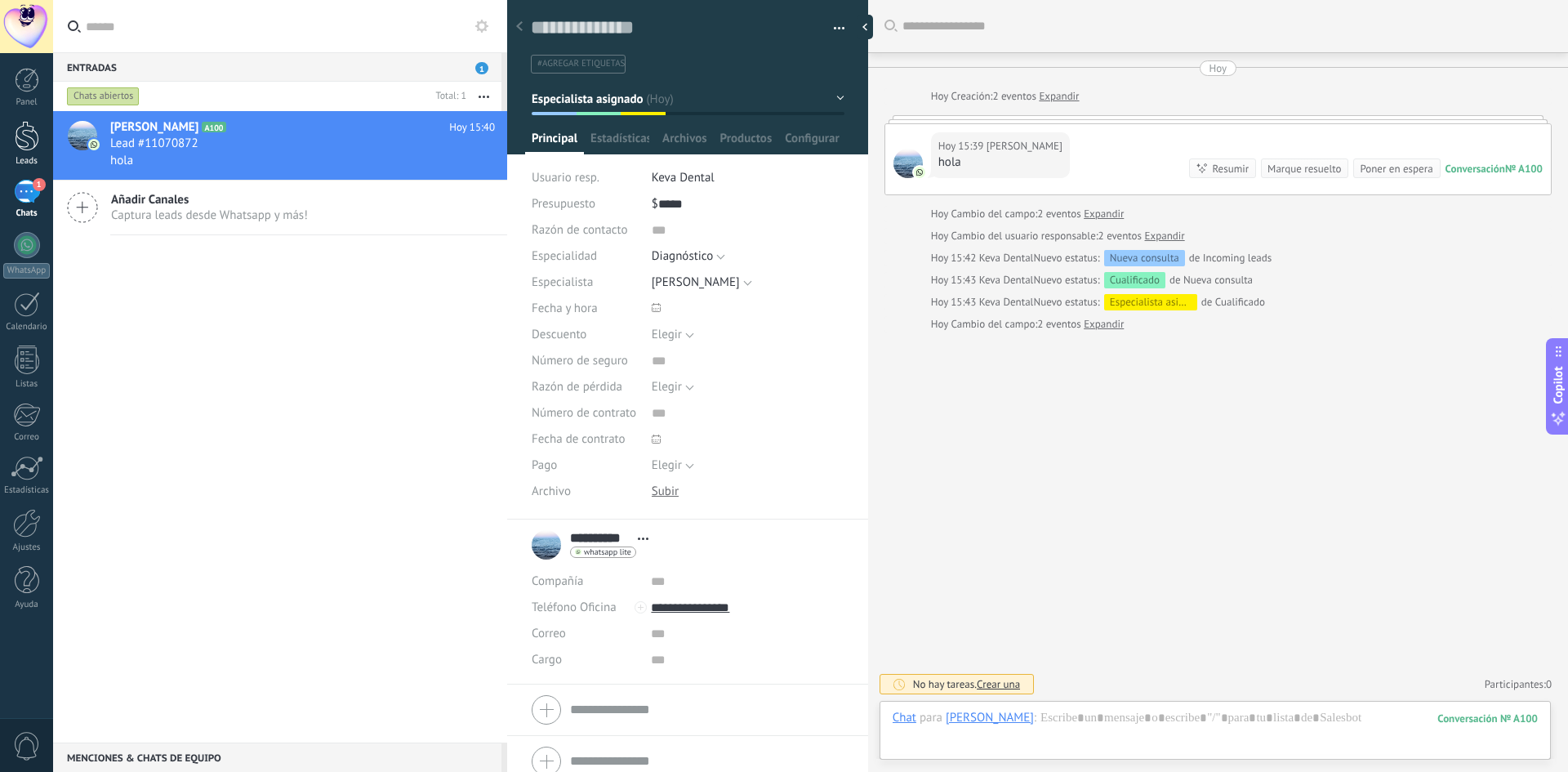
click at [29, 144] on div at bounding box center [27, 136] width 24 height 30
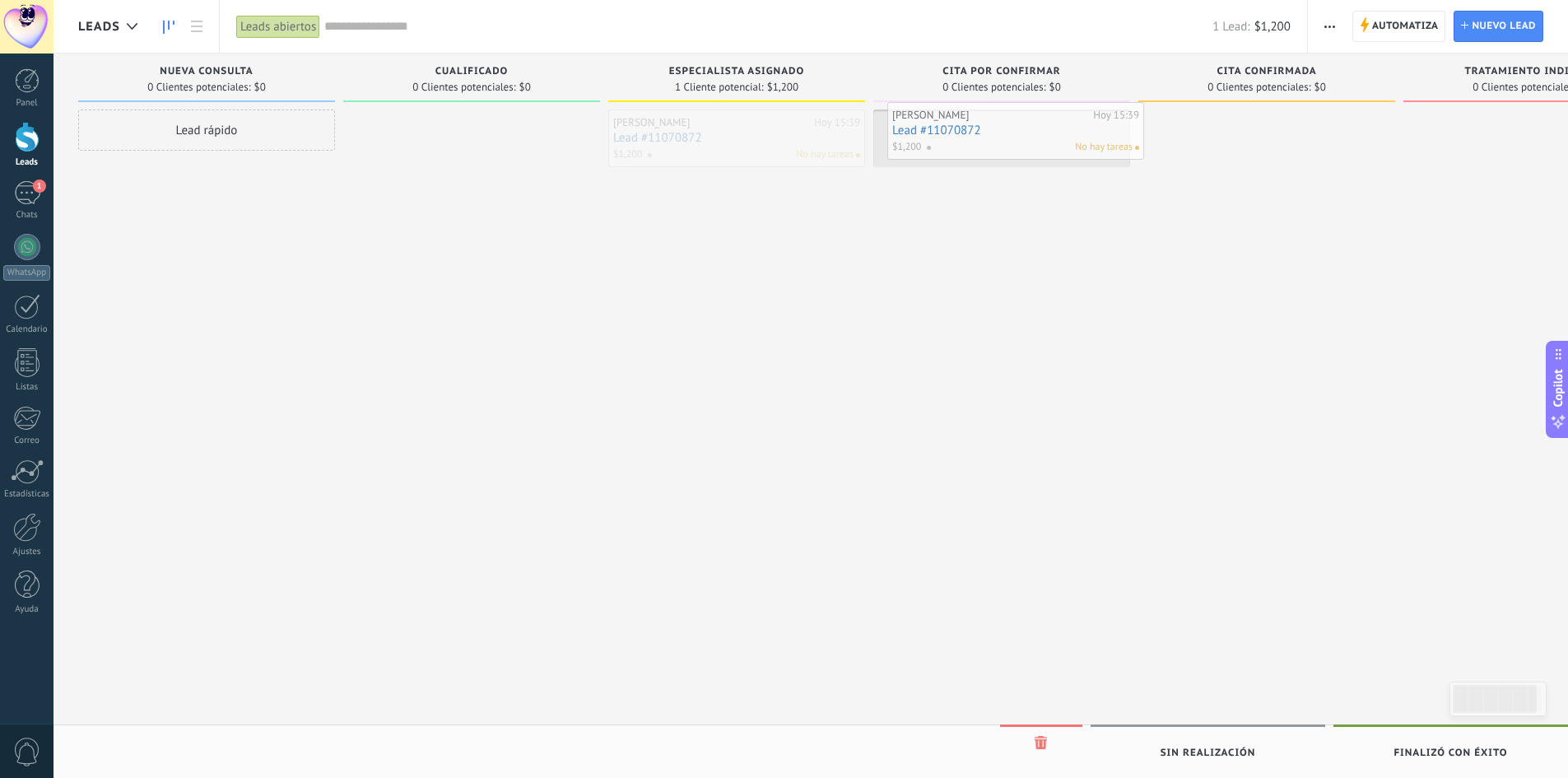
drag, startPoint x: 705, startPoint y: 141, endPoint x: 984, endPoint y: 134, distance: 279.1
drag, startPoint x: 988, startPoint y: 134, endPoint x: 1285, endPoint y: 129, distance: 297.0
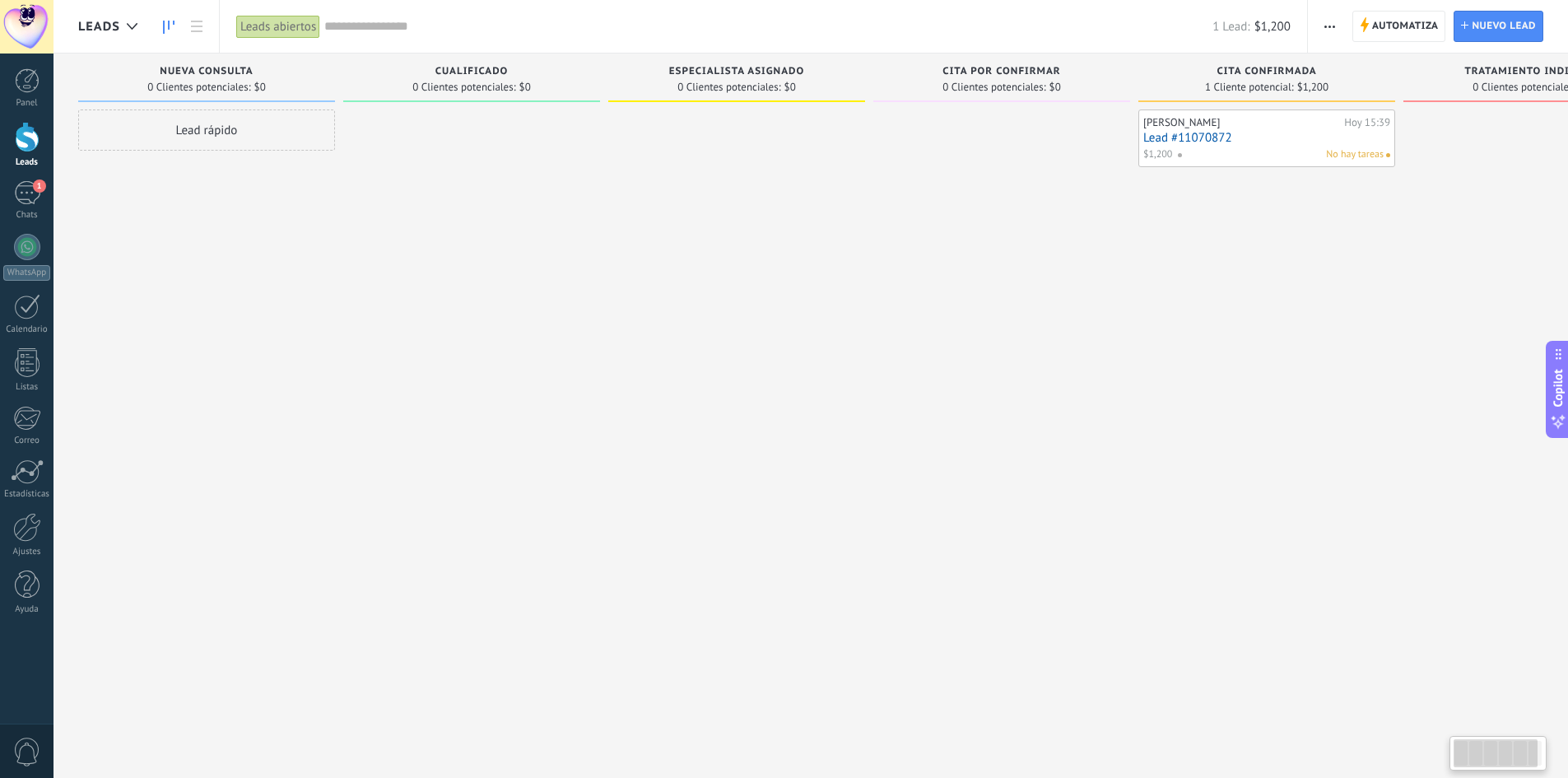
scroll to position [0, 117]
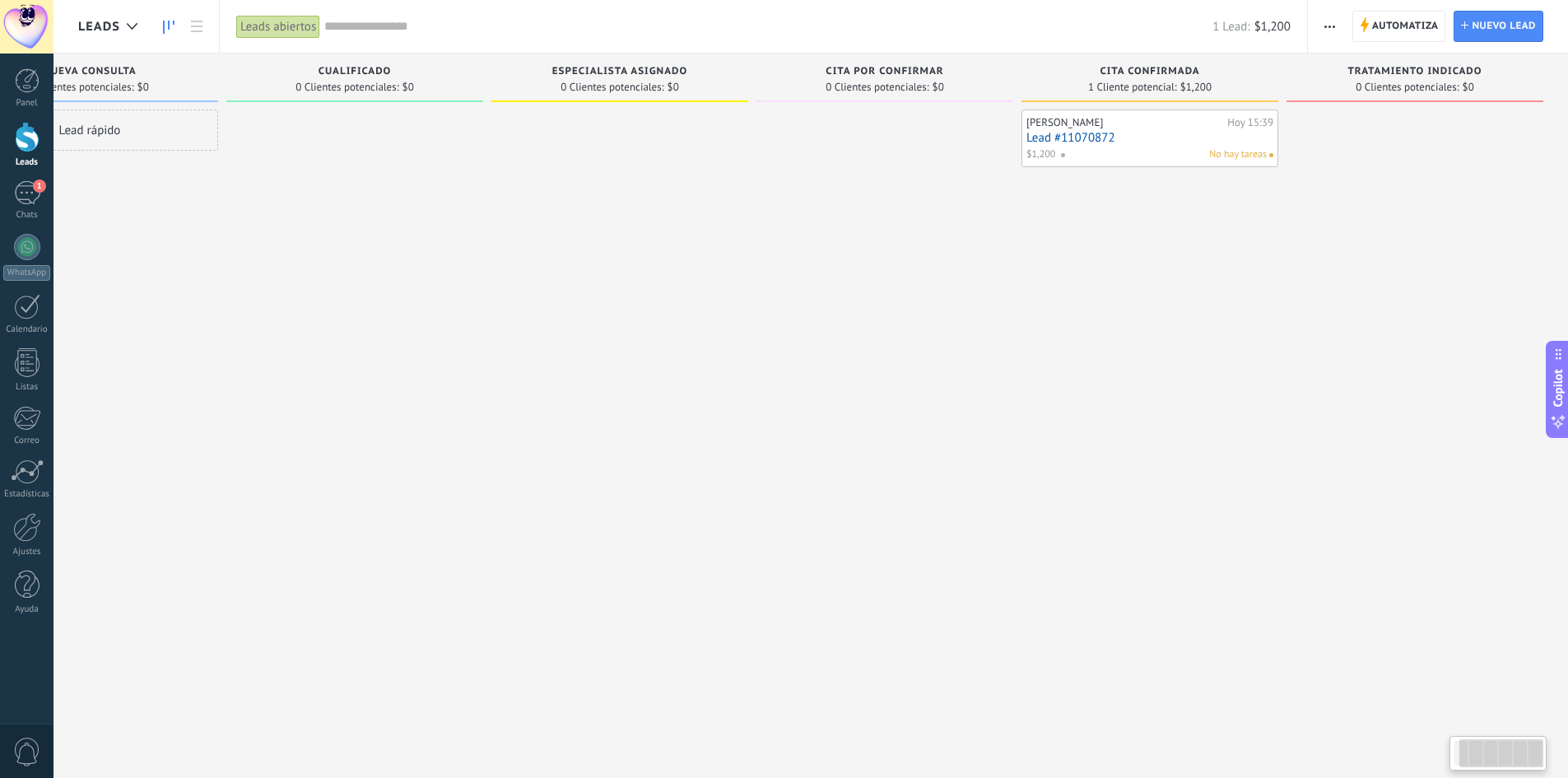
drag, startPoint x: 1403, startPoint y: 281, endPoint x: 1023, endPoint y: 280, distance: 380.0
click at [1023, 280] on div "Leads Entrantes Solicitudes: 0 0 0 0 0 Nueva consulta 0 Clientes potenciales: $…" at bounding box center [765, 363] width 1607 height 619
click at [1329, 28] on span "button" at bounding box center [1329, 25] width 10 height 31
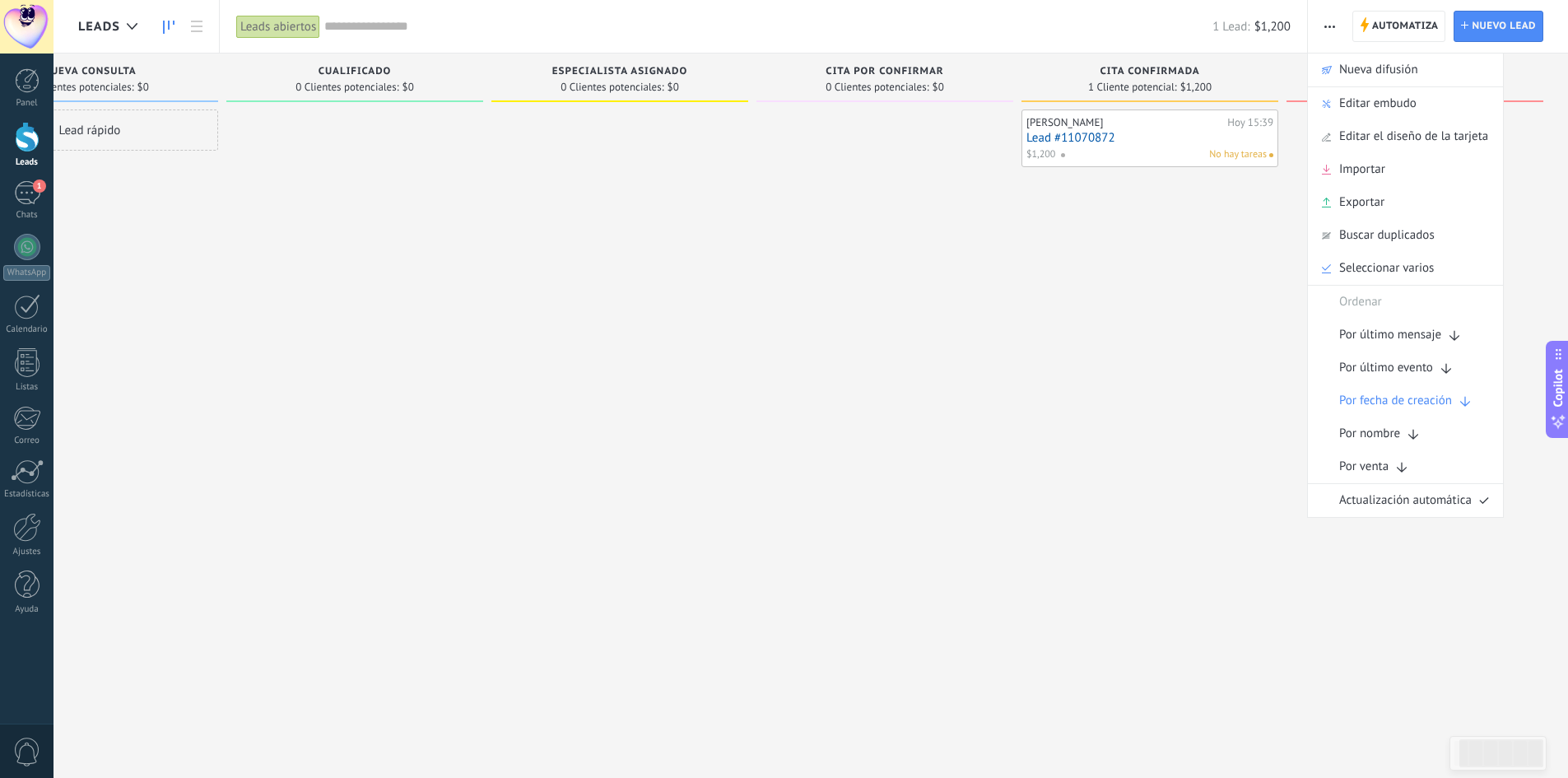
click at [509, 276] on div at bounding box center [620, 391] width 257 height 563
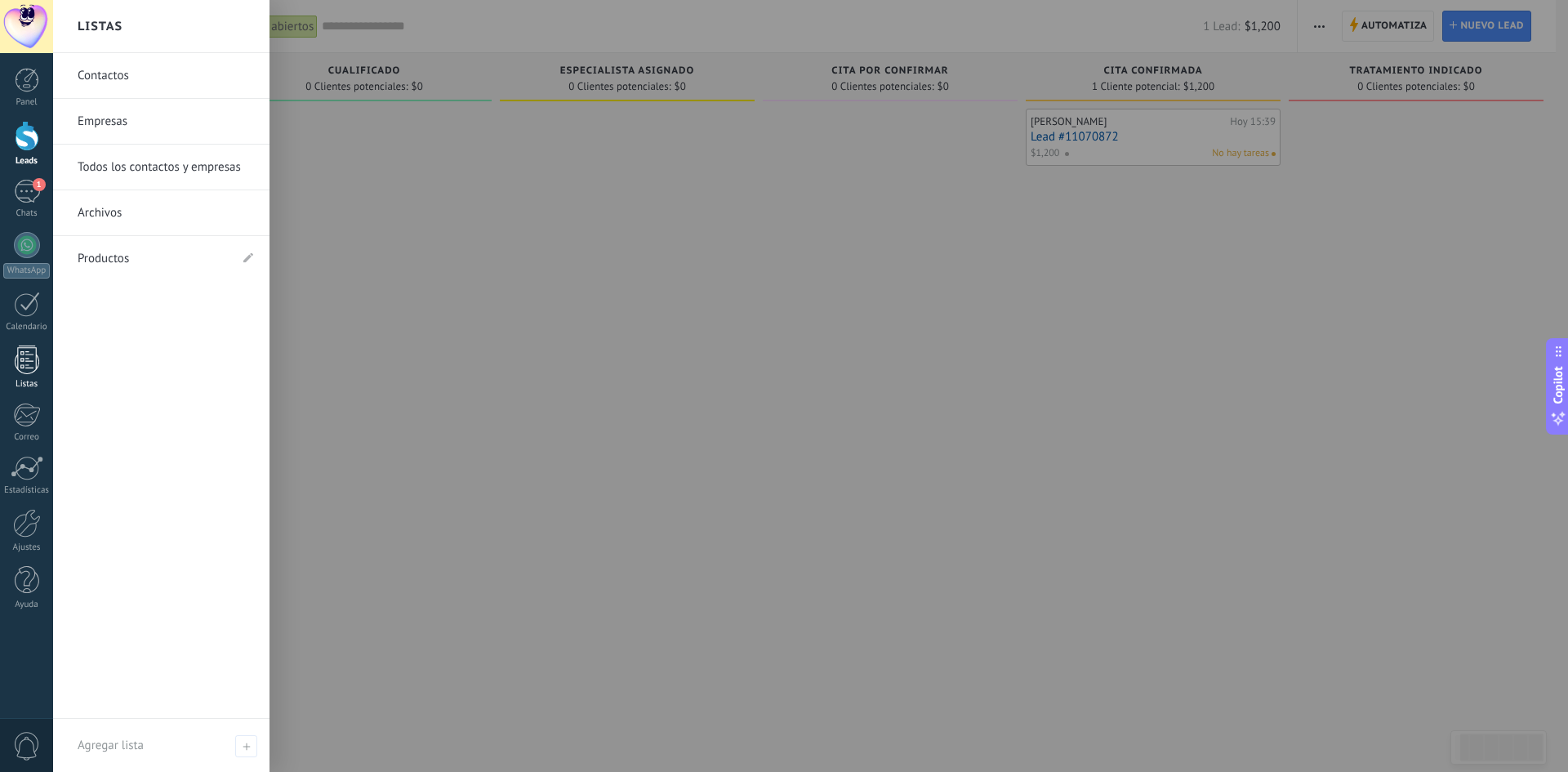
click at [24, 364] on div at bounding box center [27, 360] width 24 height 29
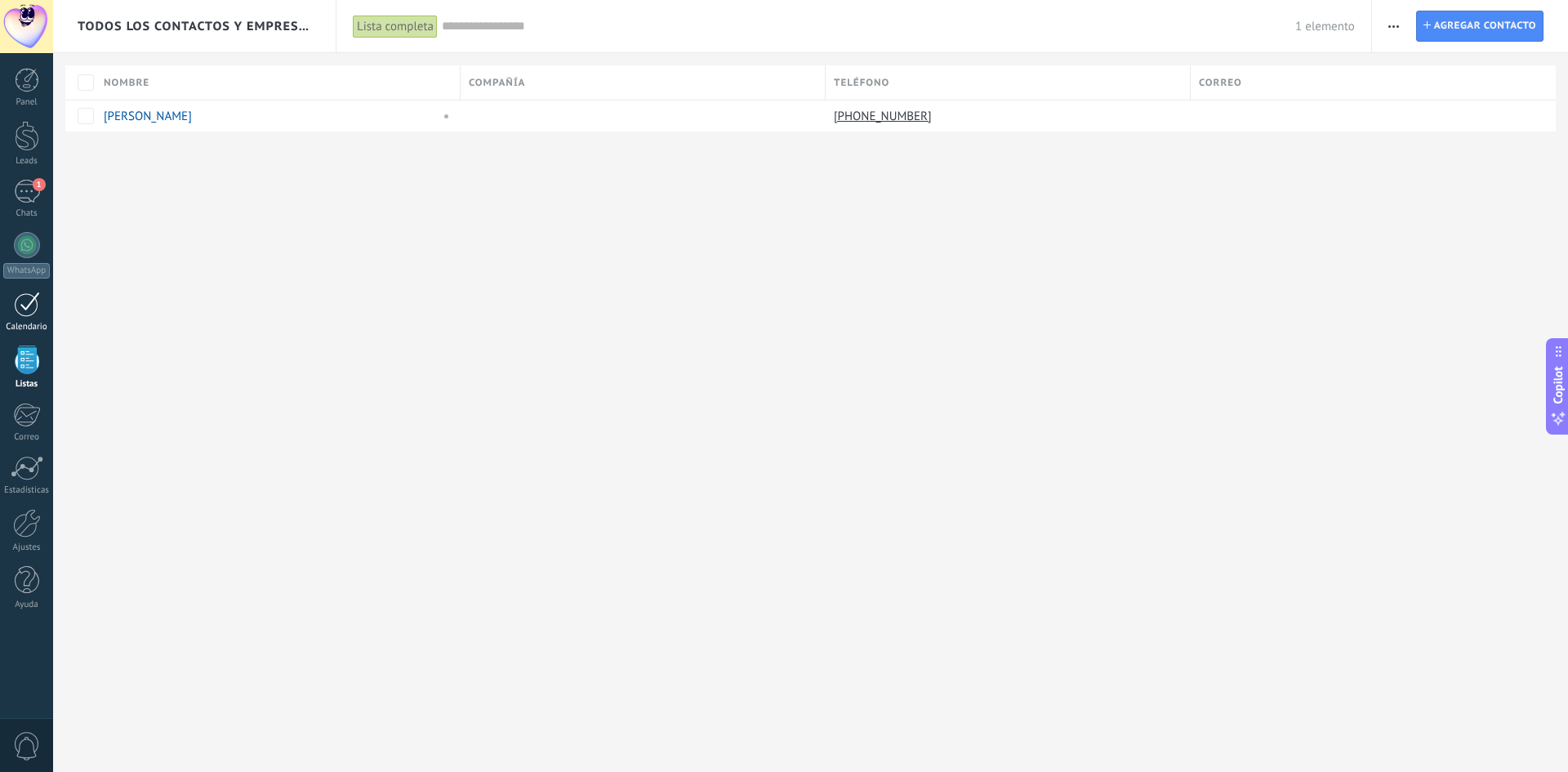
click at [22, 308] on div at bounding box center [27, 304] width 26 height 25
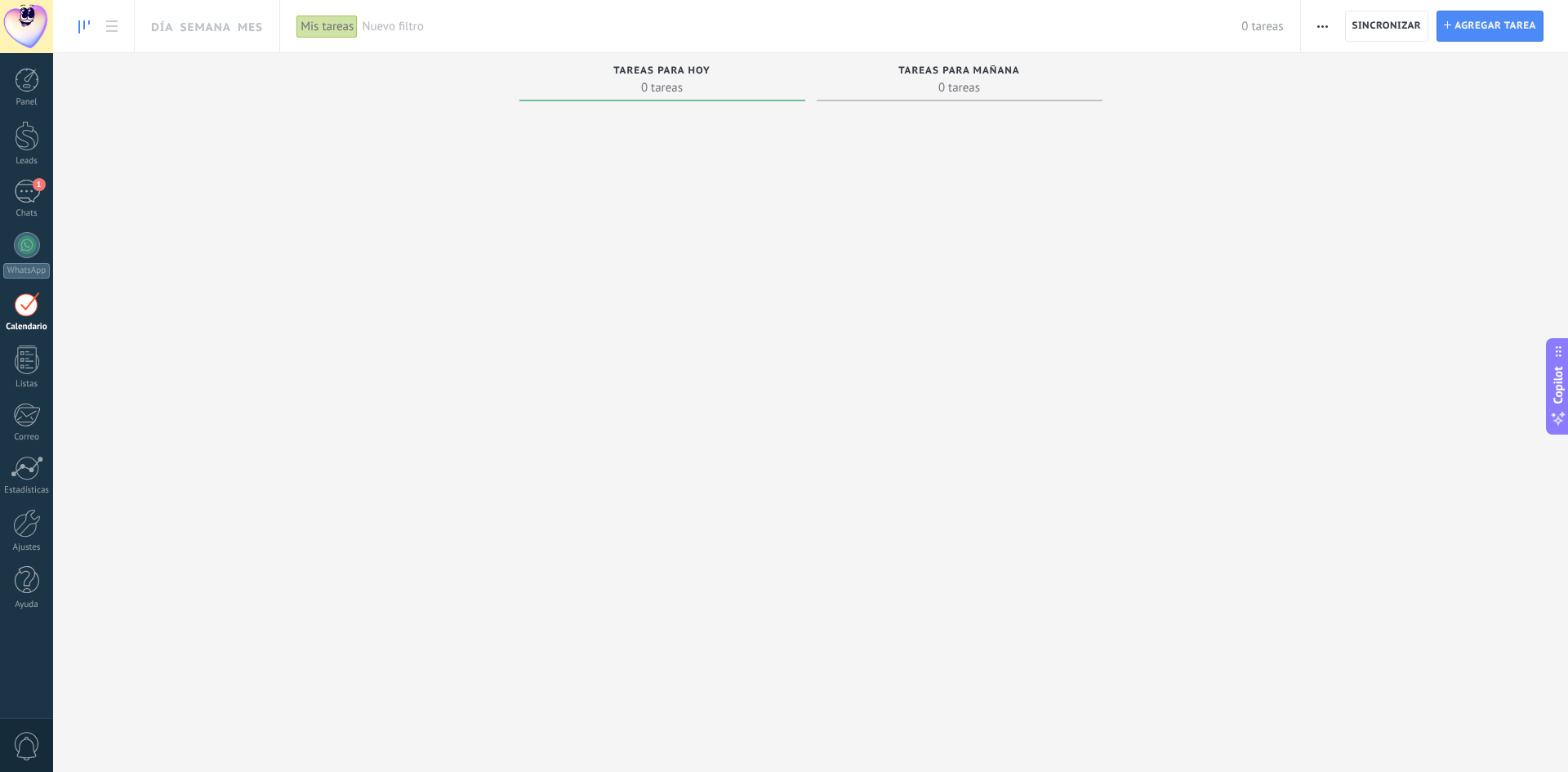
click at [710, 146] on div at bounding box center [663, 419] width 286 height 623
click at [198, 33] on link "Semana" at bounding box center [205, 26] width 51 height 52
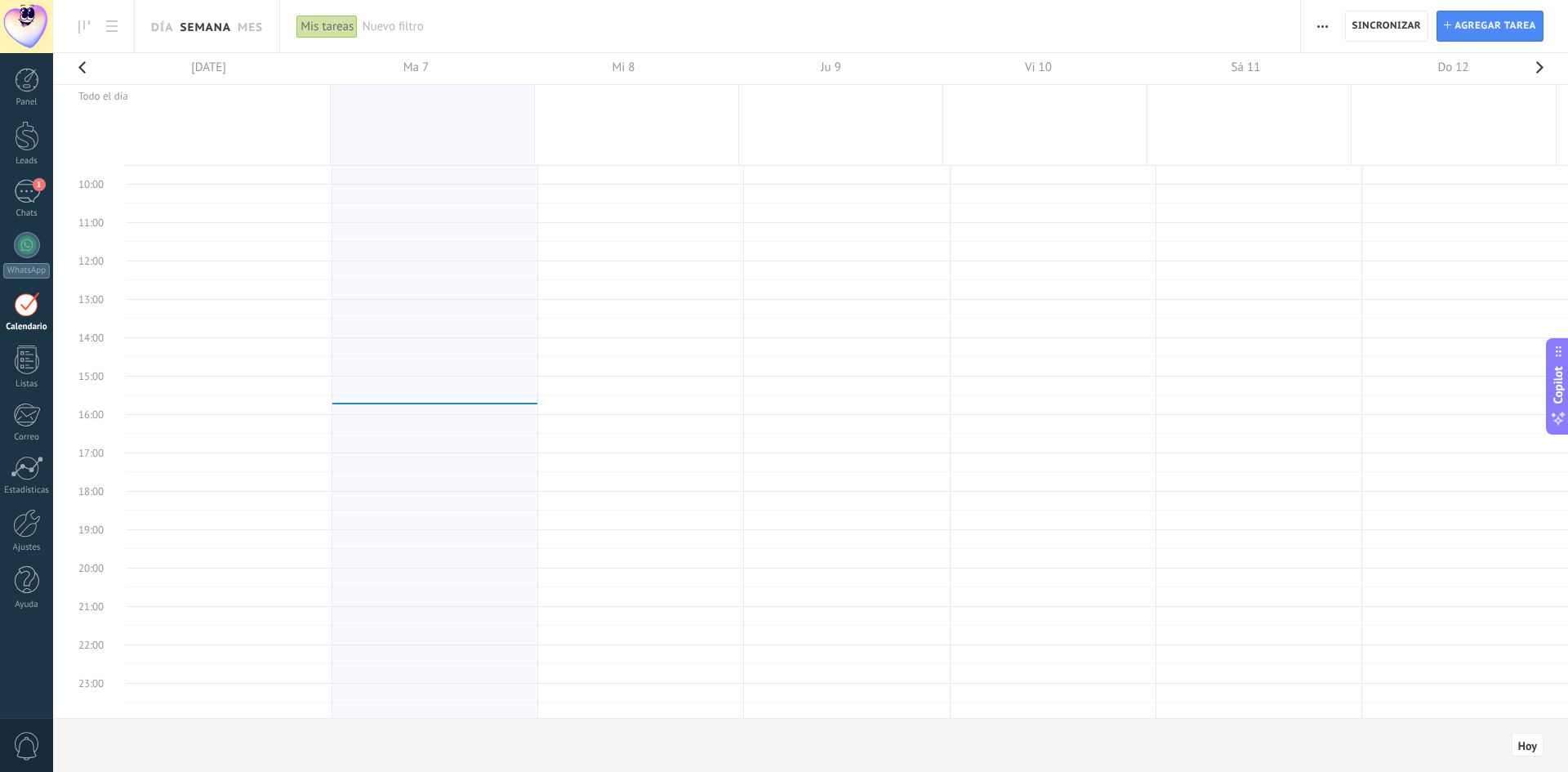
scroll to position [367, 0]
click at [245, 28] on link "Mes" at bounding box center [249, 26] width 25 height 52
click at [162, 22] on link "Día" at bounding box center [163, 26] width 22 height 52
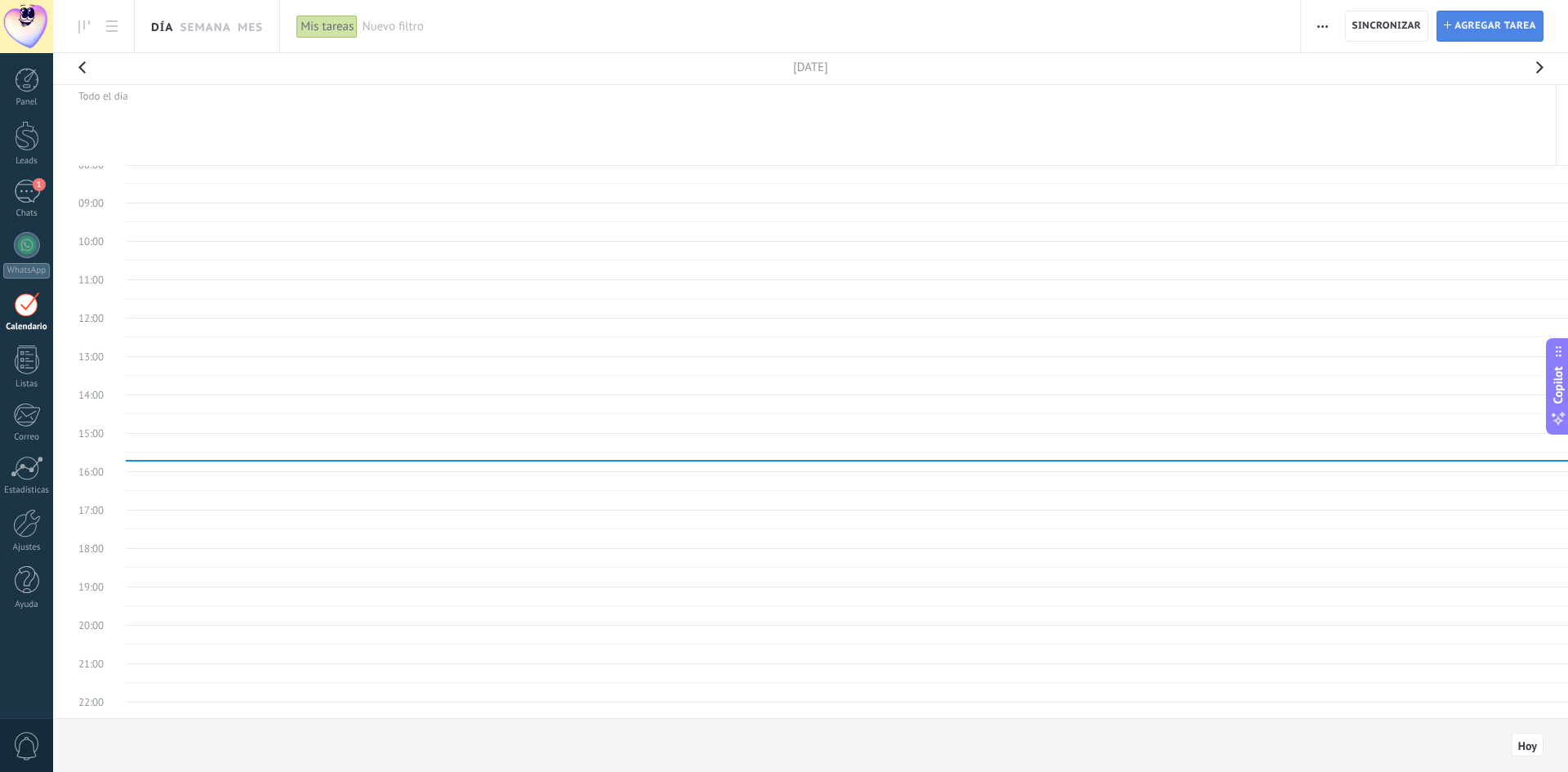
click at [1475, 23] on span "Agregar tarea" at bounding box center [1495, 25] width 81 height 29
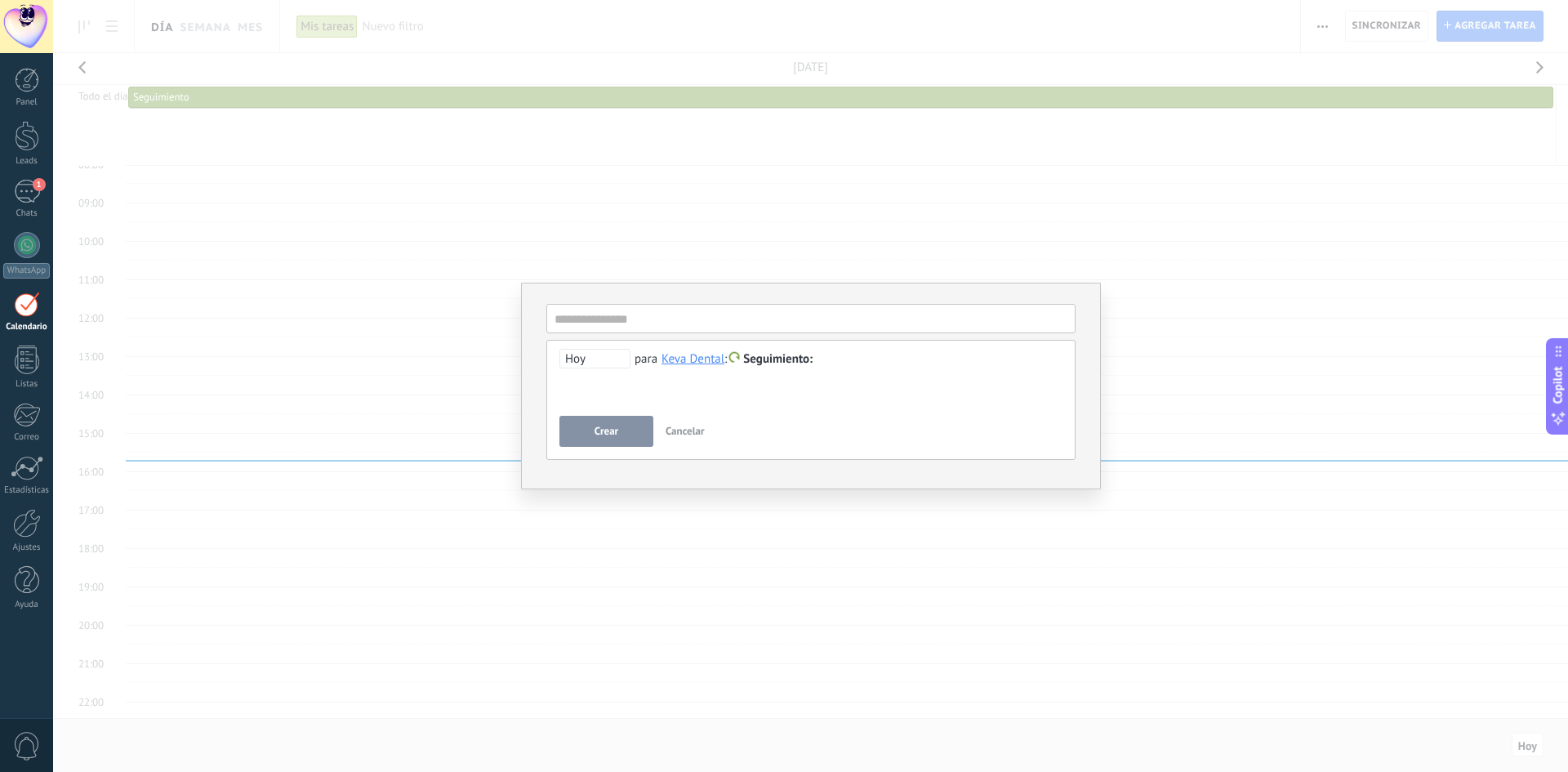
click at [592, 362] on span "Hoy" at bounding box center [595, 358] width 71 height 20
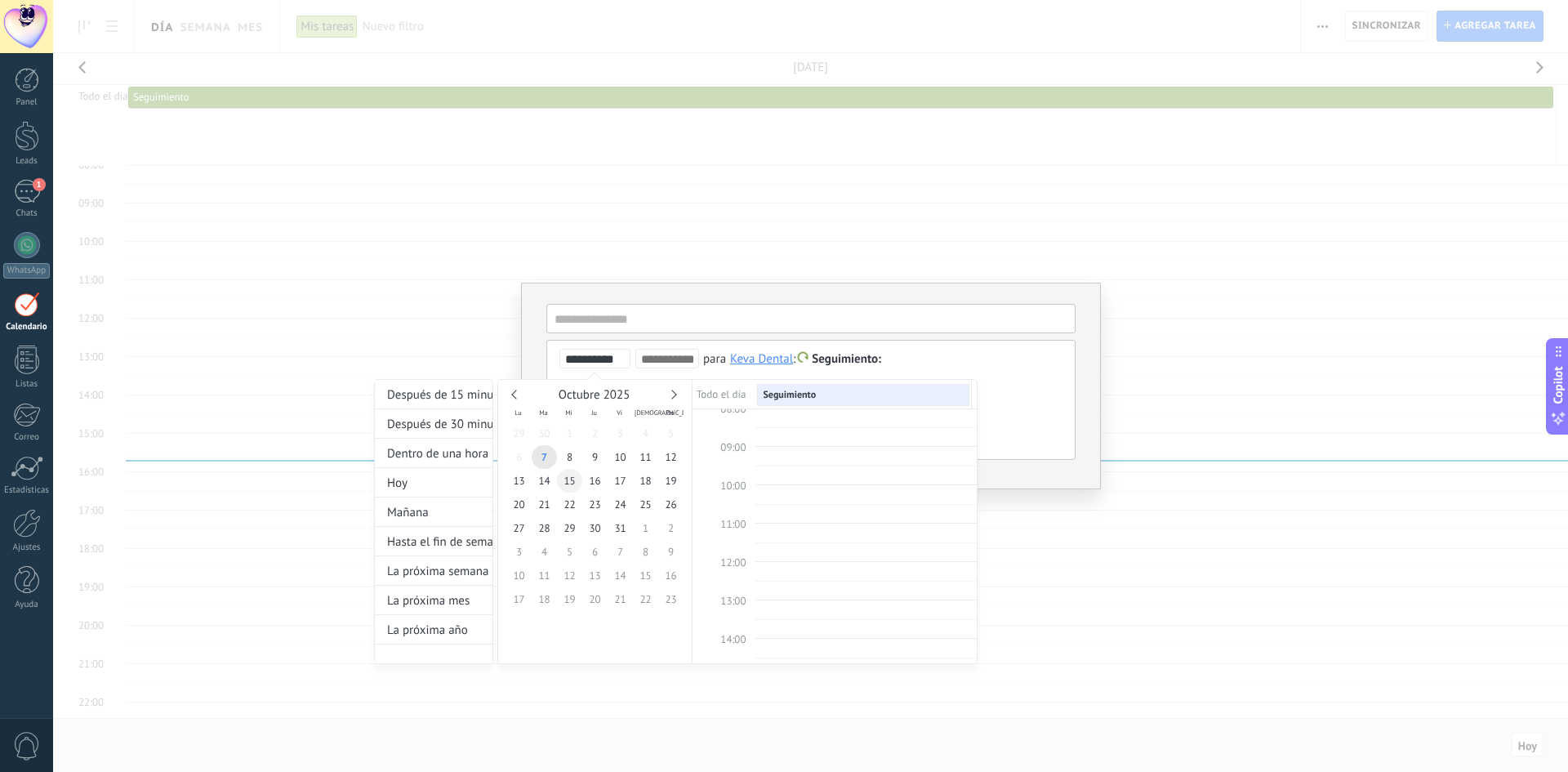
type input "**********"
click at [563, 484] on span "15" at bounding box center [569, 480] width 25 height 23
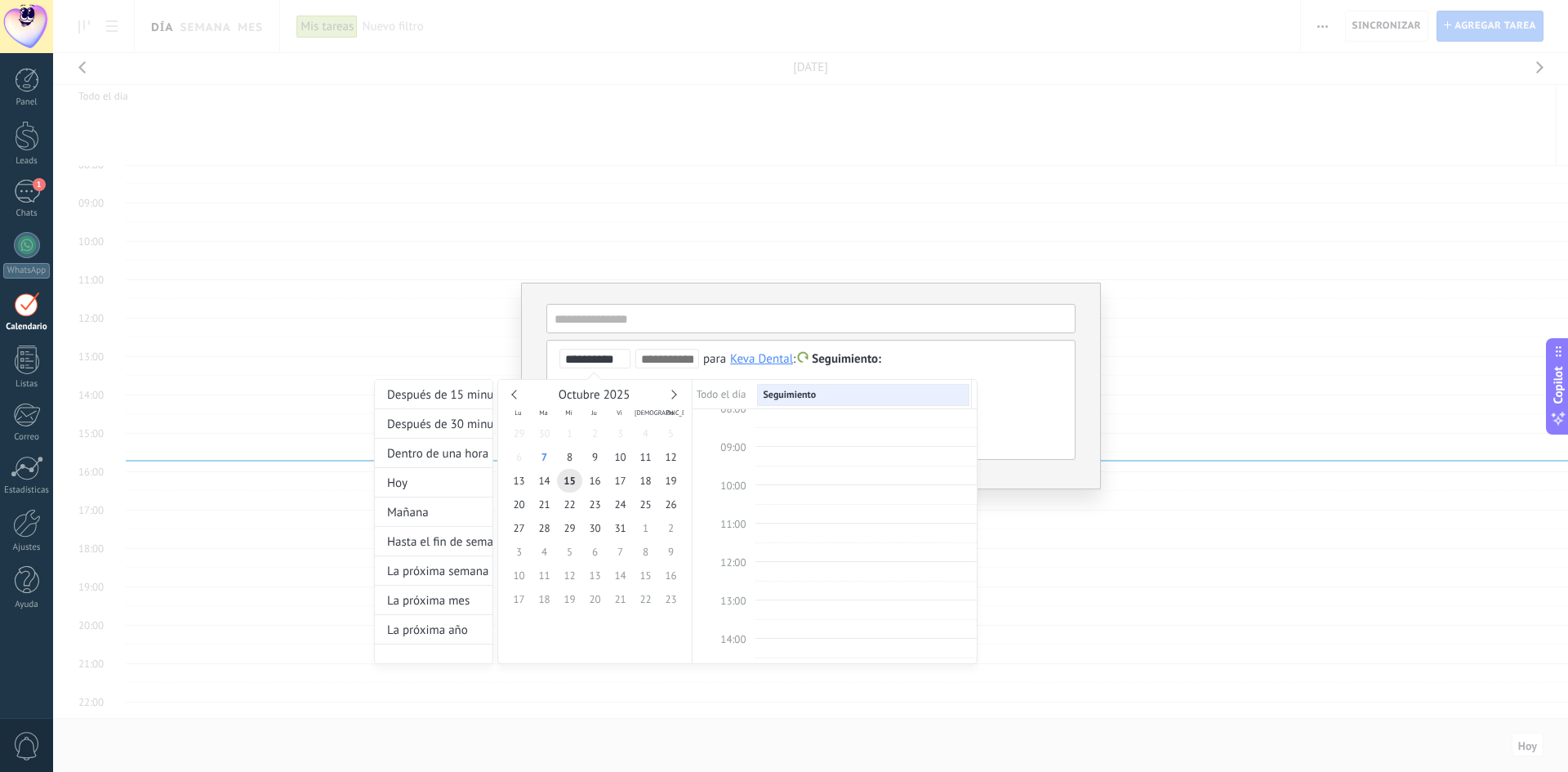
click at [1078, 343] on div at bounding box center [784, 386] width 1568 height 772
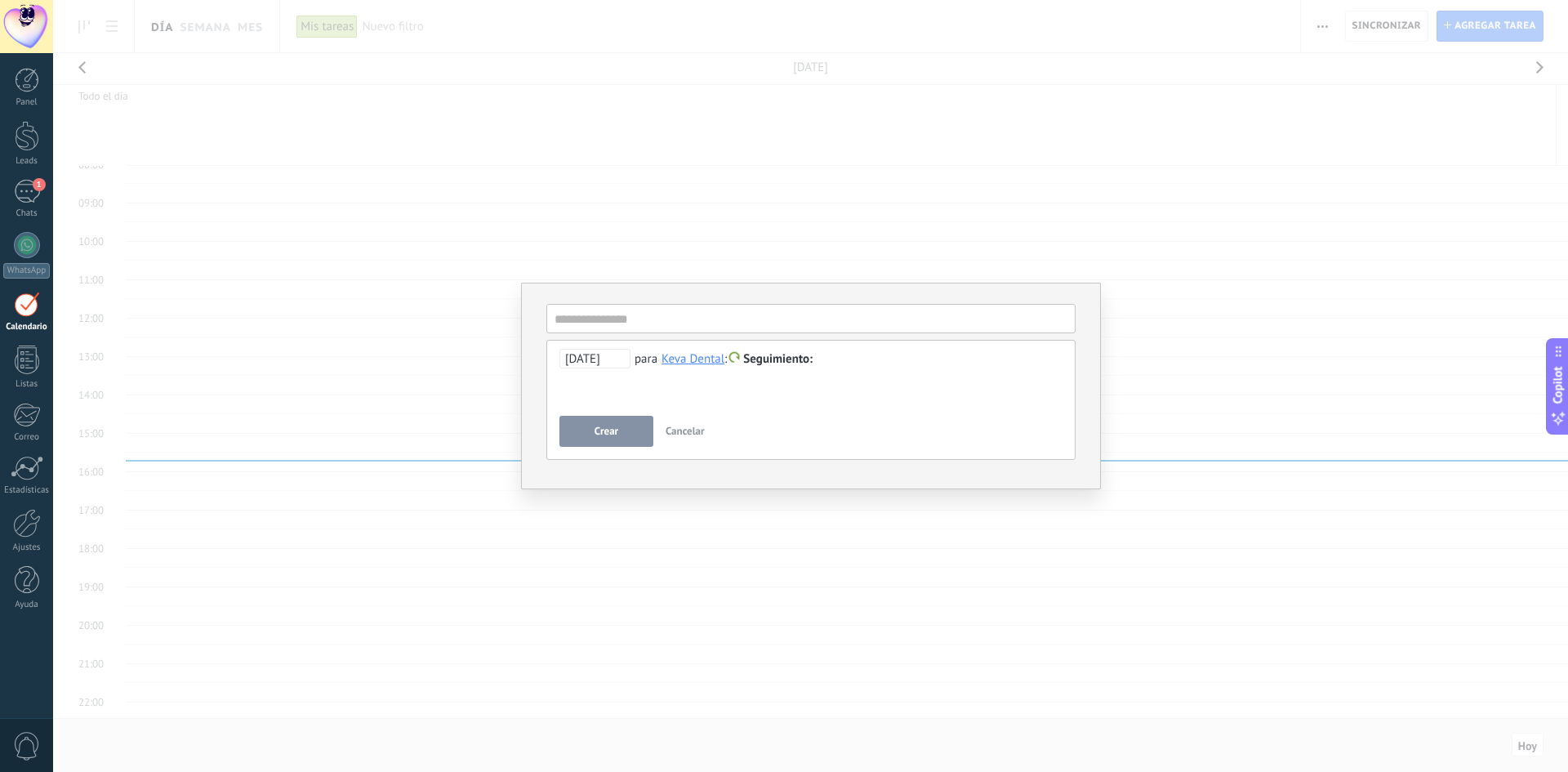
click at [679, 424] on button "Cancelar" at bounding box center [685, 431] width 52 height 31
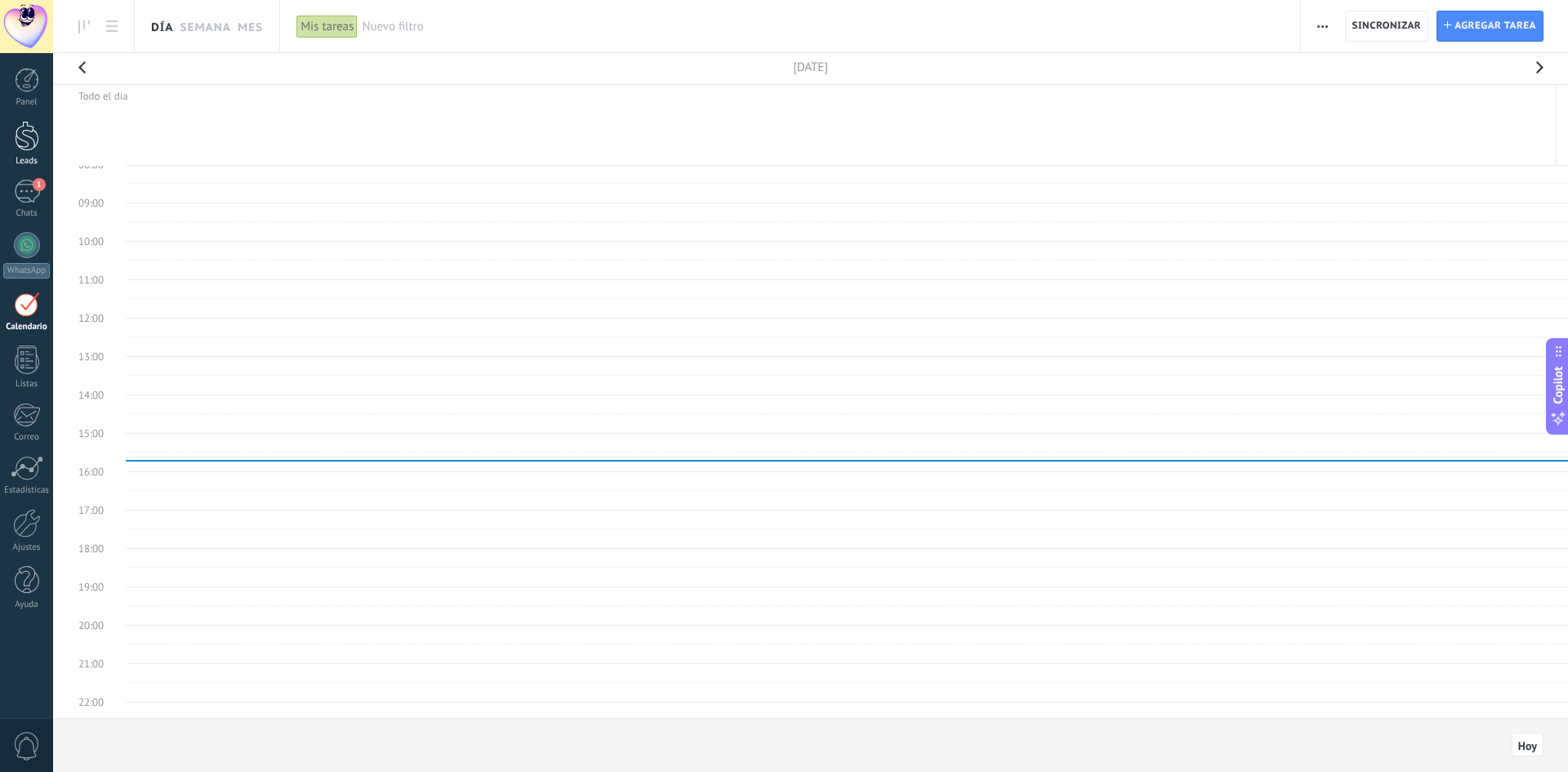
click at [15, 136] on div at bounding box center [27, 136] width 24 height 30
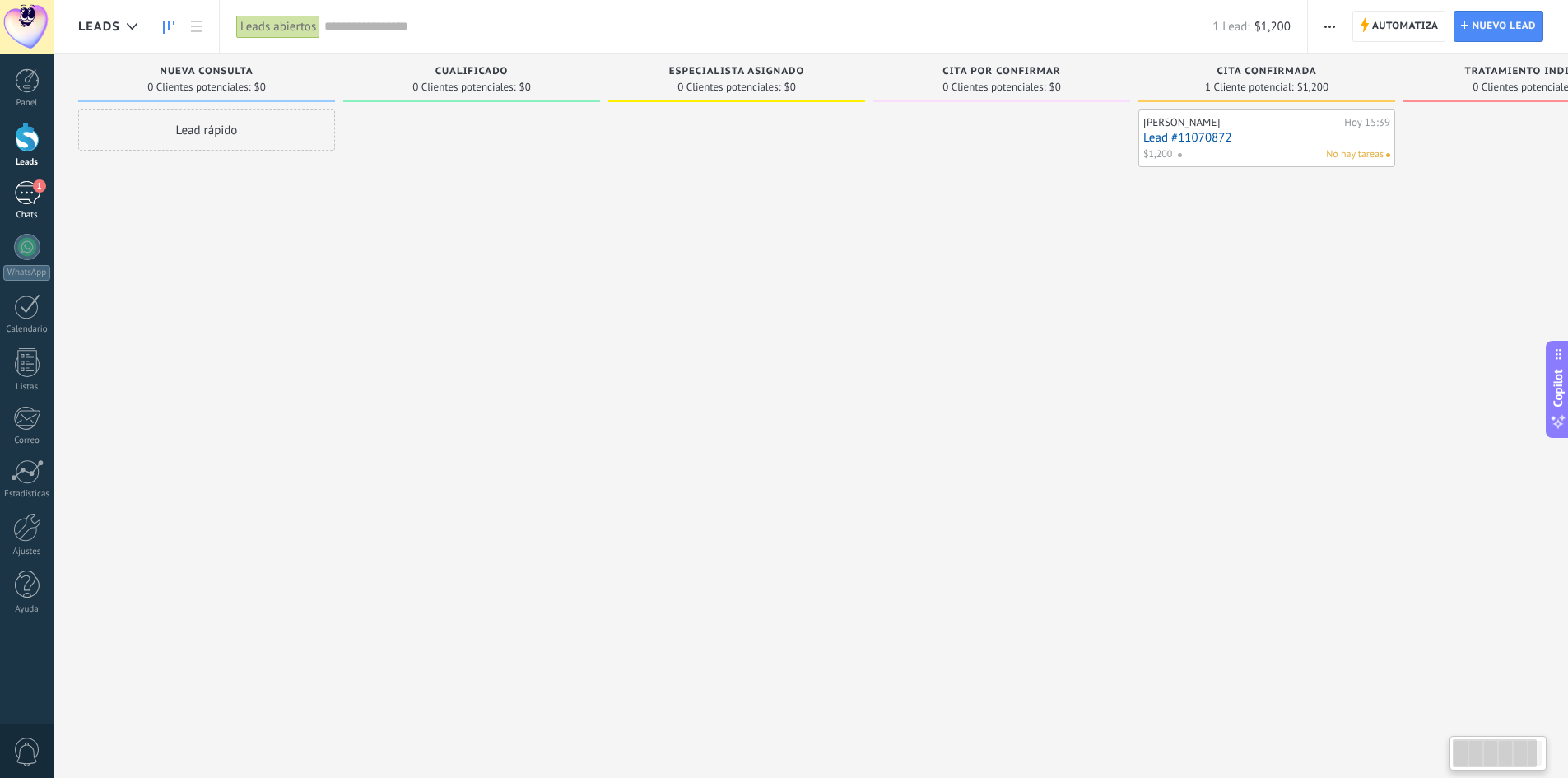
click at [23, 198] on div "1" at bounding box center [27, 192] width 26 height 24
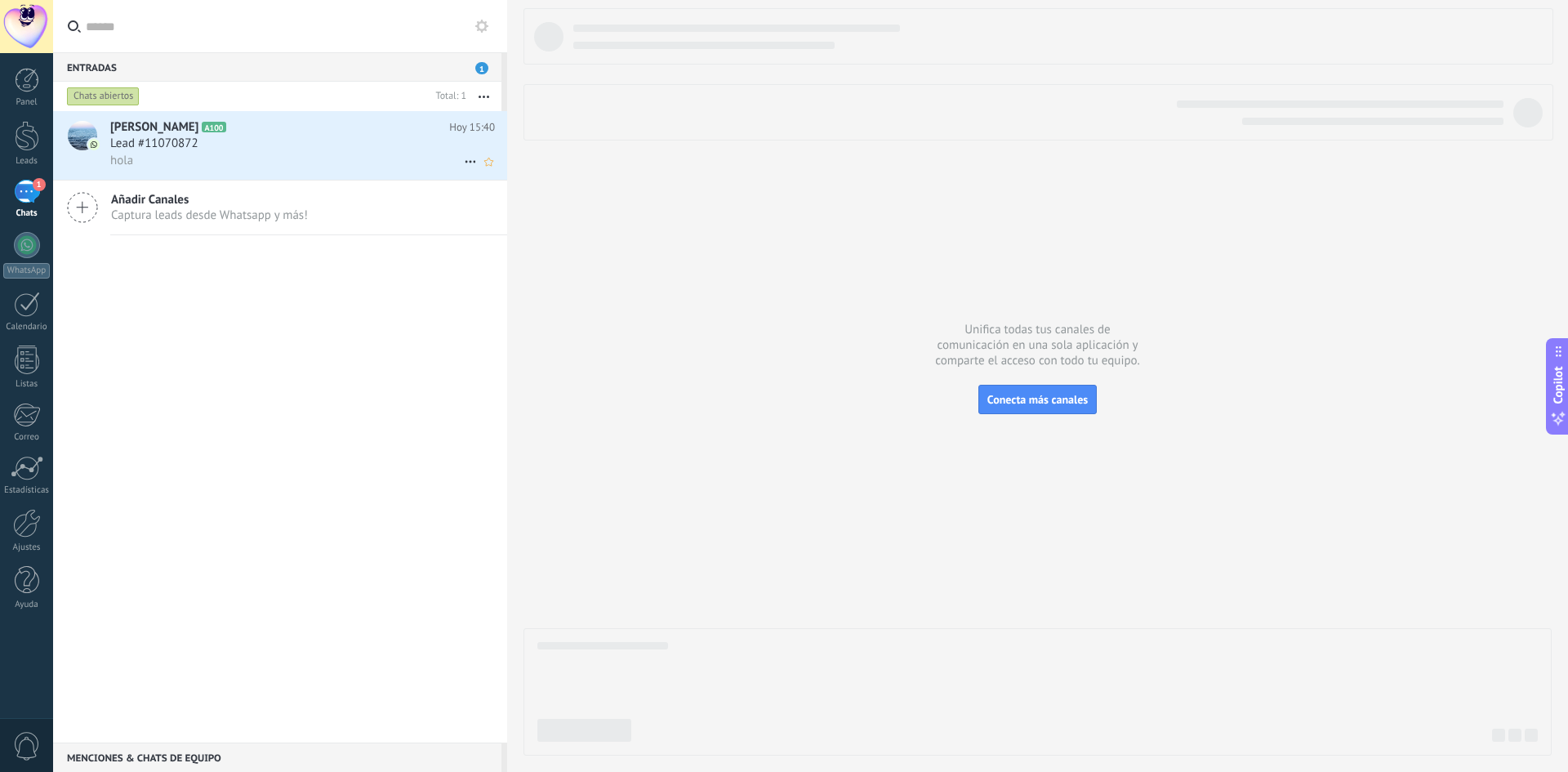
click at [201, 146] on h3 "Lead #11070872" at bounding box center [158, 143] width 96 height 16
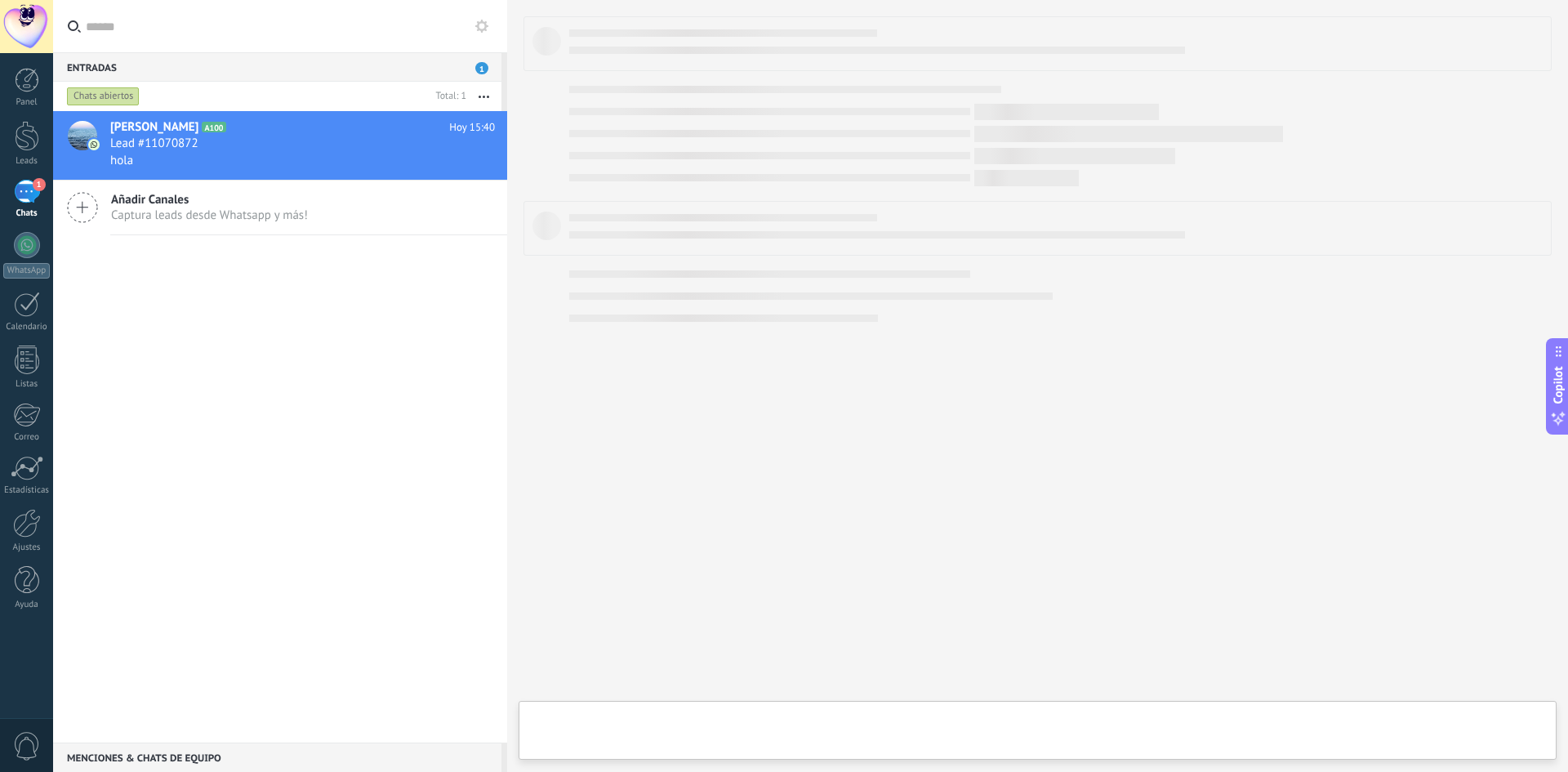
type textarea "**********"
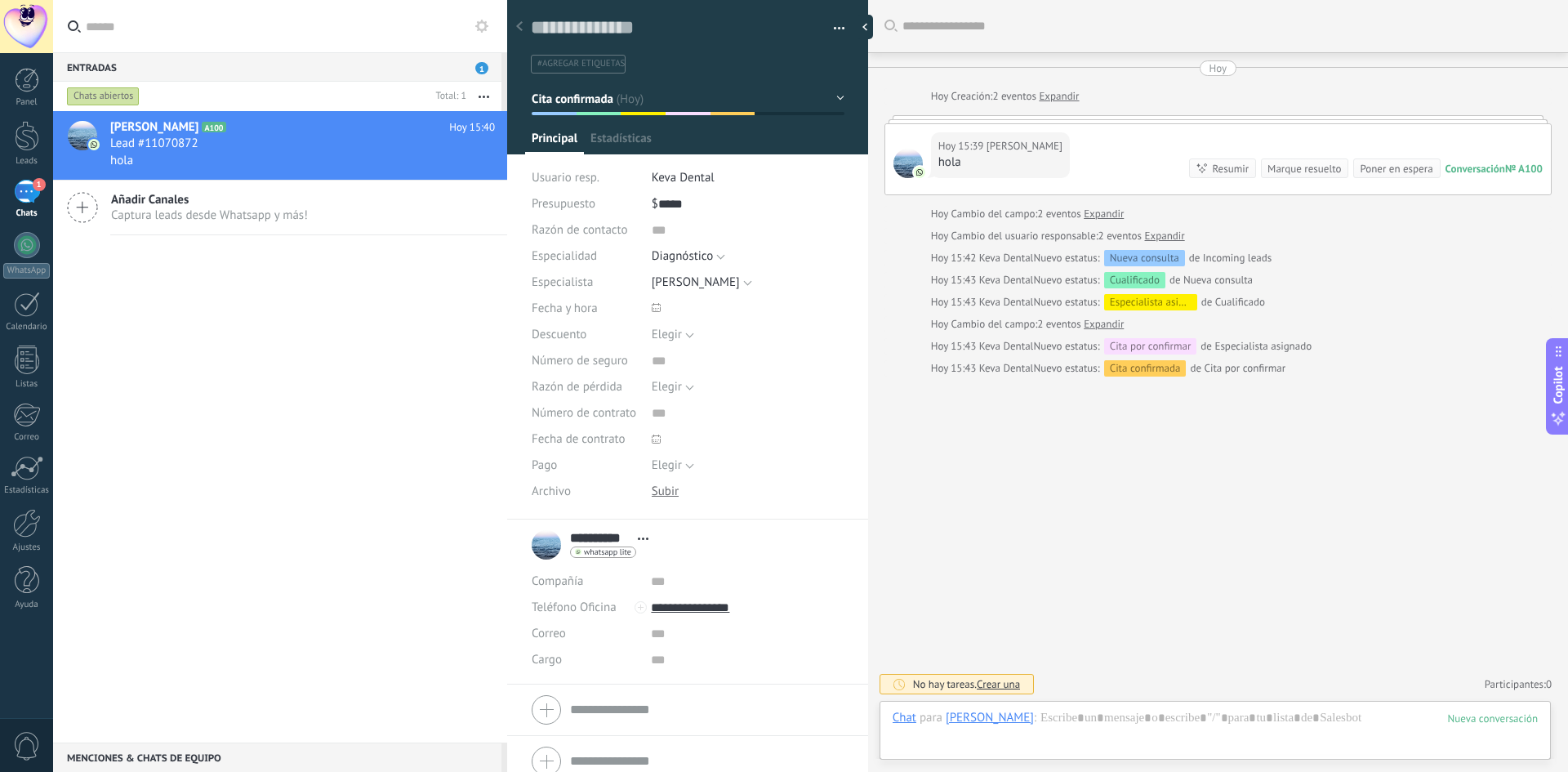
scroll to position [24, 0]
click at [1062, 717] on div at bounding box center [1215, 734] width 645 height 49
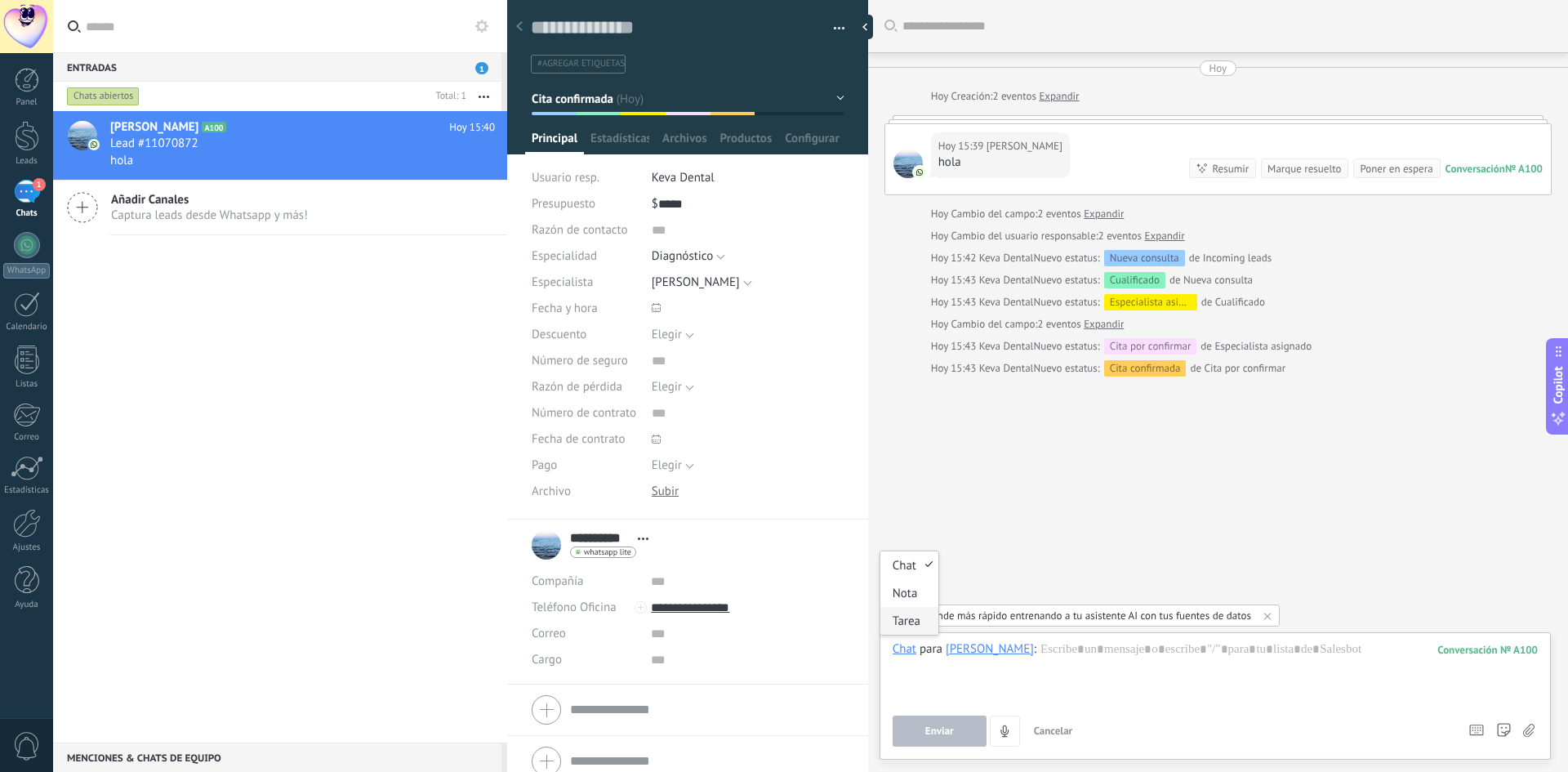
click at [897, 621] on div "Tarea" at bounding box center [909, 621] width 58 height 28
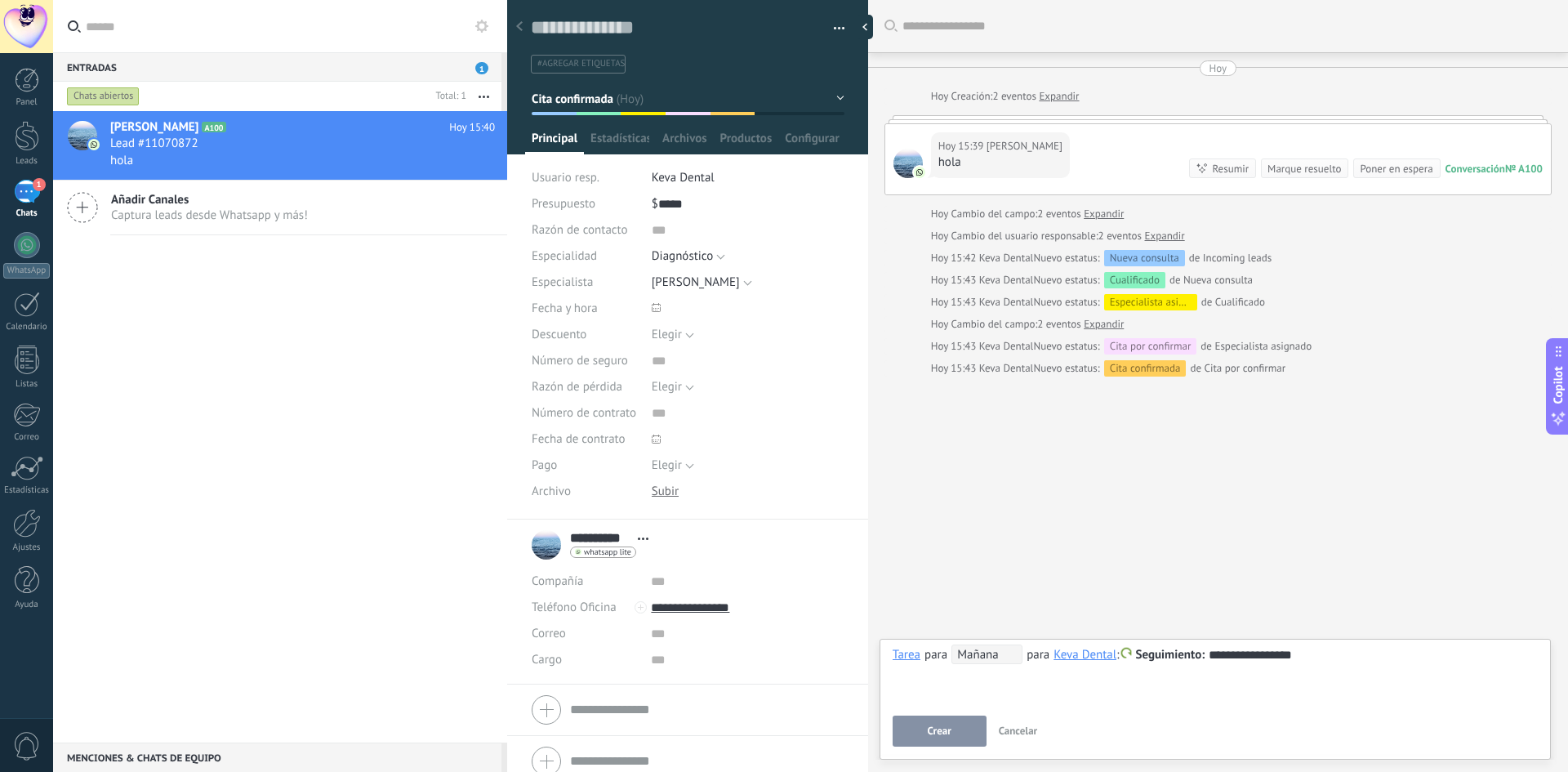
click at [978, 656] on span "Mañana" at bounding box center [987, 654] width 71 height 20
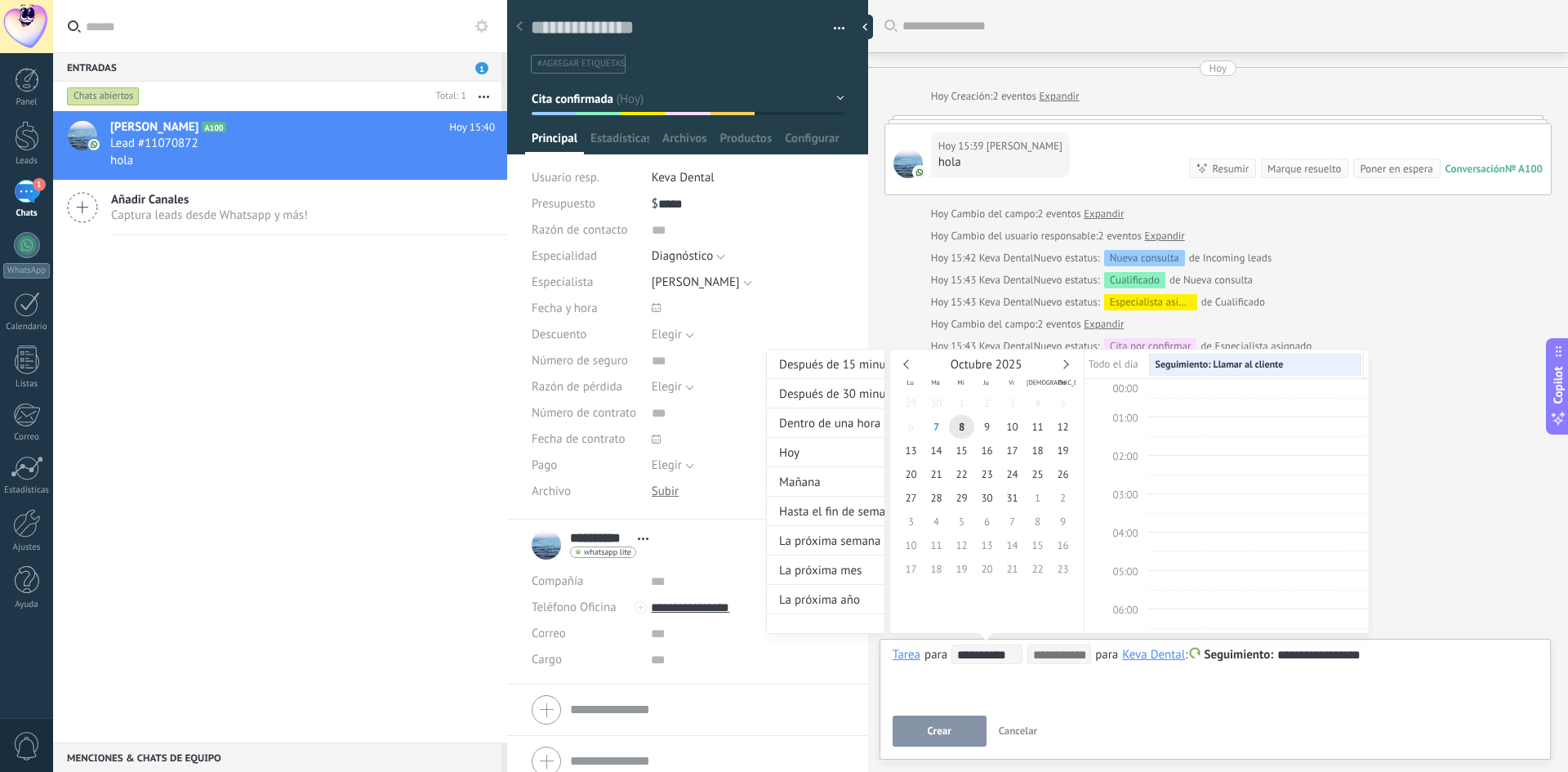
scroll to position [307, 0]
click at [961, 430] on span "8" at bounding box center [962, 426] width 25 height 23
type input "**********"
click at [937, 726] on div at bounding box center [784, 386] width 1568 height 772
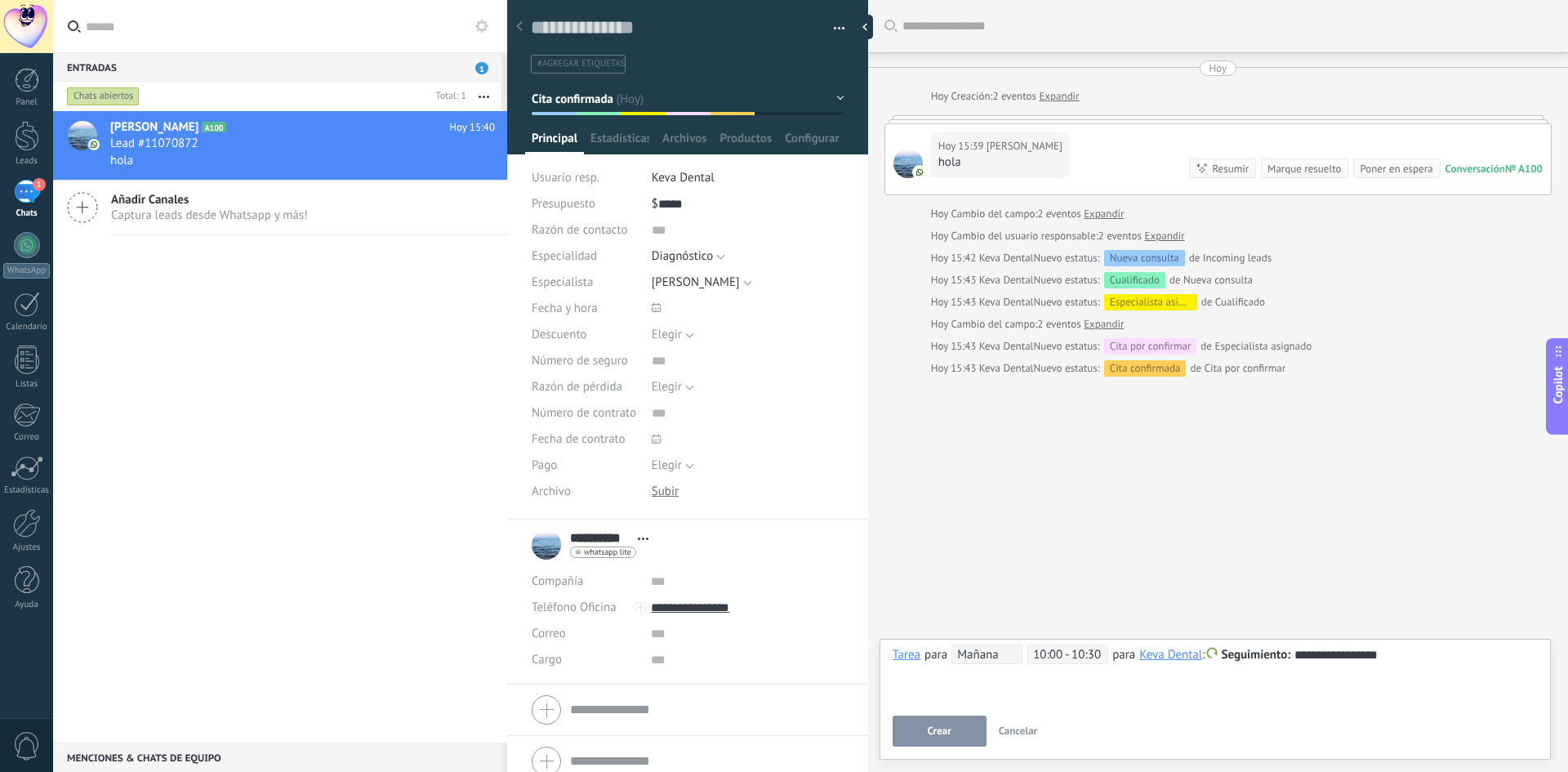
click at [941, 736] on span "Crear" at bounding box center [939, 731] width 23 height 11
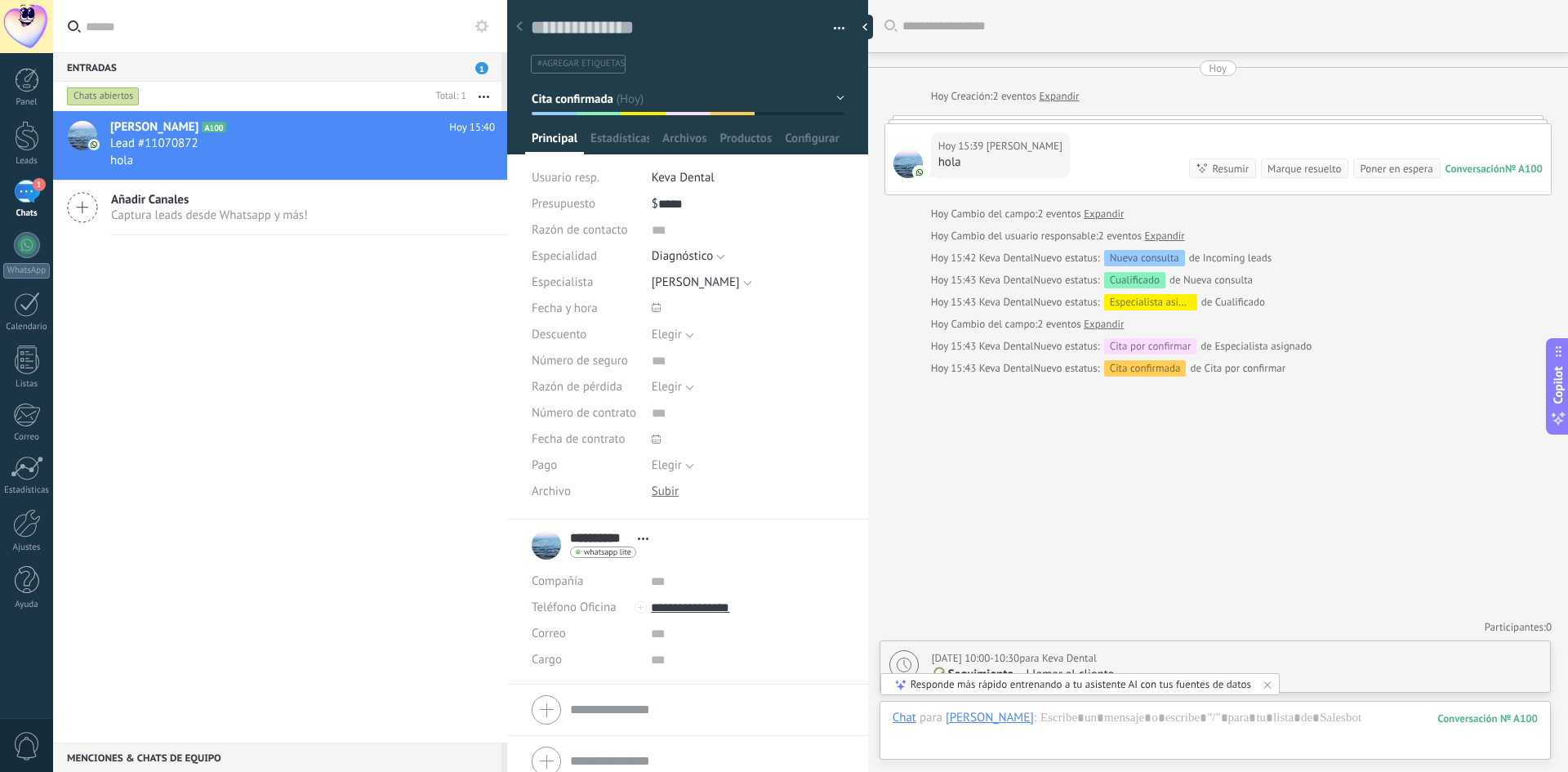
click at [1271, 688] on icon at bounding box center [1267, 684] width 13 height 13
click at [25, 313] on div at bounding box center [27, 304] width 26 height 25
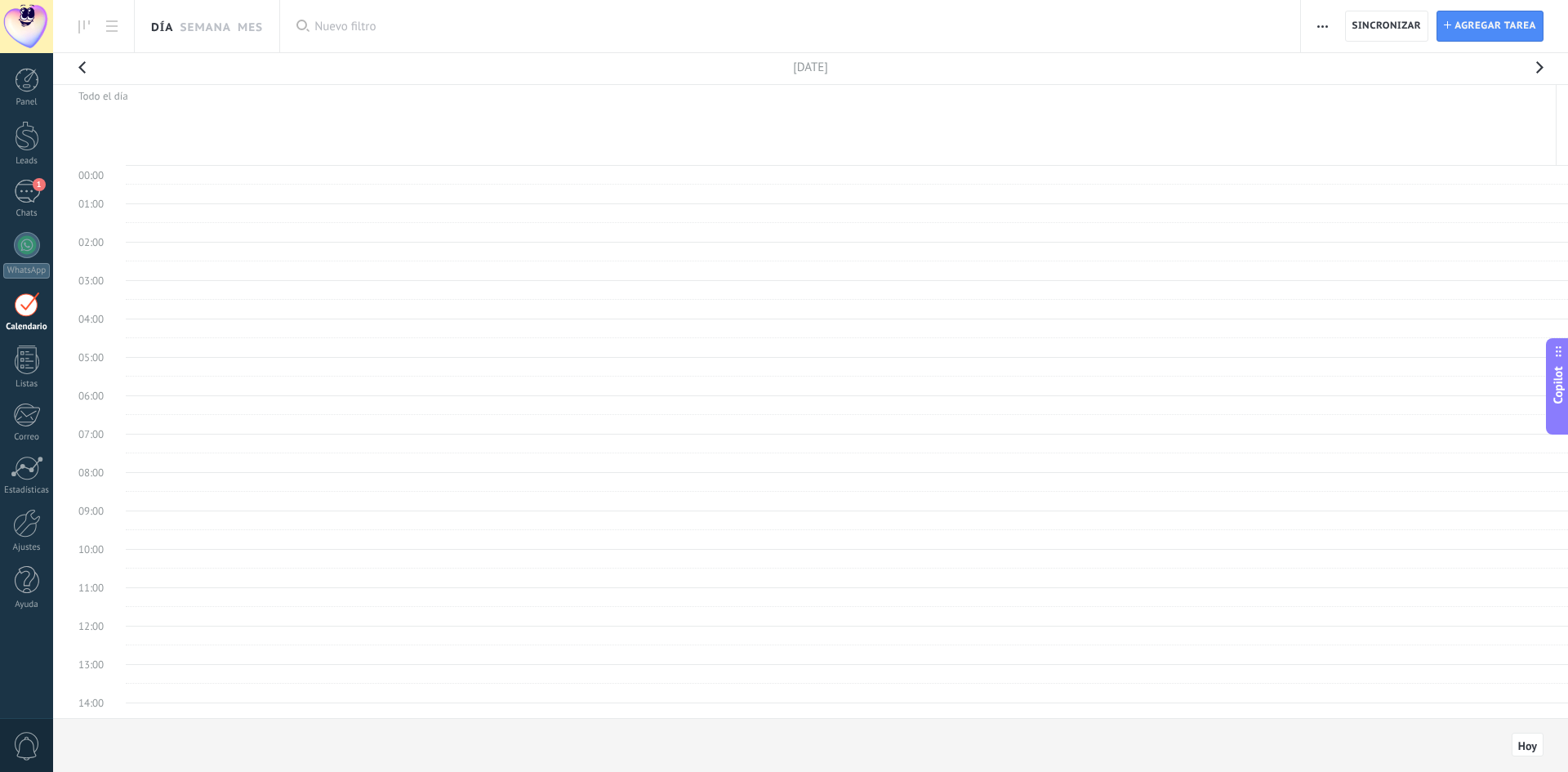
scroll to position [307, 0]
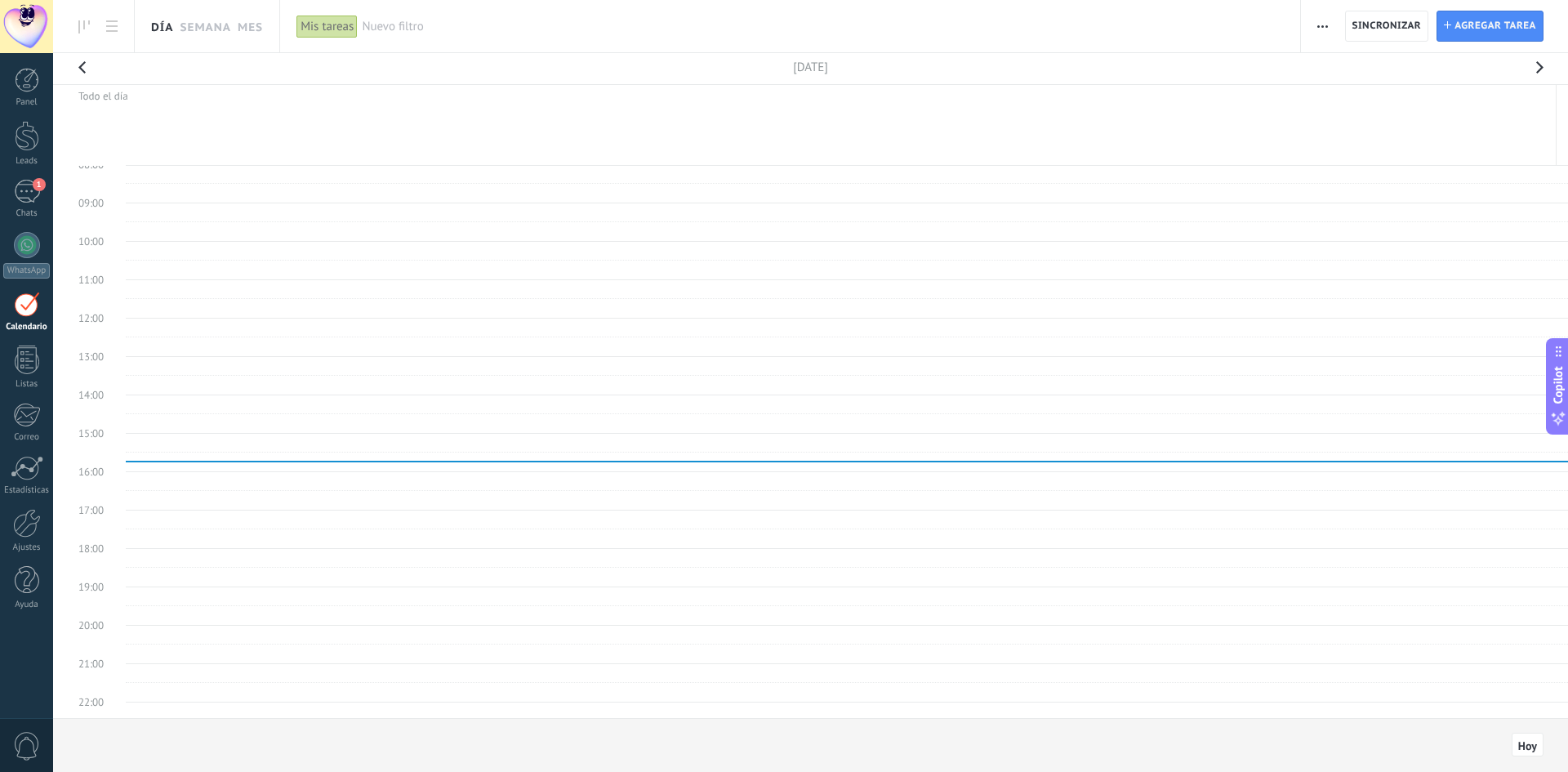
click at [1536, 67] on button "button" at bounding box center [1539, 72] width 33 height 38
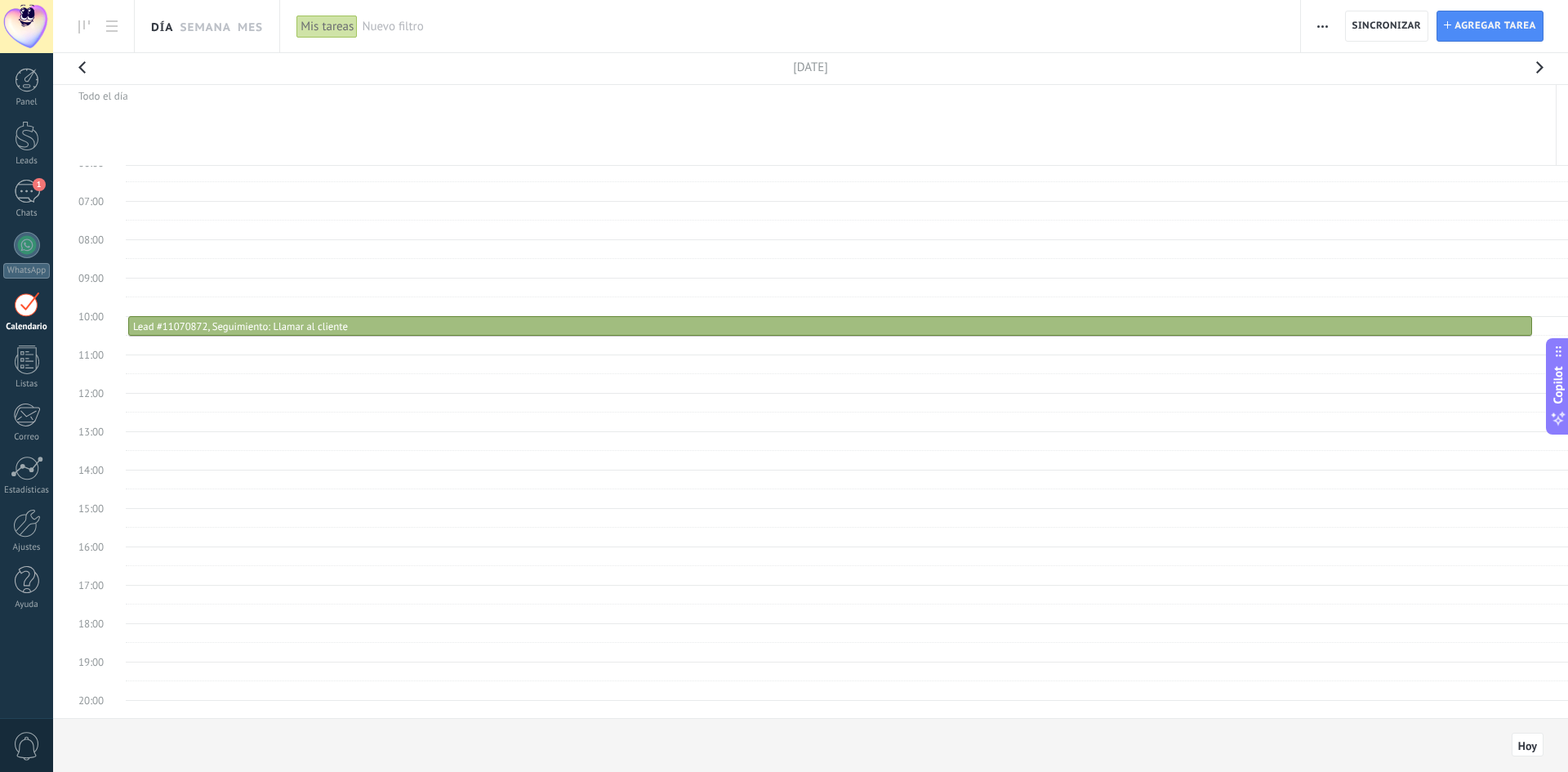
scroll to position [226, 0]
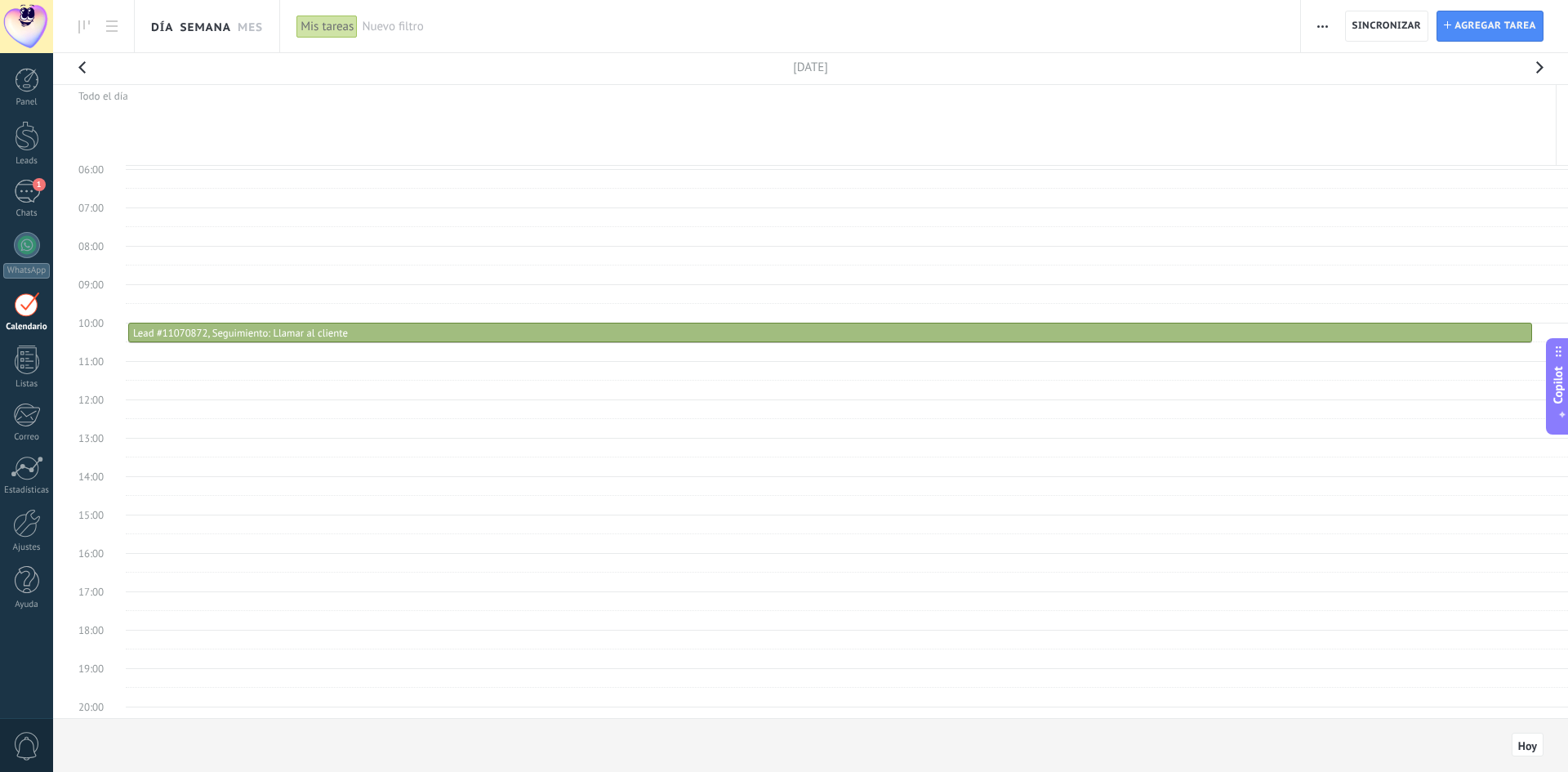
click at [208, 27] on link "Semana" at bounding box center [205, 26] width 51 height 52
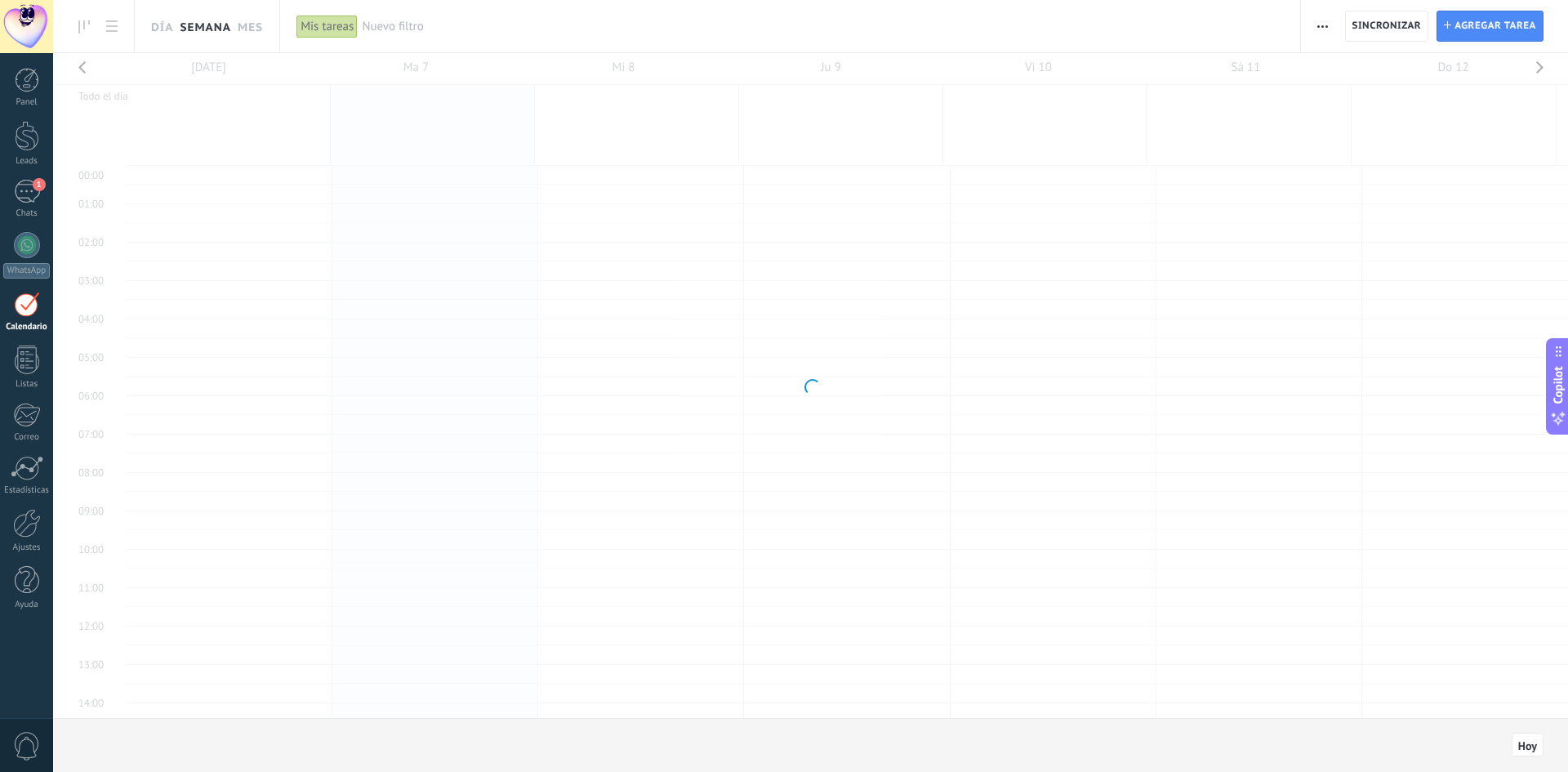
scroll to position [307, 0]
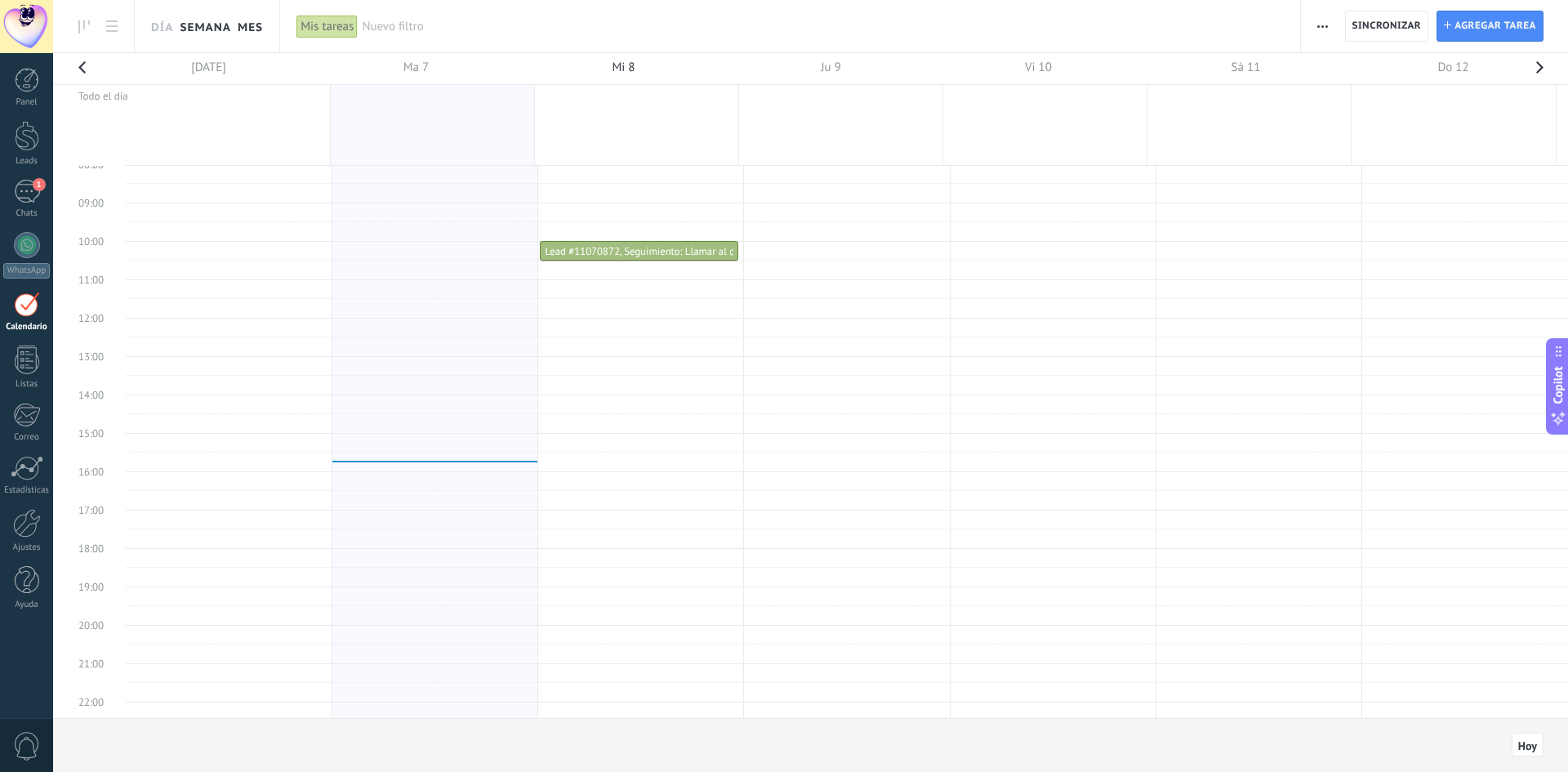
click at [243, 25] on link "Mes" at bounding box center [249, 26] width 25 height 52
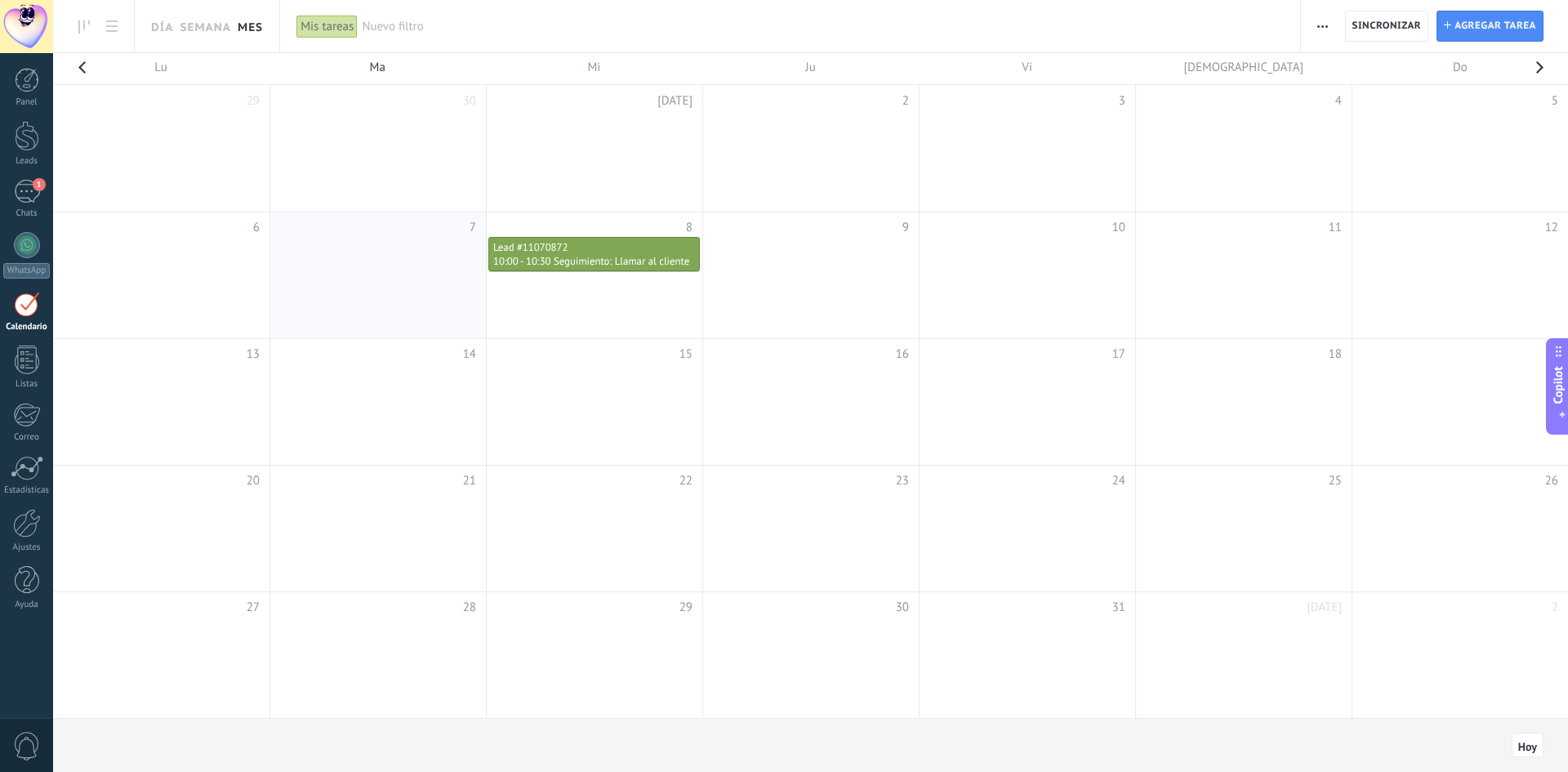
click at [557, 262] on span "Seguimiento: Llamar al cliente" at bounding box center [621, 261] width 135 height 14
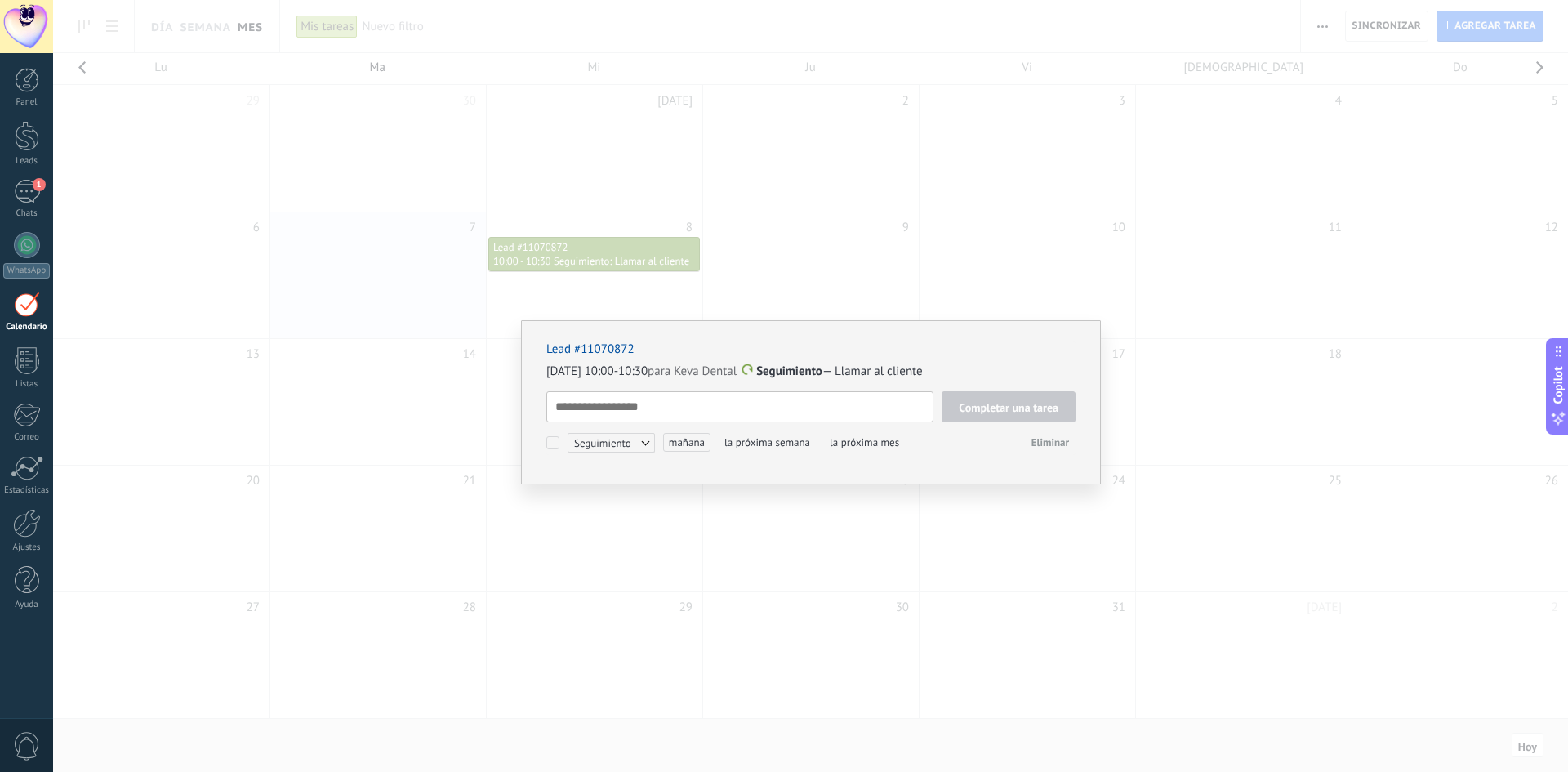
click at [820, 407] on textarea at bounding box center [740, 407] width 387 height 31
click at [596, 346] on link "Lead #11070872" at bounding box center [591, 349] width 88 height 16
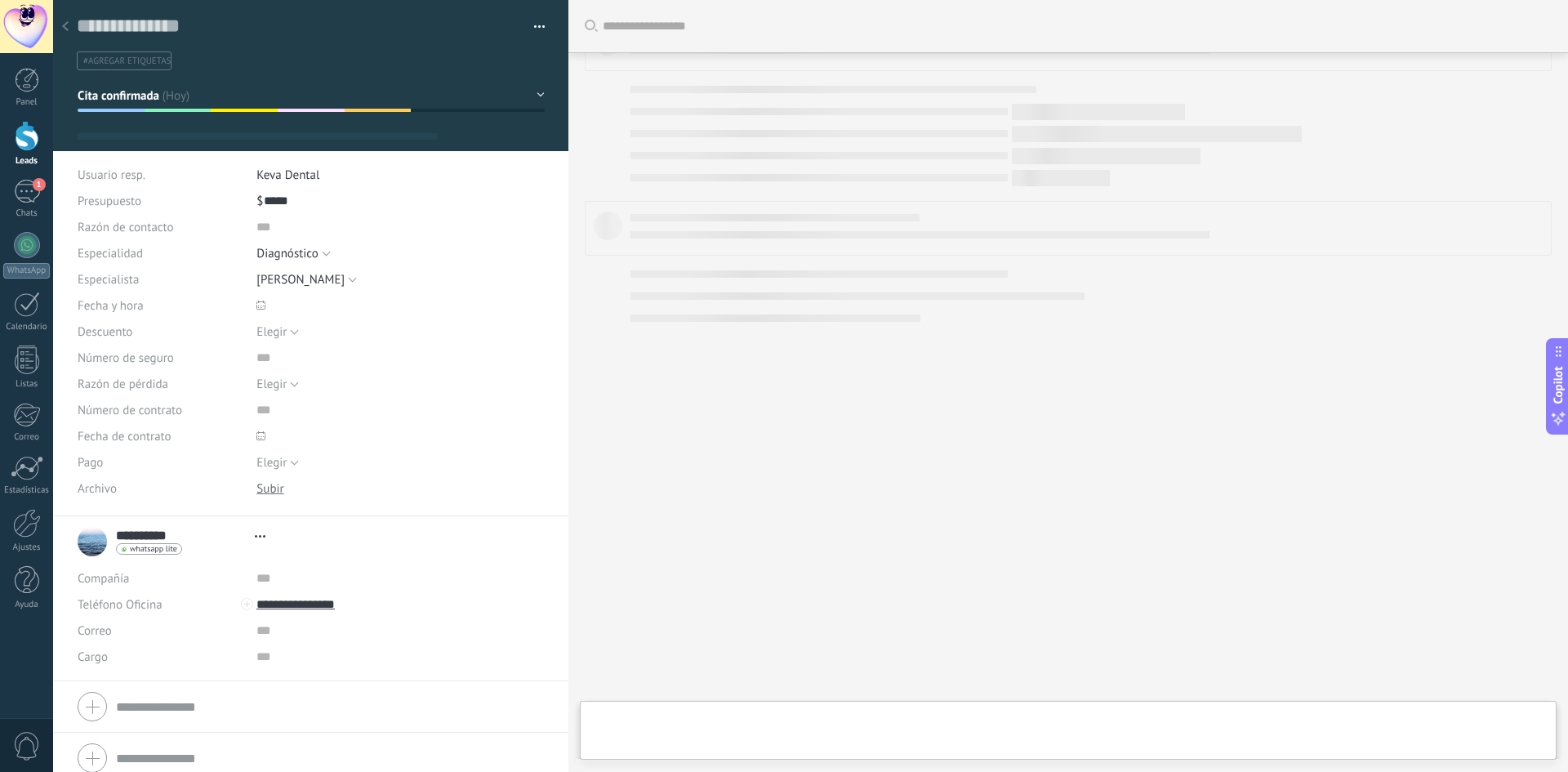
scroll to position [24, 0]
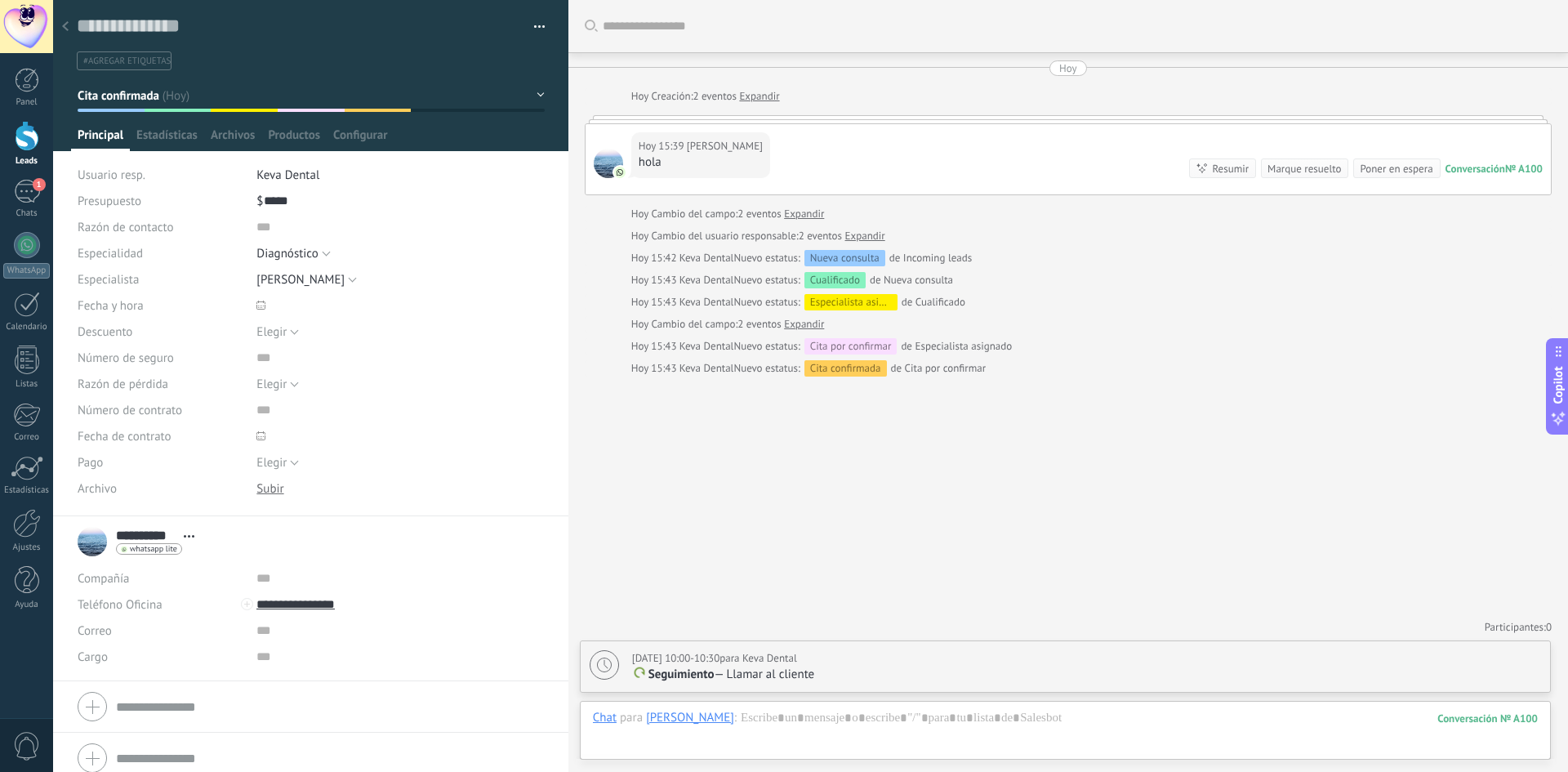
click at [70, 16] on div at bounding box center [65, 27] width 22 height 32
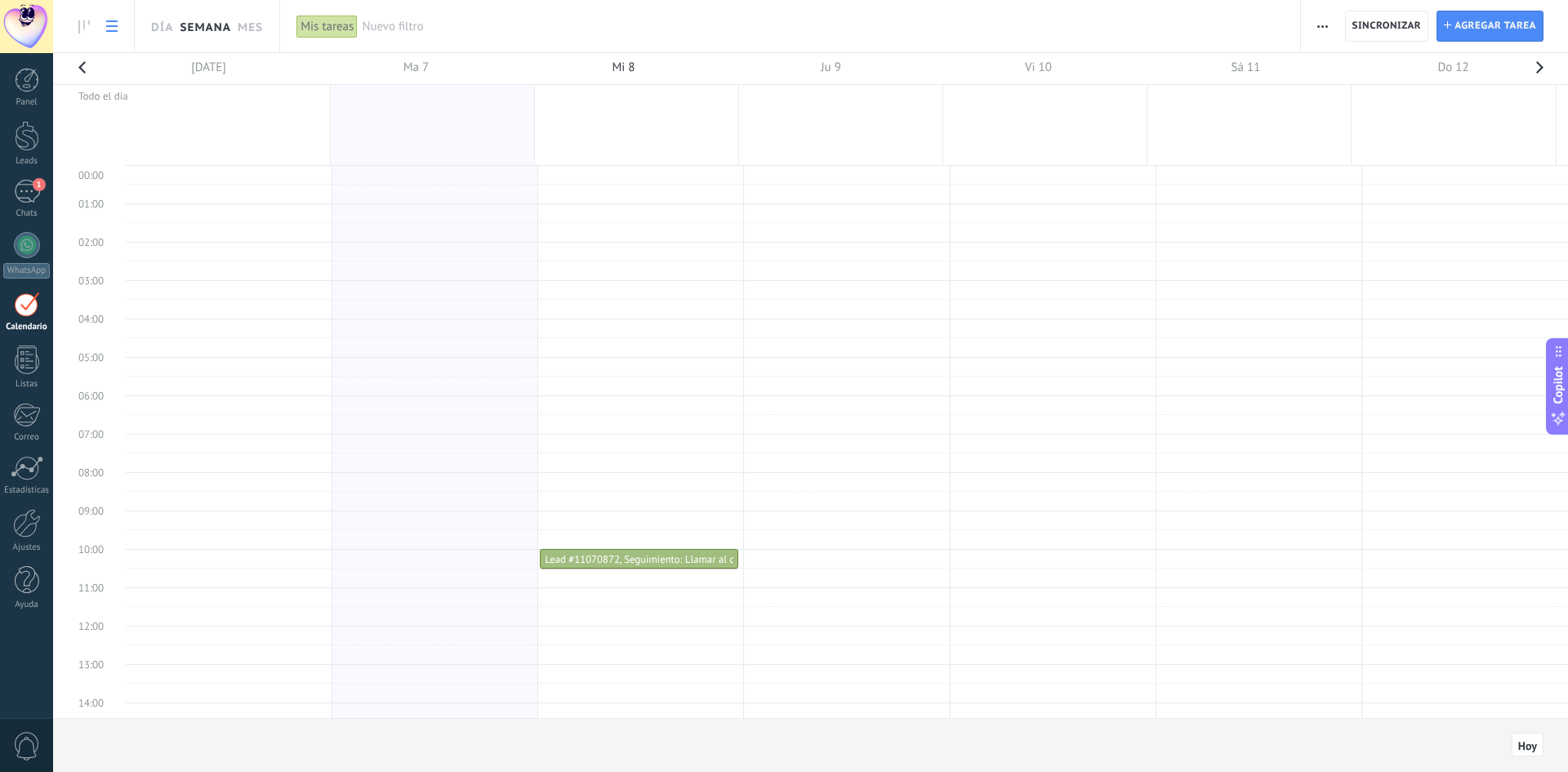
scroll to position [307, 0]
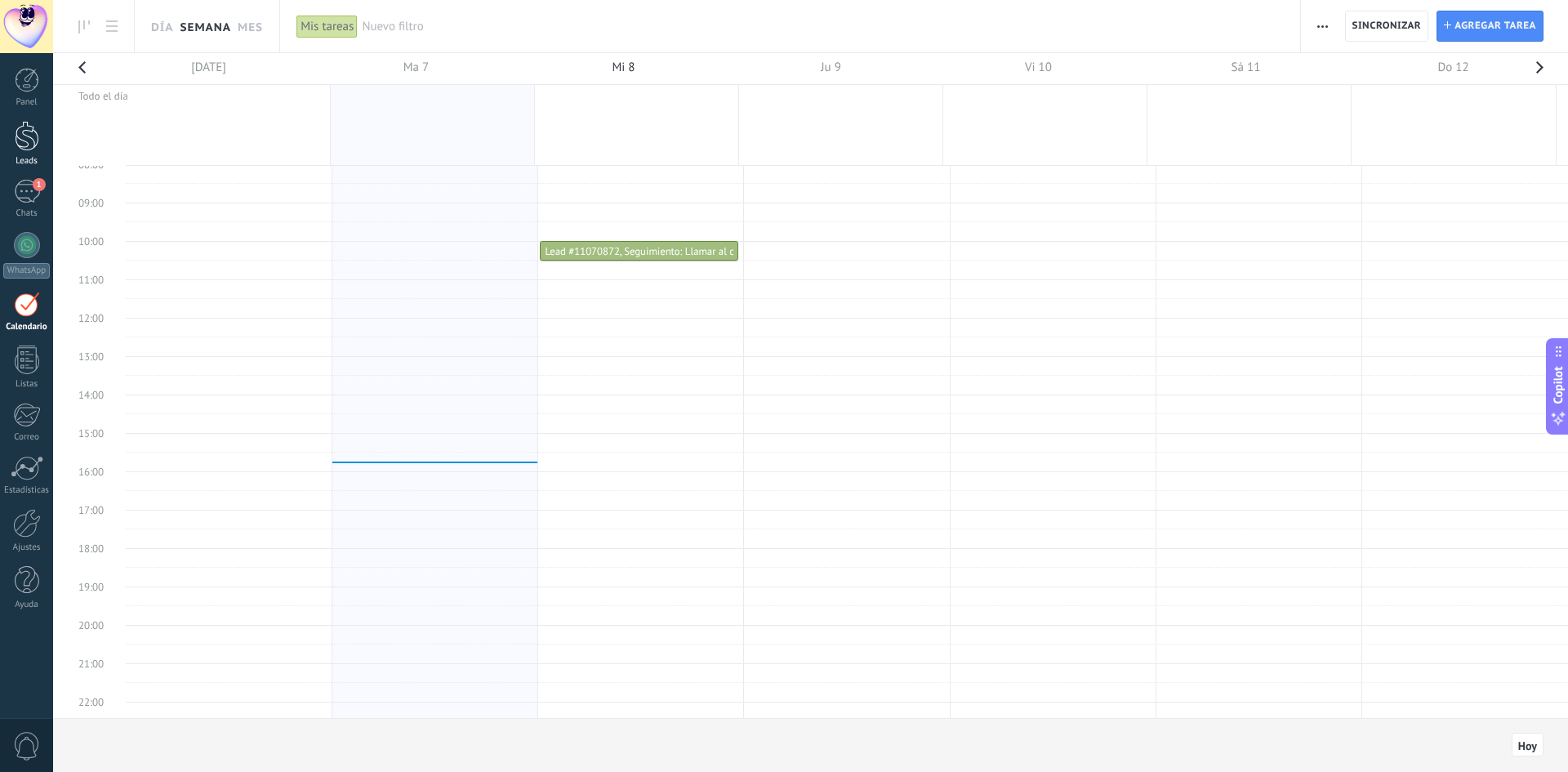
click at [26, 142] on div at bounding box center [27, 136] width 24 height 30
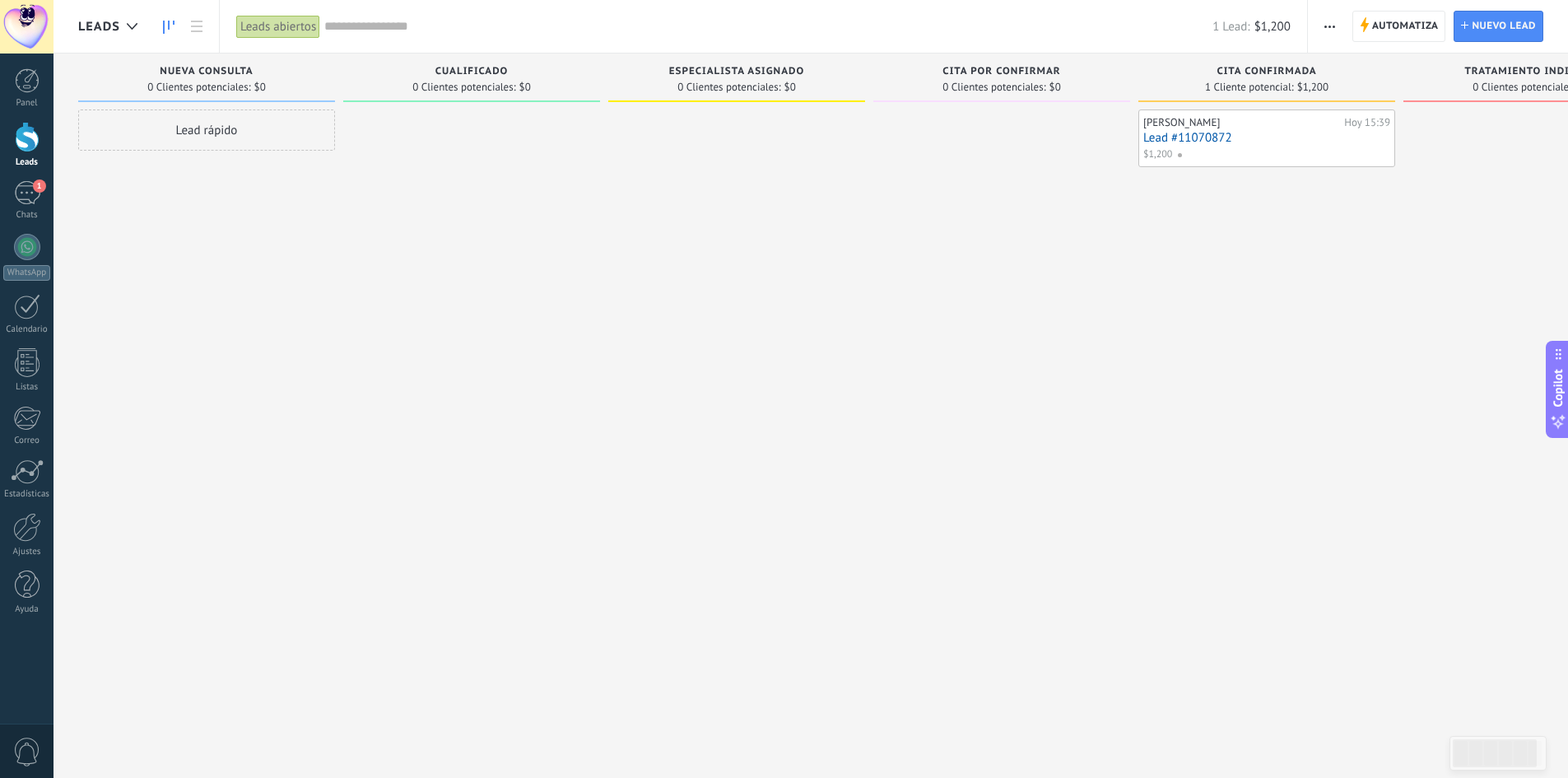
click at [1224, 137] on link "Lead #11070872" at bounding box center [1267, 138] width 247 height 14
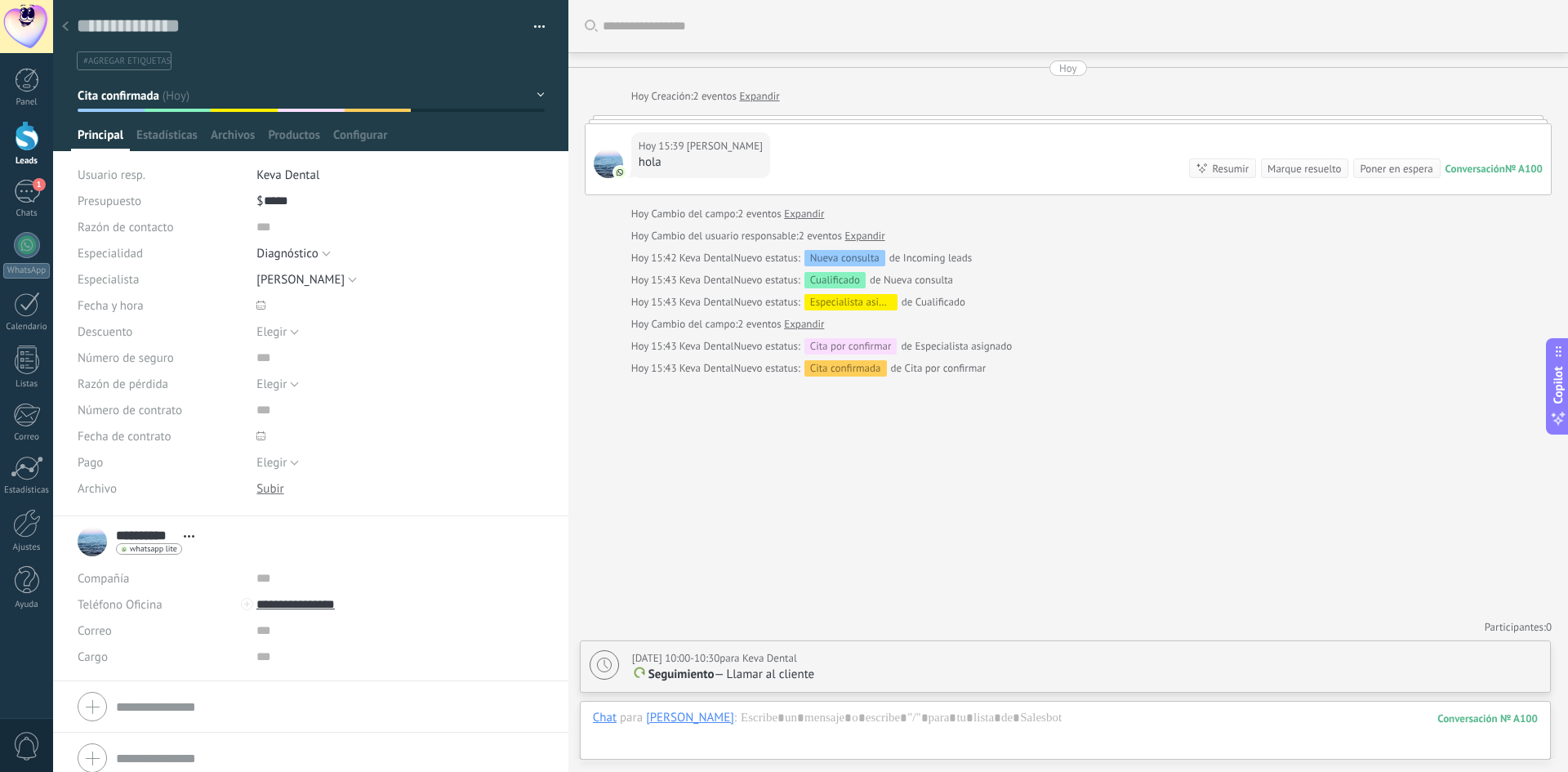
click at [531, 24] on button "button" at bounding box center [533, 27] width 23 height 24
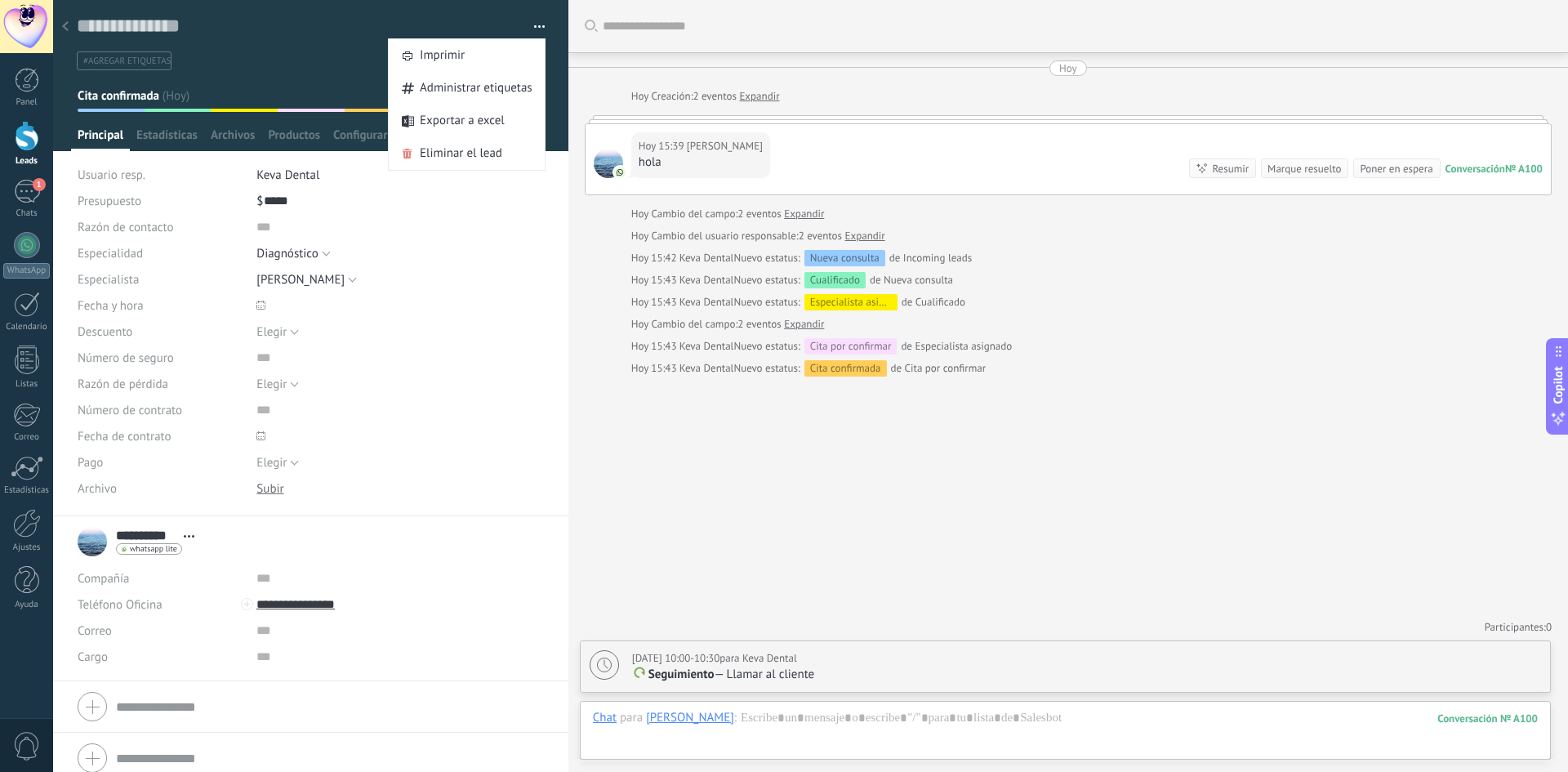
click at [683, 440] on div "Buscar Carga más [DATE] [DATE] Creación: 2 eventos Expandir [DATE] 15:39 [PERSO…" at bounding box center [1068, 386] width 1000 height 772
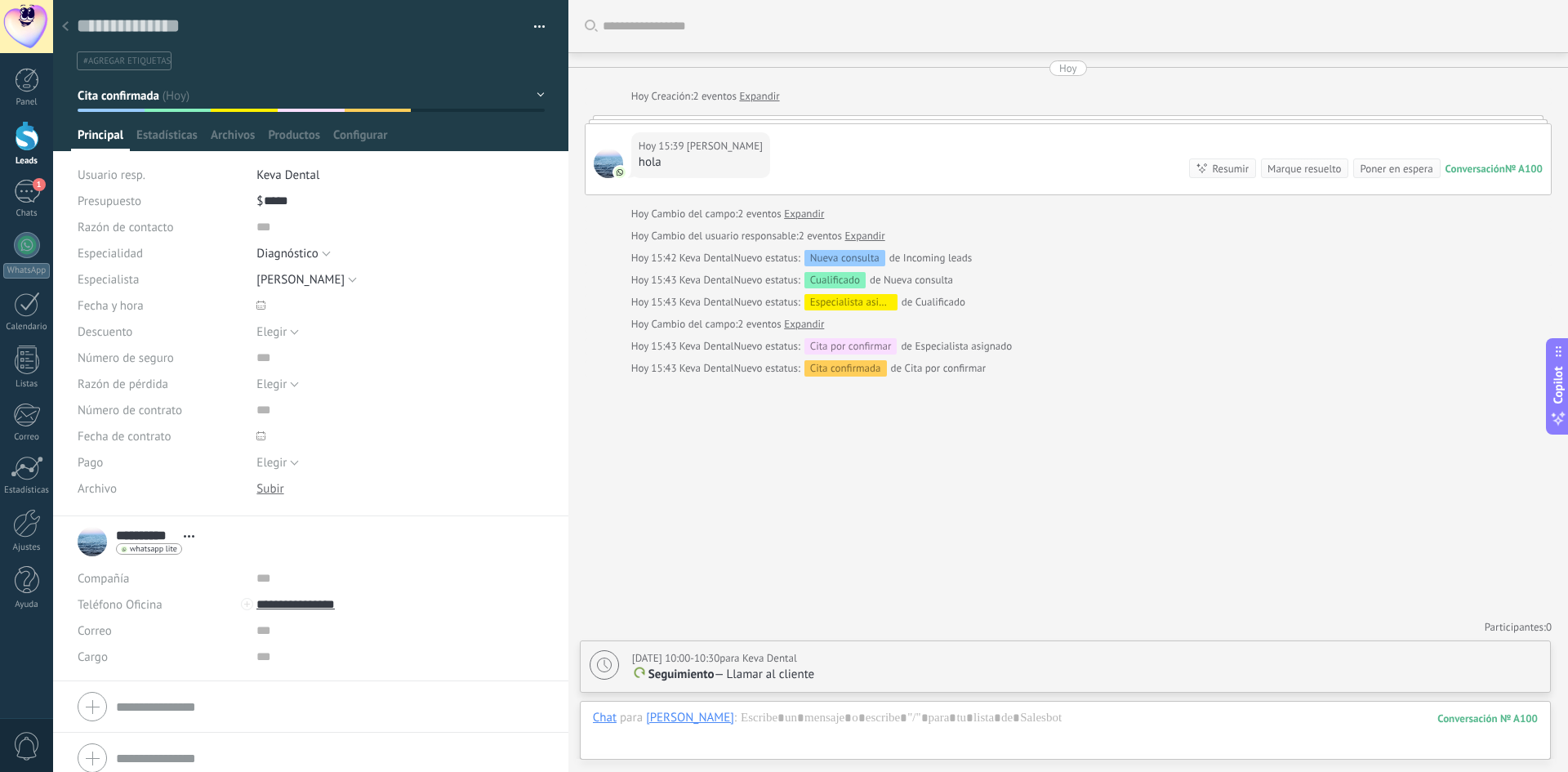
click at [256, 437] on icon at bounding box center [261, 436] width 9 height 9
click at [862, 529] on div "Buscar Carga más [DATE] [DATE] Creación: 2 eventos Expandir [DATE] 15:39 [PERSO…" at bounding box center [1068, 386] width 1000 height 772
click at [364, 135] on span "Configurar" at bounding box center [361, 138] width 54 height 23
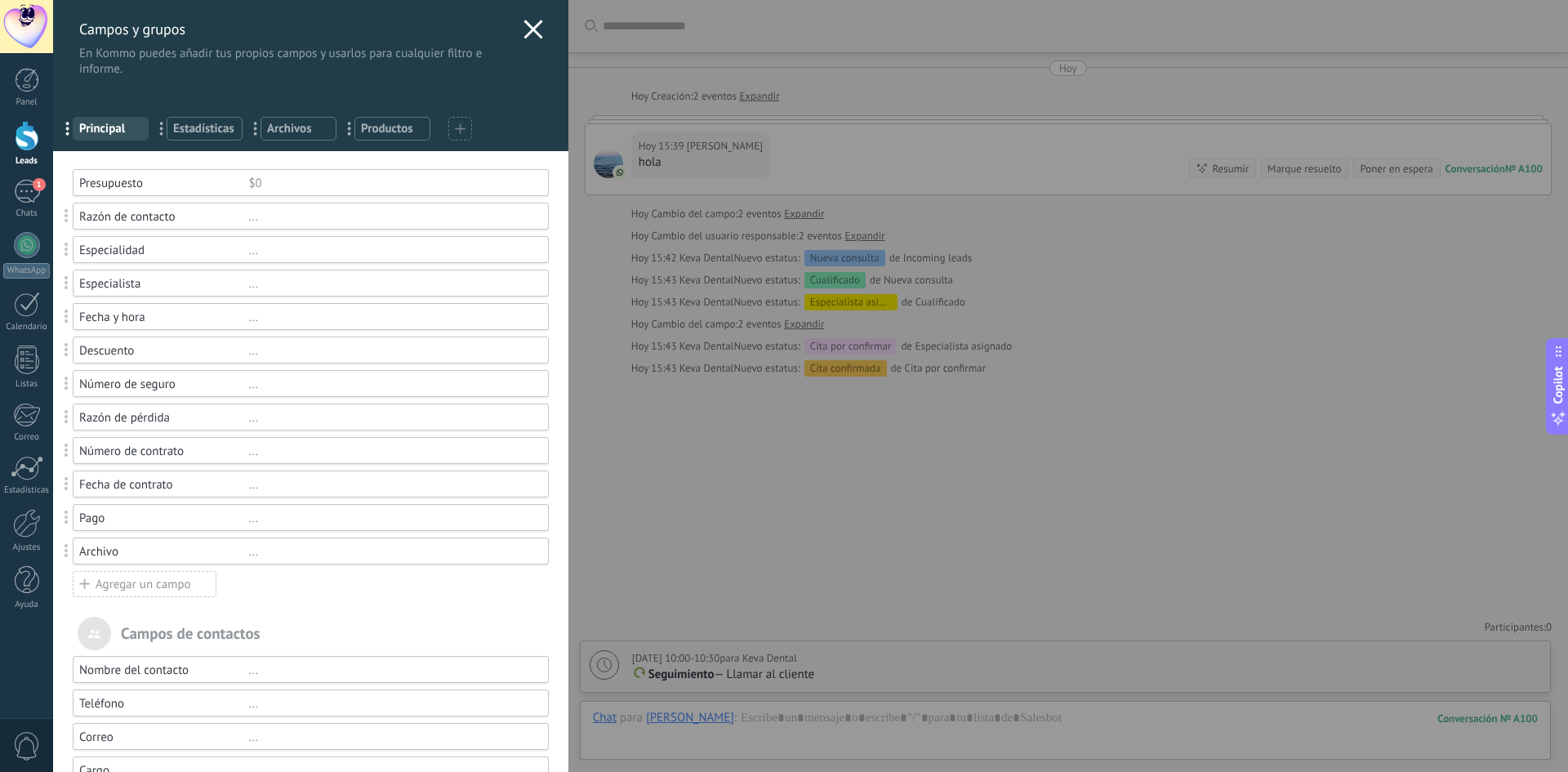
click at [126, 191] on div "Presupuesto" at bounding box center [164, 183] width 169 height 16
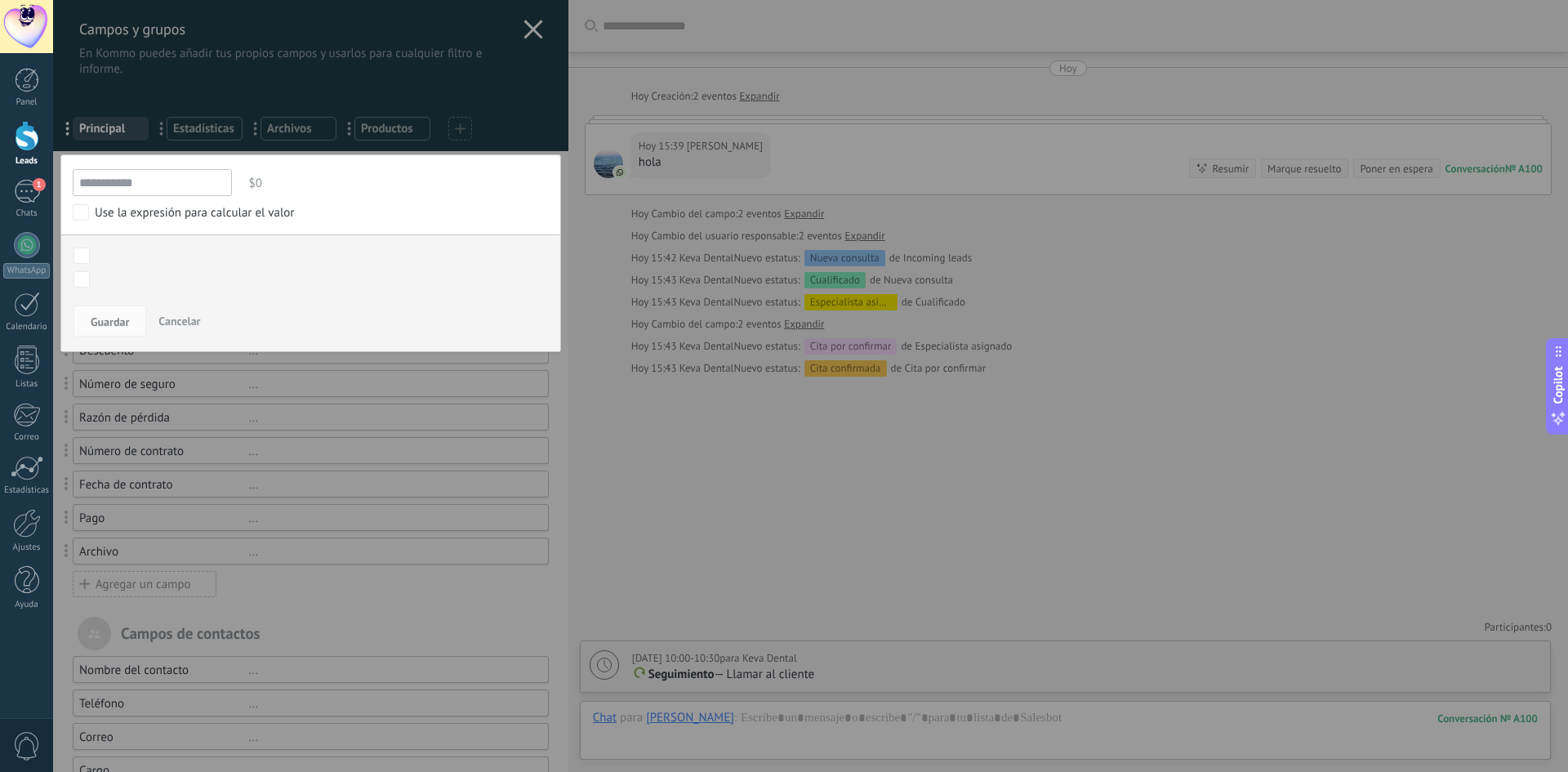
click at [182, 320] on span "Cancelar" at bounding box center [179, 322] width 42 height 15
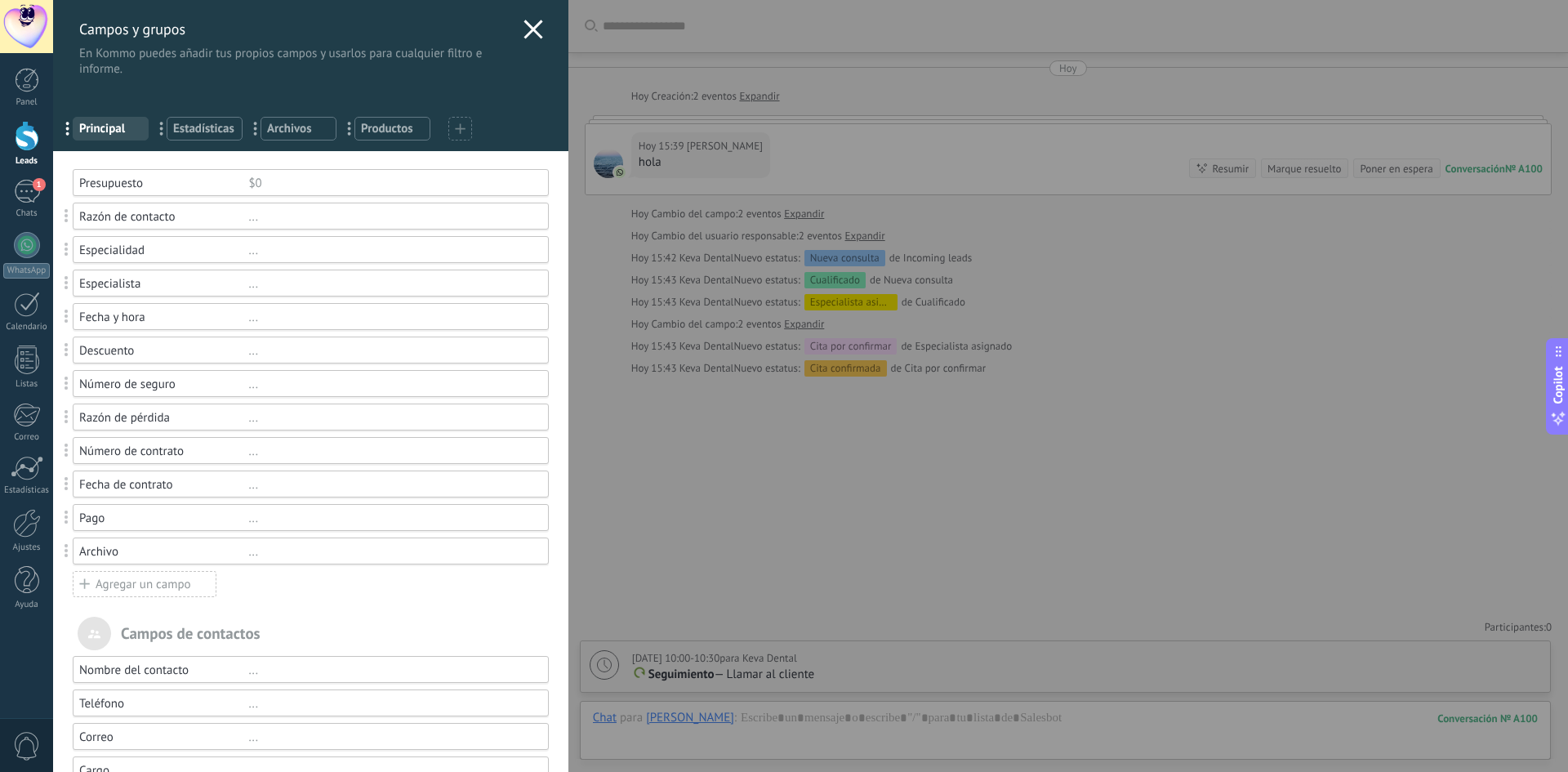
click at [116, 578] on div "Agregar un campo" at bounding box center [145, 584] width 144 height 26
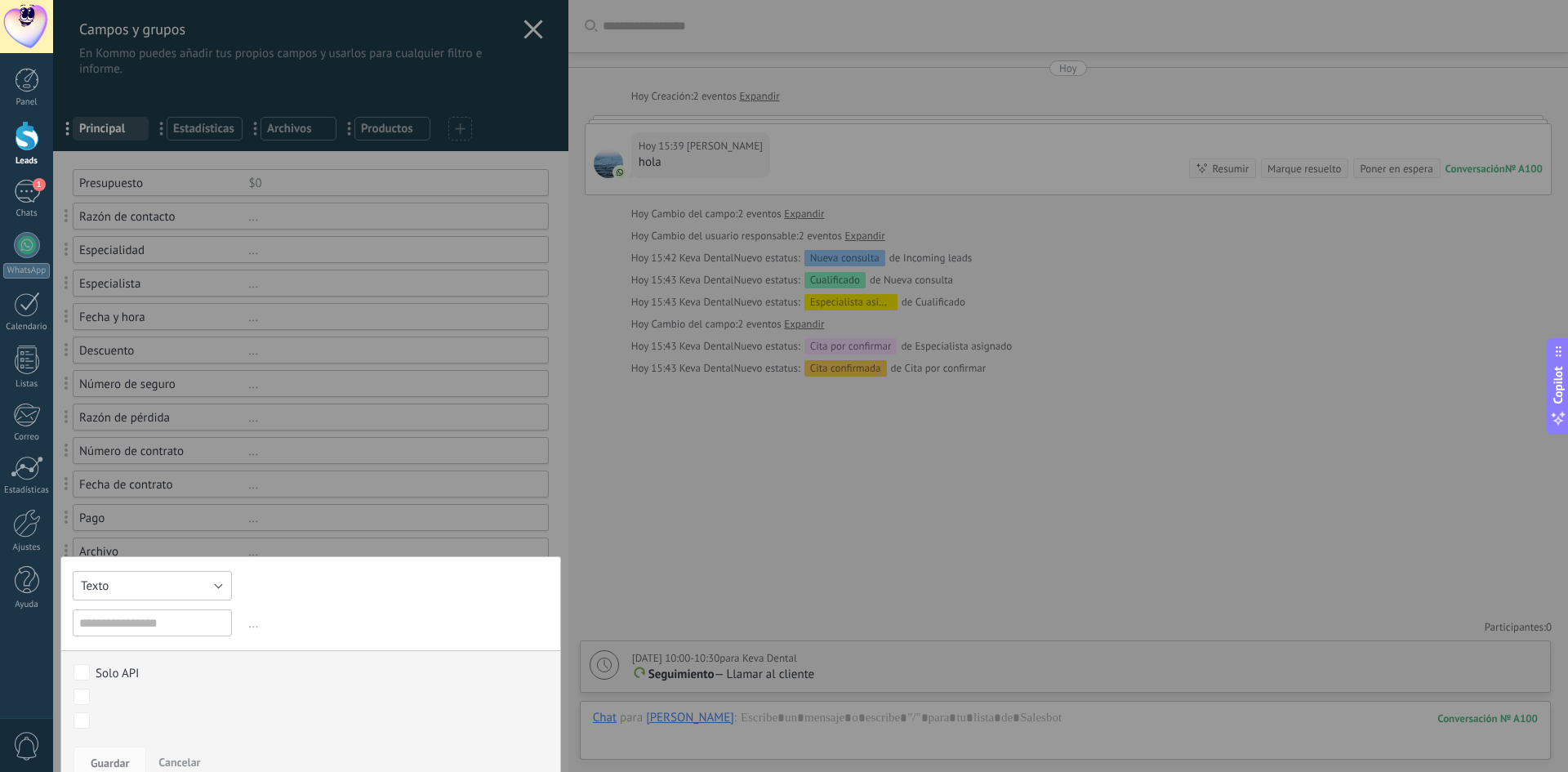
click at [154, 584] on button "Texto" at bounding box center [152, 585] width 159 height 29
click at [112, 613] on span "Número" at bounding box center [144, 613] width 164 height 16
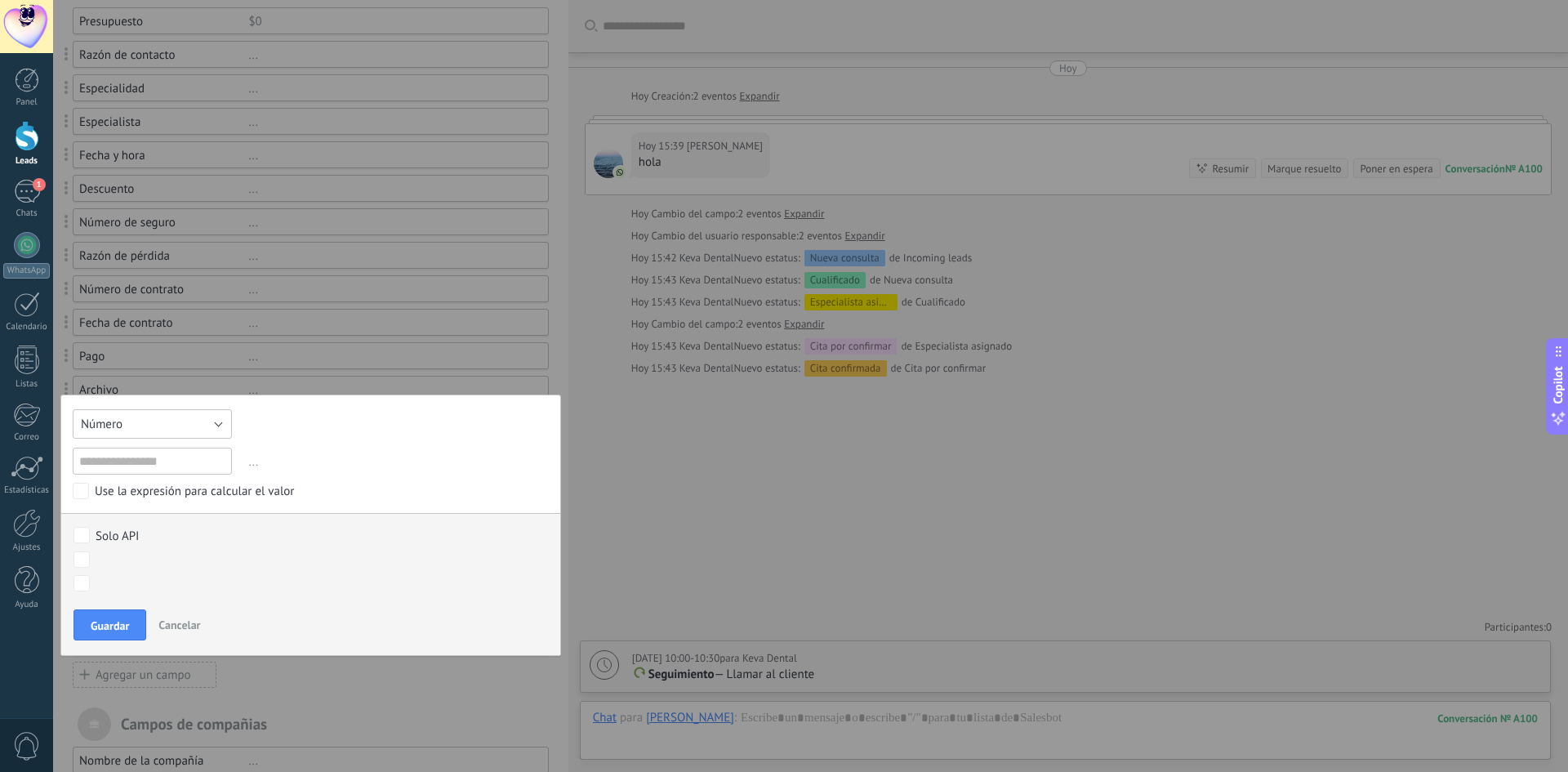
scroll to position [164, 0]
click at [177, 617] on span "Cancelar" at bounding box center [179, 623] width 42 height 15
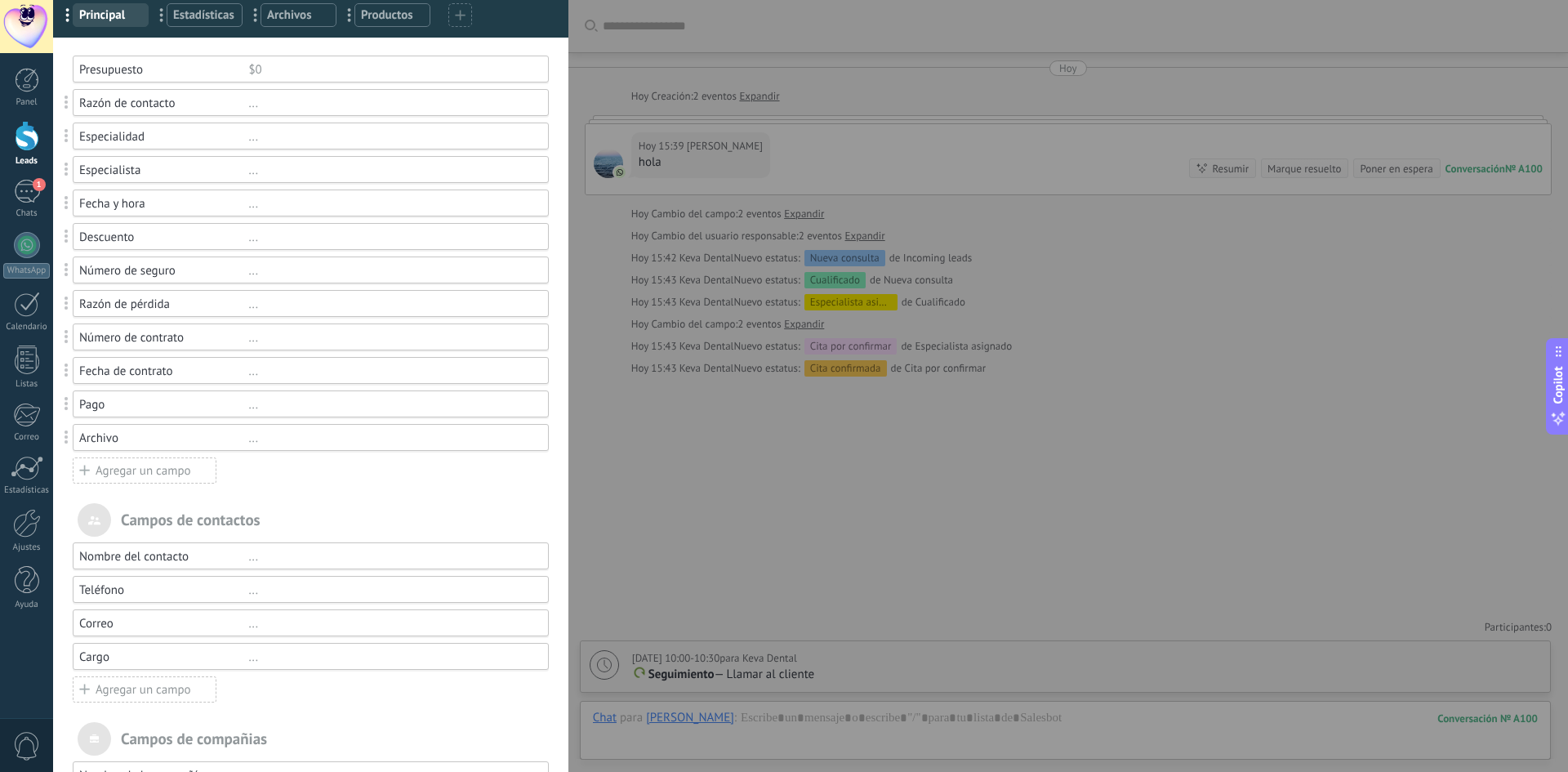
scroll to position [0, 0]
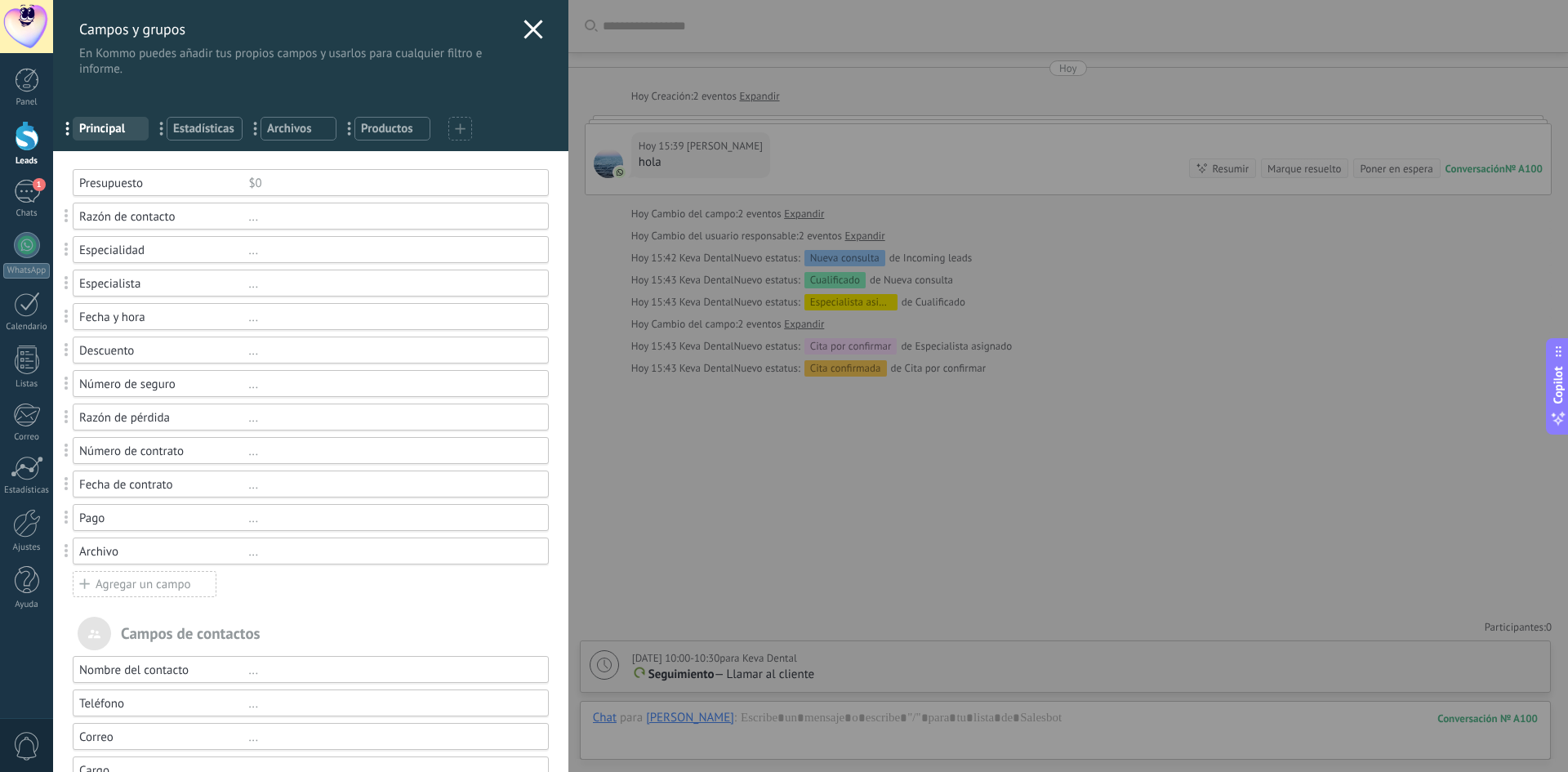
click at [117, 187] on div "Presupuesto" at bounding box center [164, 183] width 169 height 16
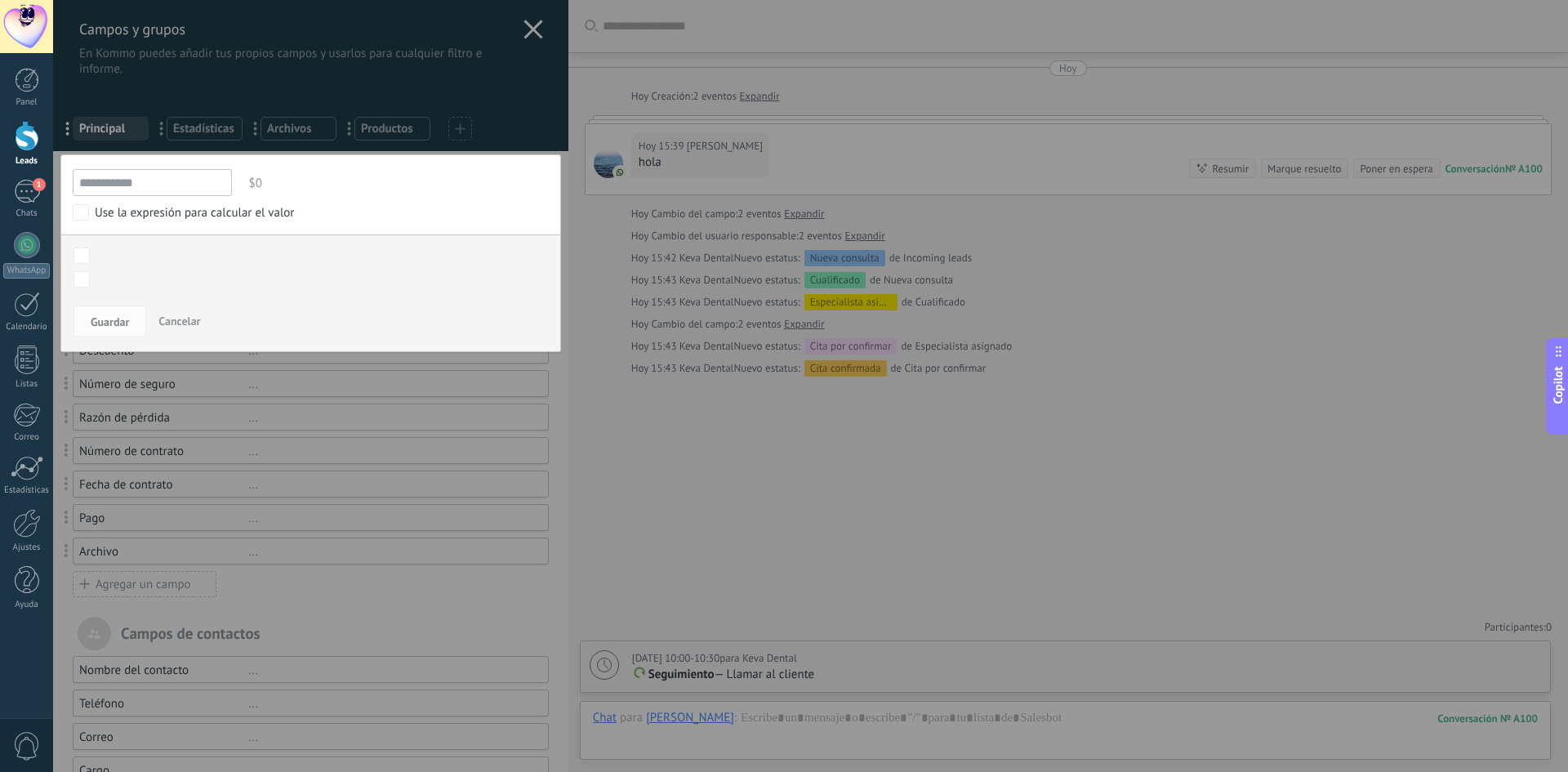
click at [172, 322] on span "Cancelar" at bounding box center [179, 322] width 42 height 15
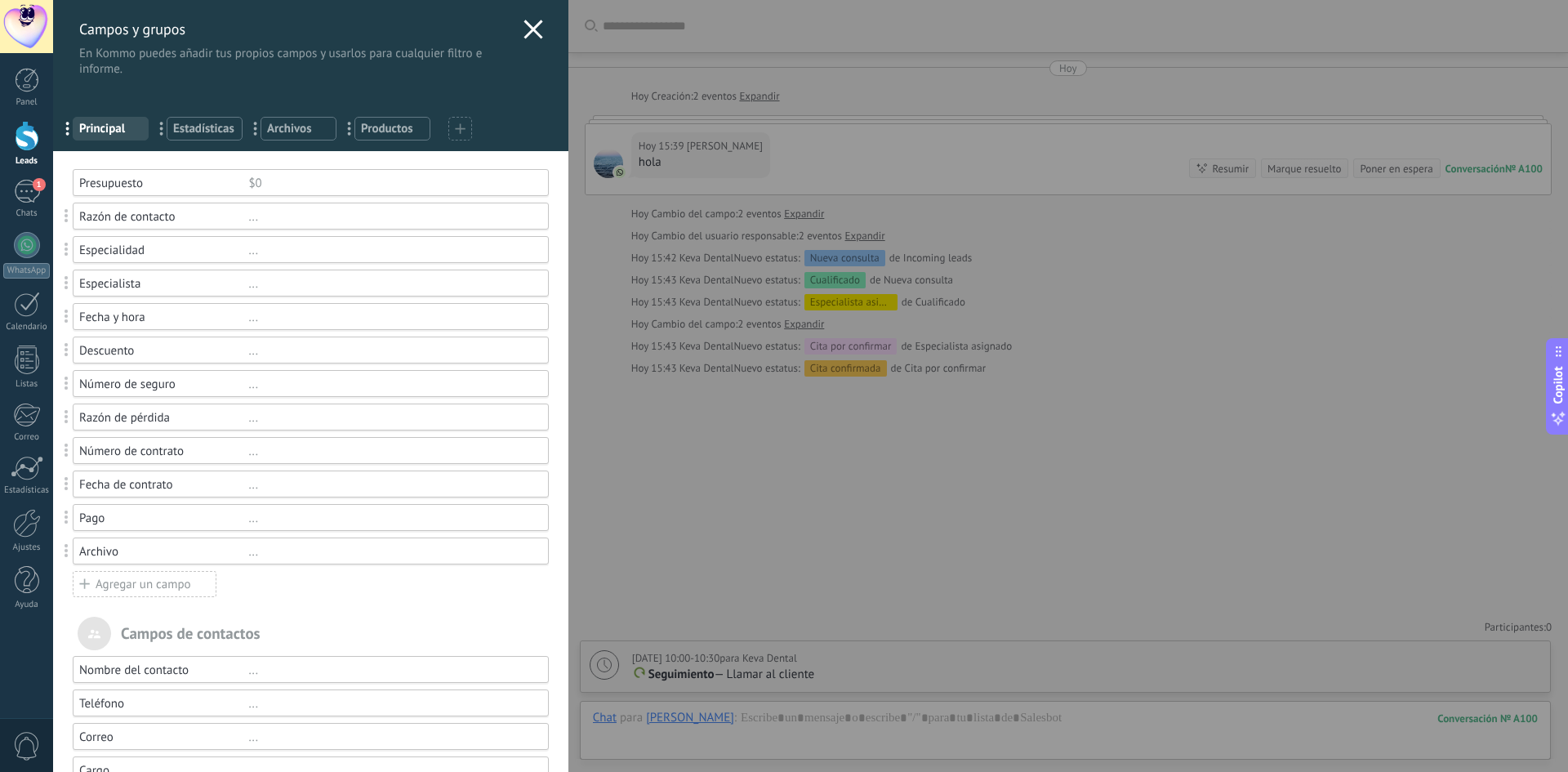
click at [529, 32] on use at bounding box center [533, 29] width 19 height 19
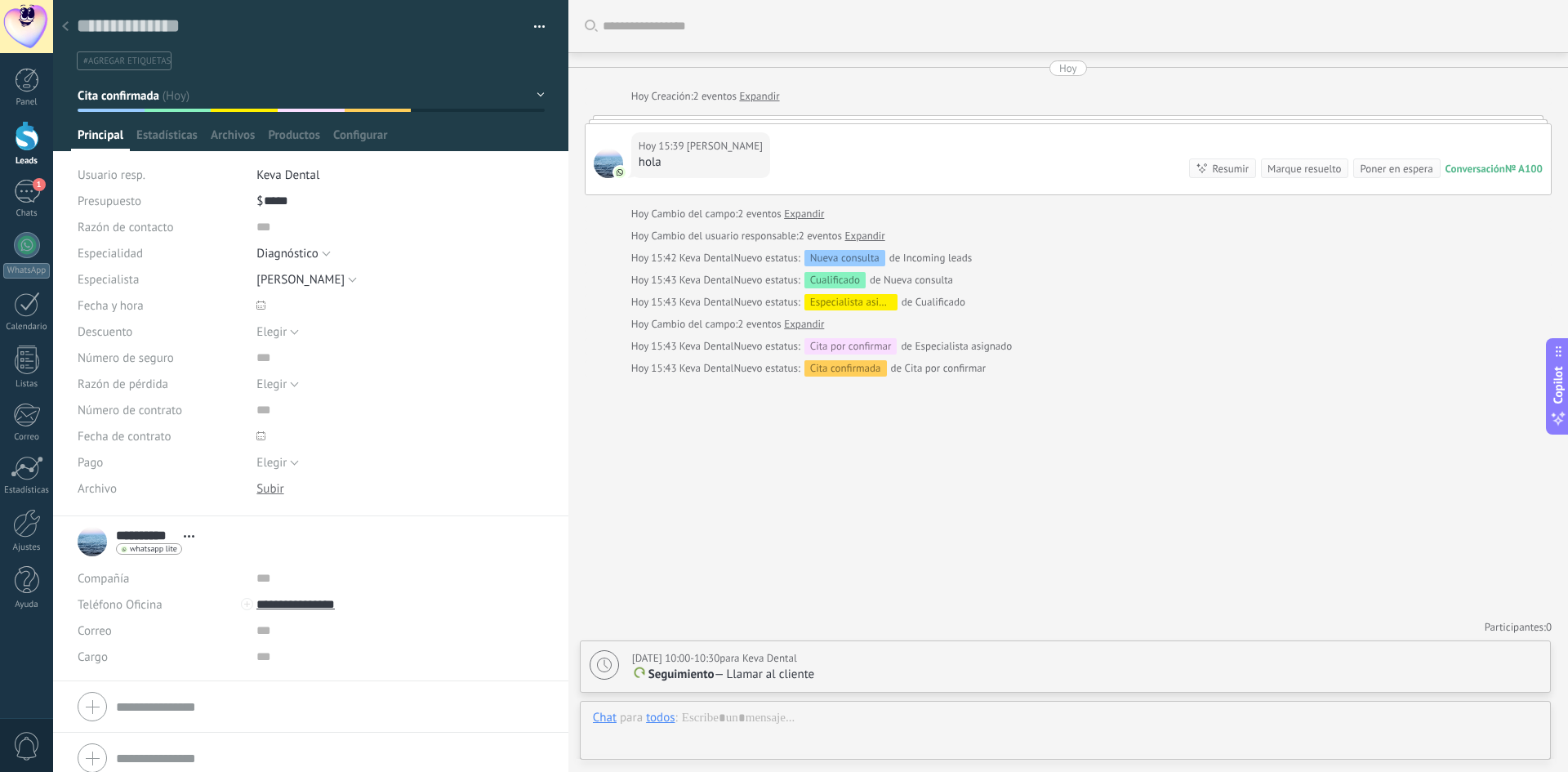
scroll to position [24, 0]
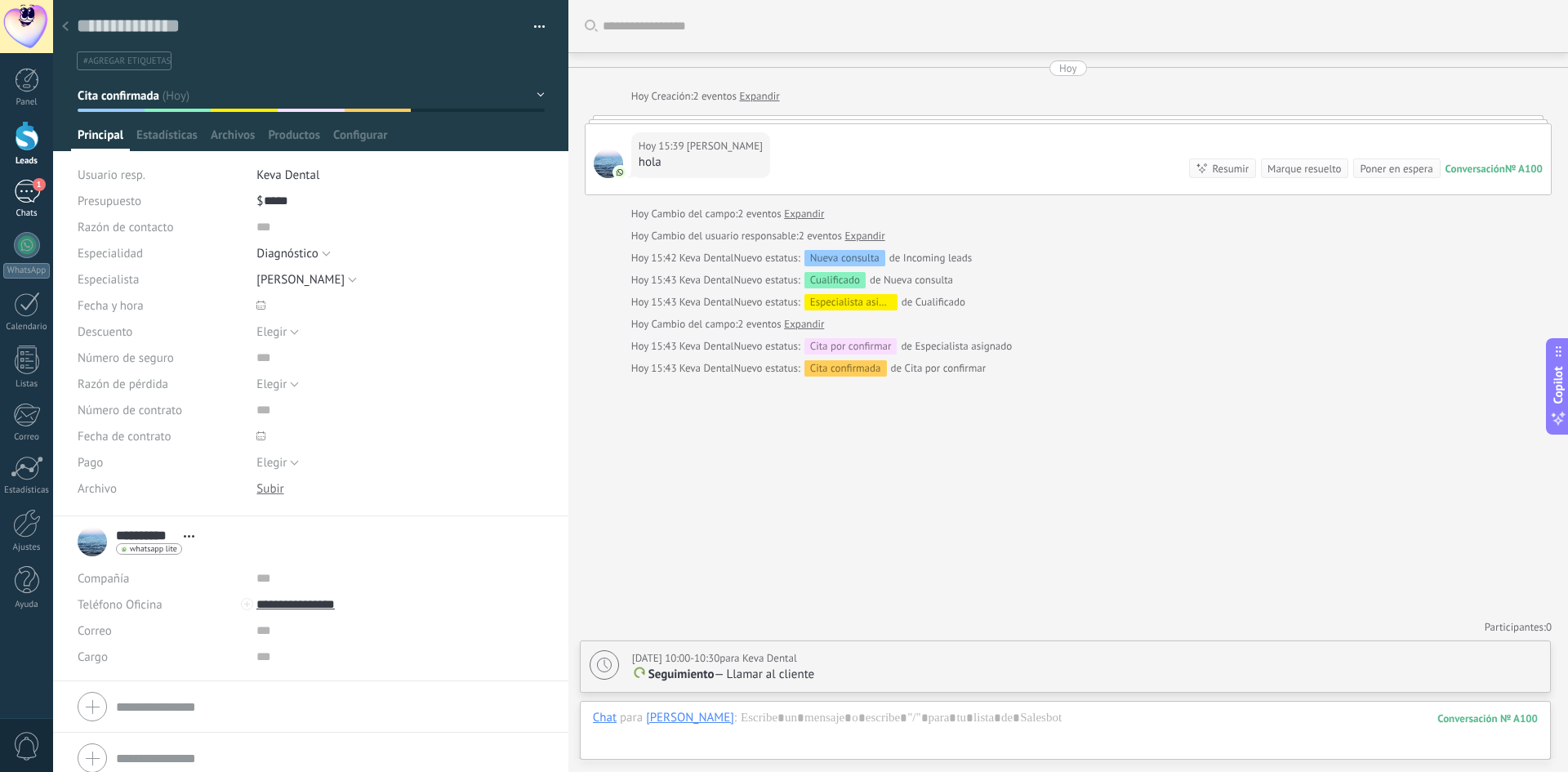
click at [22, 201] on div "1" at bounding box center [27, 191] width 26 height 23
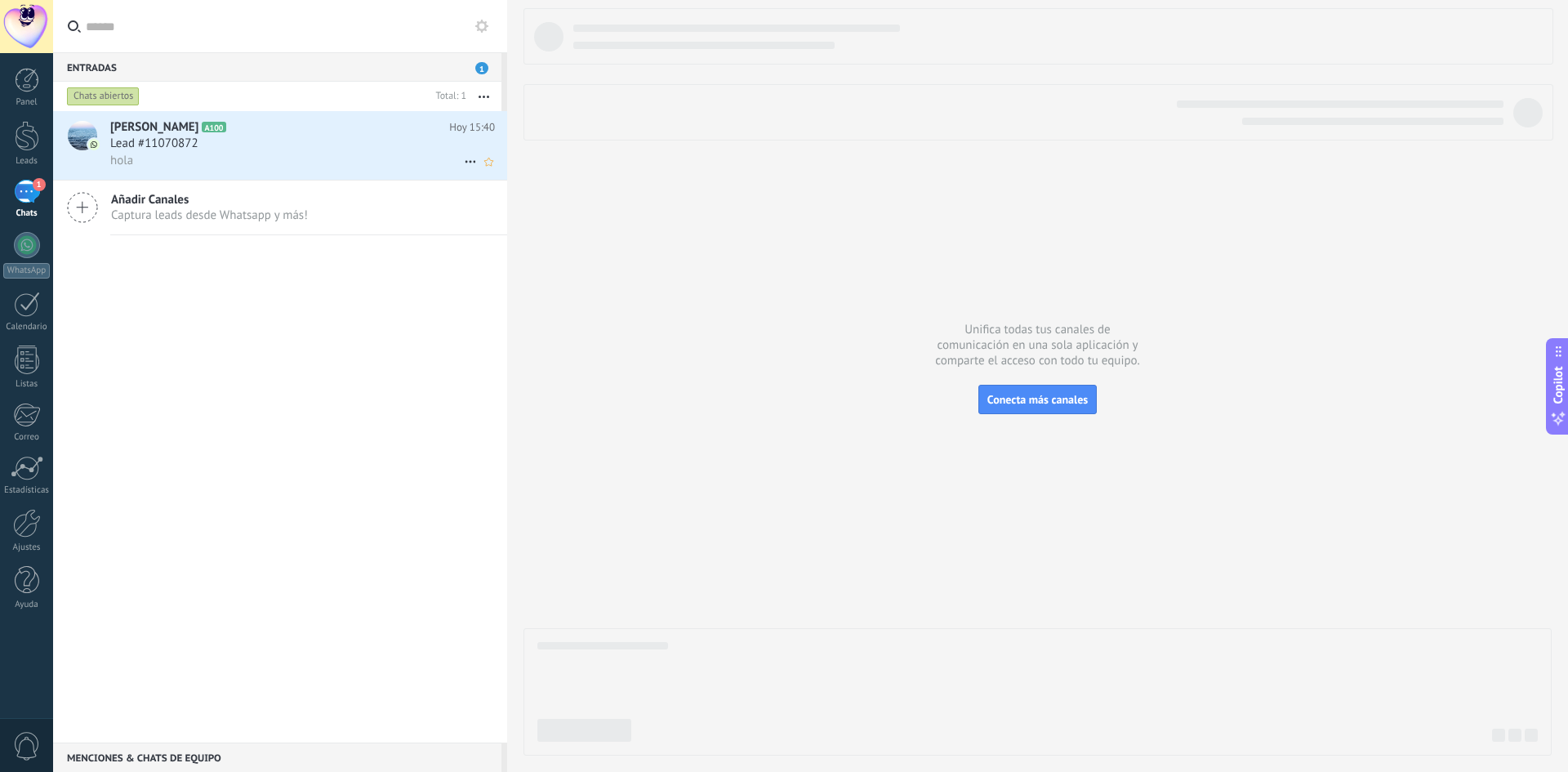
click at [165, 146] on span "Lead #11070872" at bounding box center [154, 143] width 88 height 16
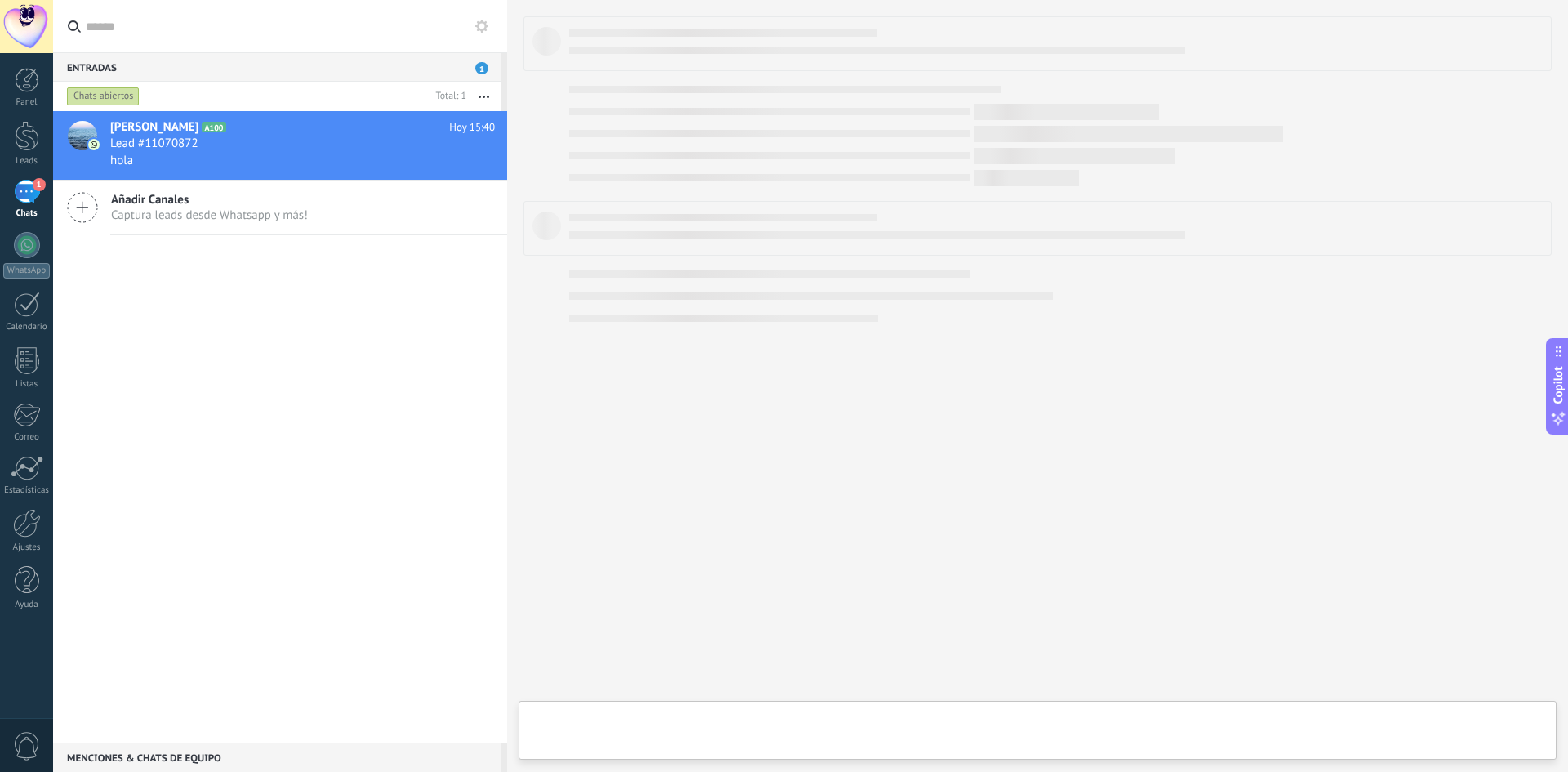
type textarea "**********"
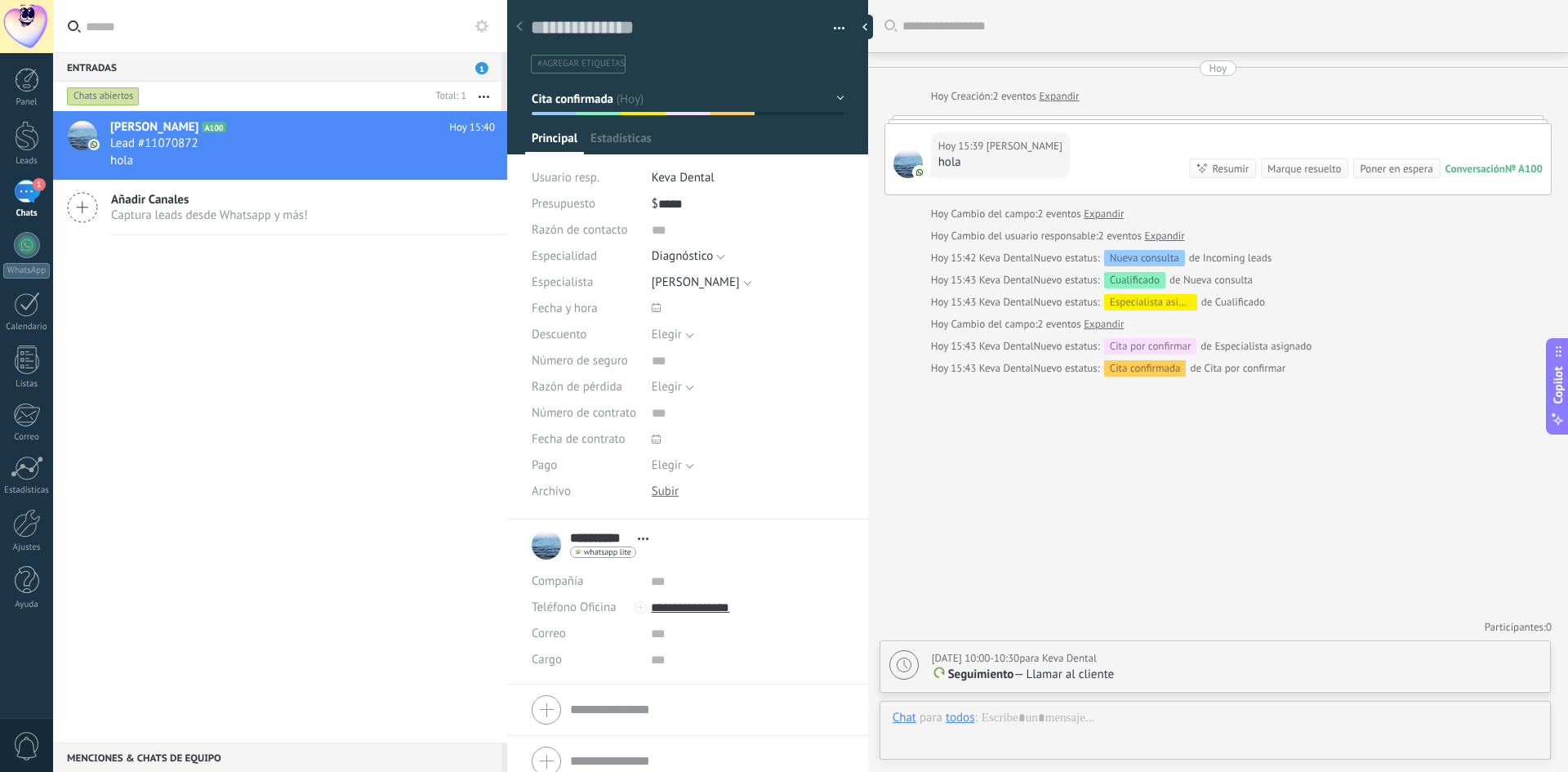
scroll to position [24, 0]
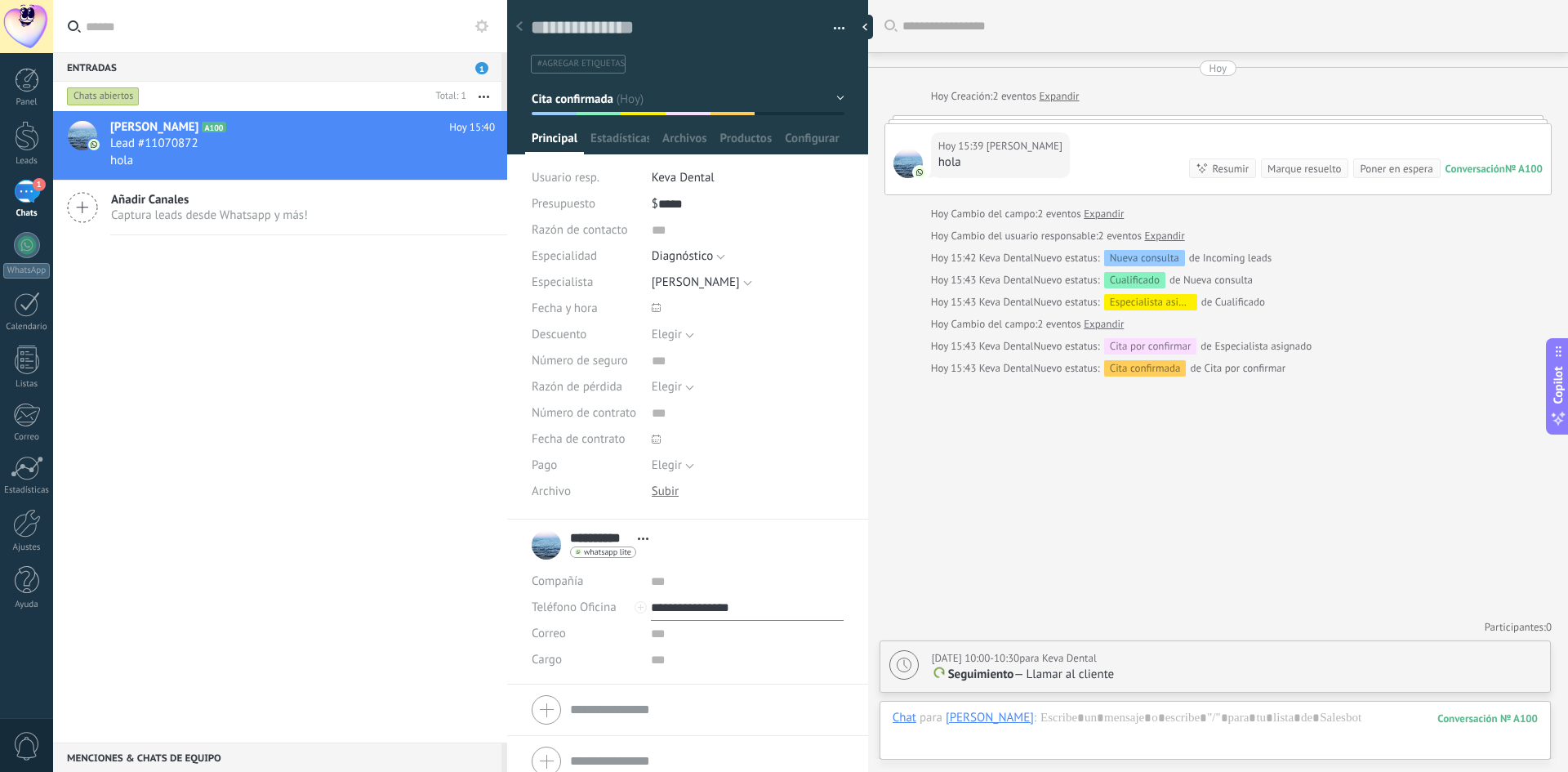
click at [706, 606] on input "**********" at bounding box center [747, 608] width 192 height 26
type input "**********"
click at [738, 662] on div "[PHONE_NUMBER] (WhatsApp)" at bounding box center [747, 664] width 191 height 28
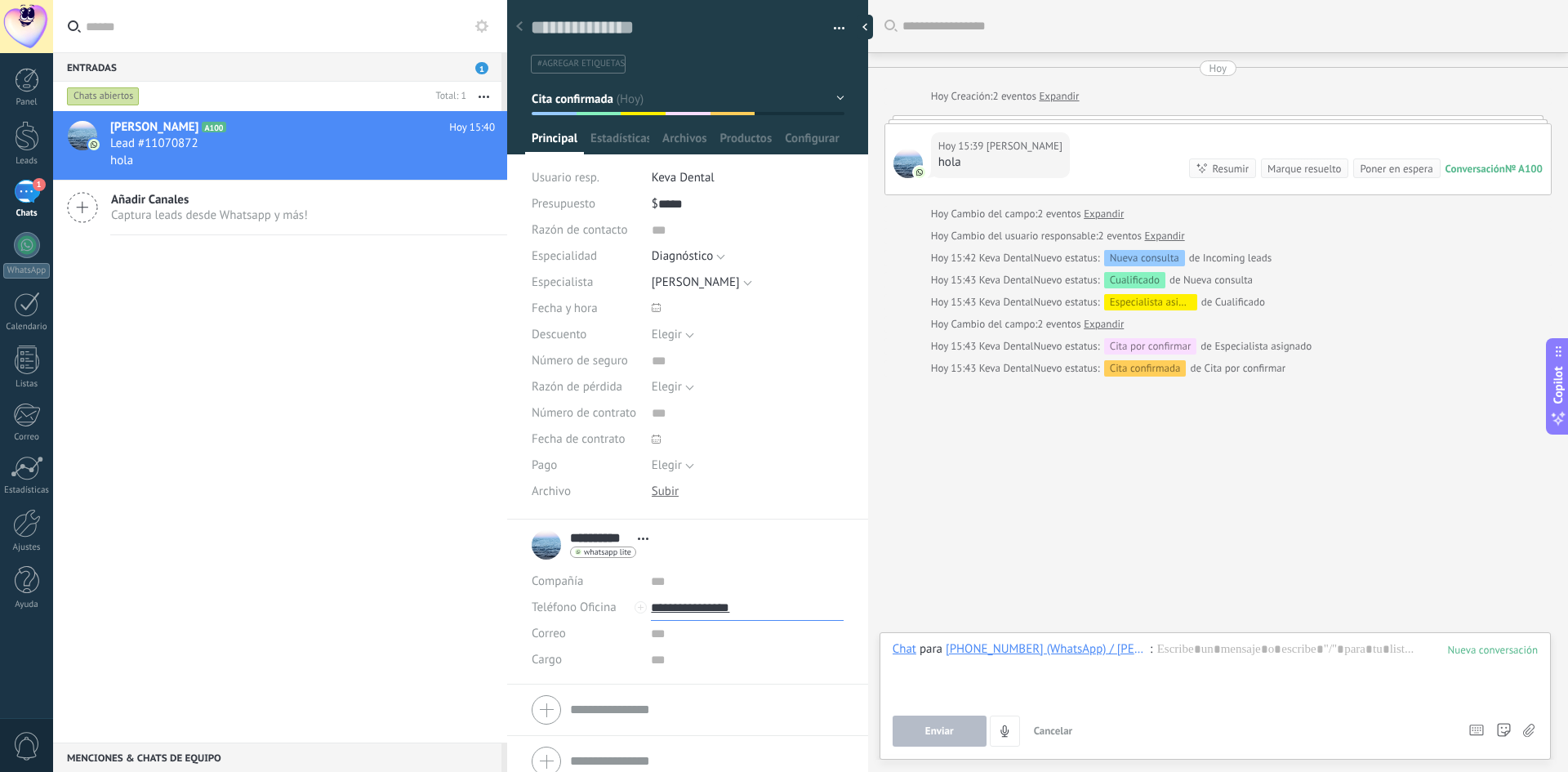
click at [677, 609] on input "**********" at bounding box center [747, 608] width 192 height 26
click at [770, 603] on input "**********" at bounding box center [747, 608] width 192 height 26
click at [767, 610] on input "**********" at bounding box center [747, 608] width 192 height 26
click at [1190, 683] on div at bounding box center [1215, 672] width 645 height 62
click at [706, 615] on input "**********" at bounding box center [747, 608] width 192 height 26
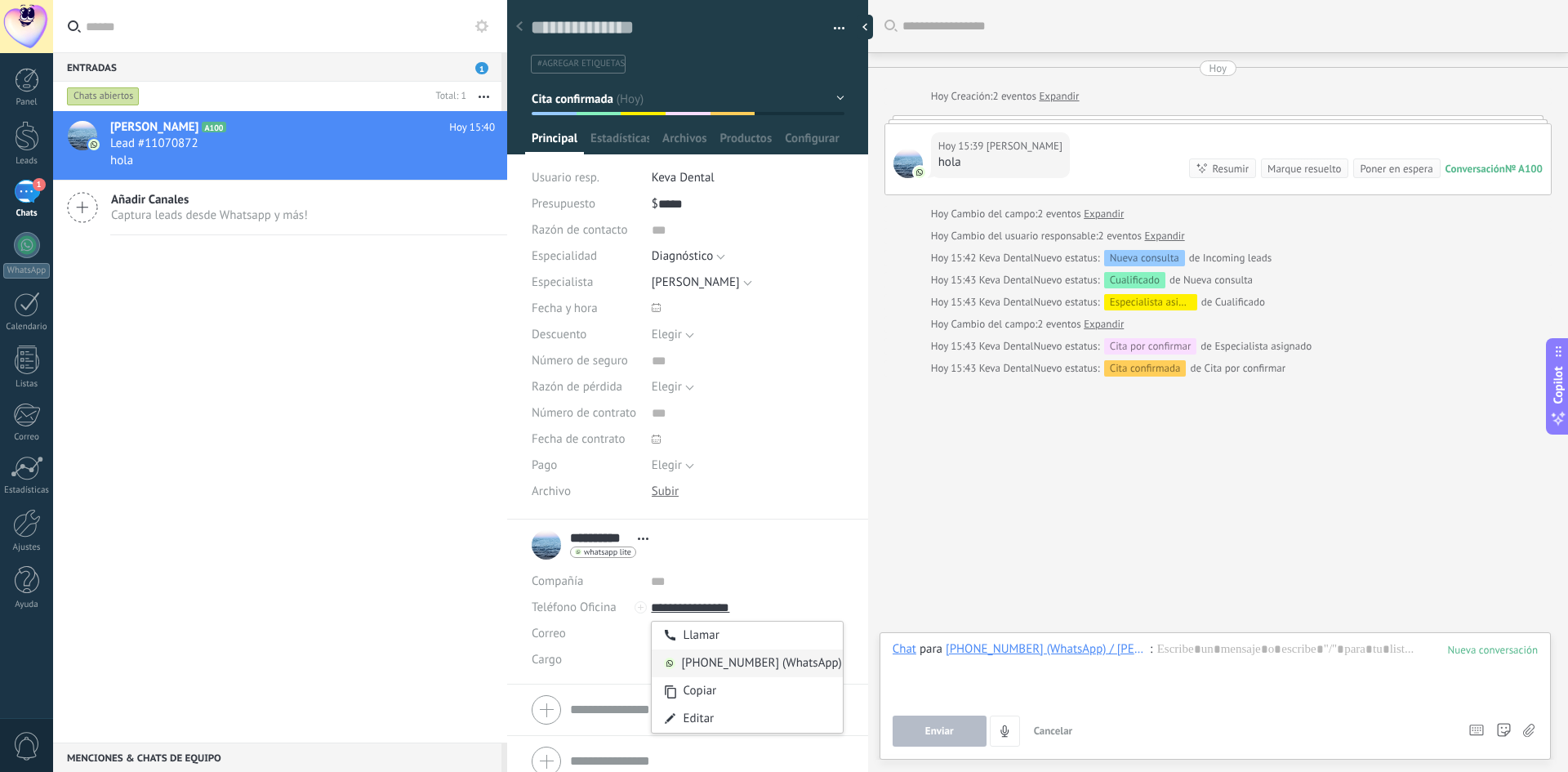
type input "**********"
click at [710, 657] on div "[PHONE_NUMBER] (WhatsApp)" at bounding box center [747, 664] width 191 height 28
click at [1232, 639] on div "Chat Correo Nota Tarea Chat para [PHONE_NUMBER] (WhatsApp) / [PERSON_NAME] : En…" at bounding box center [1215, 695] width 671 height 127
click at [1206, 657] on div at bounding box center [1215, 672] width 645 height 62
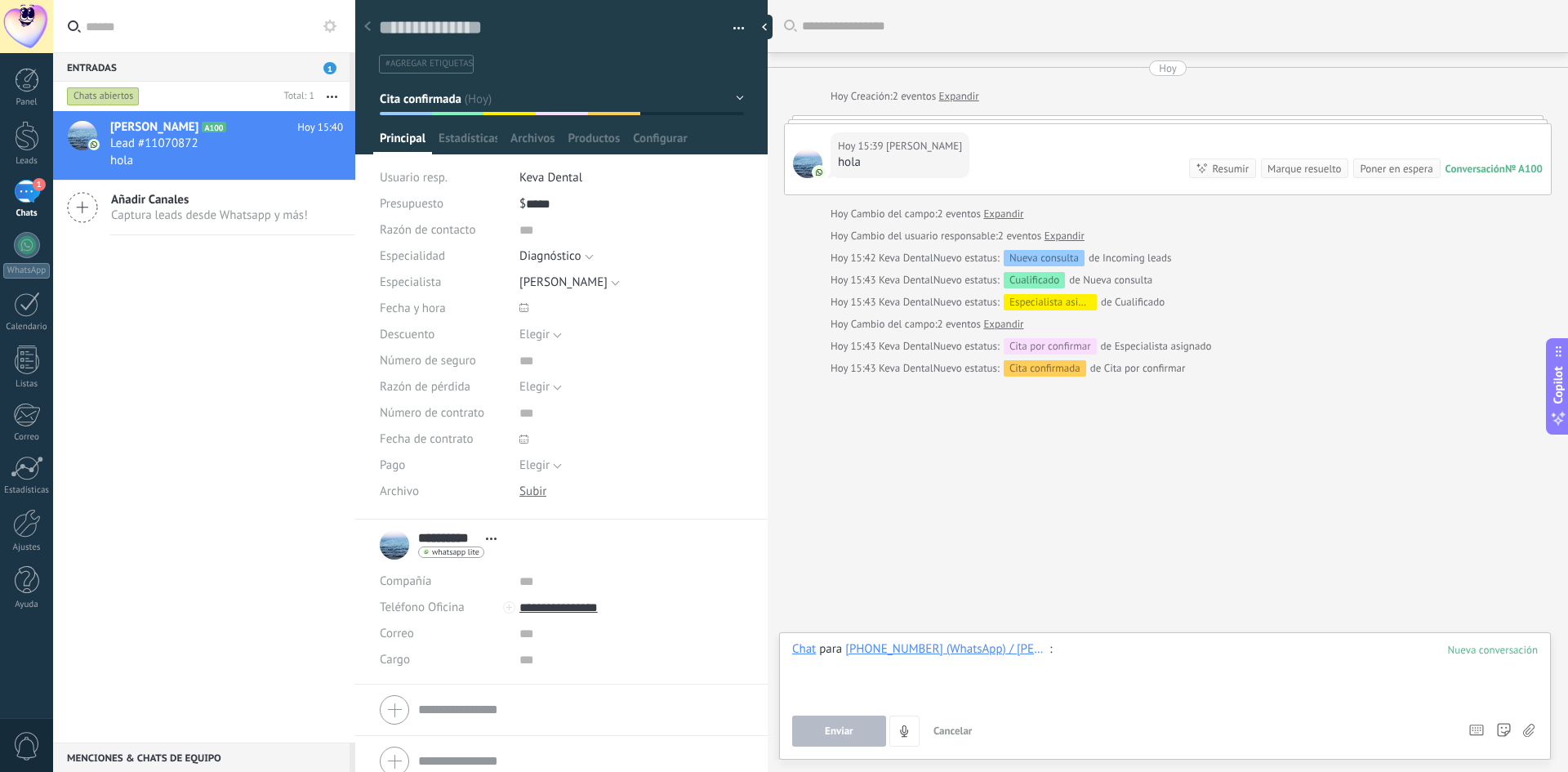
click at [238, 297] on div "Entradas 1 Chats abiertos Total: 1 Silenciar Acciones múltiples Ordenar Más rec…" at bounding box center [810, 386] width 1515 height 772
type textarea "**********"
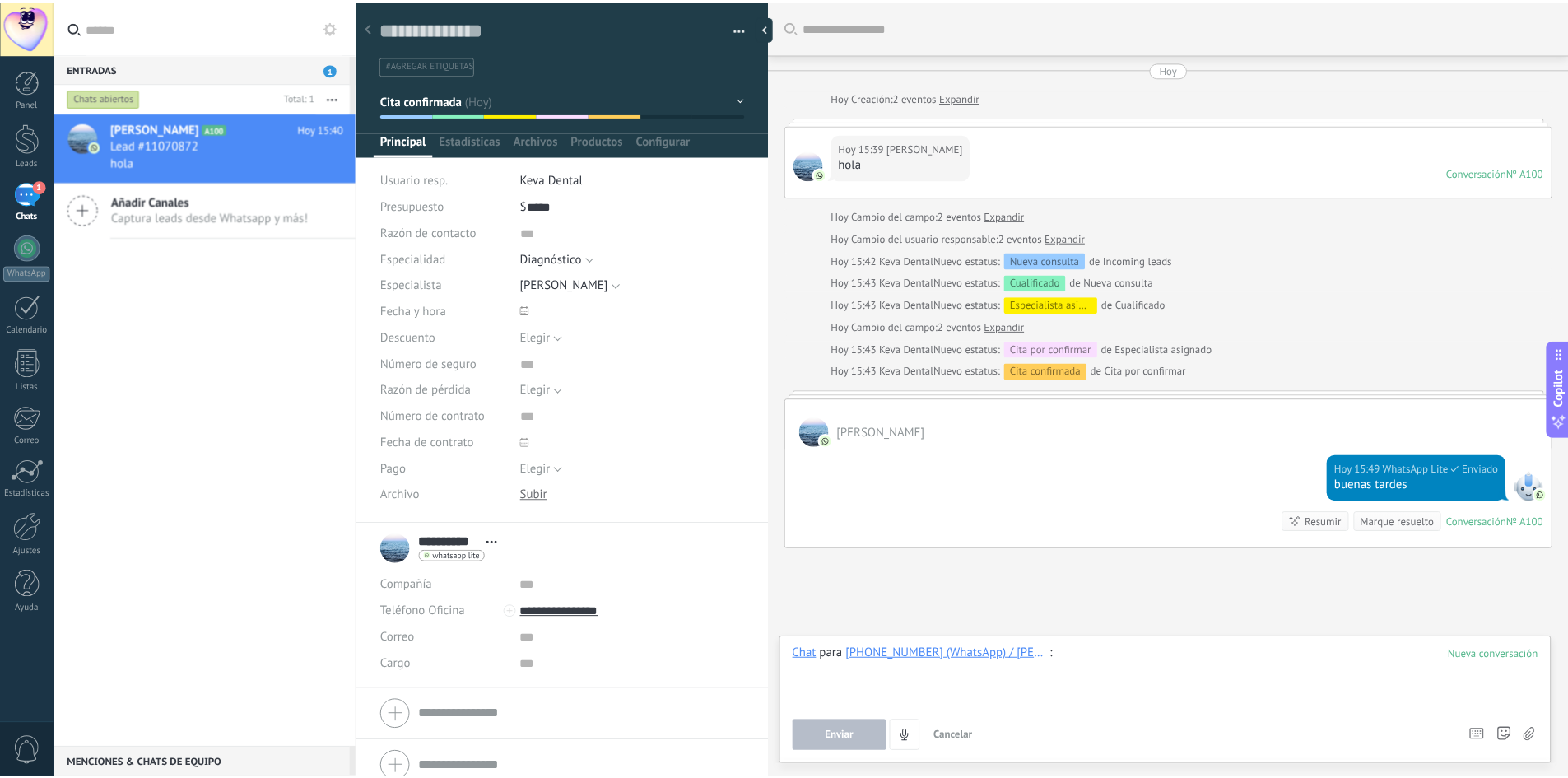
scroll to position [116, 0]
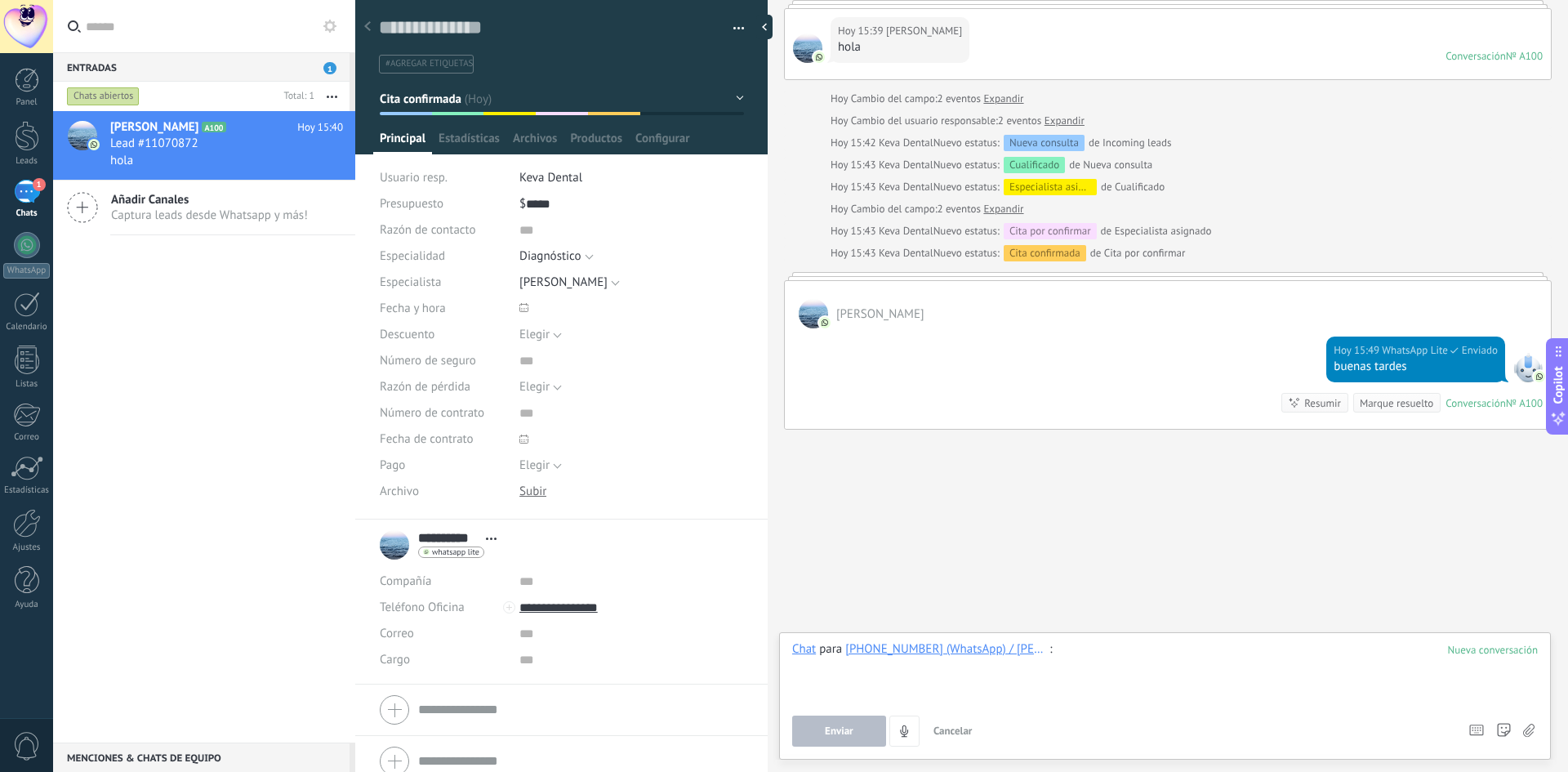
click at [241, 289] on div "Entradas 1 Chats abiertos Total: 1 Silenciar Acciones múltiples Ordenar Más rec…" at bounding box center [810, 386] width 1515 height 772
click at [15, 131] on div at bounding box center [27, 136] width 24 height 30
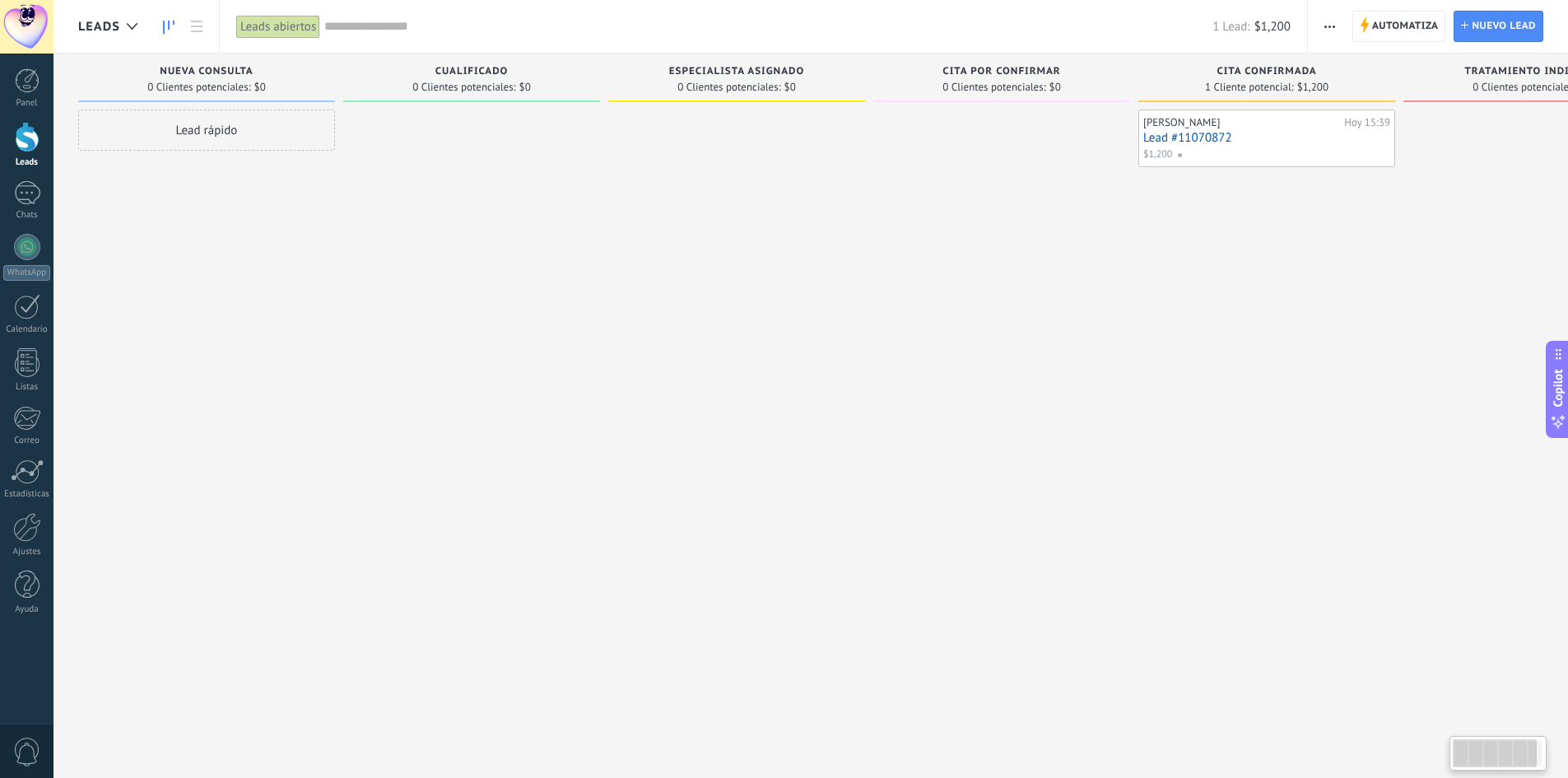
click at [31, 22] on div at bounding box center [26, 26] width 54 height 54
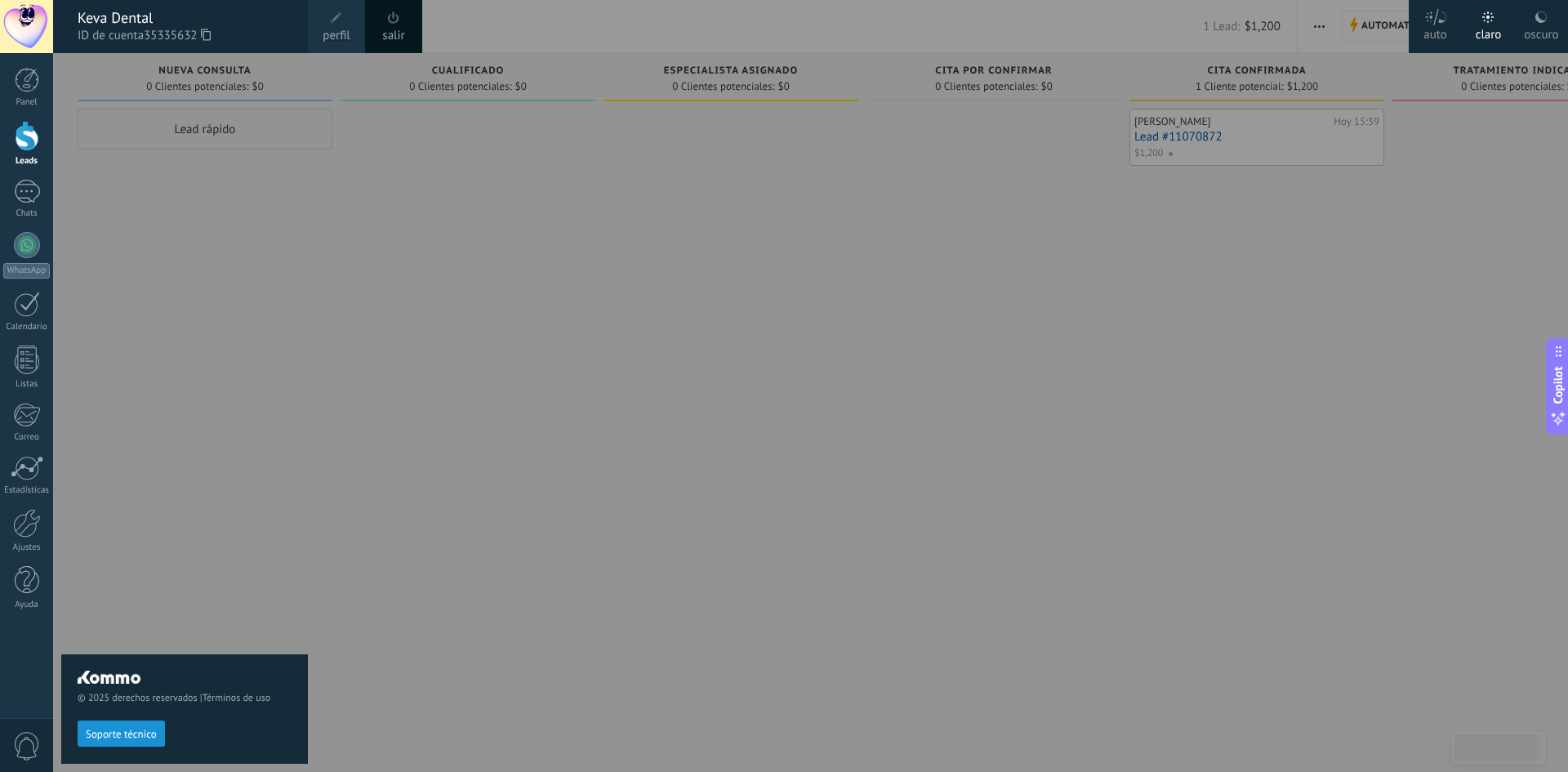
click at [340, 22] on span at bounding box center [336, 18] width 11 height 11
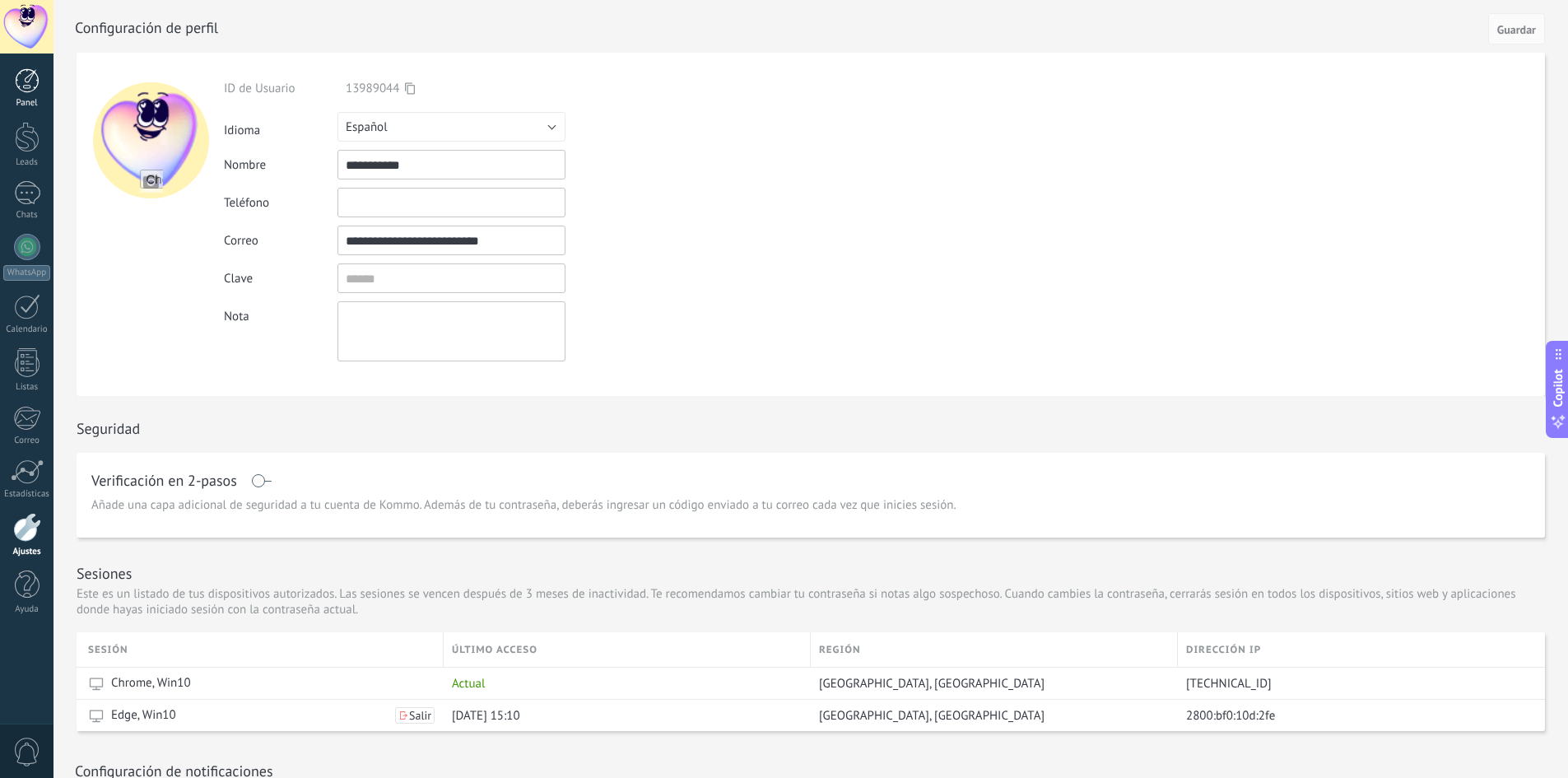
click at [11, 82] on link "Panel" at bounding box center [26, 89] width 54 height 41
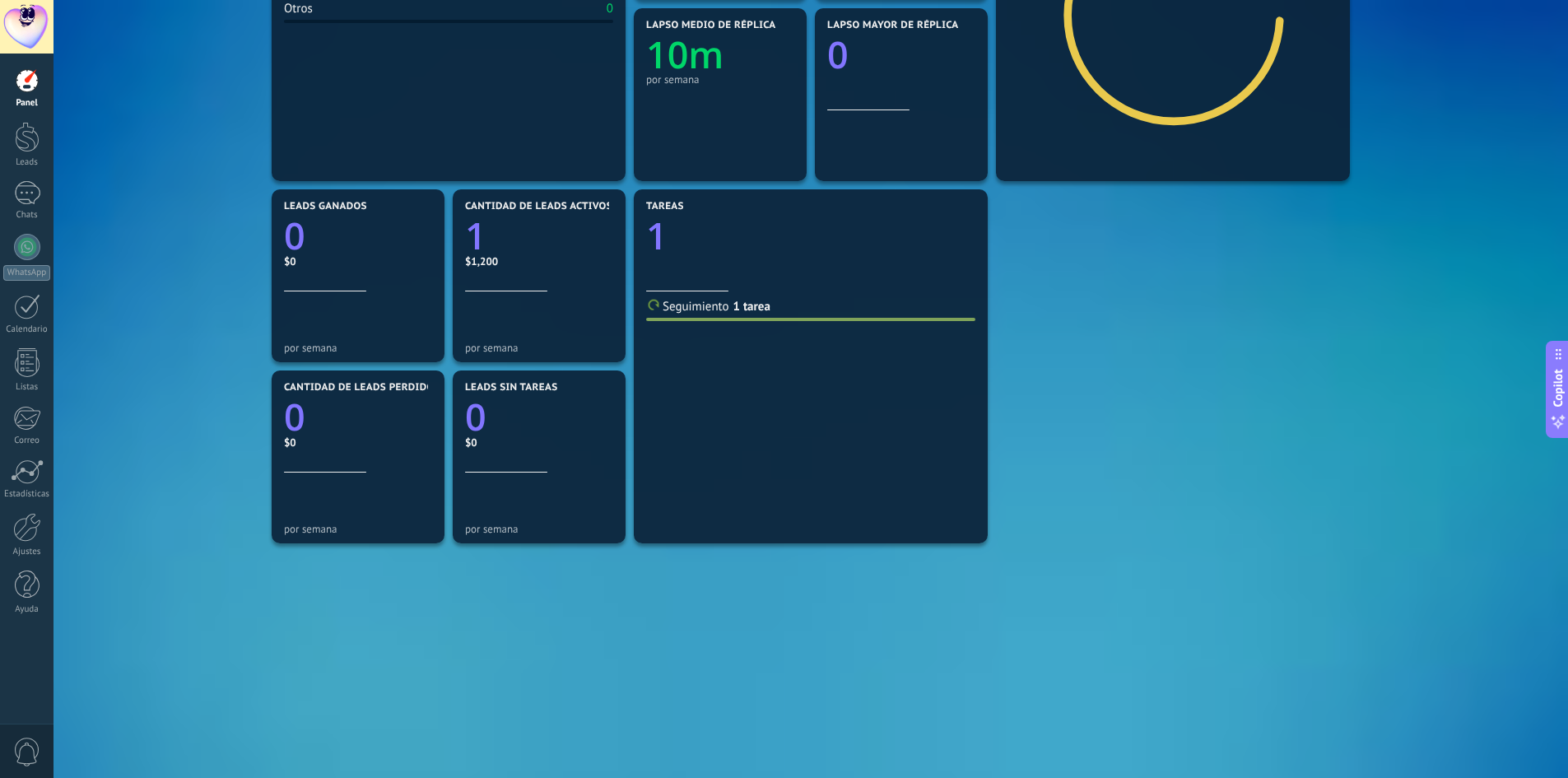
scroll to position [387, 0]
click at [738, 308] on link "1 tarea" at bounding box center [752, 305] width 37 height 16
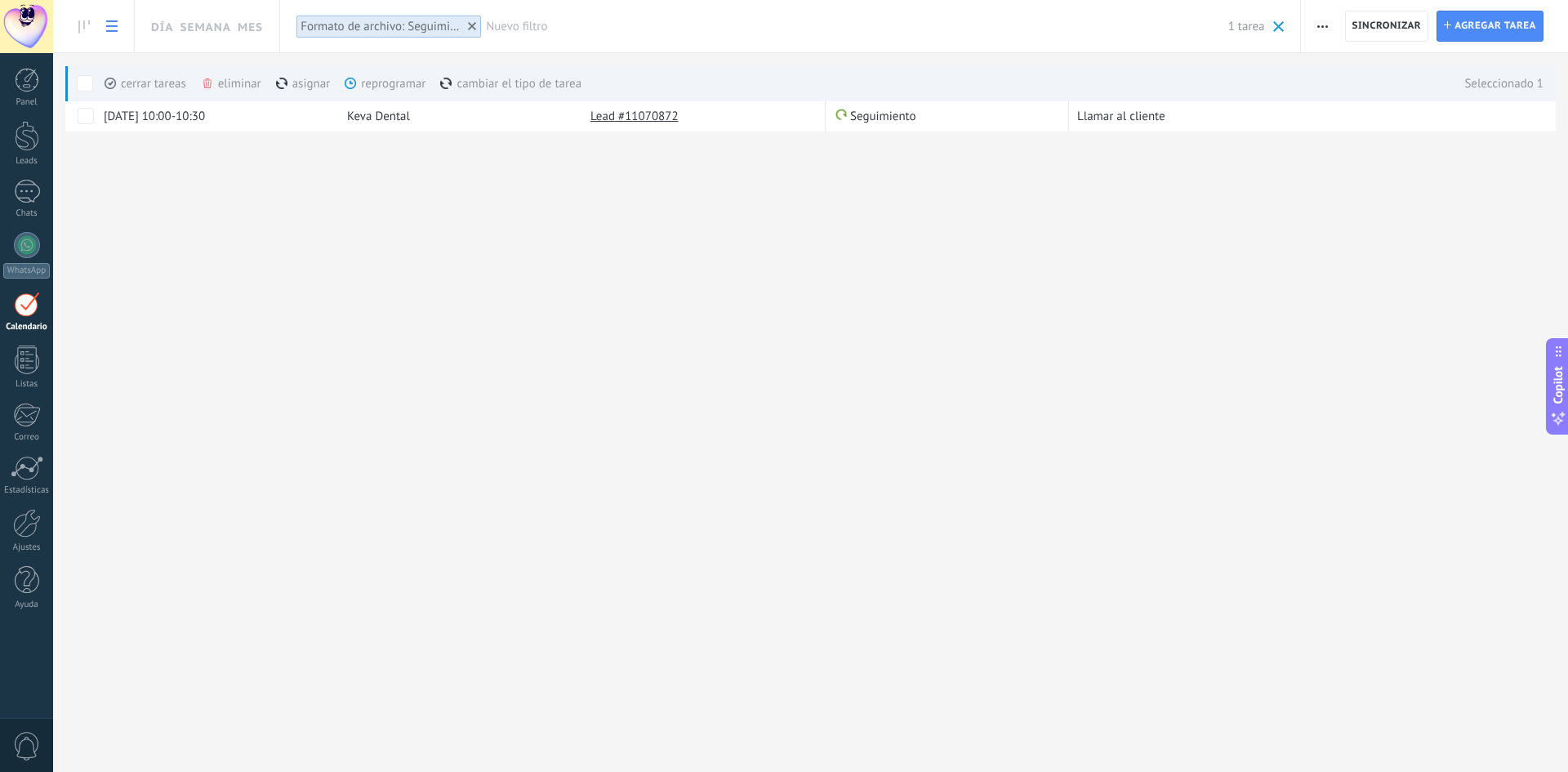
click at [223, 83] on div "eliminar màs" at bounding box center [259, 83] width 116 height 36
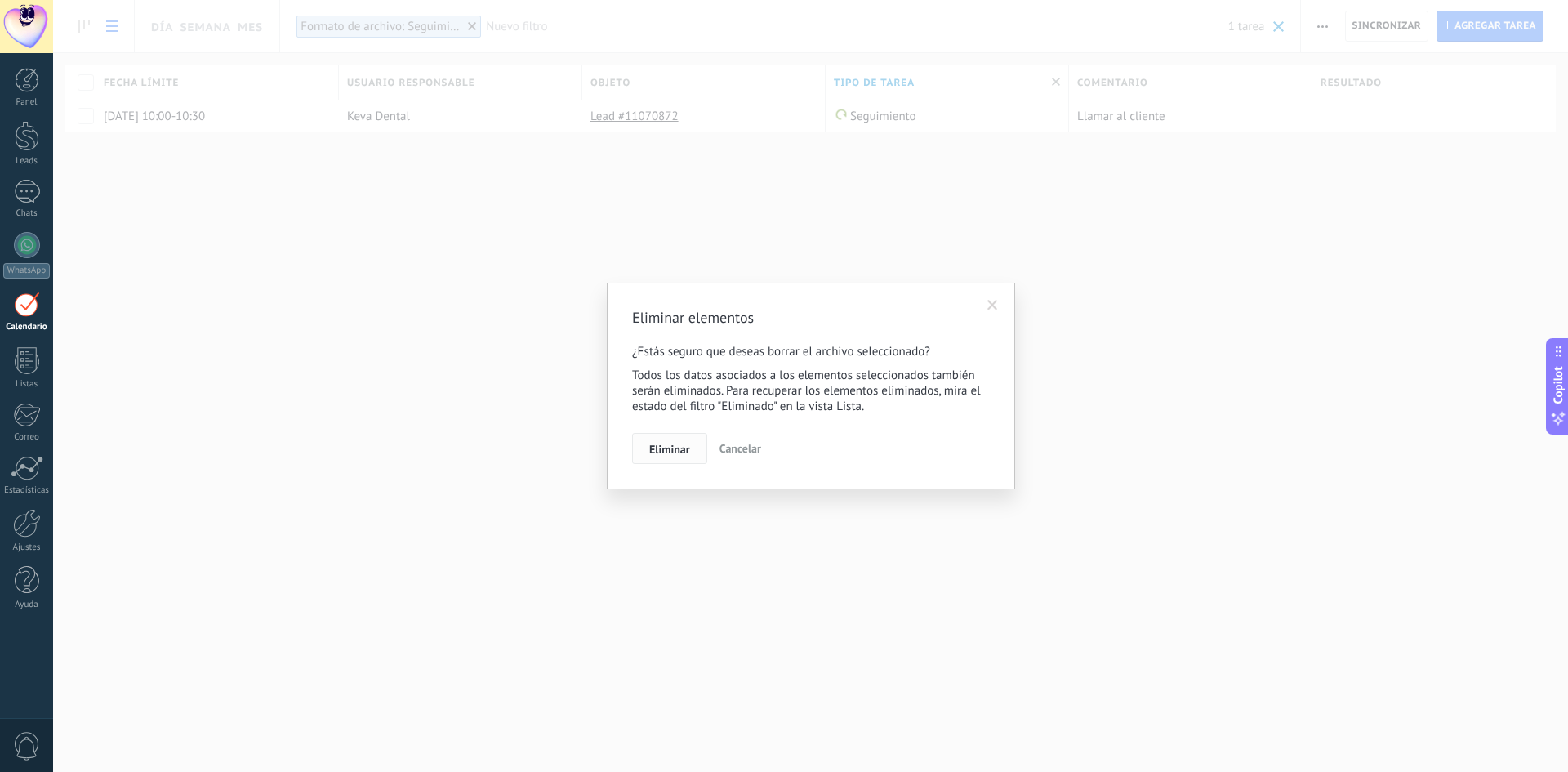
click at [661, 449] on span "Eliminar" at bounding box center [670, 450] width 41 height 11
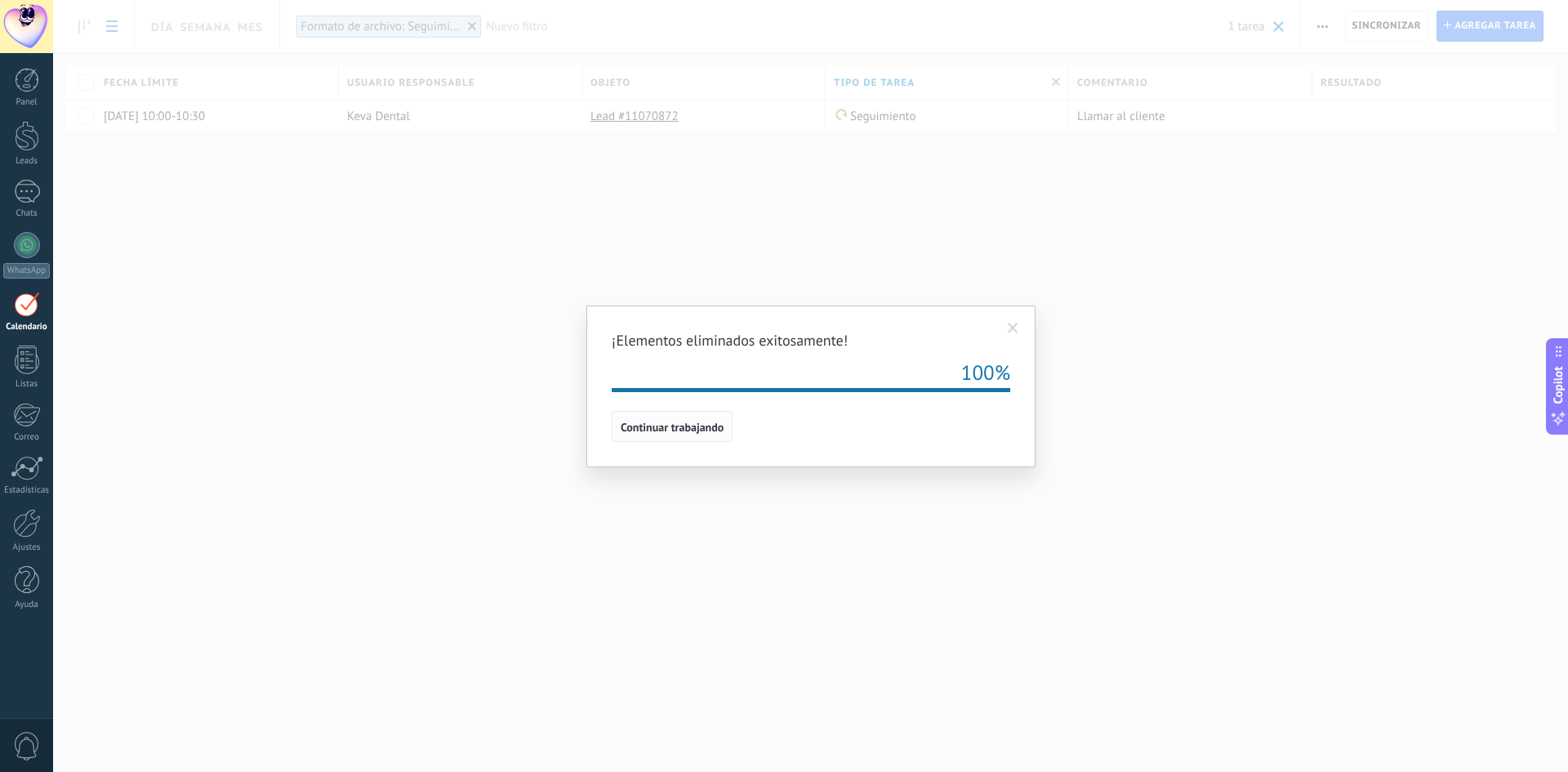
click at [682, 427] on span "Continuar trabajando" at bounding box center [672, 427] width 103 height 11
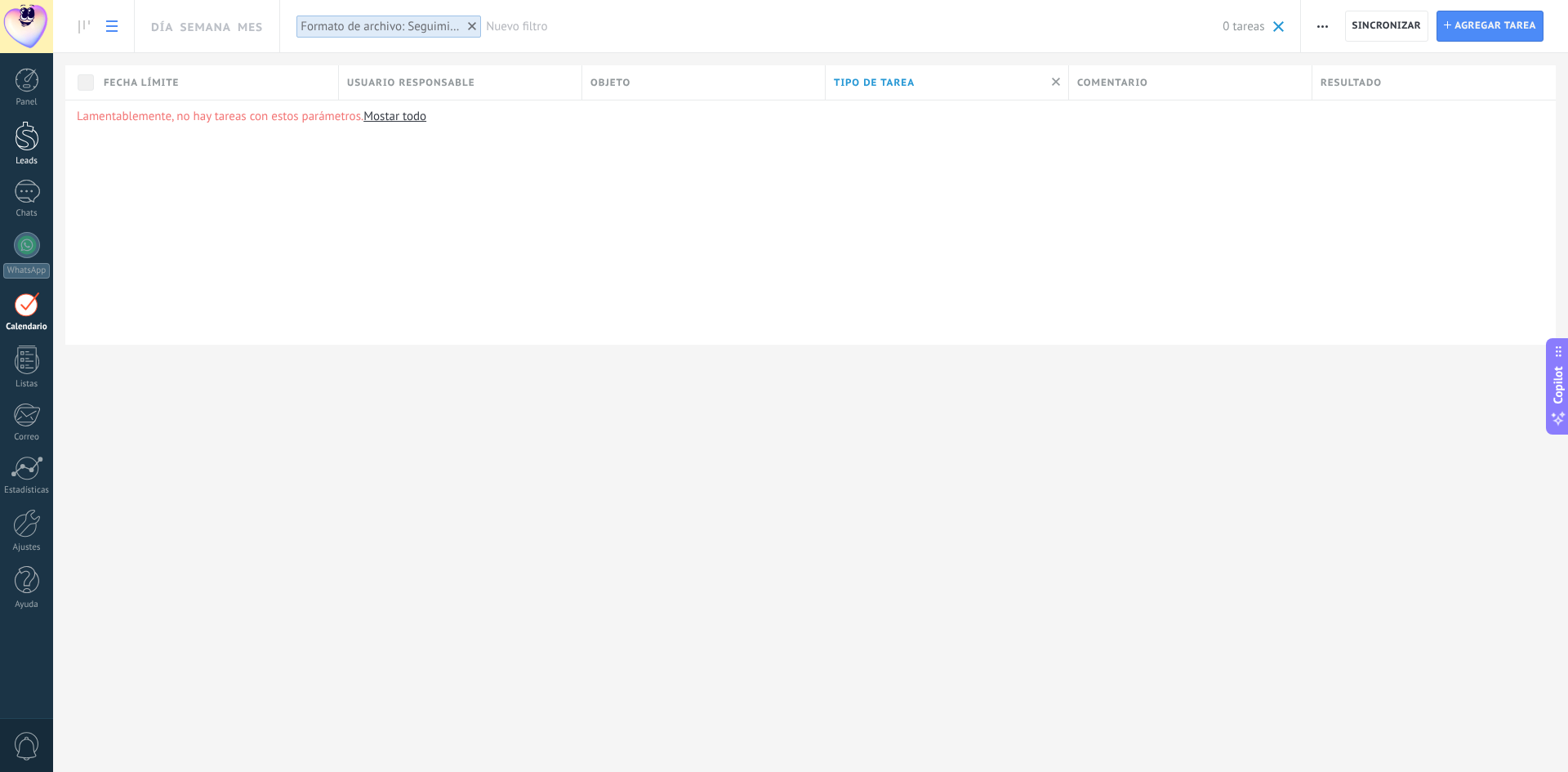
click at [23, 140] on div at bounding box center [27, 136] width 24 height 30
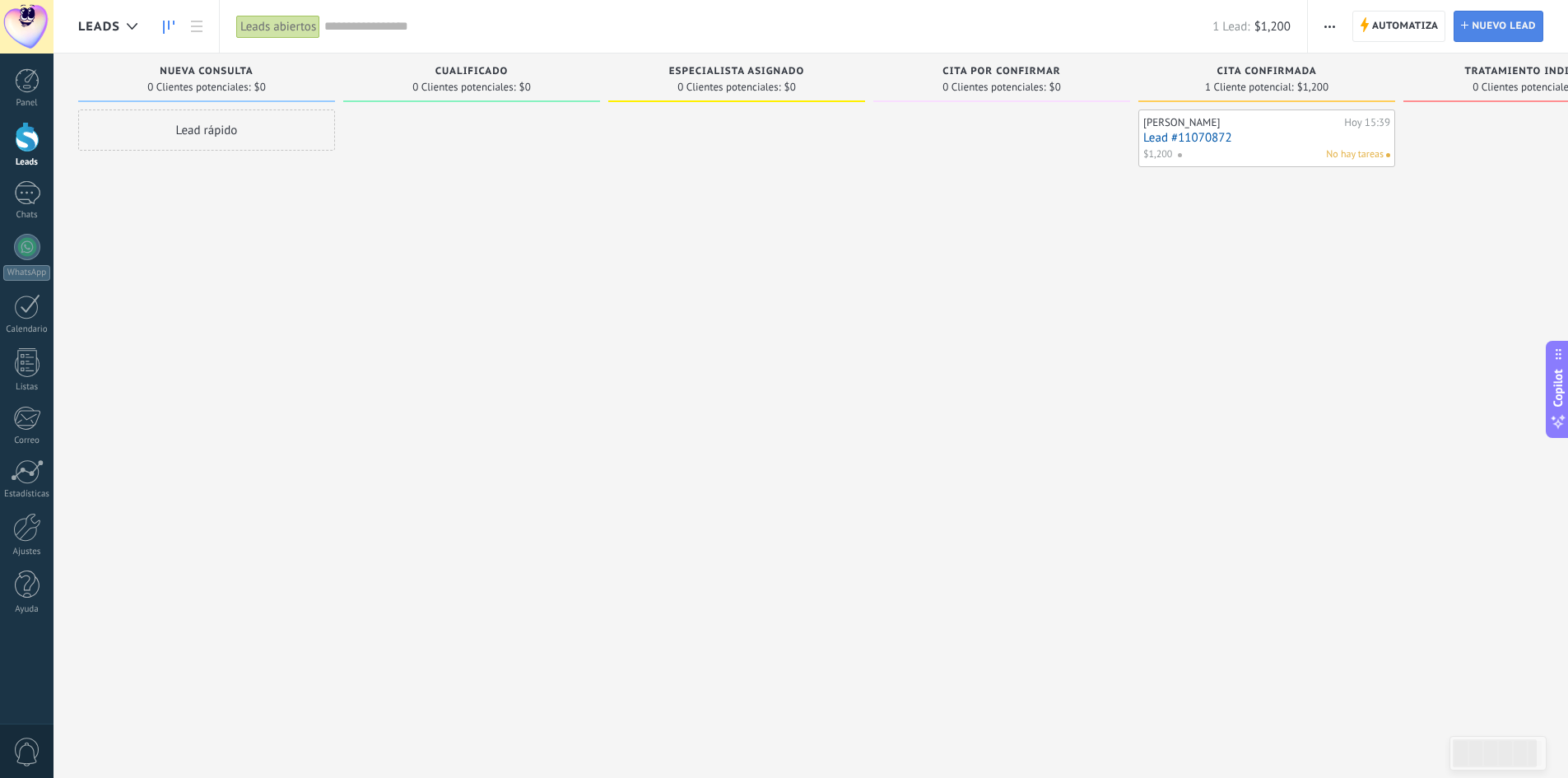
click at [1508, 25] on span "Nuevo lead" at bounding box center [1504, 25] width 64 height 29
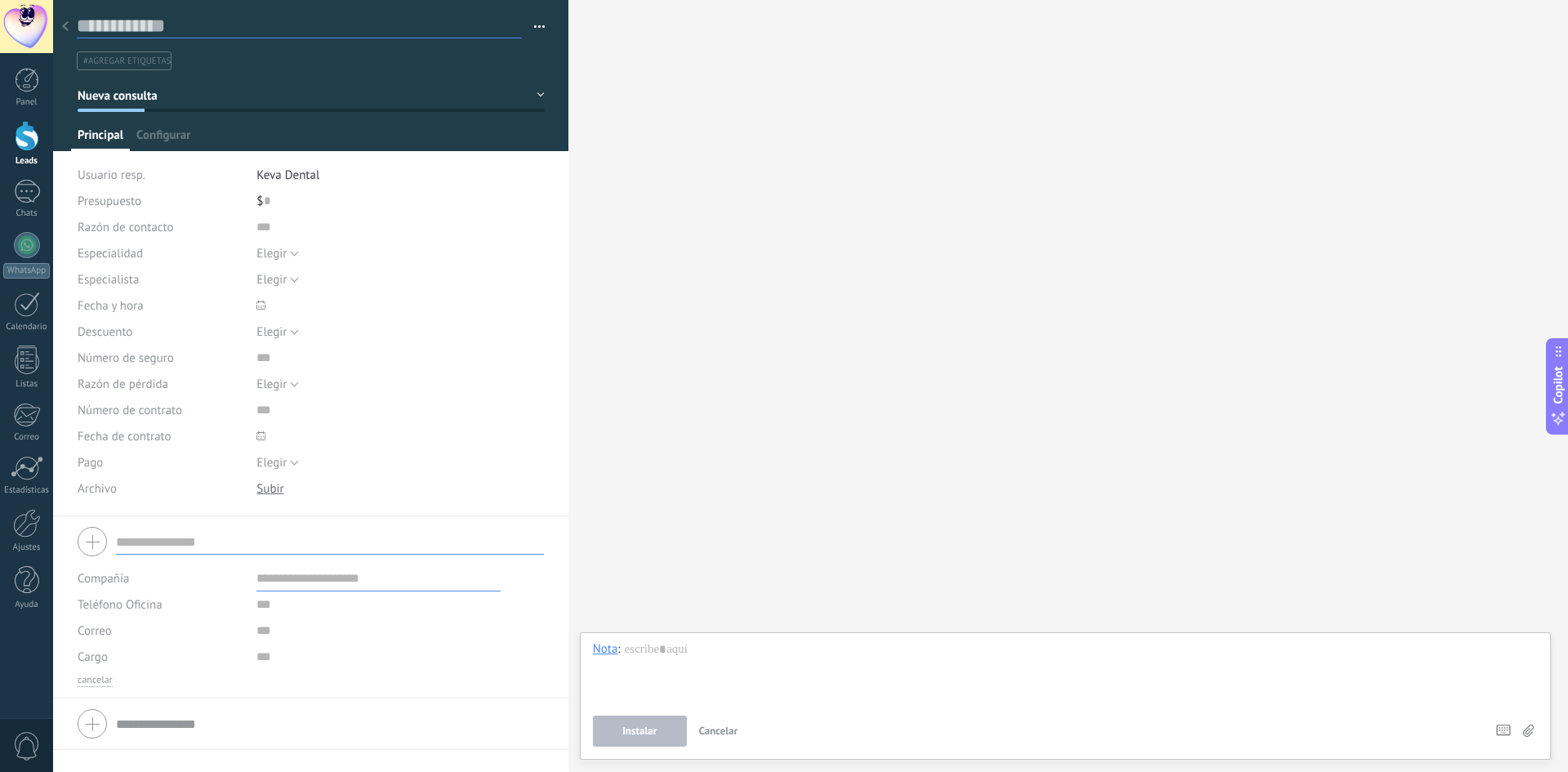
click at [148, 24] on input "text" at bounding box center [299, 26] width 445 height 24
click at [539, 28] on button "button" at bounding box center [533, 27] width 23 height 24
click at [151, 582] on div "Compañía" at bounding box center [161, 579] width 166 height 26
click at [114, 580] on label "Compañía" at bounding box center [103, 579] width 51 height 12
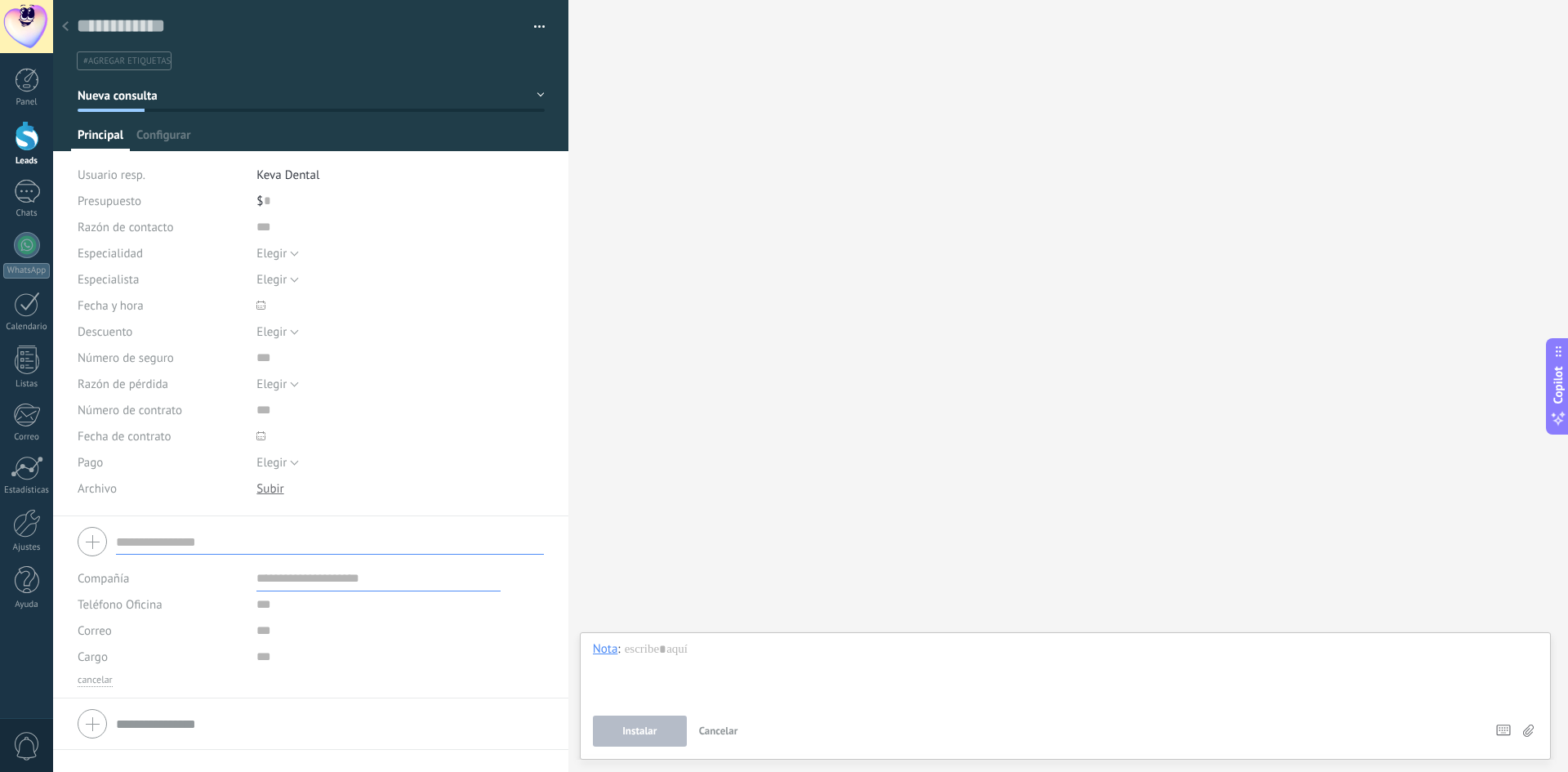
click at [292, 582] on input "text" at bounding box center [378, 579] width 244 height 26
click at [263, 535] on input "text" at bounding box center [330, 541] width 428 height 26
type input "**********"
click at [297, 573] on input "text" at bounding box center [378, 579] width 244 height 26
click at [292, 607] on input "text" at bounding box center [378, 605] width 244 height 26
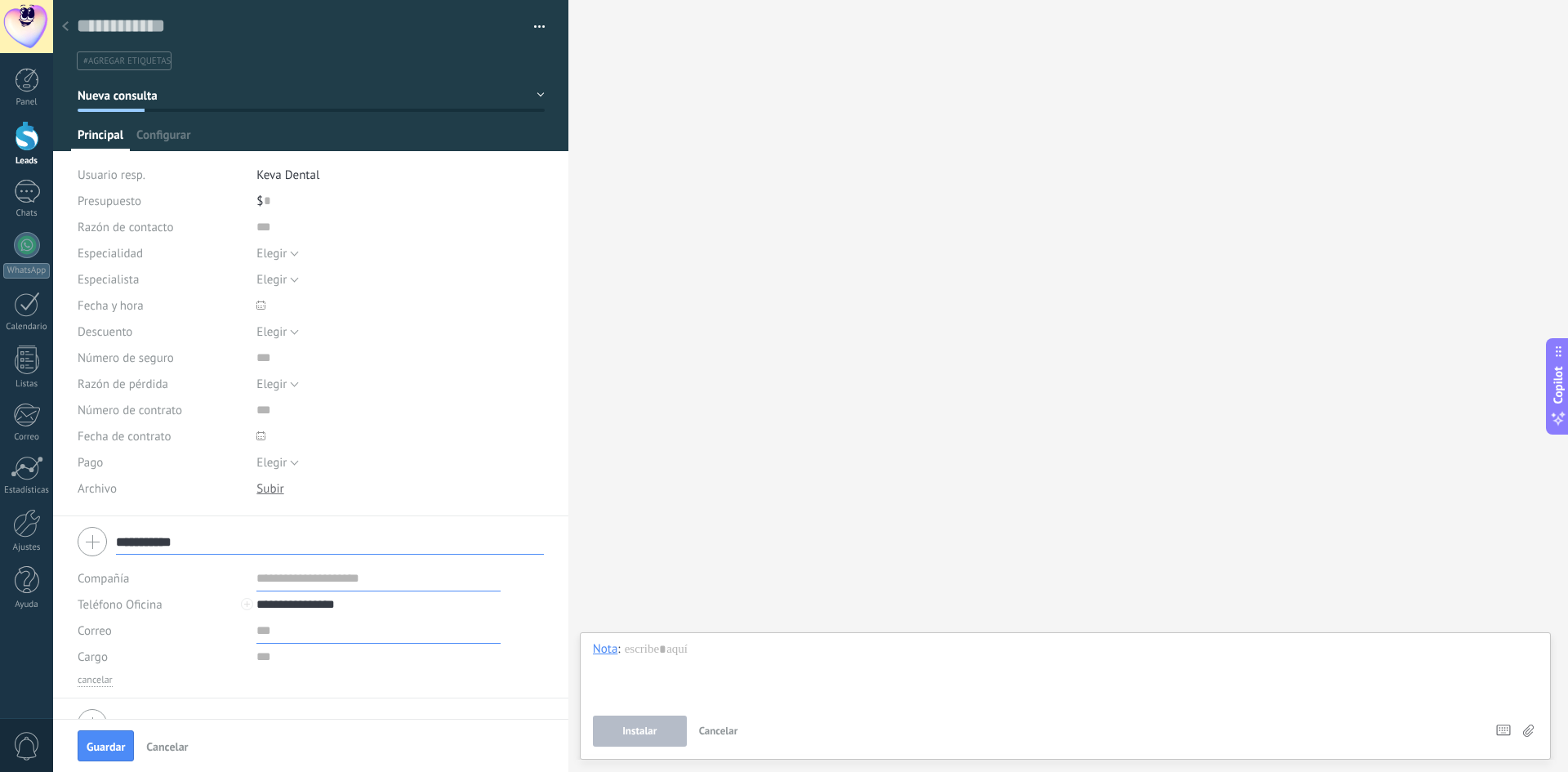
type input "**********"
click at [289, 632] on input "text" at bounding box center [378, 631] width 244 height 26
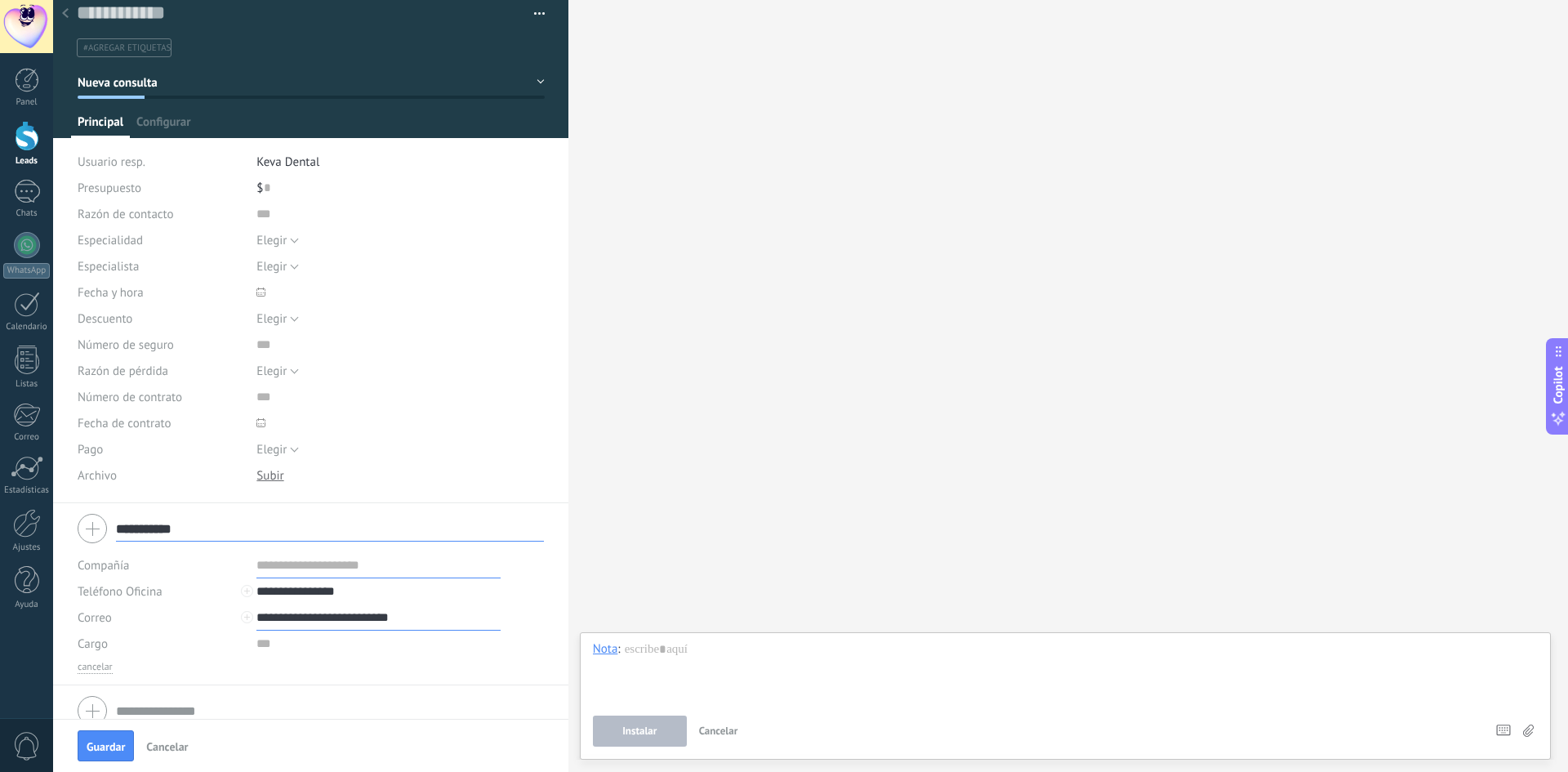
scroll to position [31, 0]
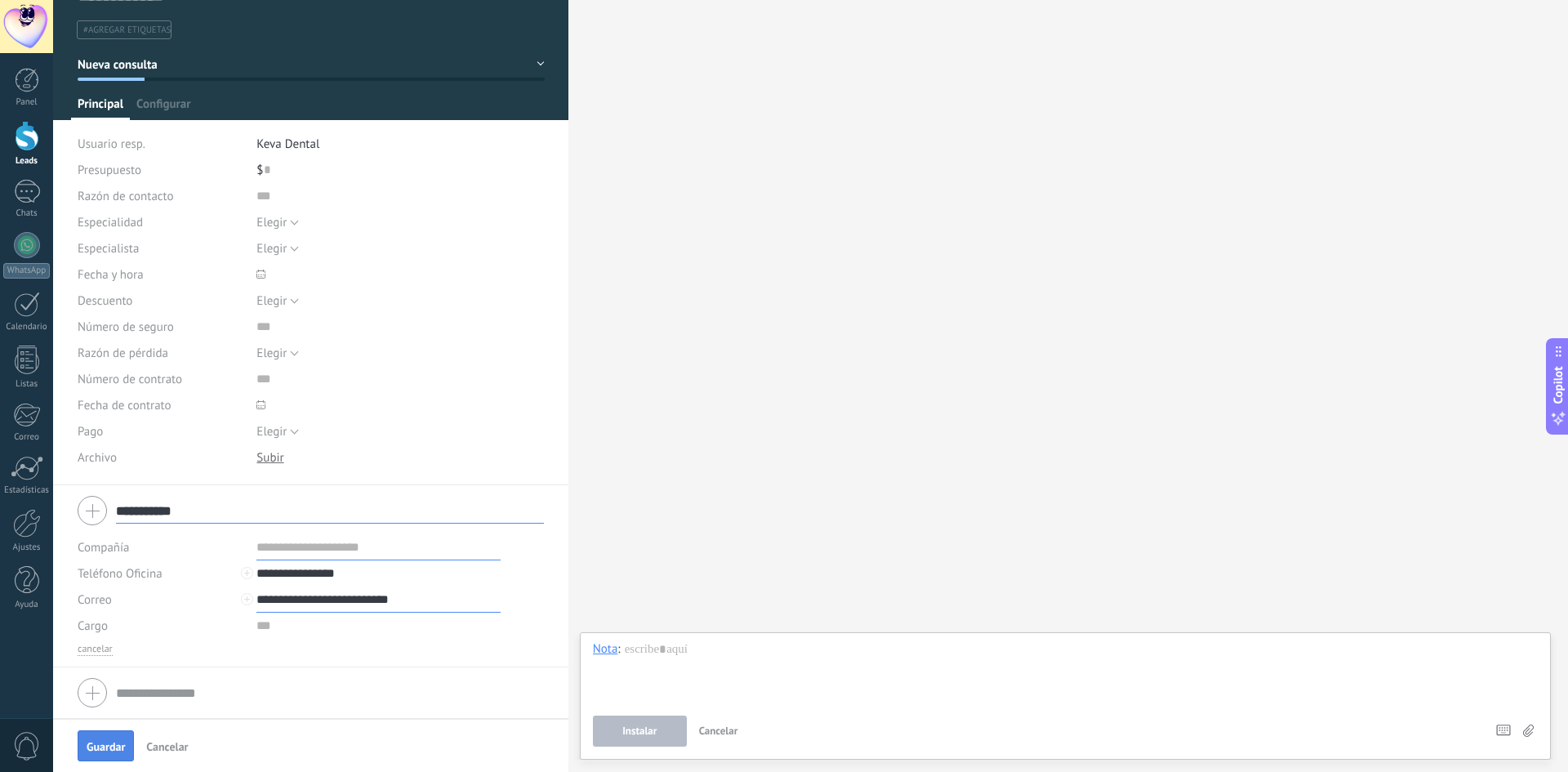
type input "**********"
click at [101, 745] on span "Guardar" at bounding box center [106, 747] width 38 height 11
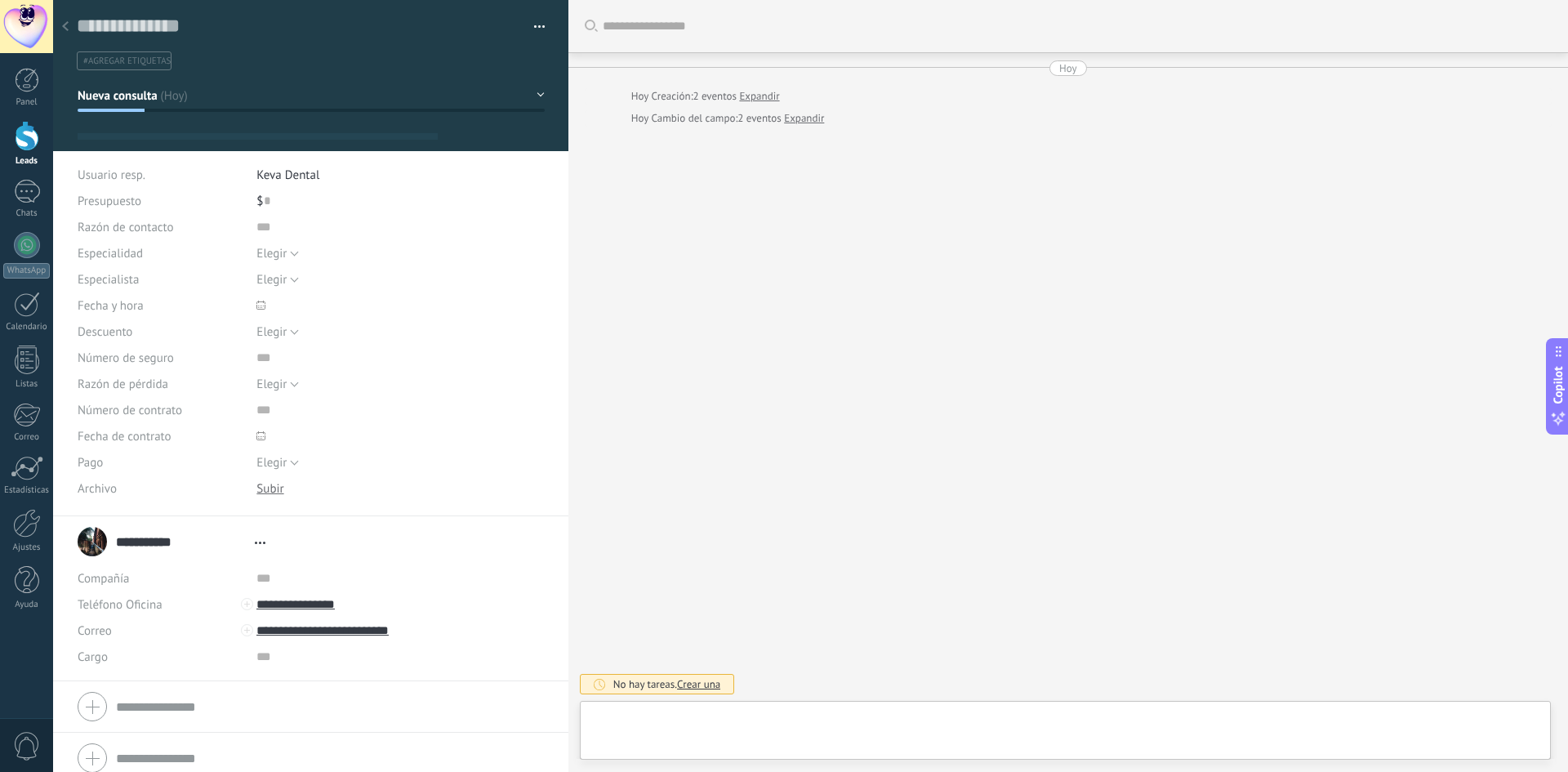
type textarea "**********"
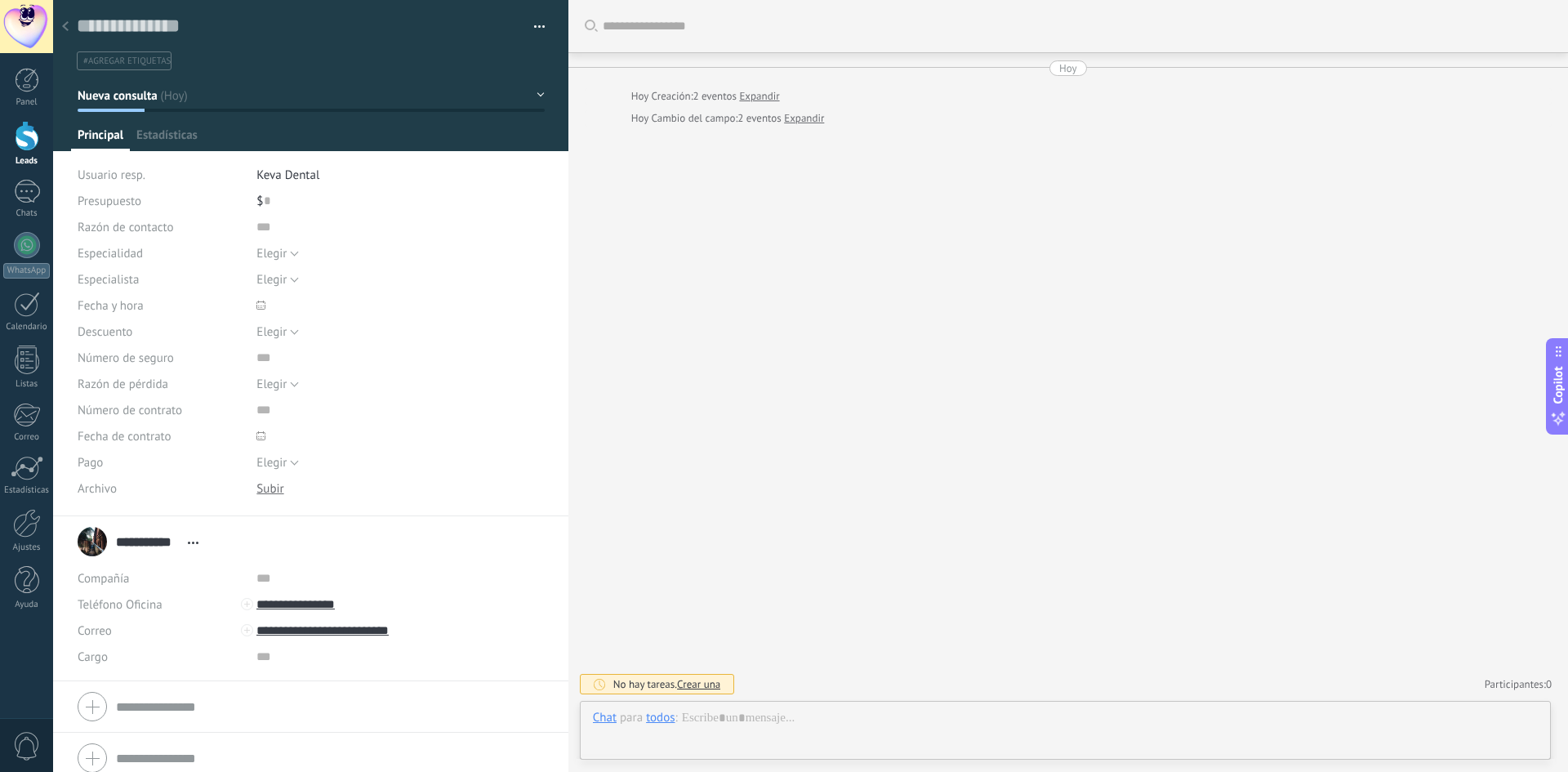
scroll to position [24, 0]
click at [322, 600] on input "**********" at bounding box center [378, 605] width 244 height 26
type input "**********"
click at [357, 661] on div "[PHONE_NUMBER] (WhatsApp)" at bounding box center [359, 660] width 204 height 28
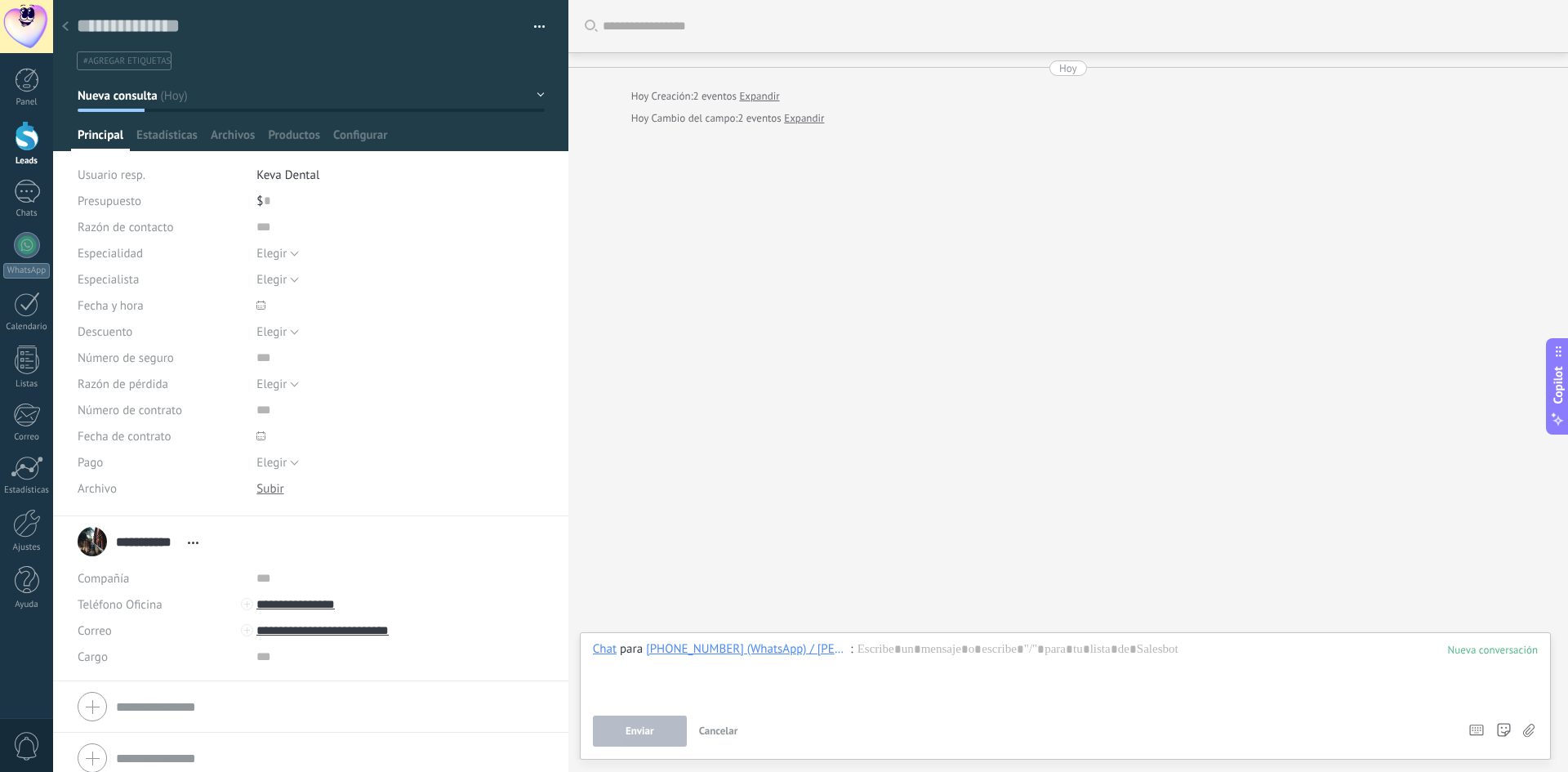
click at [938, 659] on div at bounding box center [1065, 672] width 945 height 62
click at [663, 726] on button "Enviar" at bounding box center [640, 731] width 94 height 31
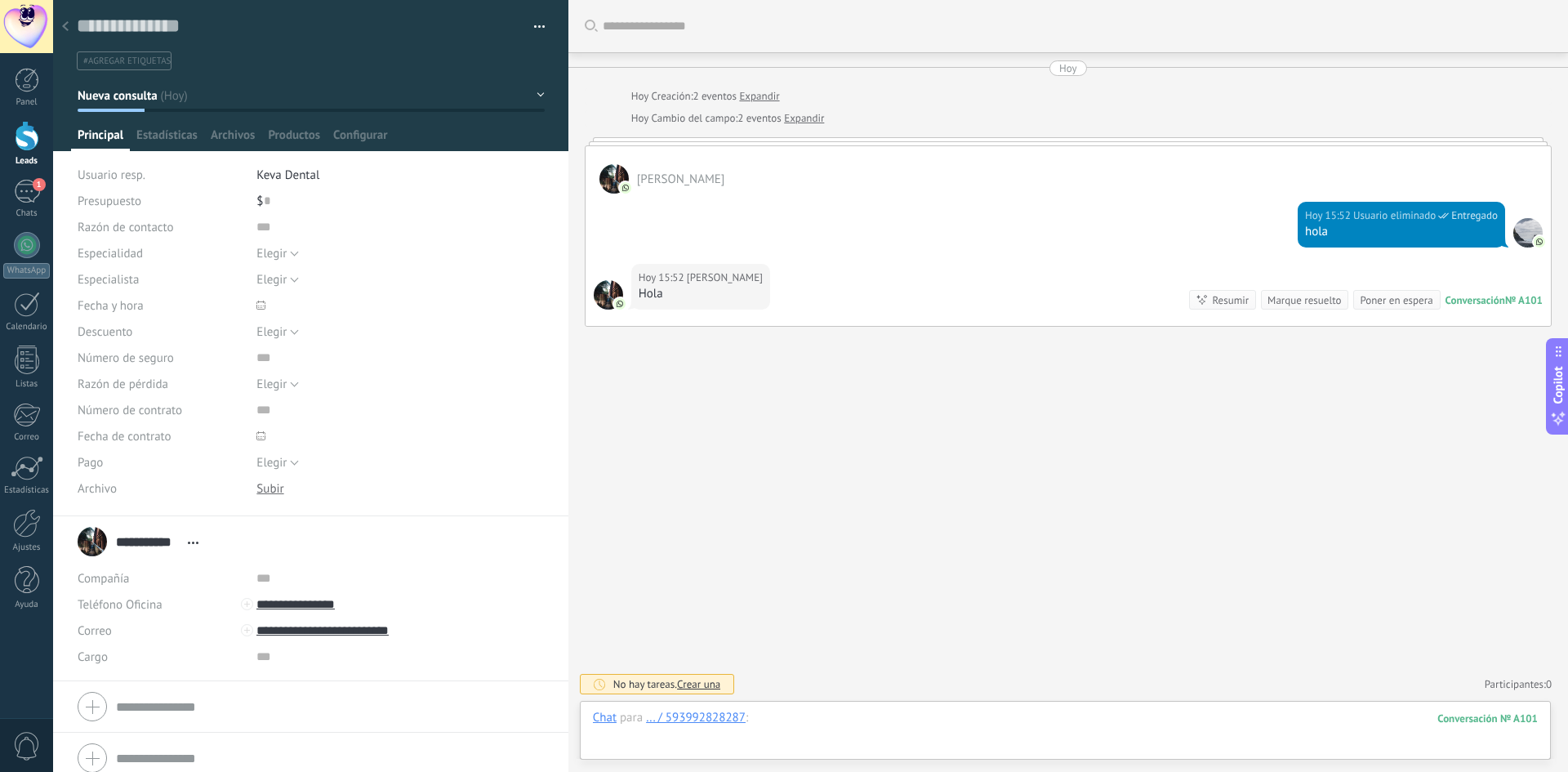
click at [1131, 728] on div at bounding box center [1065, 734] width 945 height 49
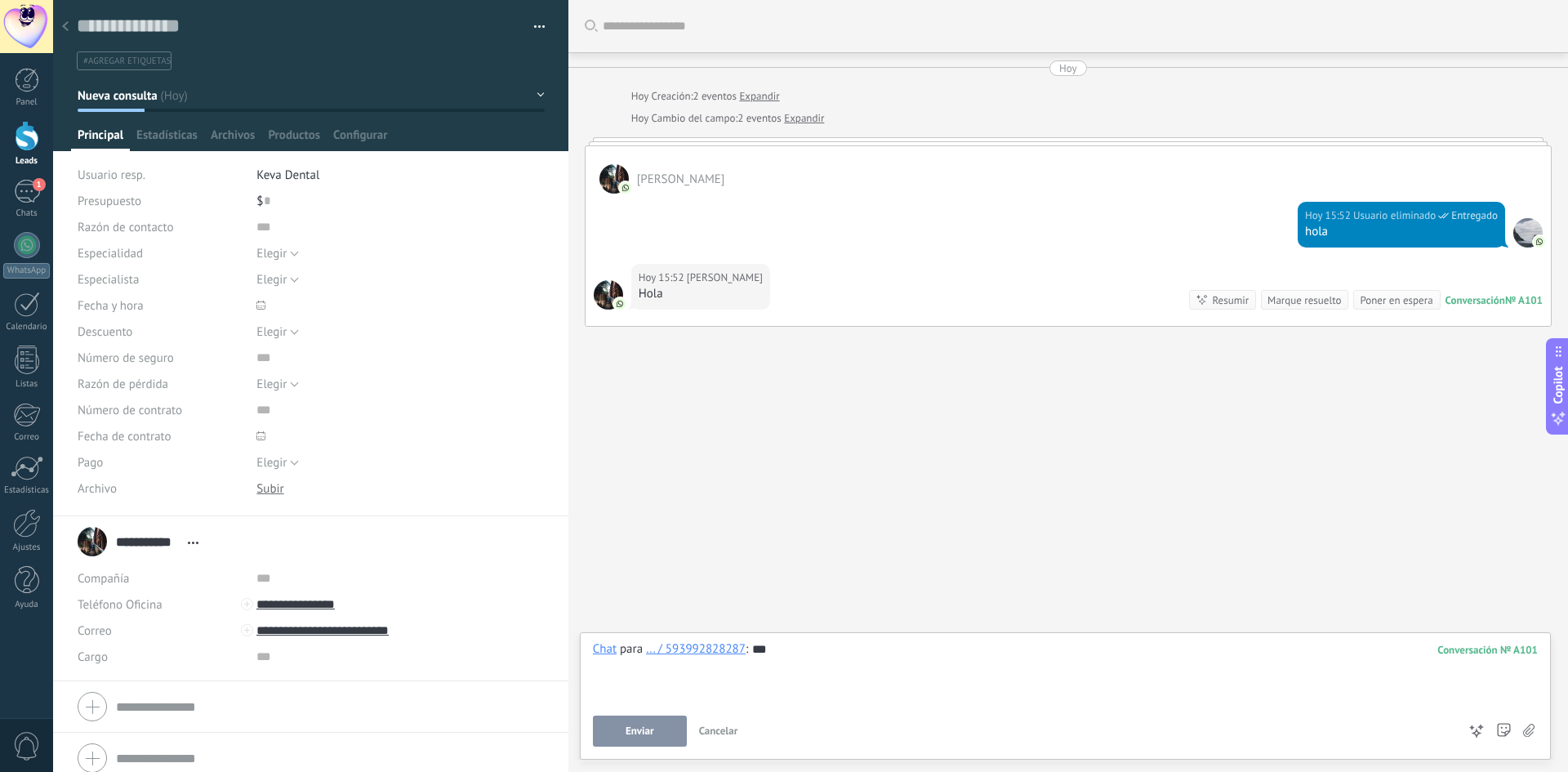
click at [641, 730] on span "Enviar" at bounding box center [639, 731] width 29 height 11
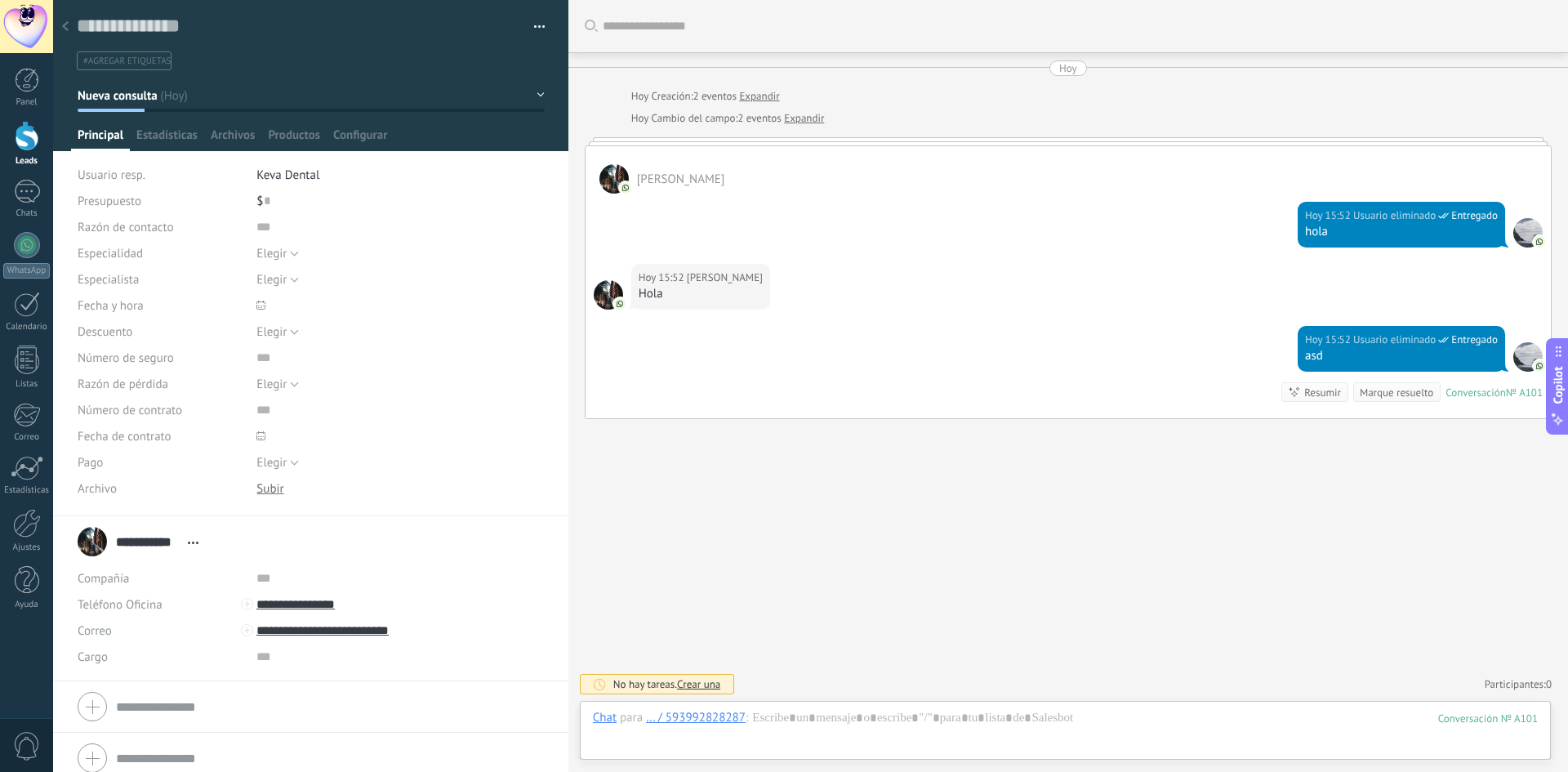
click at [66, 24] on use at bounding box center [64, 26] width 7 height 9
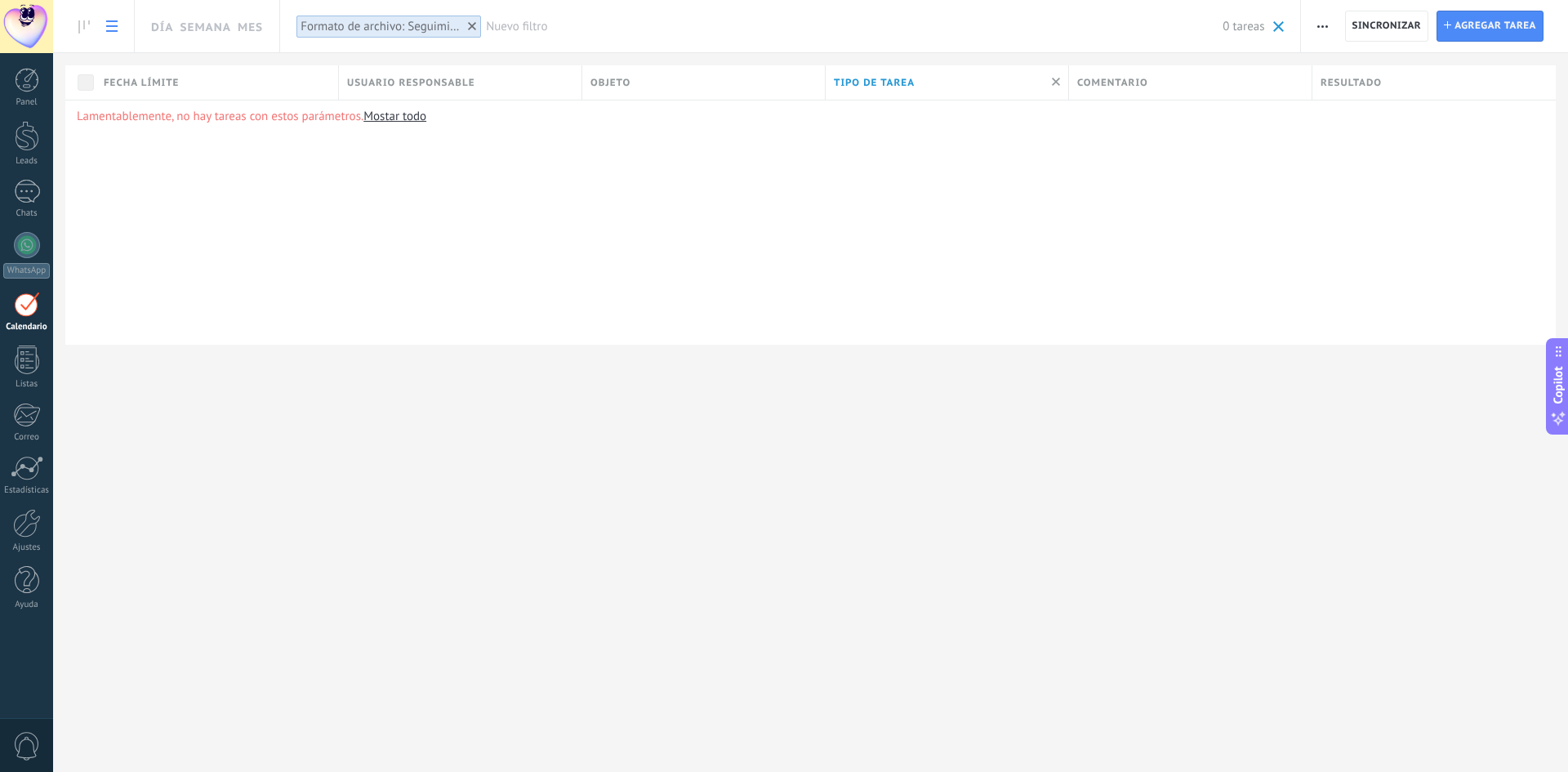
click at [472, 22] on icon at bounding box center [472, 26] width 8 height 8
click at [21, 193] on div "1" at bounding box center [27, 191] width 26 height 23
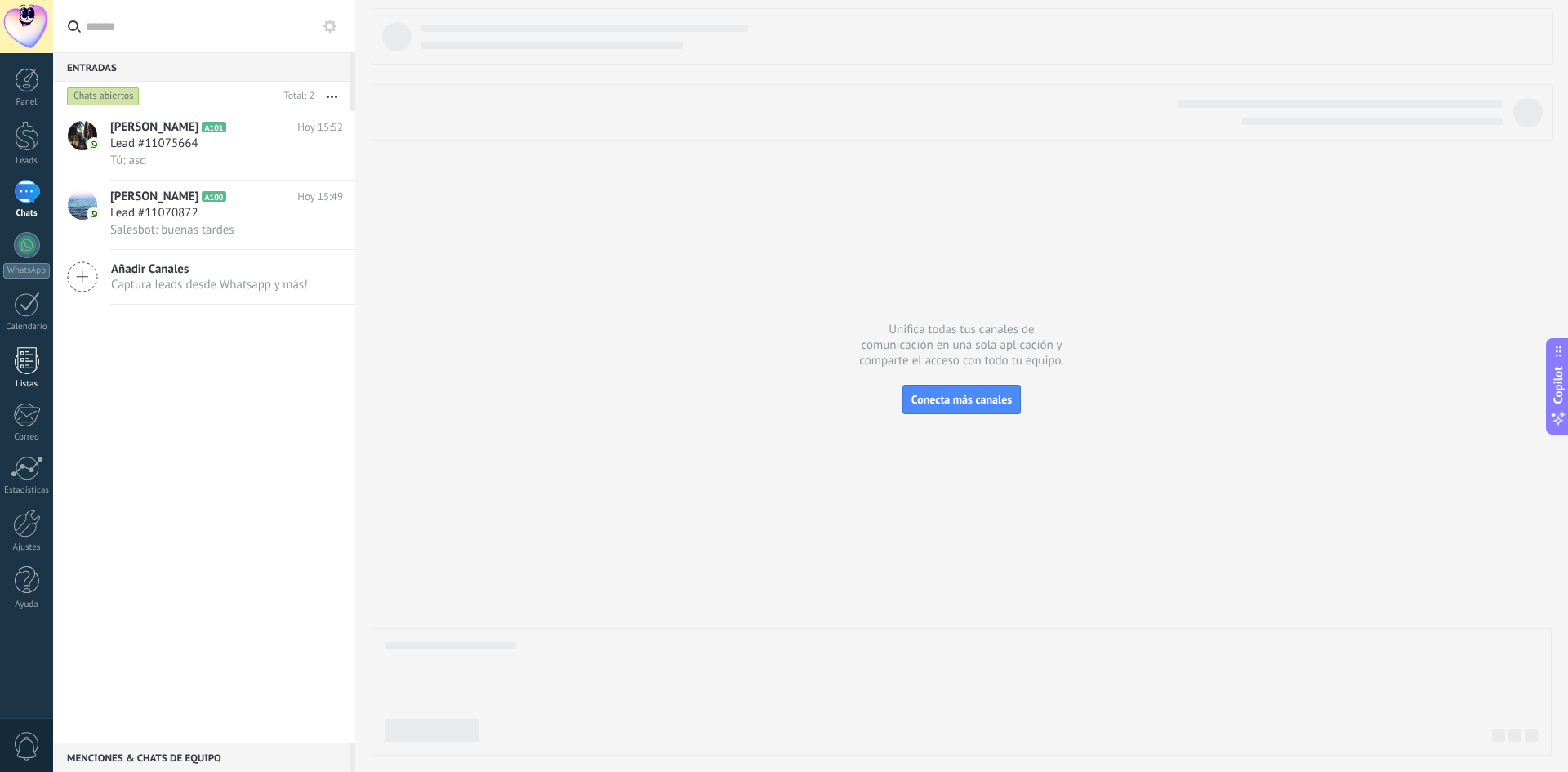
click at [23, 369] on div at bounding box center [27, 360] width 24 height 29
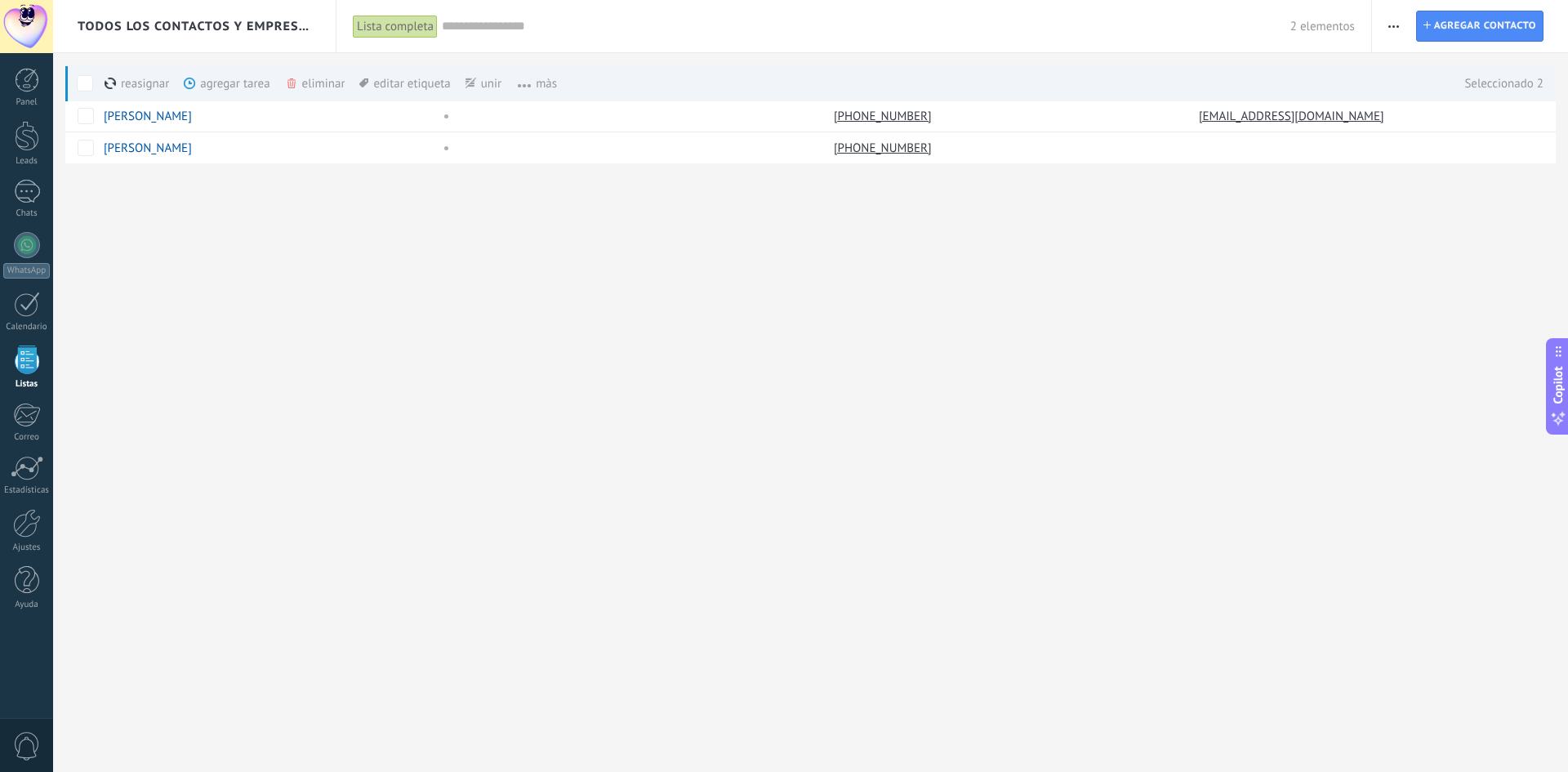
click at [314, 78] on div "eliminar màs" at bounding box center [343, 83] width 116 height 36
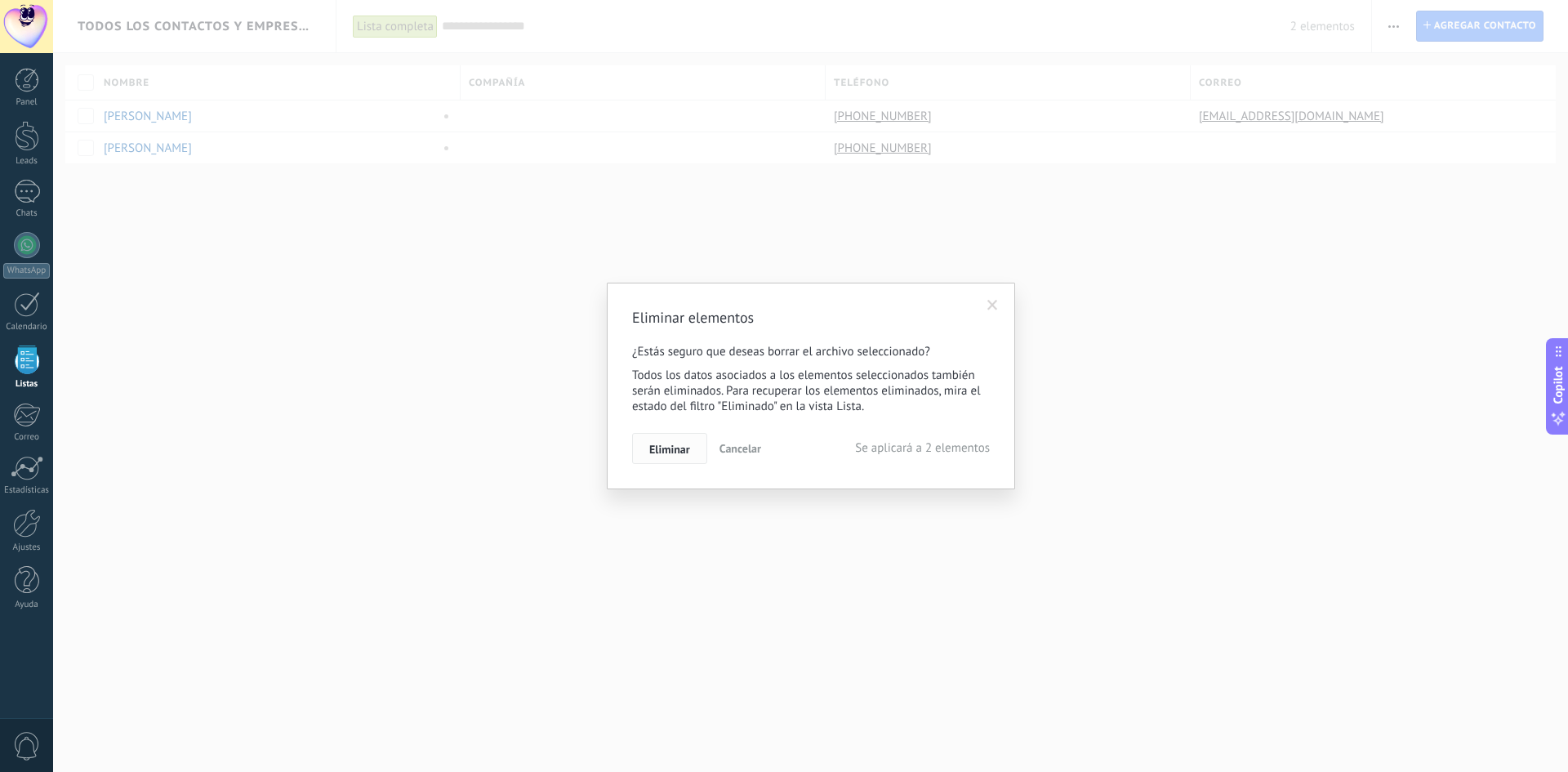
click at [686, 452] on span "Eliminar" at bounding box center [670, 450] width 41 height 11
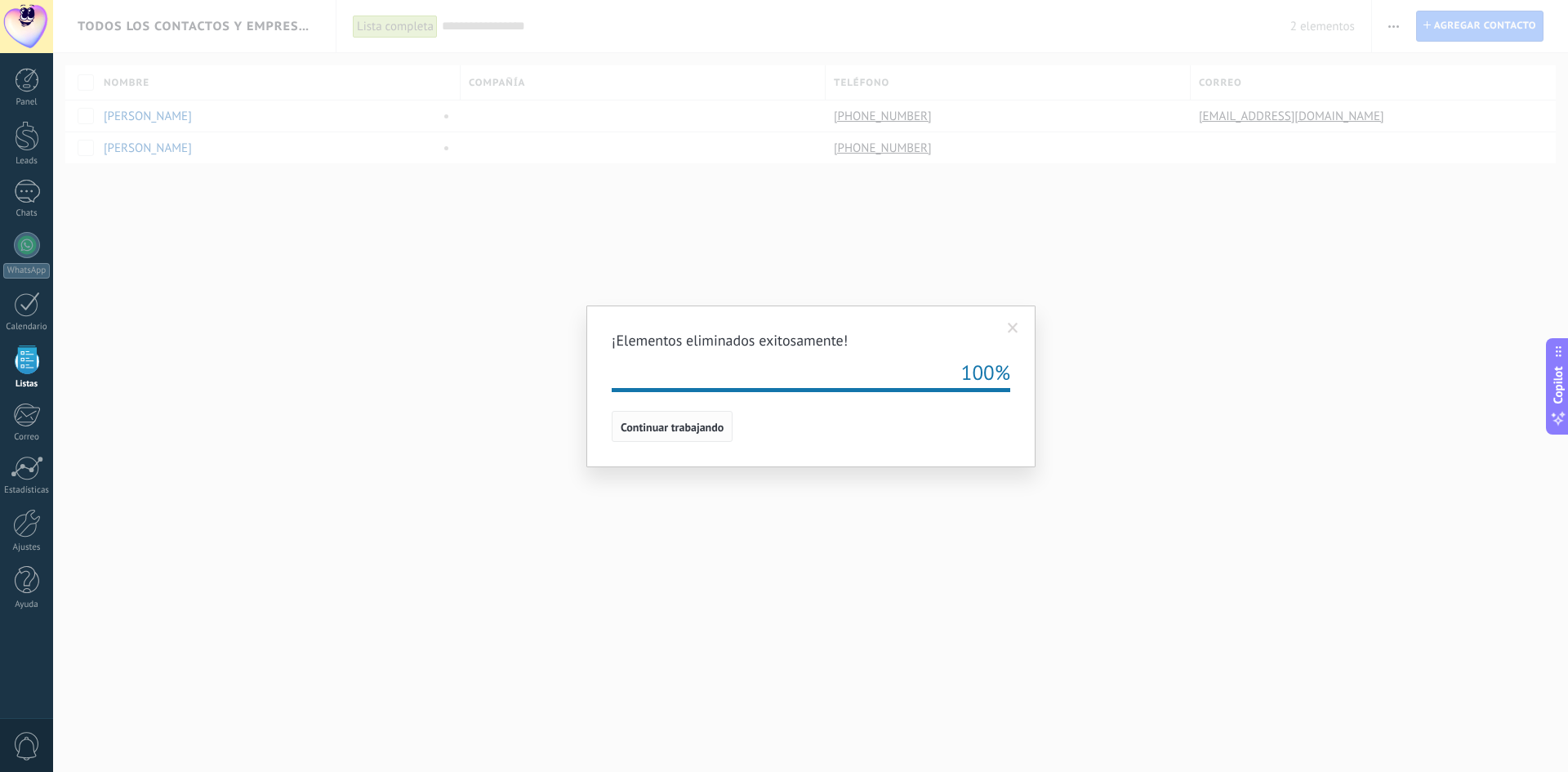
click at [665, 426] on span "Continuar trabajando" at bounding box center [672, 427] width 103 height 11
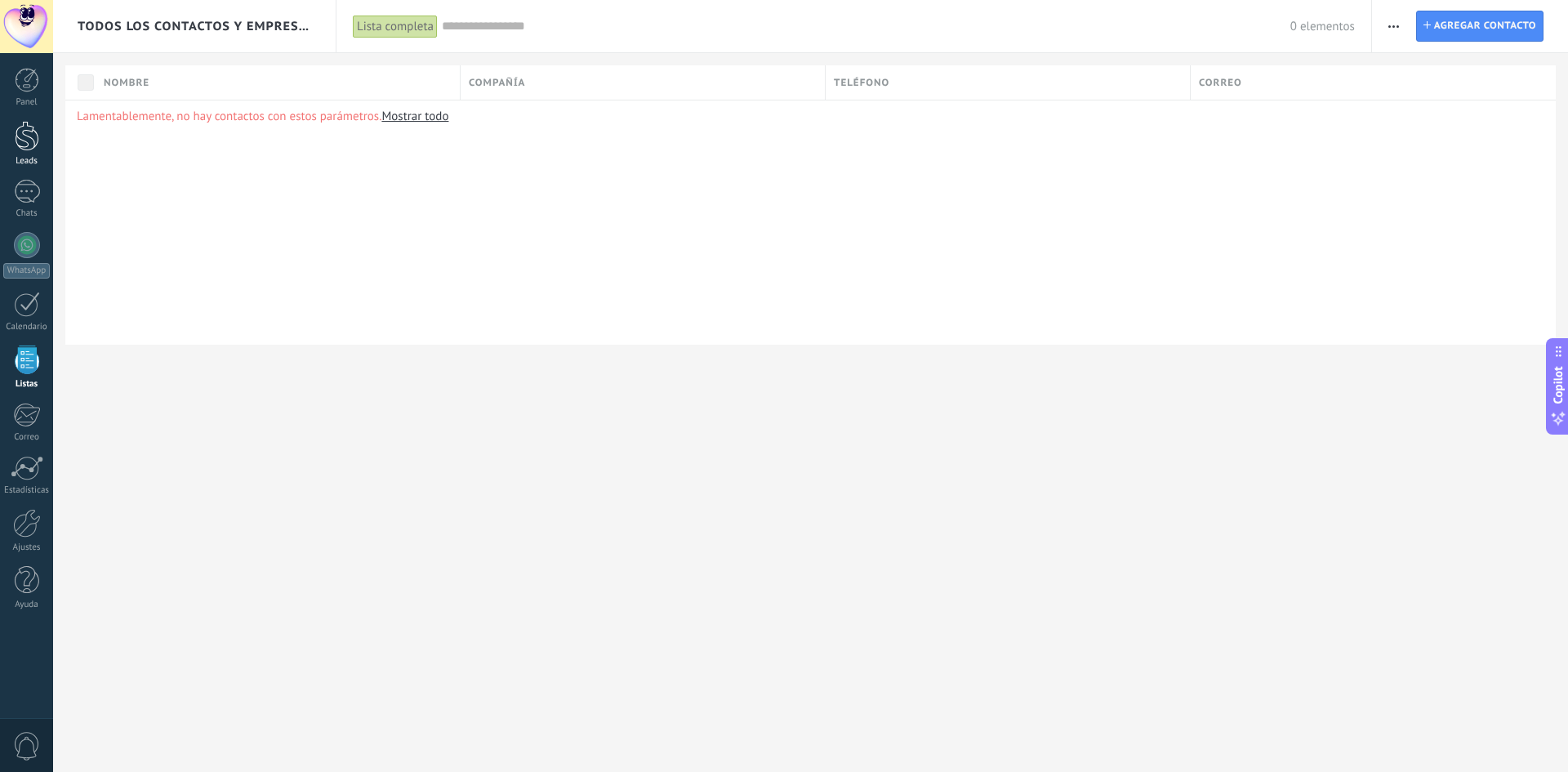
click at [24, 146] on div at bounding box center [27, 136] width 24 height 30
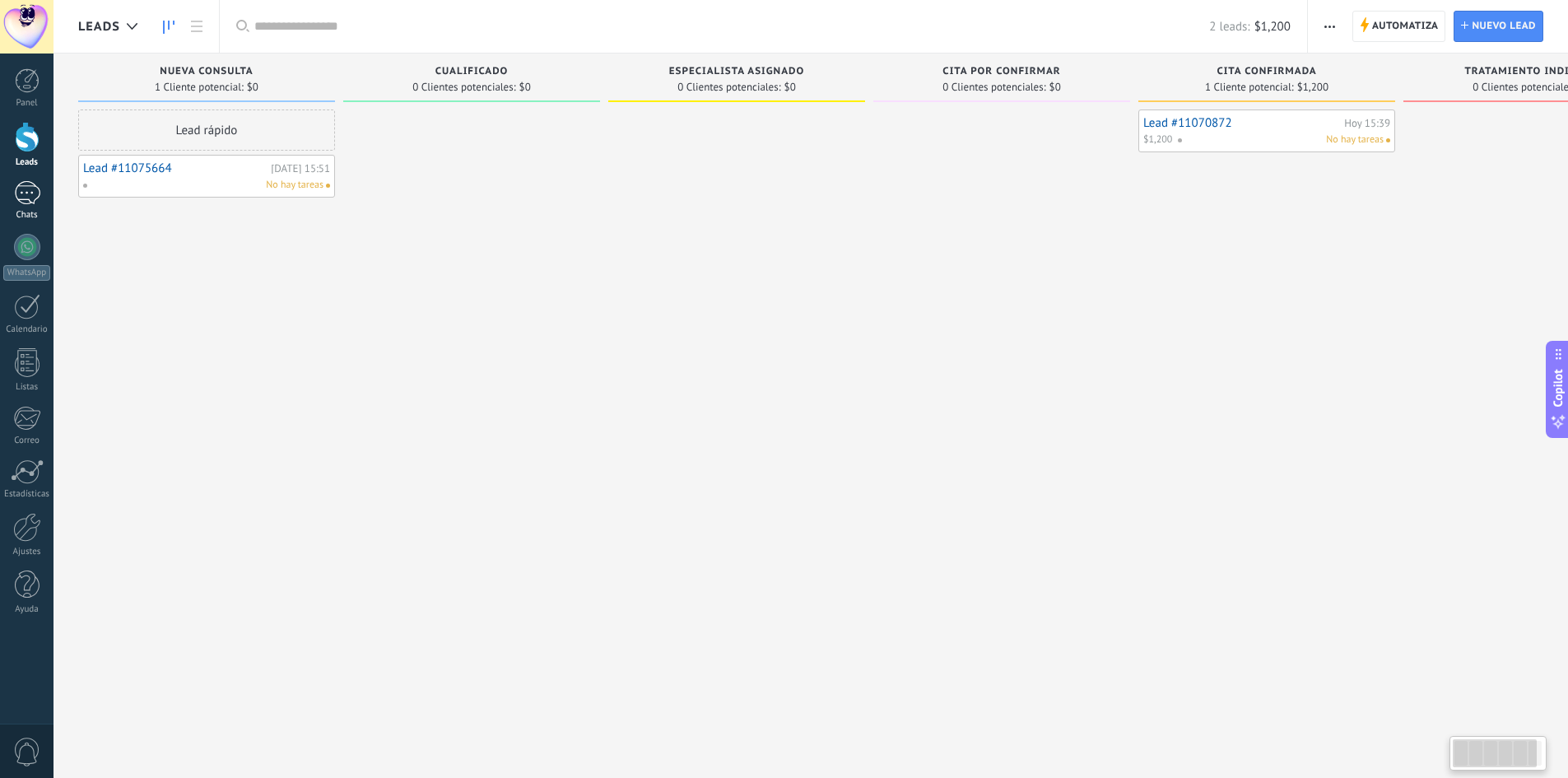
click at [23, 198] on div "1" at bounding box center [27, 192] width 26 height 24
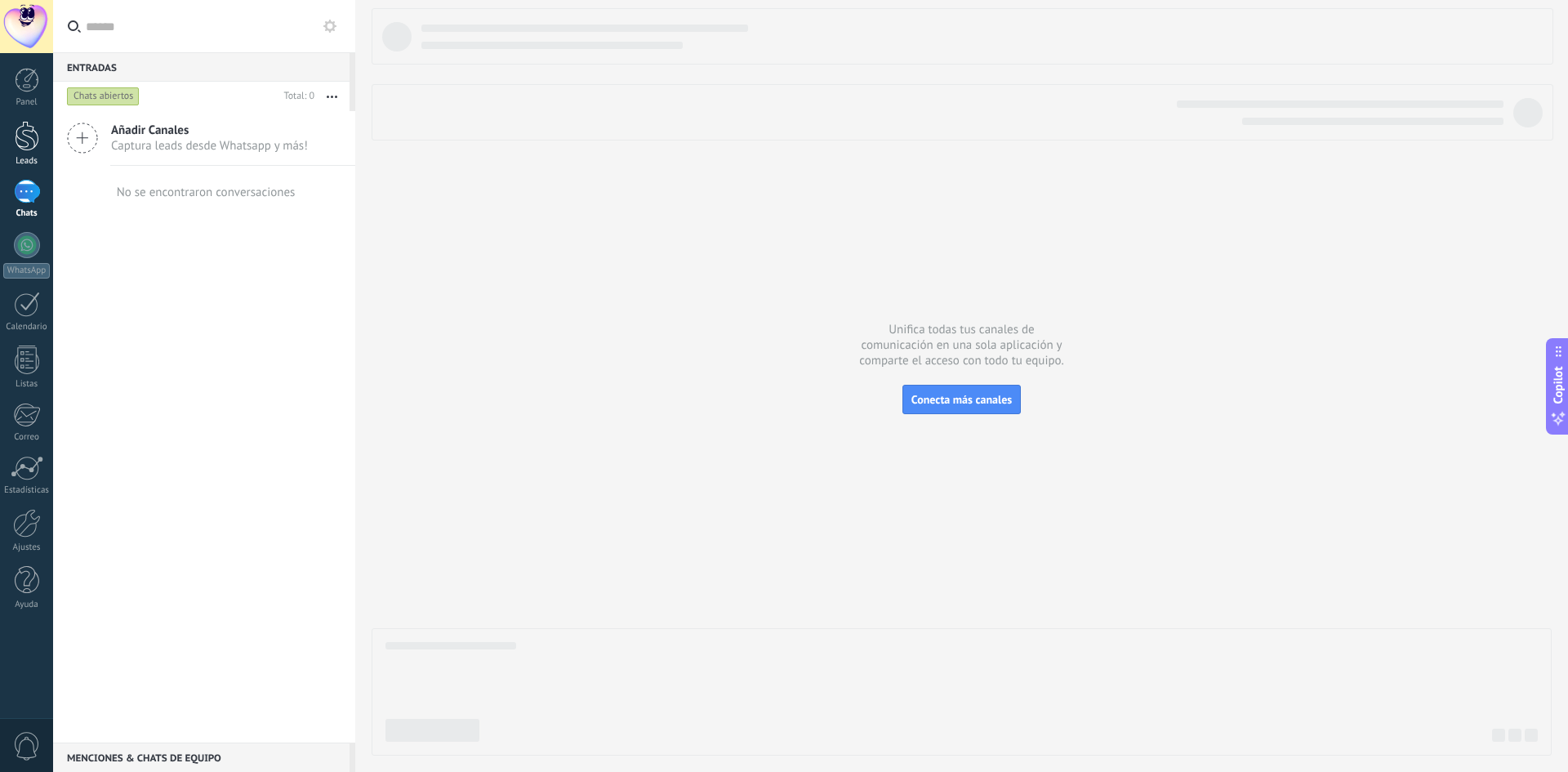
click at [31, 133] on div at bounding box center [27, 136] width 24 height 30
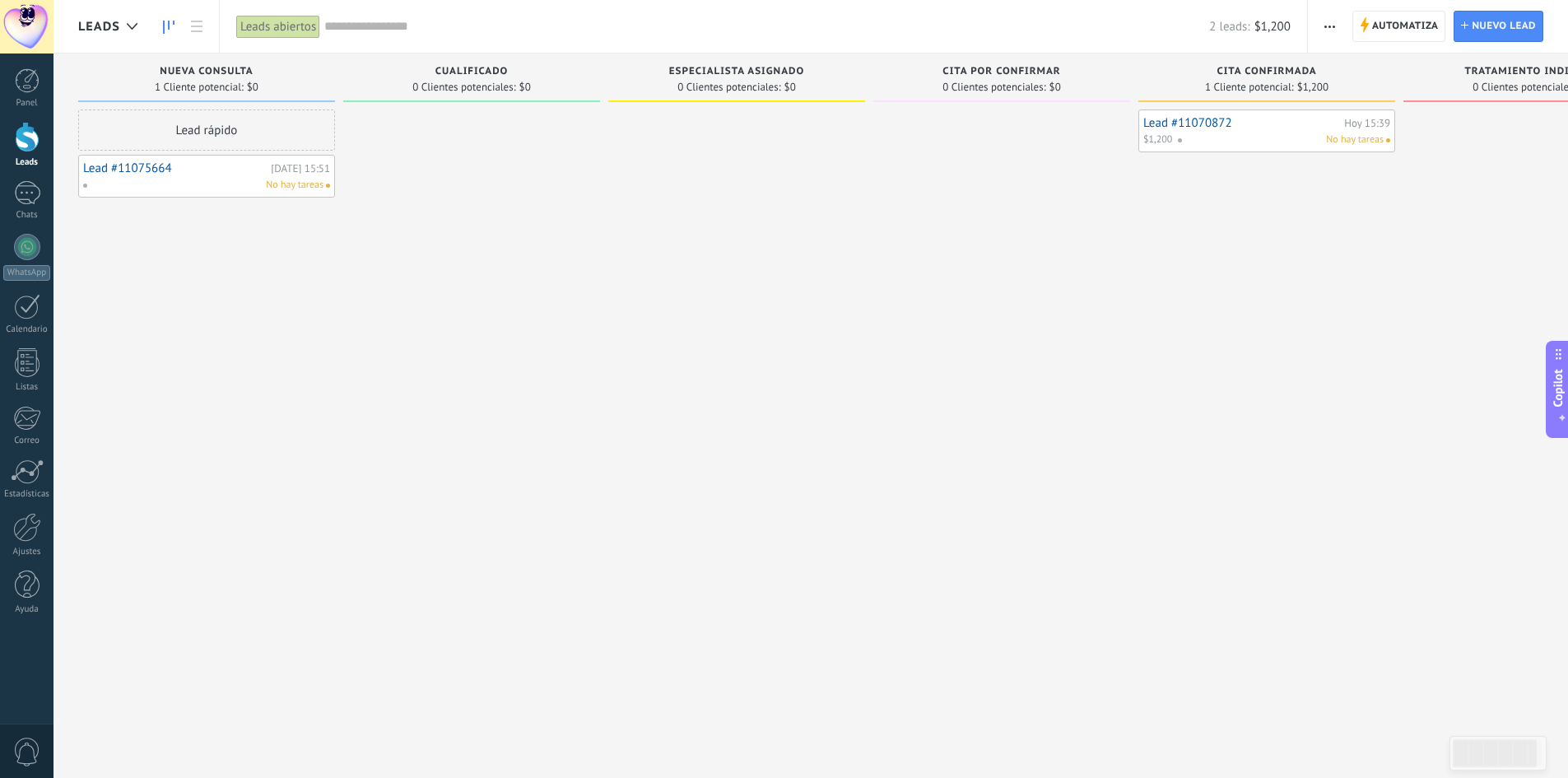
click at [137, 167] on link "Lead #11075664" at bounding box center [174, 168] width 184 height 14
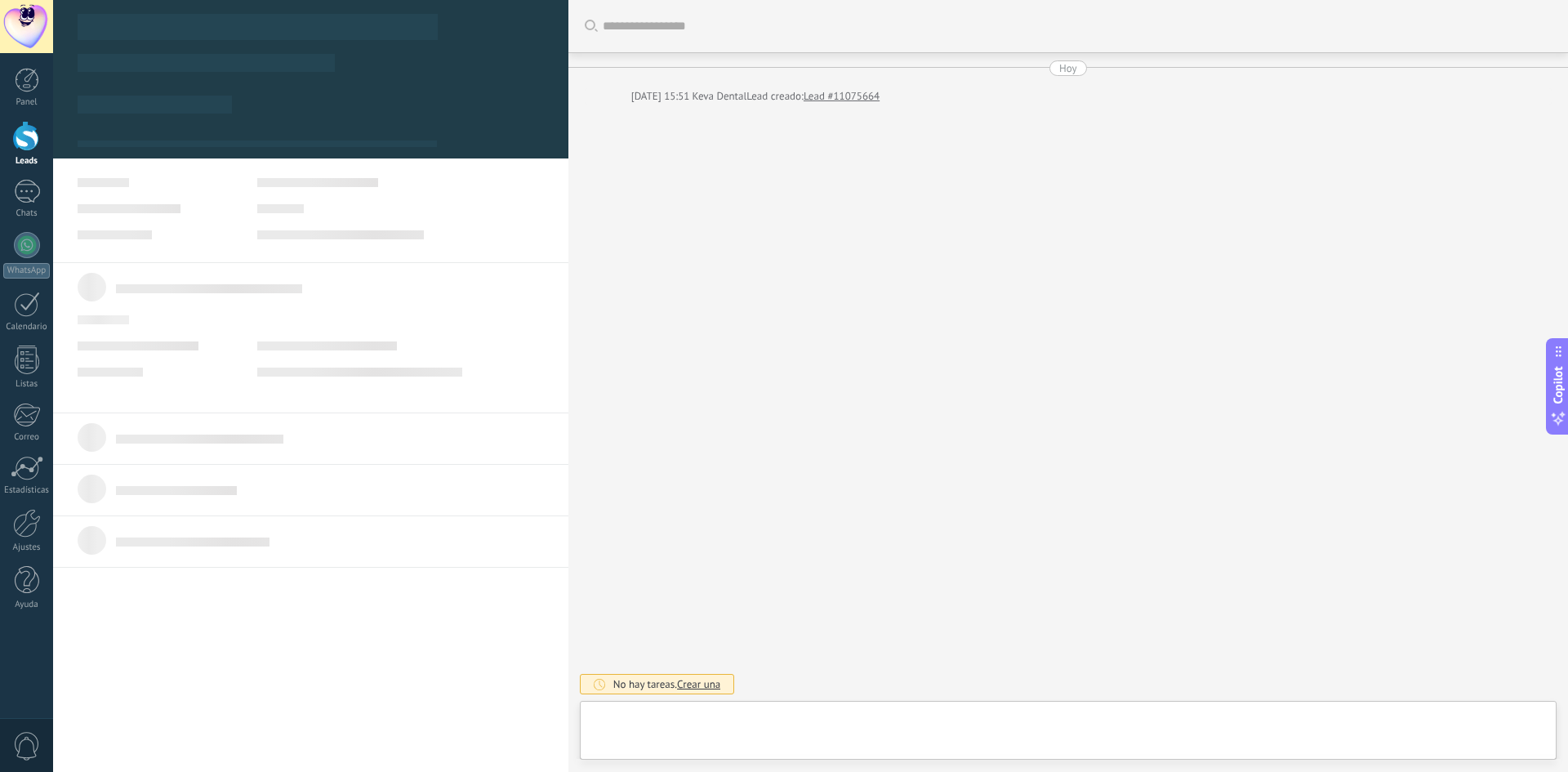
scroll to position [24, 0]
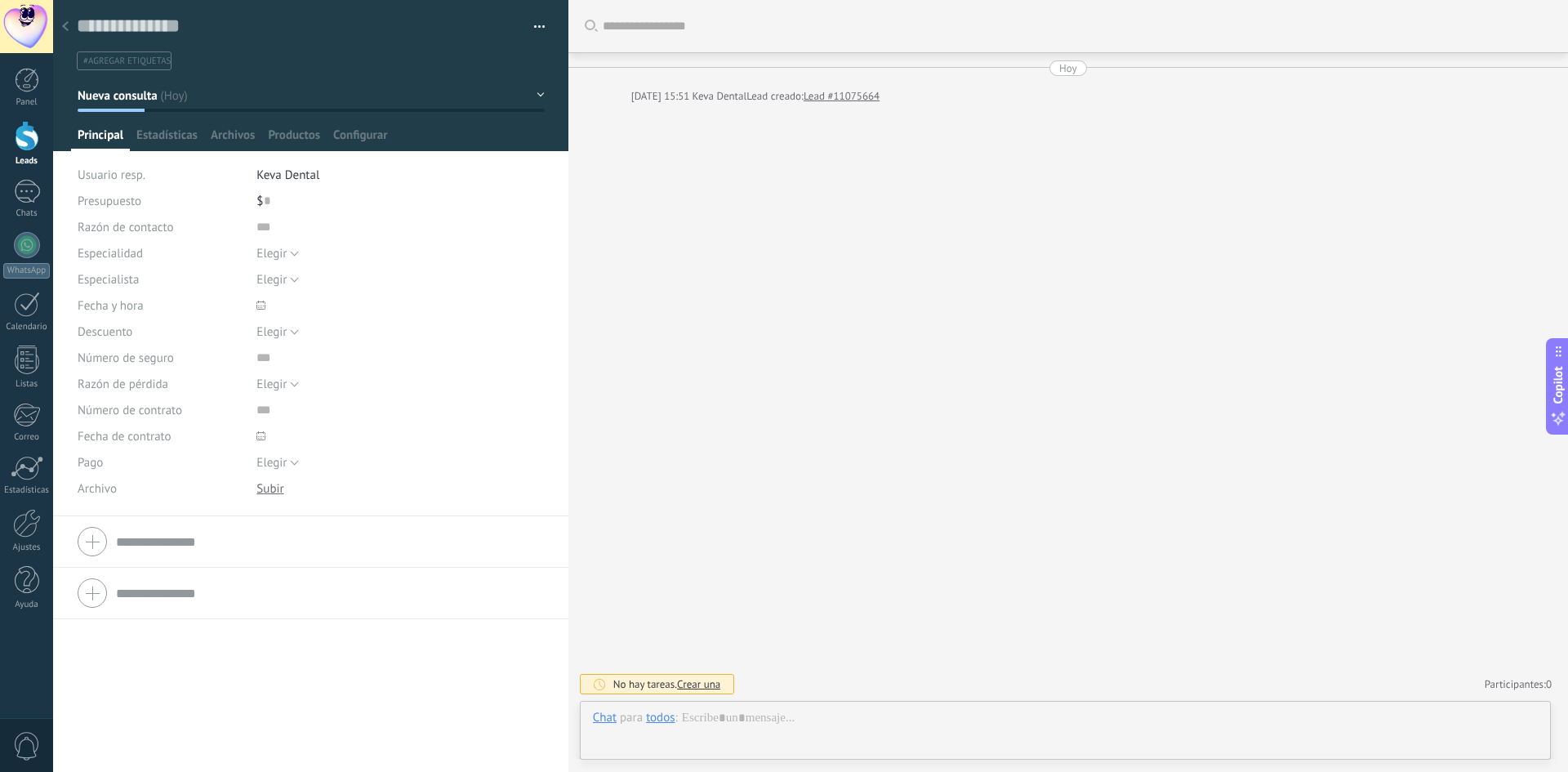
click at [532, 28] on button "button" at bounding box center [533, 27] width 23 height 24
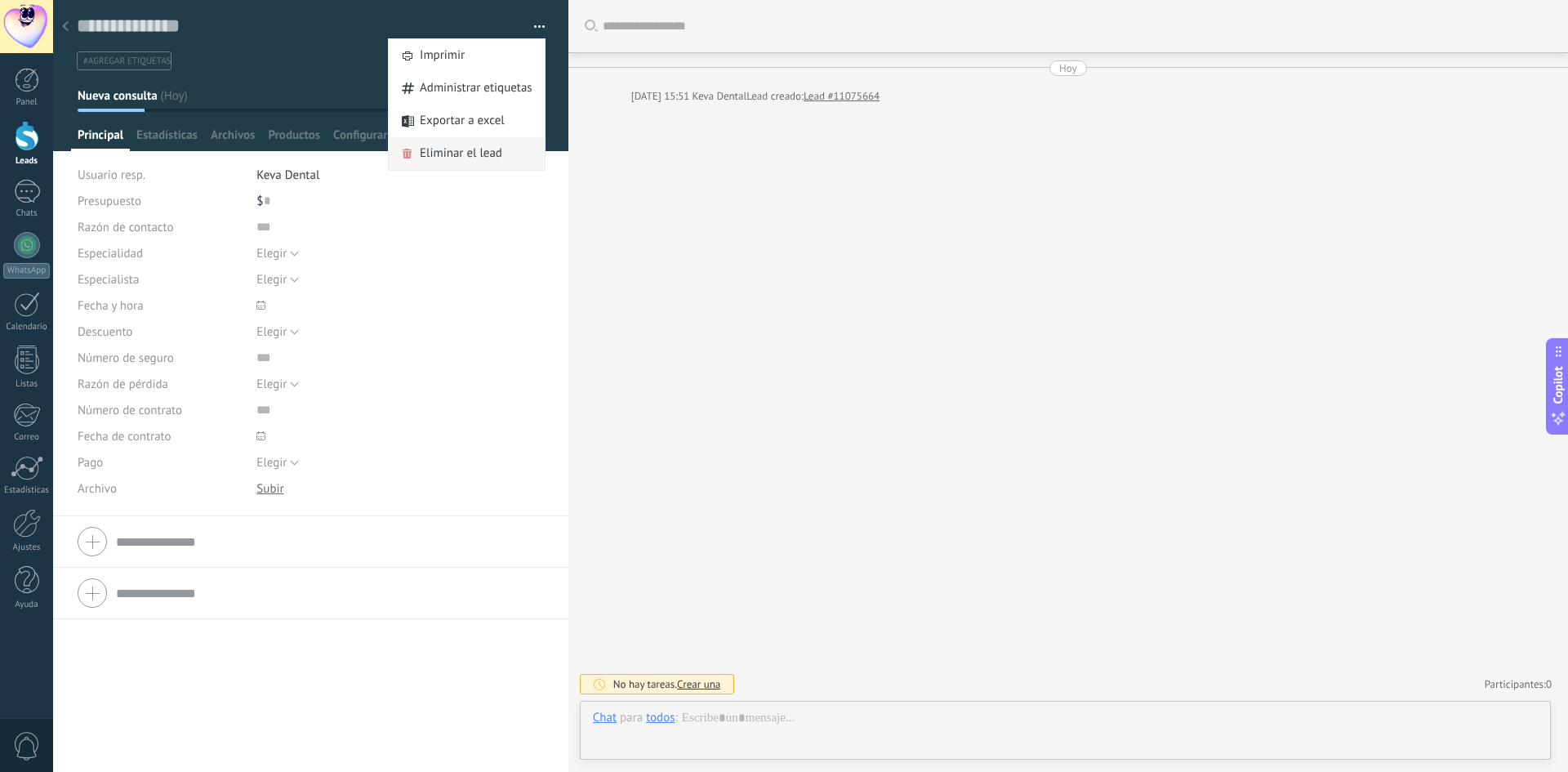
click at [435, 151] on span "Eliminar el lead" at bounding box center [461, 153] width 82 height 33
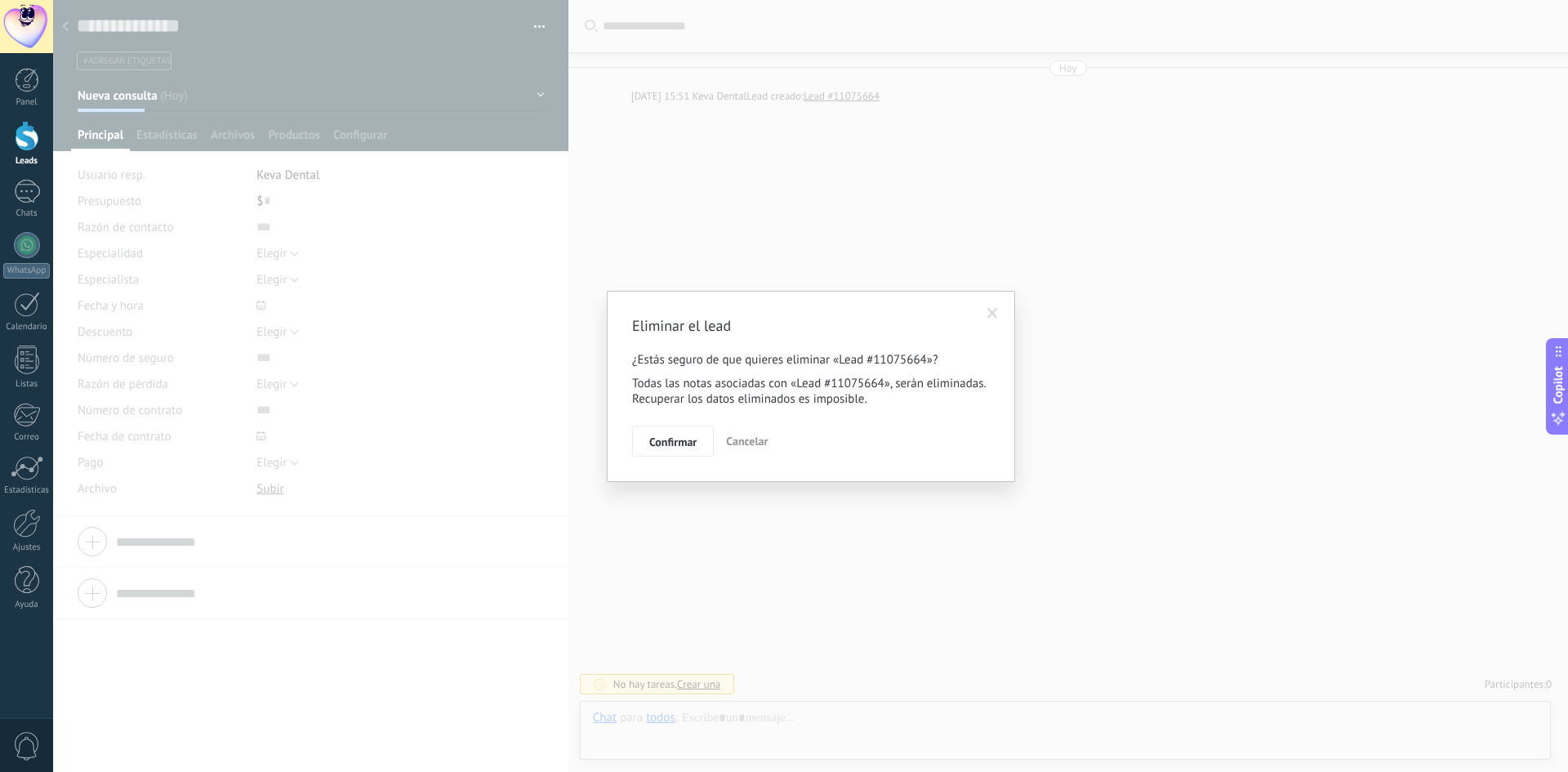
click at [662, 437] on span "Confirmar" at bounding box center [673, 442] width 48 height 11
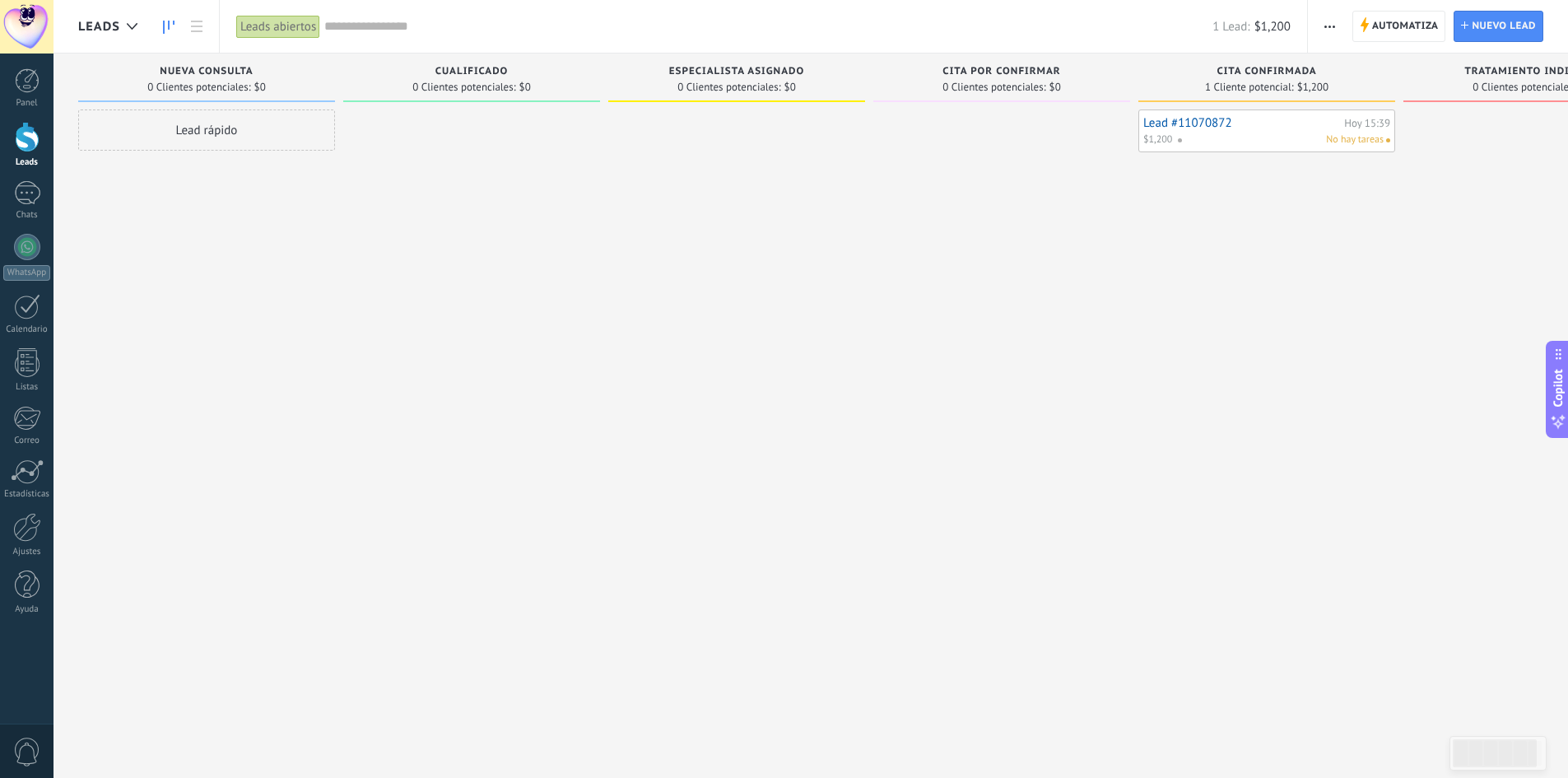
click at [1220, 130] on div "Lead #11070872 [DATE] 15:39 $1,200 No hay tareas" at bounding box center [1267, 130] width 247 height 33
click at [1204, 138] on div "No hay tareas" at bounding box center [1280, 140] width 206 height 15
click at [1209, 122] on link "Lead #11070872" at bounding box center [1241, 122] width 197 height 14
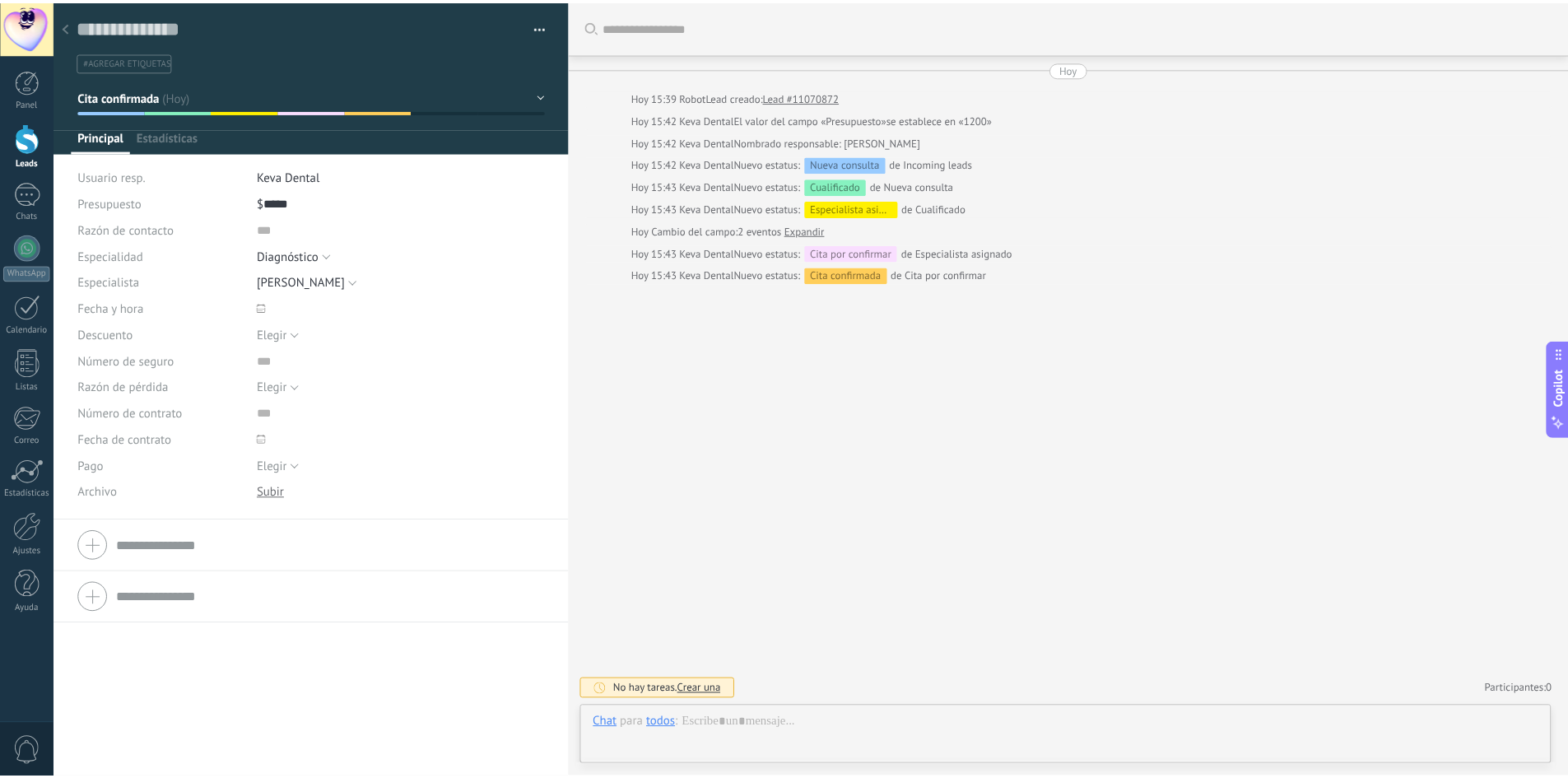
scroll to position [24, 0]
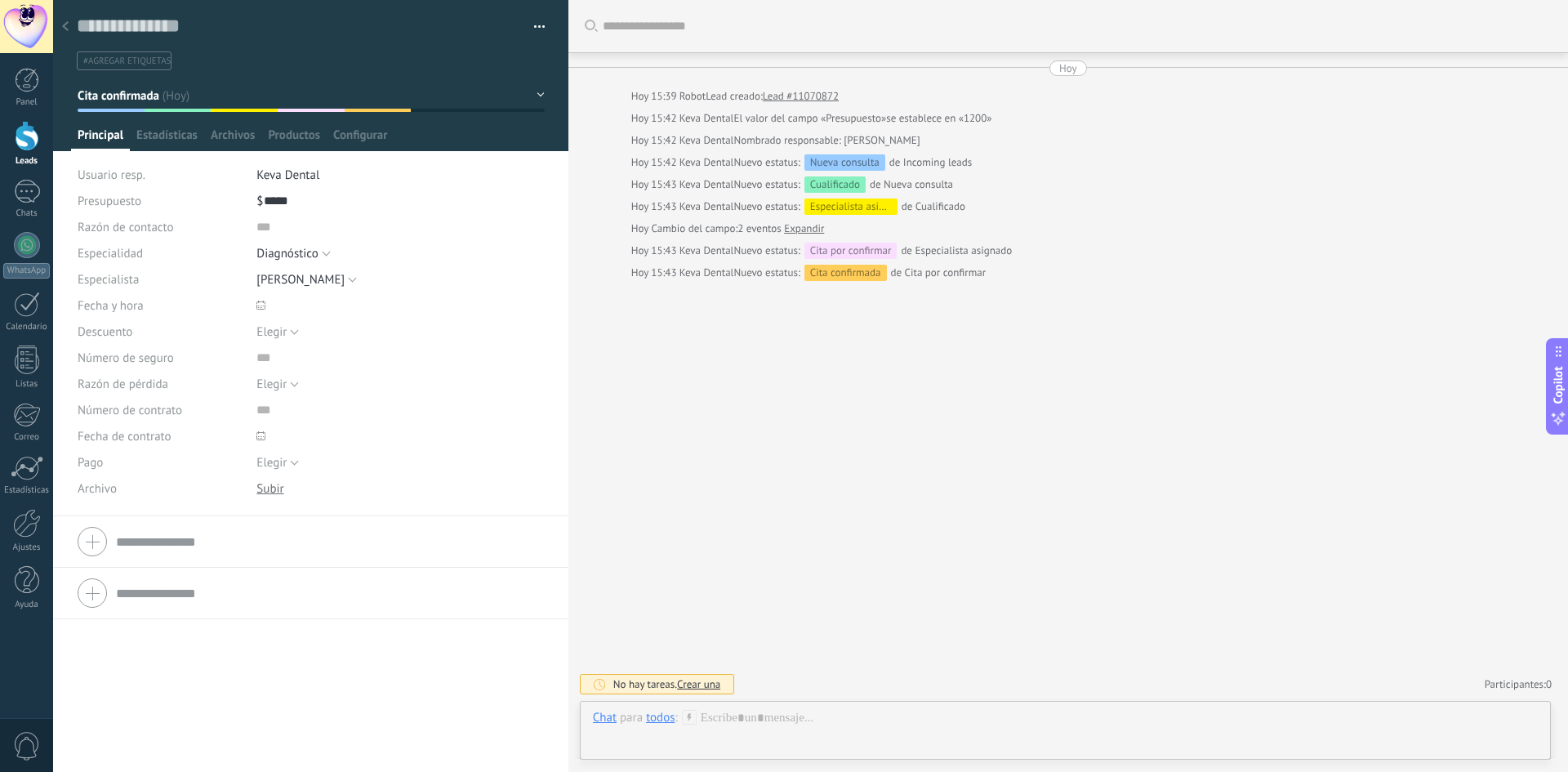
click at [535, 16] on button "button" at bounding box center [533, 27] width 23 height 24
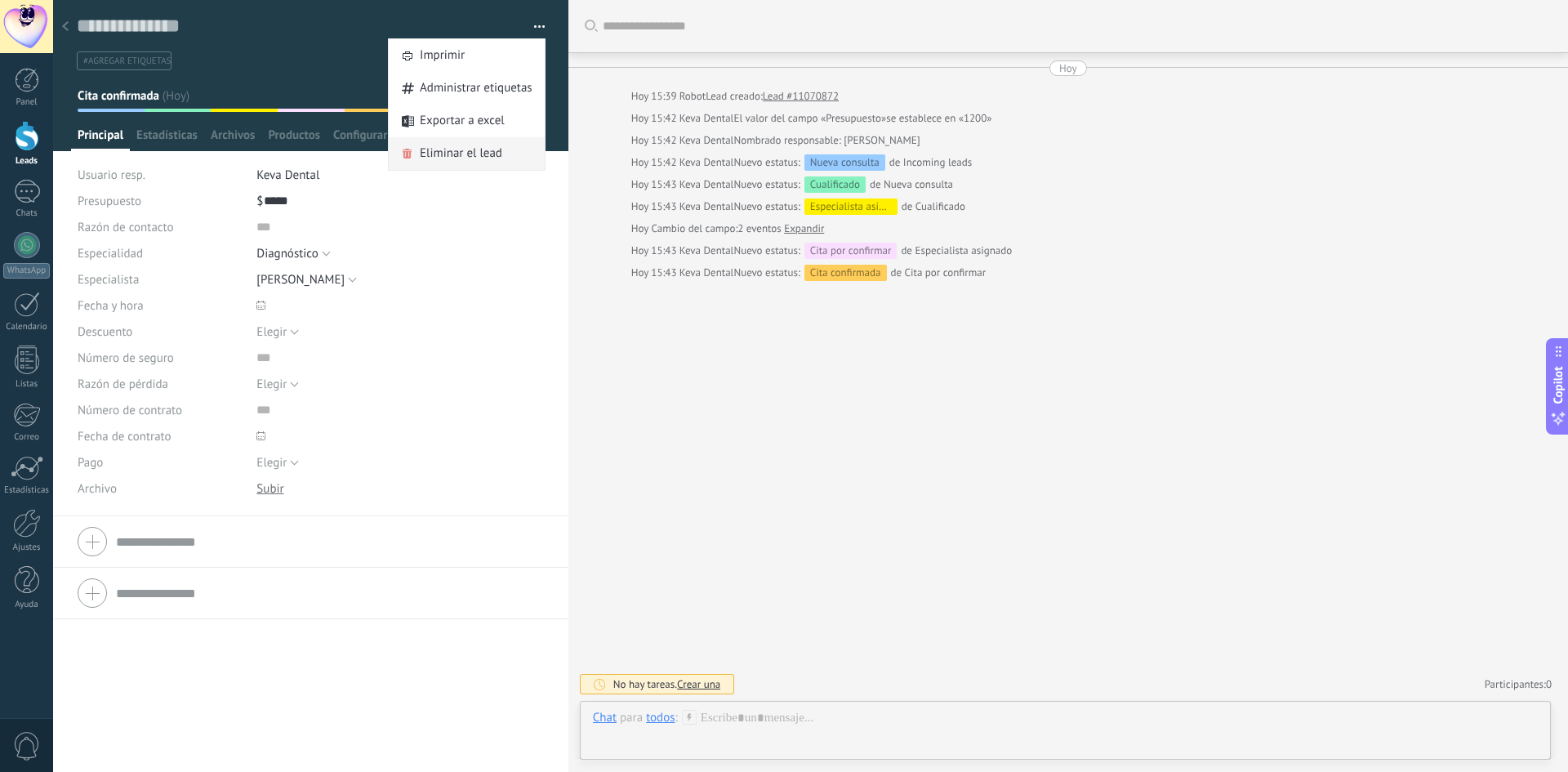
click at [448, 154] on span "Eliminar el lead" at bounding box center [461, 153] width 82 height 33
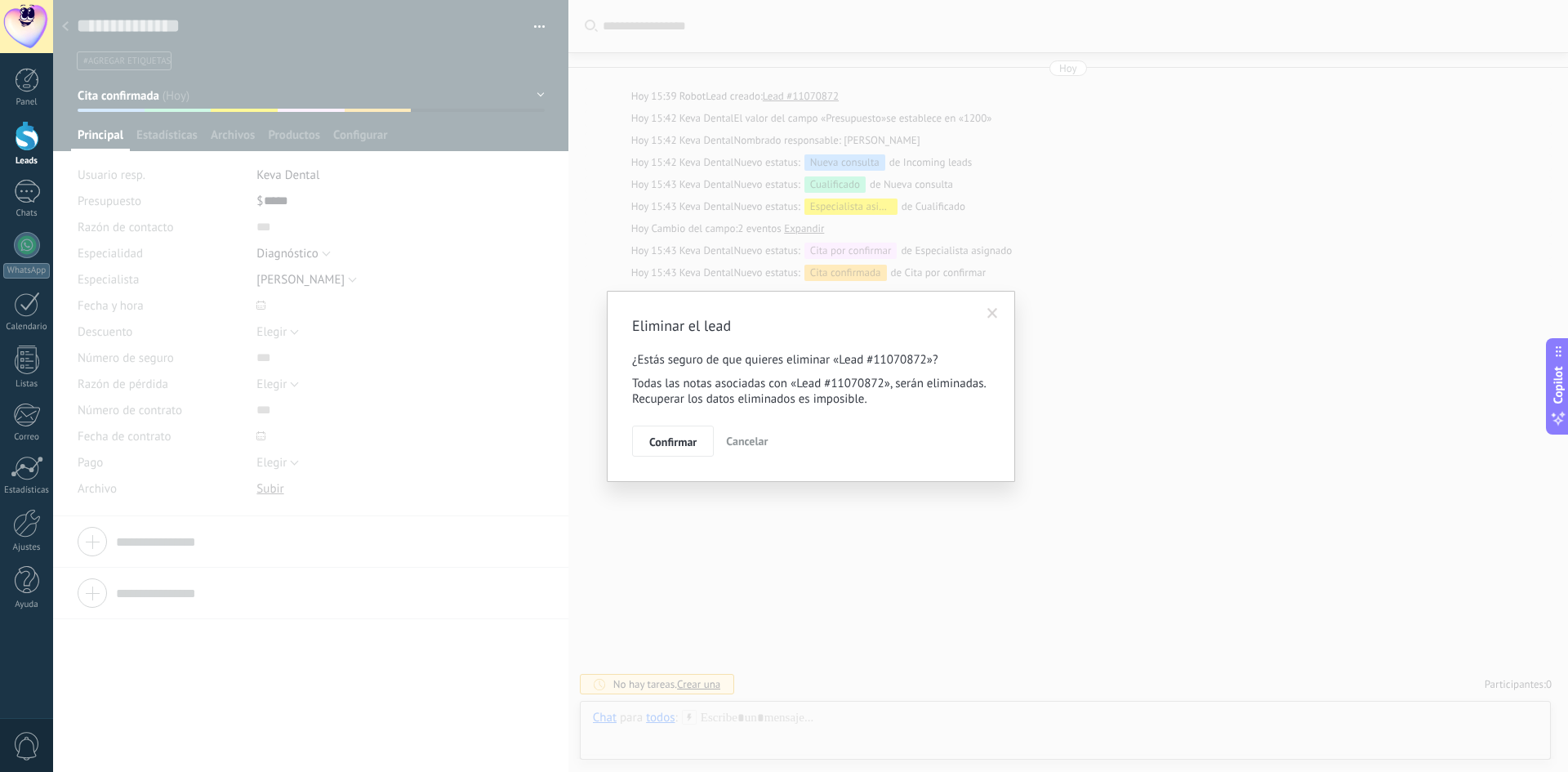
click at [676, 433] on button "Confirmar" at bounding box center [672, 440] width 81 height 31
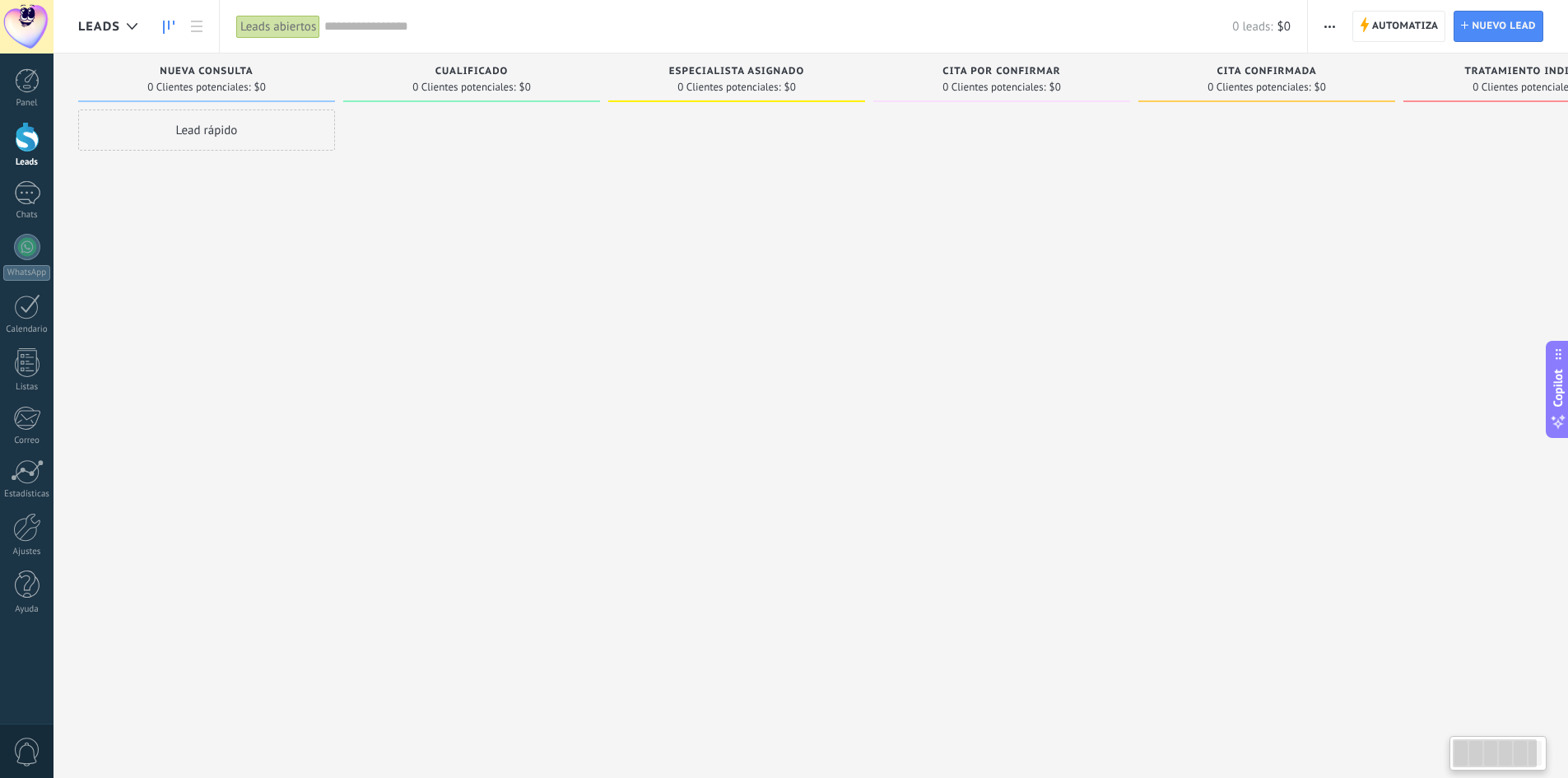
click at [546, 360] on div at bounding box center [471, 391] width 257 height 563
type textarea "**********"
drag, startPoint x: 763, startPoint y: 321, endPoint x: 717, endPoint y: 314, distance: 46.5
click at [761, 321] on div at bounding box center [736, 391] width 257 height 563
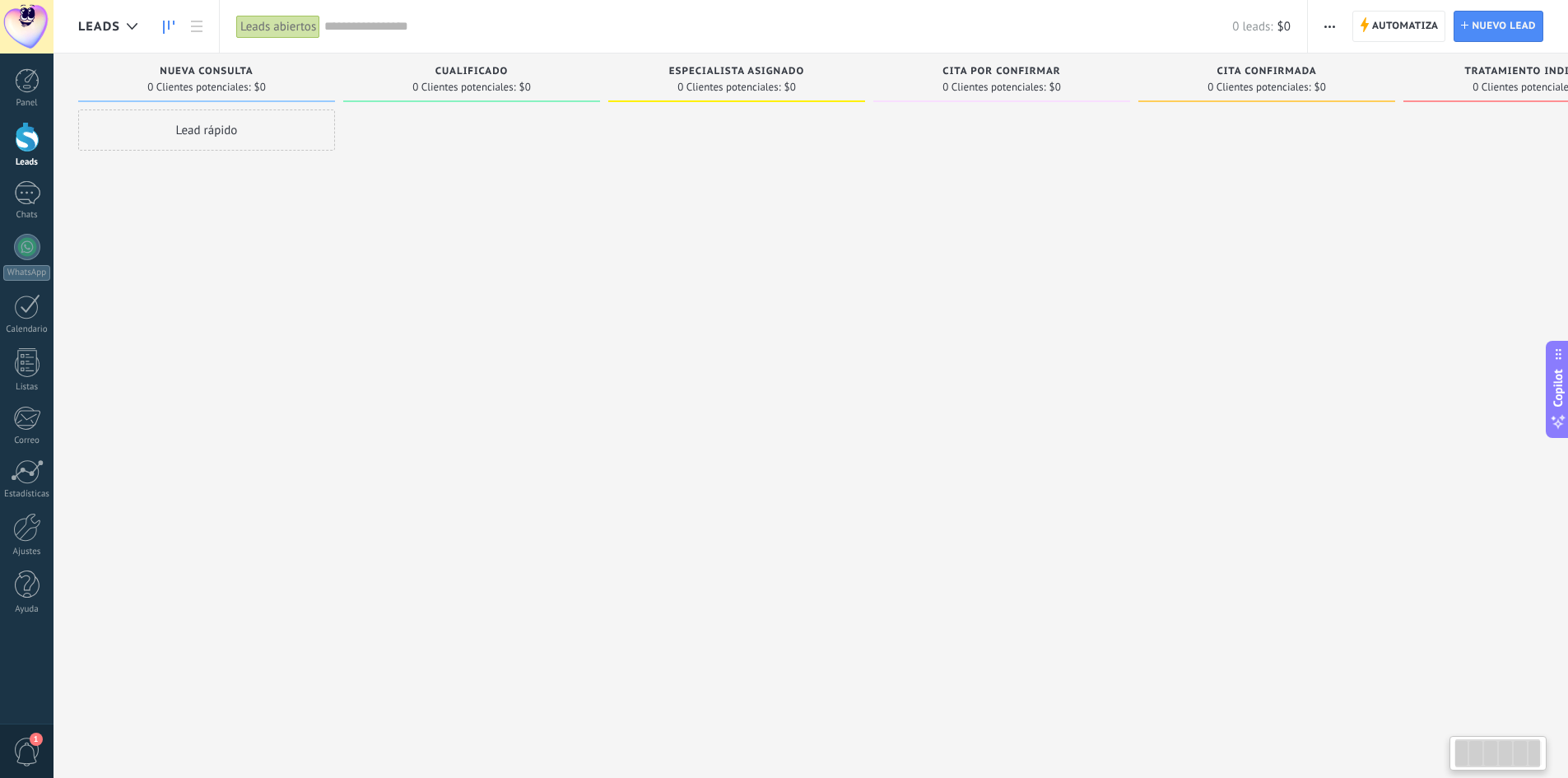
scroll to position [0, 55]
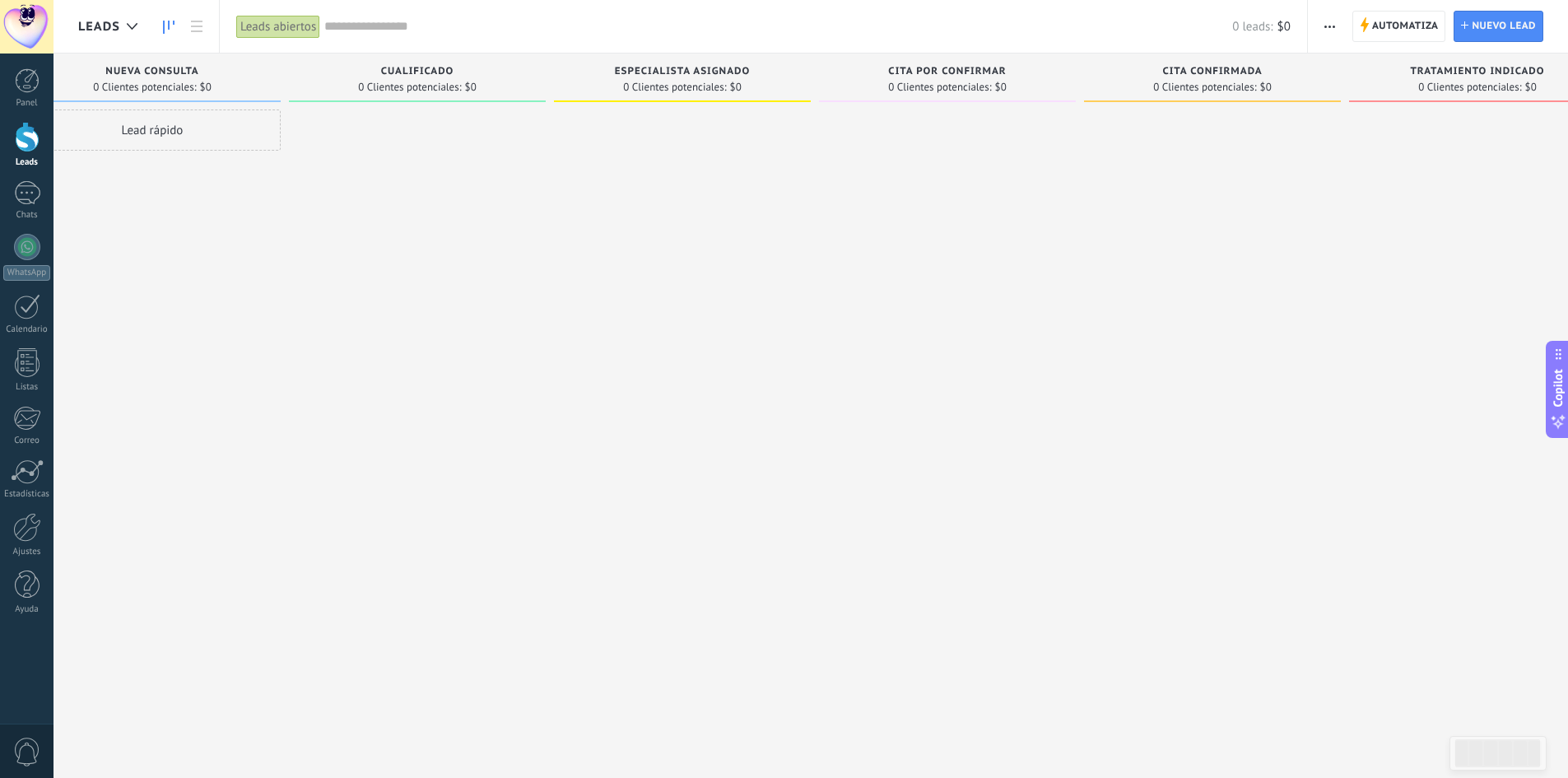
click at [24, 31] on div at bounding box center [26, 26] width 54 height 54
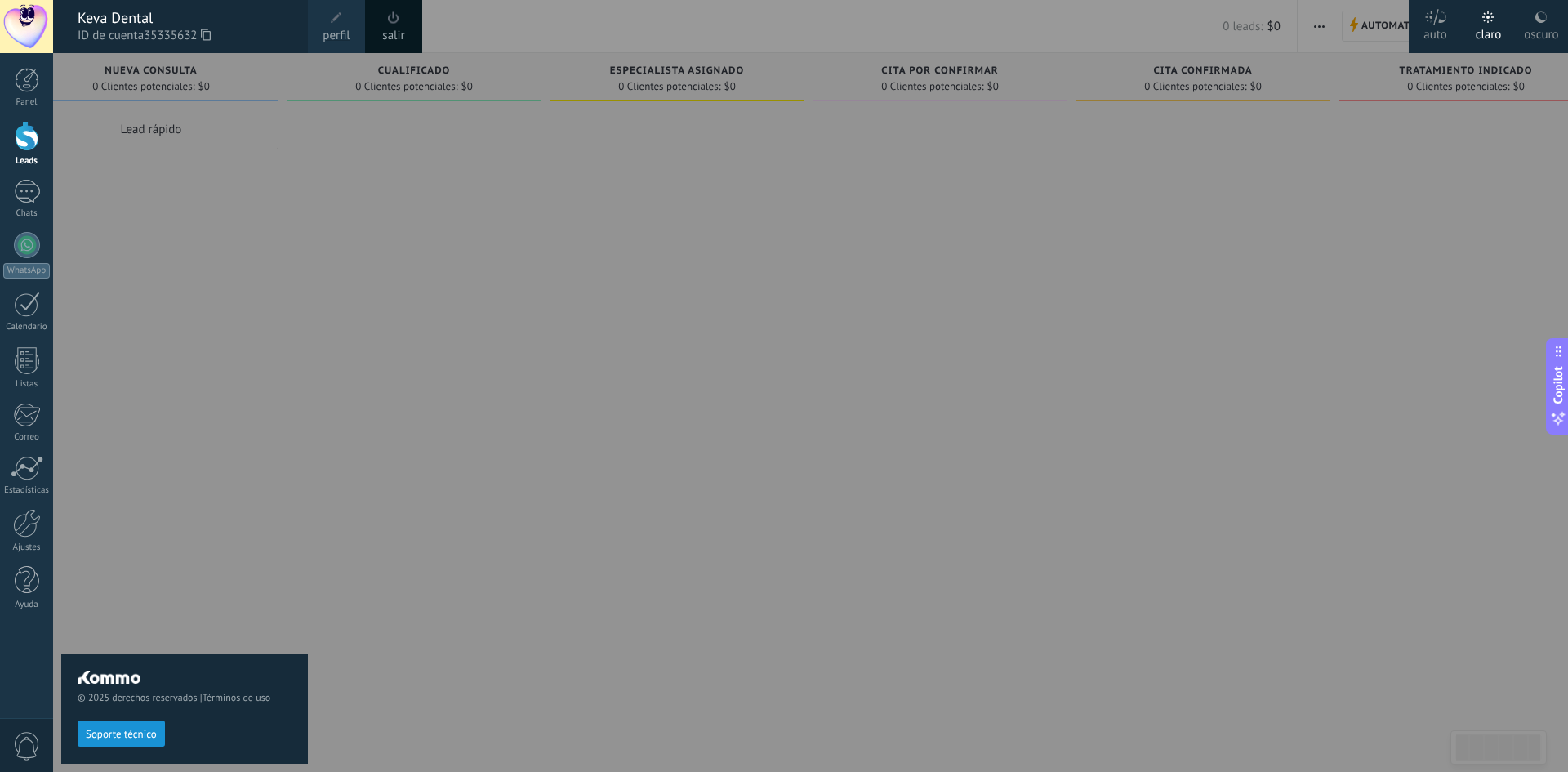
click at [337, 19] on span at bounding box center [336, 18] width 11 height 11
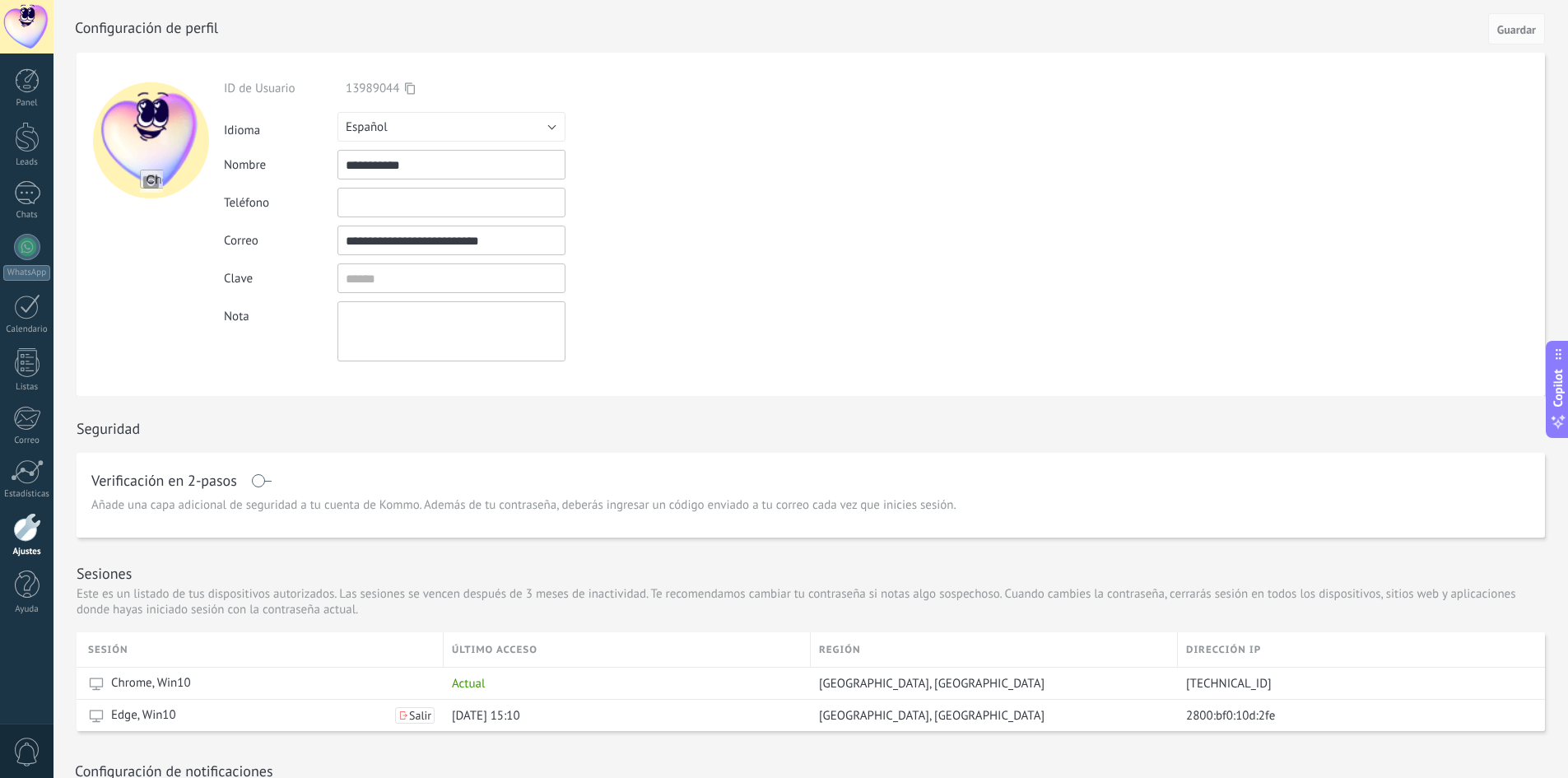
click at [22, 25] on div at bounding box center [26, 26] width 54 height 54
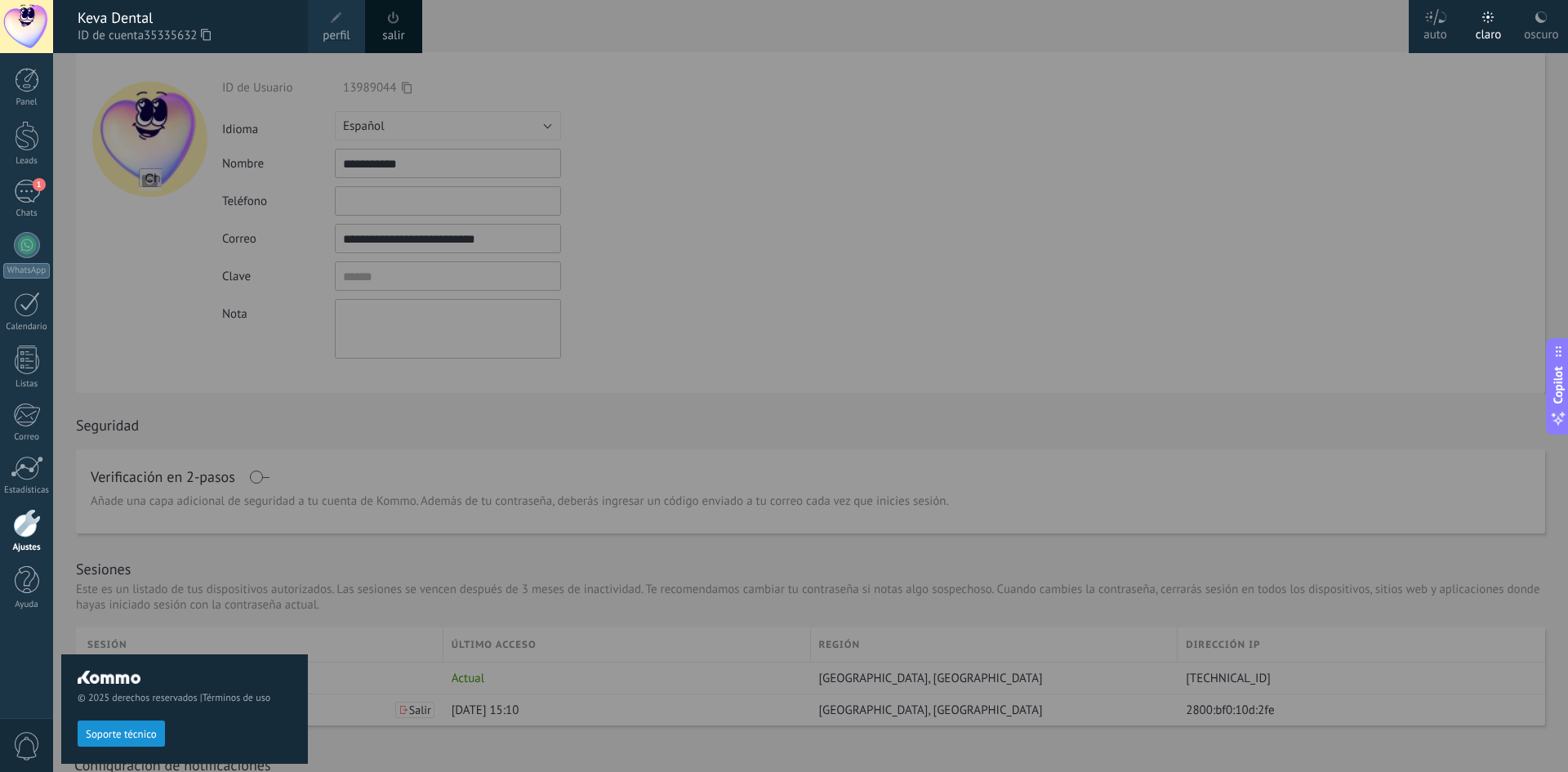
click at [343, 26] on span at bounding box center [335, 18] width 18 height 18
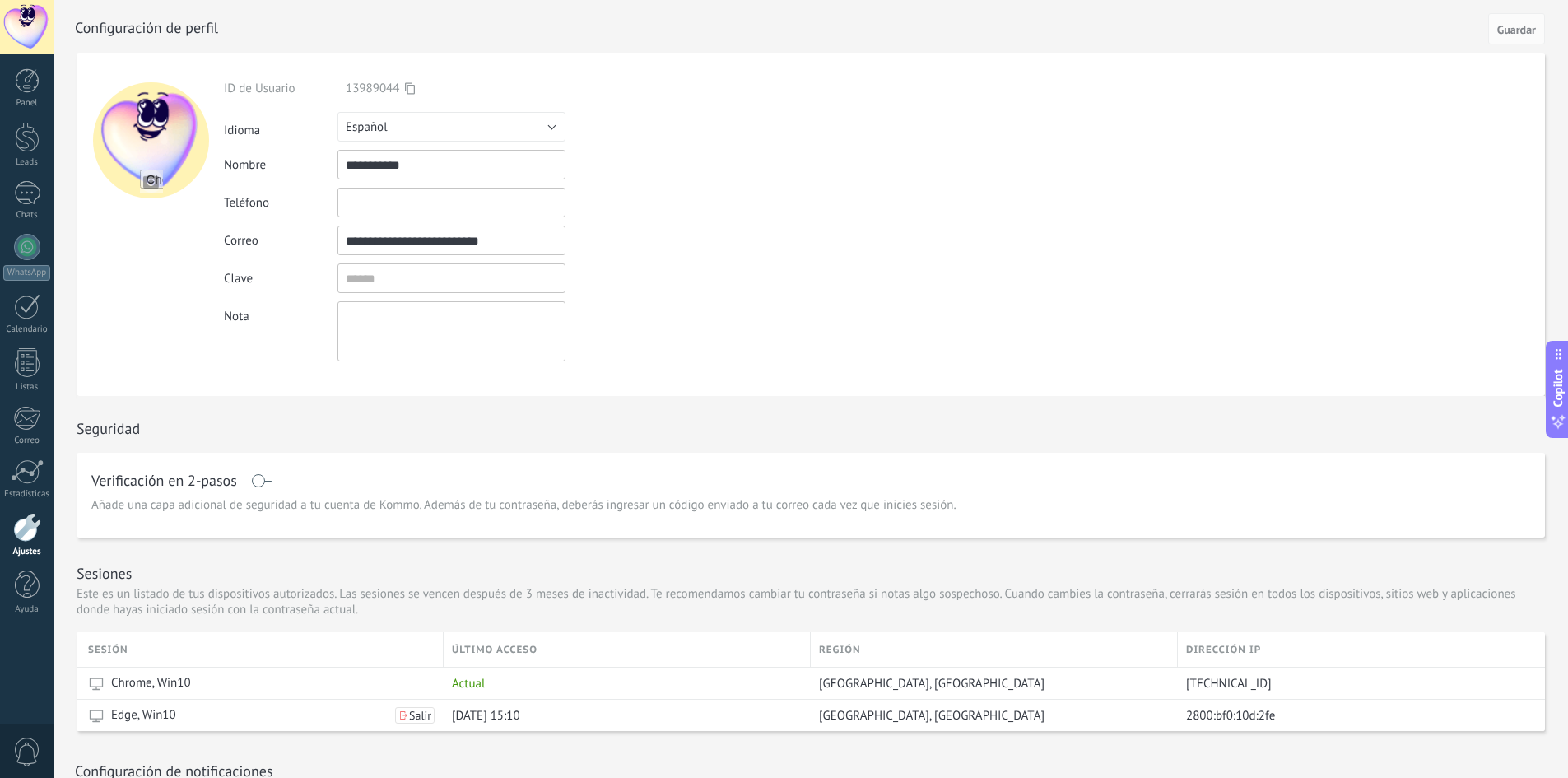
click at [993, 345] on form "**********" at bounding box center [810, 224] width 1468 height 343
click at [770, 58] on form "ID de Usuario 13989044 Iniciar sesión vía Idioma Русский" at bounding box center [810, 224] width 1468 height 343
click at [1527, 27] on span "Guardar" at bounding box center [1516, 29] width 39 height 11
click at [434, 132] on button "Español" at bounding box center [451, 126] width 228 height 29
click at [412, 157] on span "English" at bounding box center [444, 154] width 232 height 16
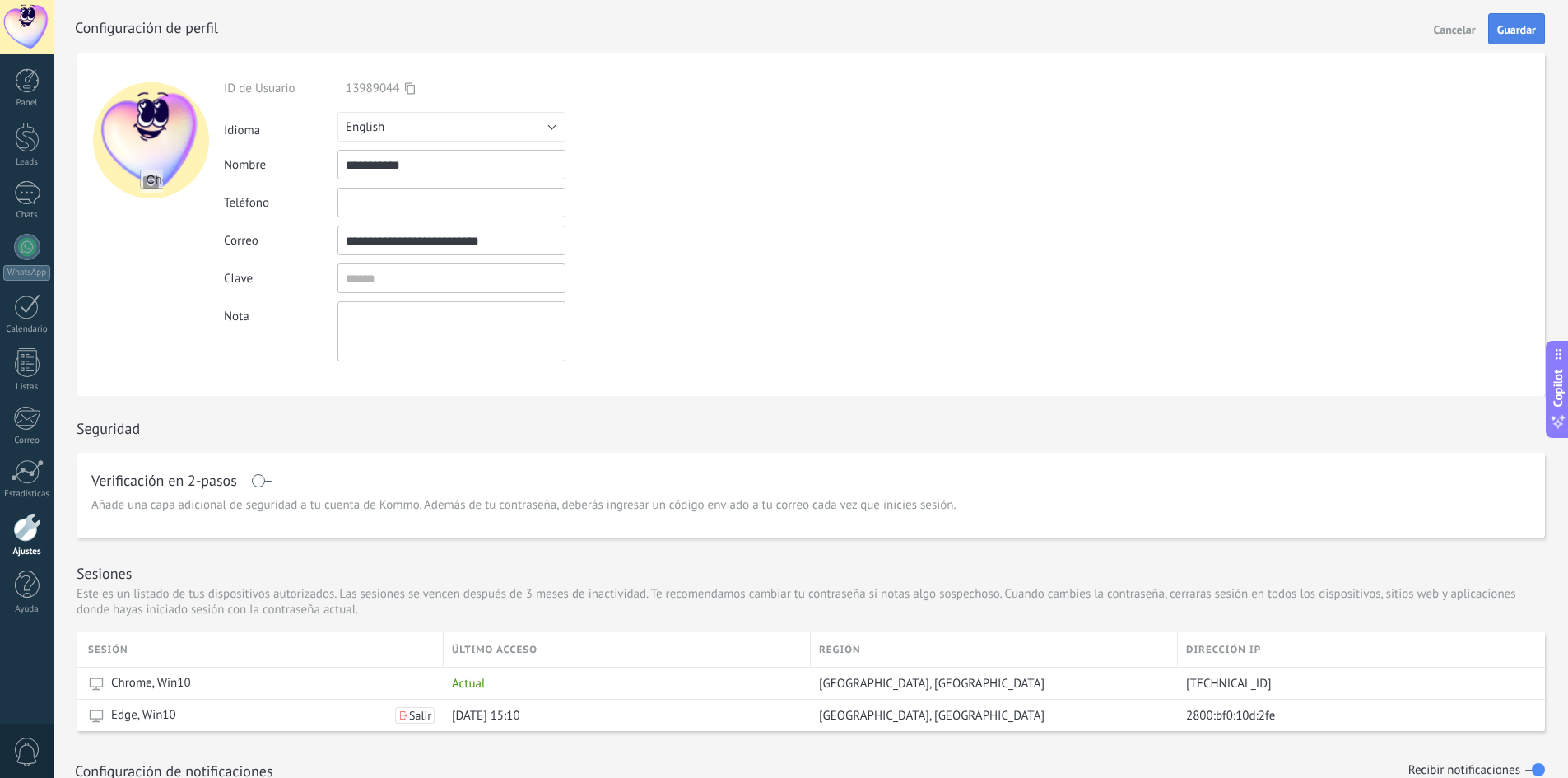
click at [1534, 32] on span "Guardar" at bounding box center [1516, 29] width 39 height 11
